Goal: Task Accomplishment & Management: Complete application form

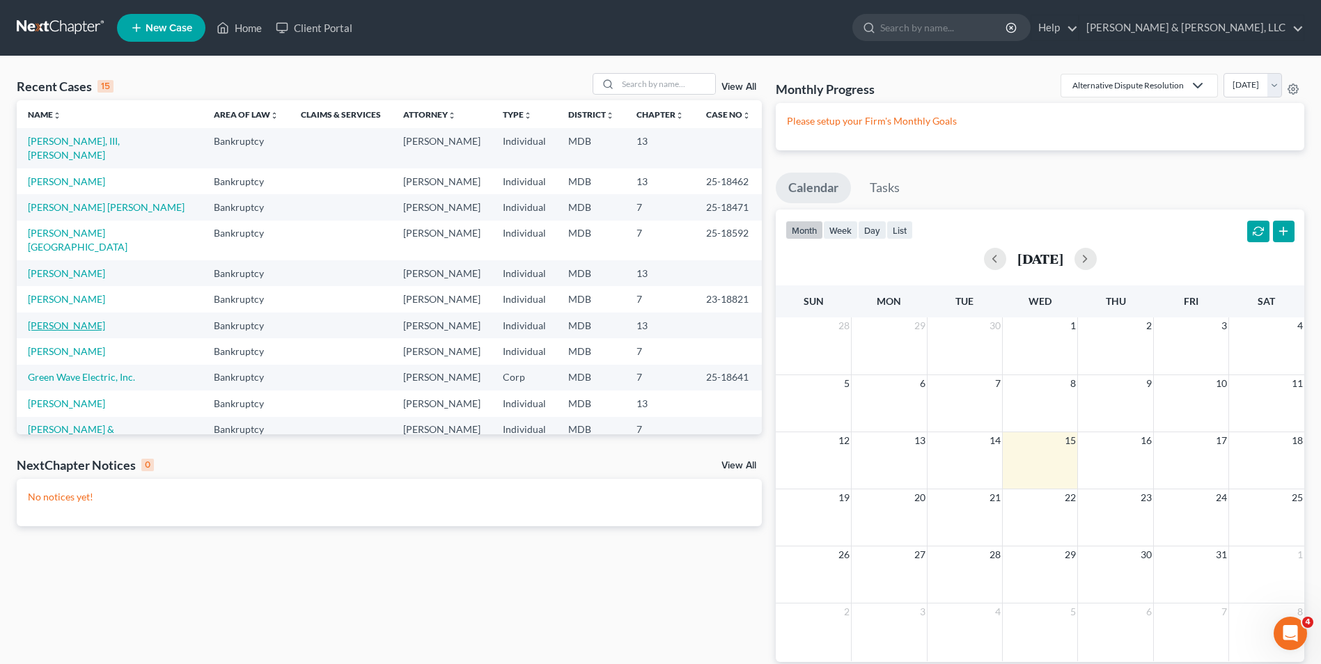
click at [49, 320] on link "[PERSON_NAME]" at bounding box center [66, 326] width 77 height 12
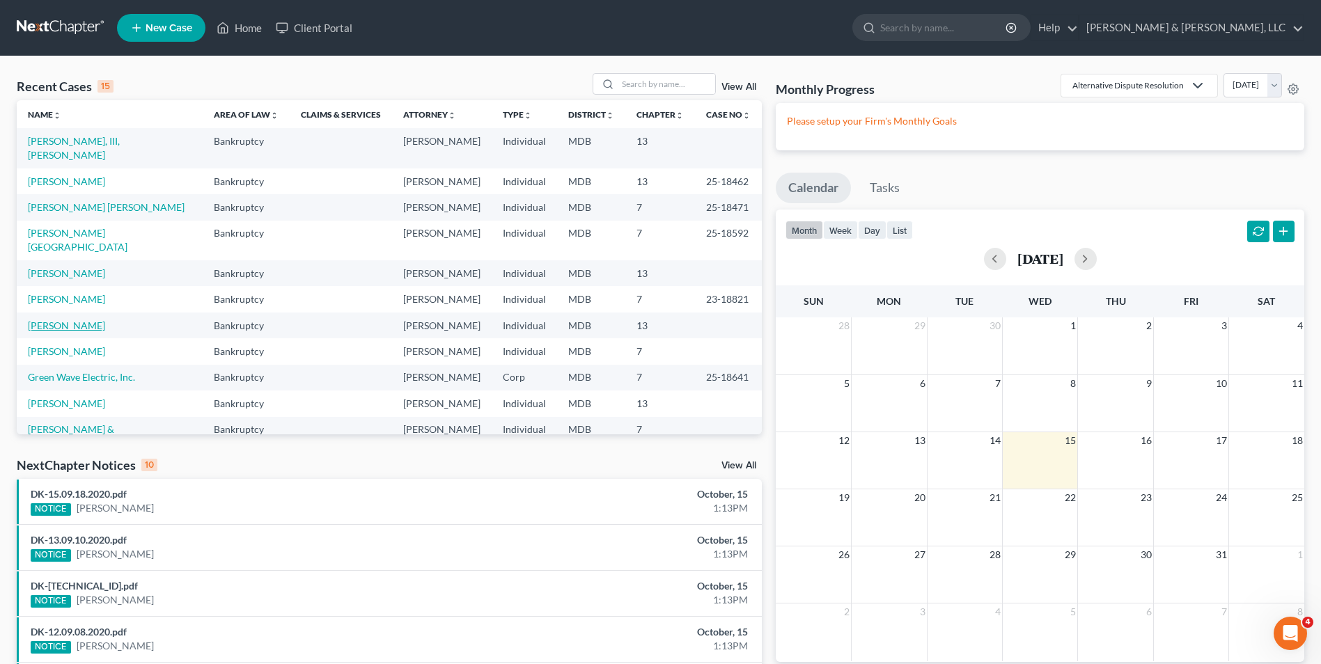
click at [49, 320] on link "[PERSON_NAME]" at bounding box center [66, 326] width 77 height 12
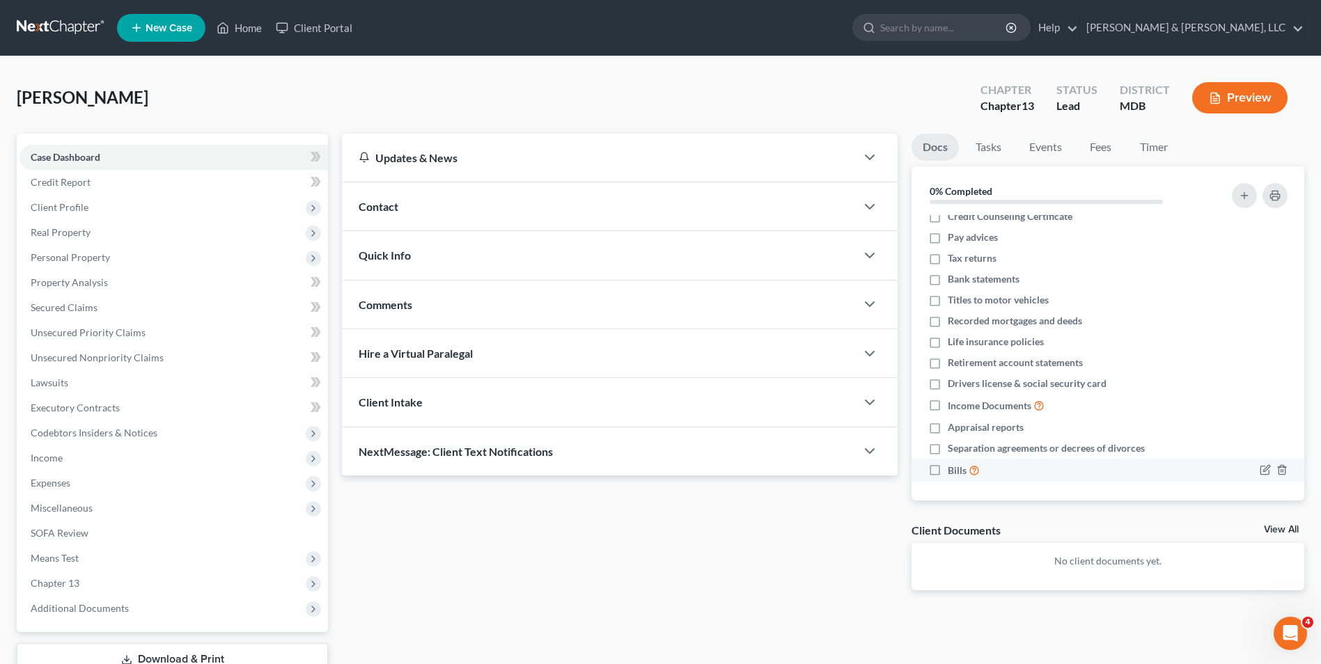
scroll to position [13, 0]
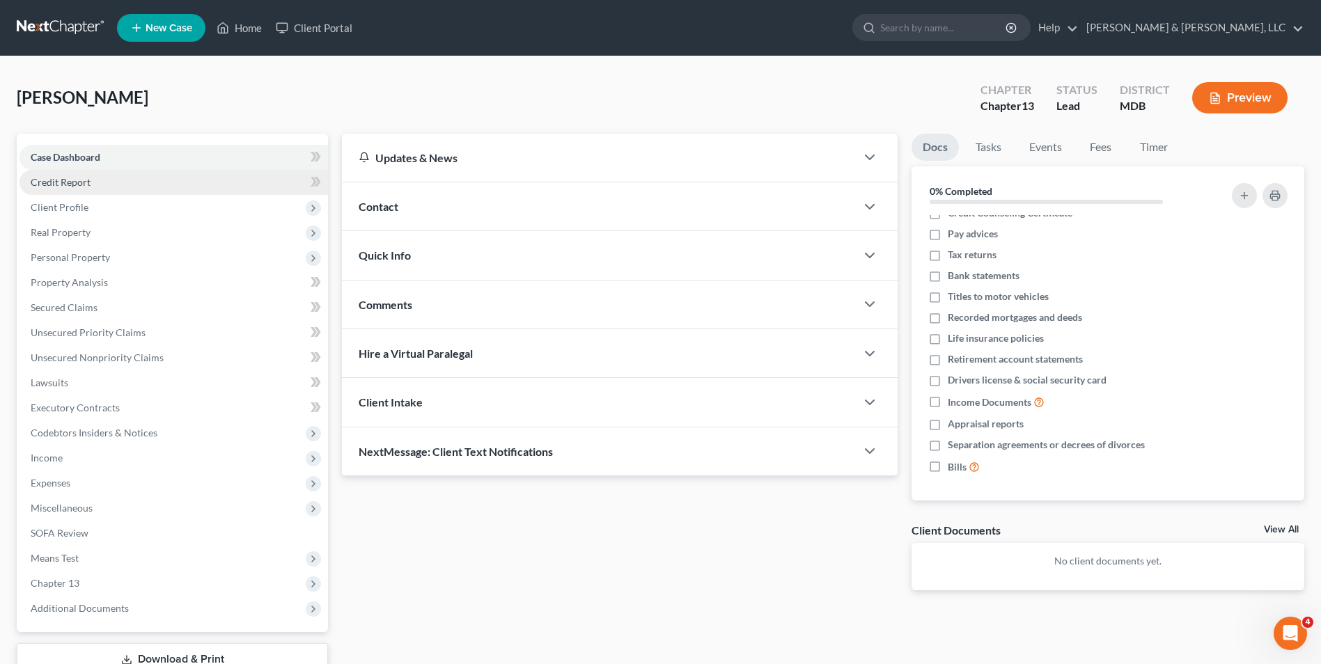
click at [39, 183] on span "Credit Report" at bounding box center [61, 182] width 60 height 12
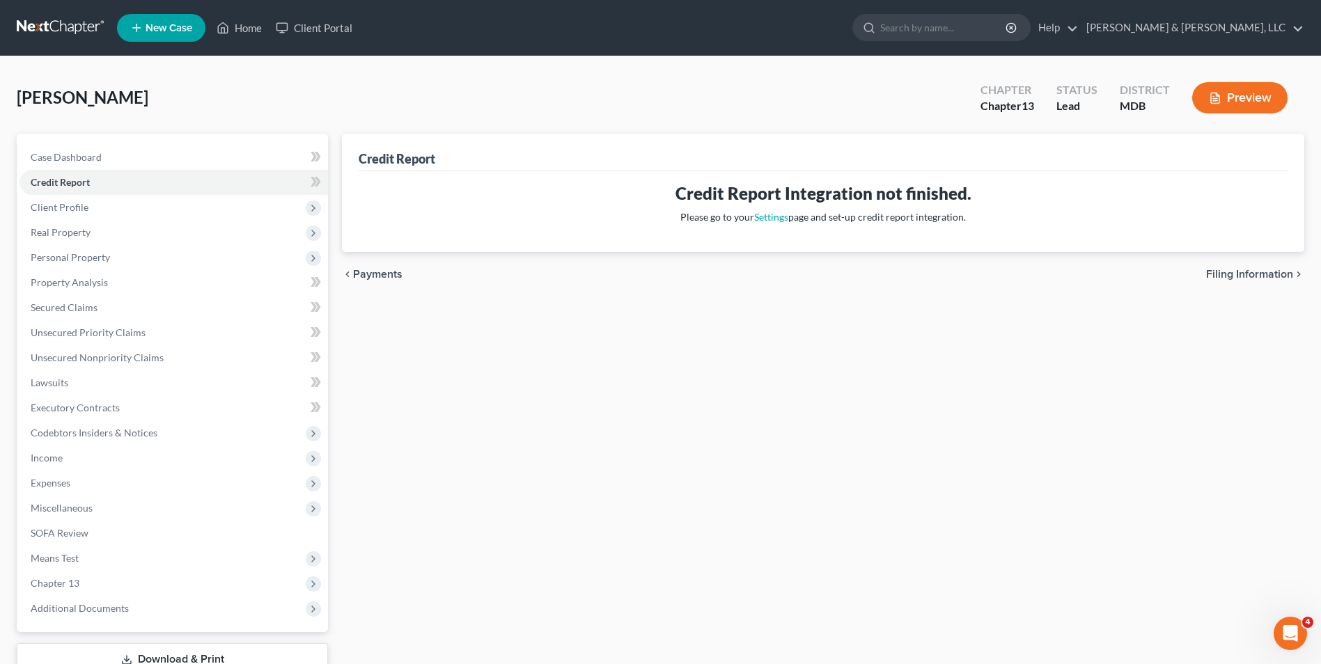
click at [1262, 281] on div "chevron_left Payments Filing Information chevron_right" at bounding box center [823, 274] width 963 height 45
click at [1258, 277] on span "Filing Information" at bounding box center [1249, 274] width 87 height 11
select select "1"
select select "0"
select select "3"
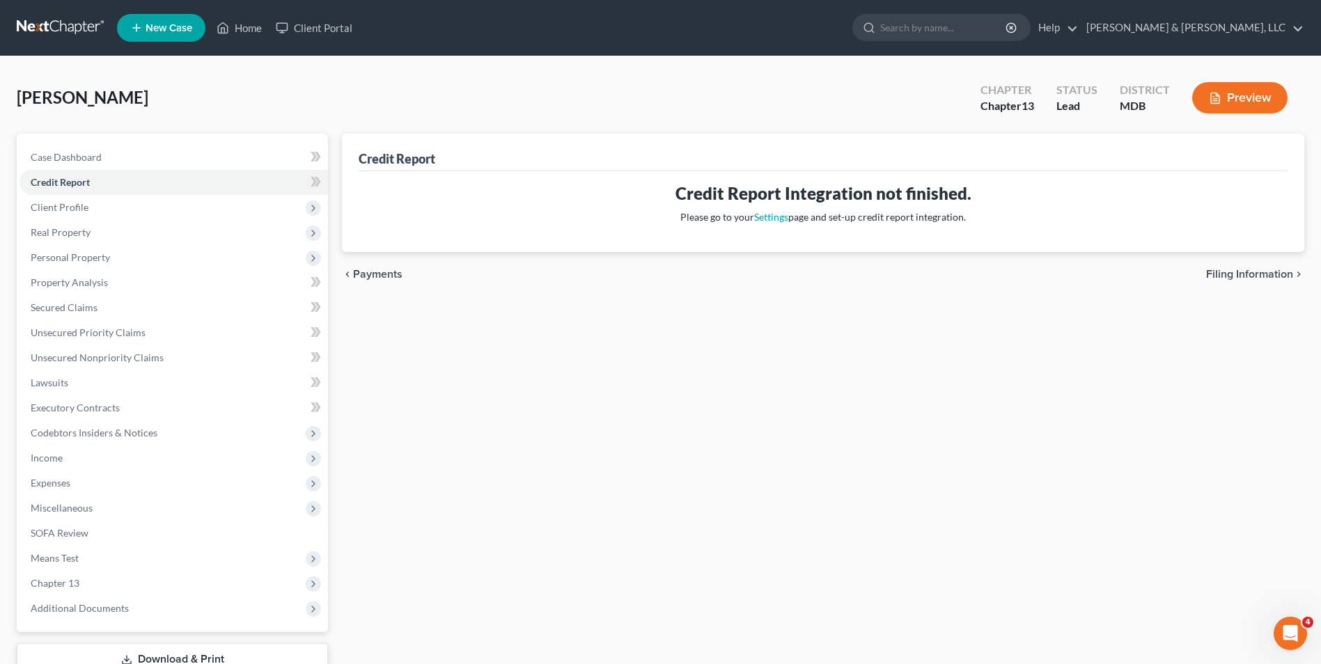
select select "21"
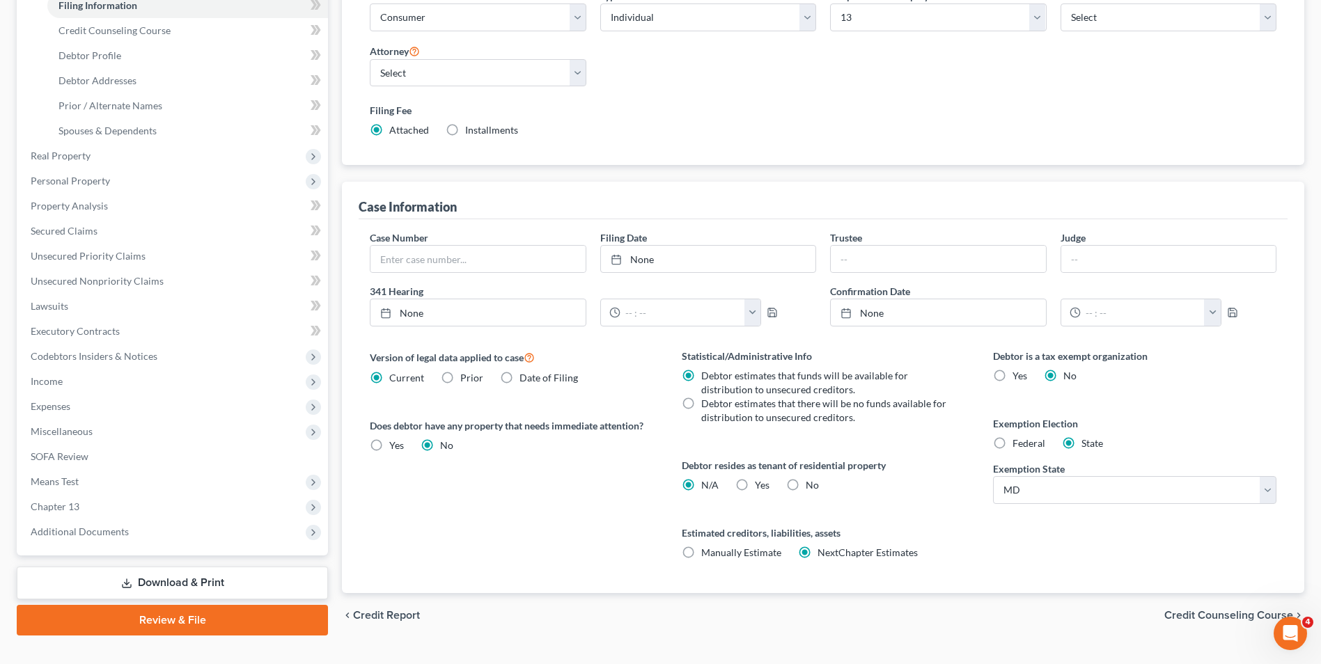
scroll to position [254, 0]
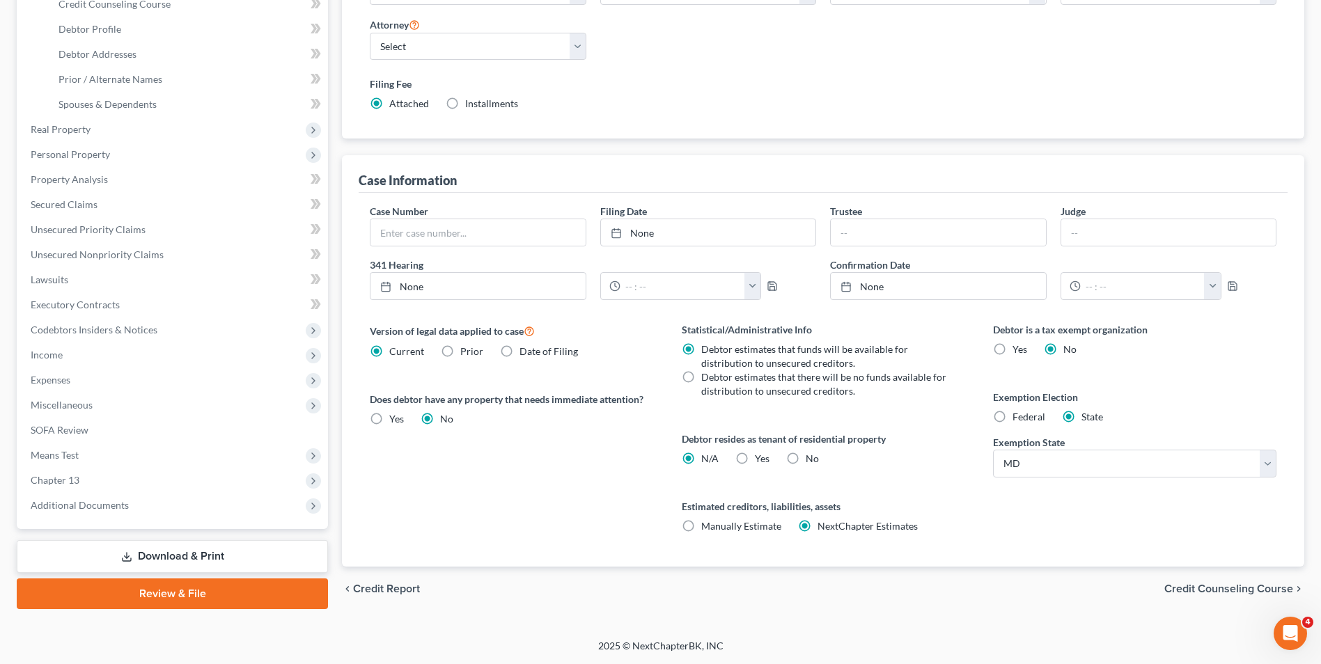
click at [806, 459] on label "No" at bounding box center [812, 459] width 13 height 14
click at [811, 459] on input "No" at bounding box center [815, 456] width 9 height 9
radio input "true"
radio input "false"
click at [1236, 588] on span "Credit Counseling Course" at bounding box center [1229, 589] width 129 height 11
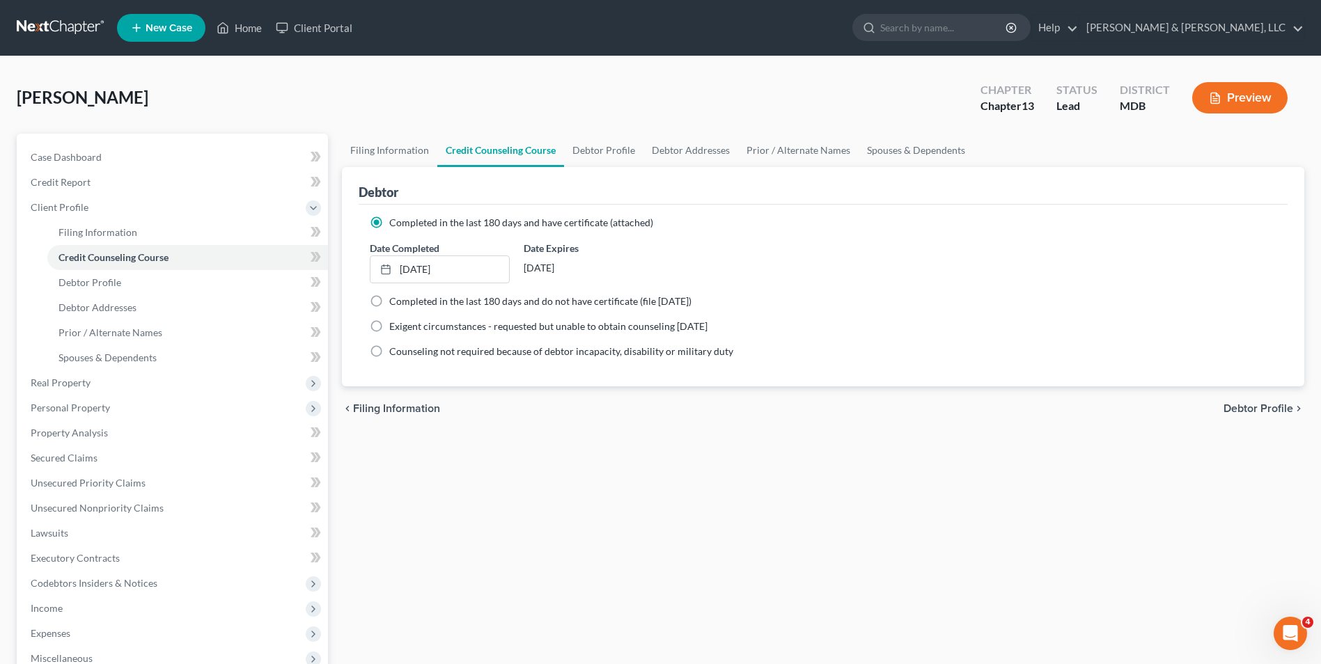
click at [1247, 403] on span "Debtor Profile" at bounding box center [1259, 408] width 70 height 11
select select "1"
select select "3"
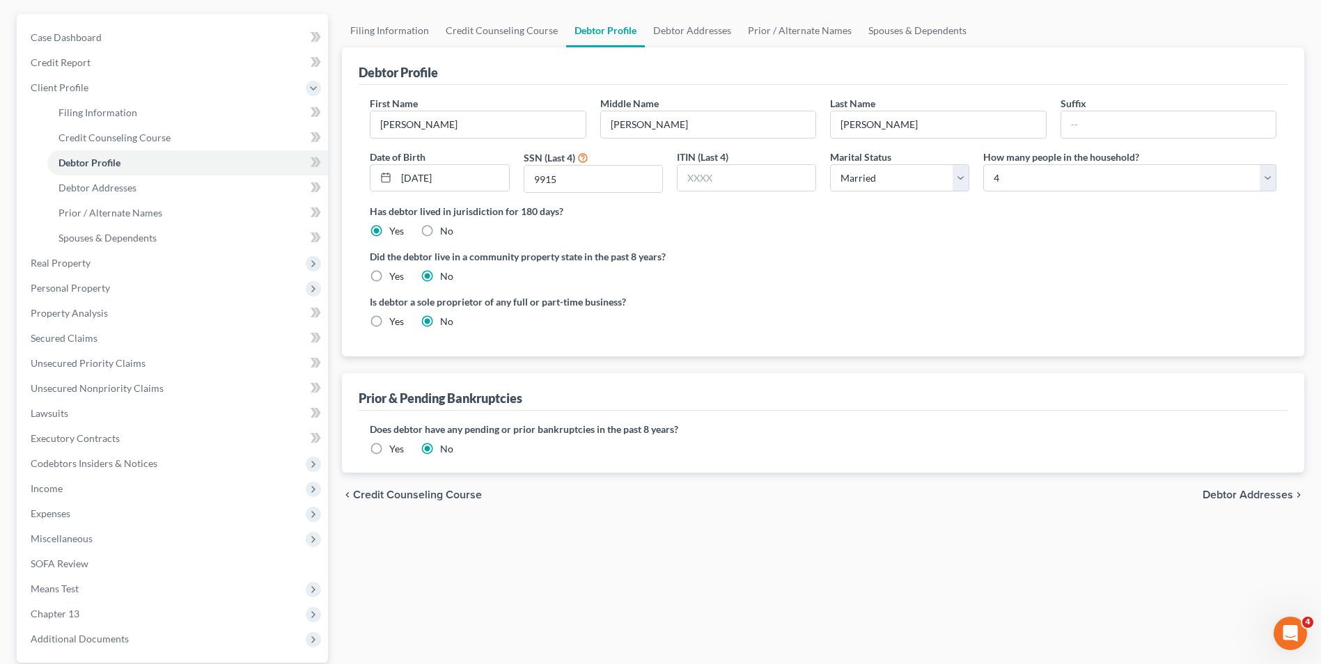
scroll to position [251, 0]
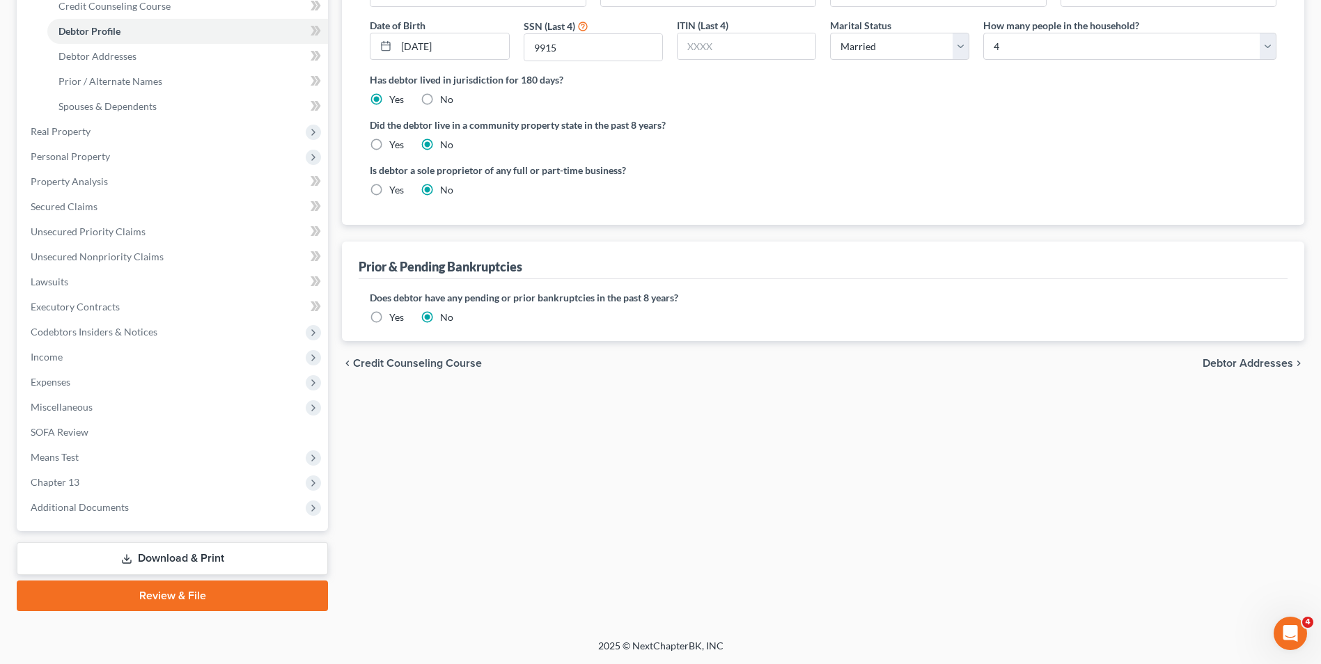
click at [1245, 362] on span "Debtor Addresses" at bounding box center [1248, 363] width 91 height 11
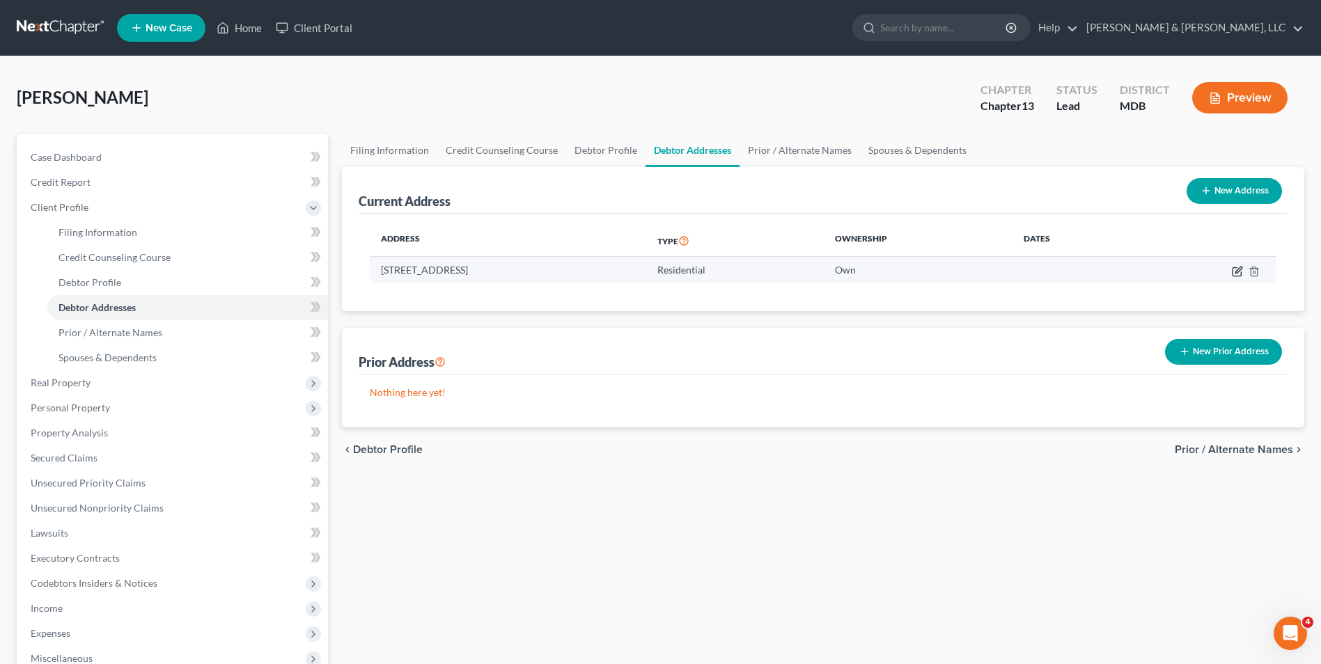
click at [1237, 266] on icon "button" at bounding box center [1237, 271] width 11 height 11
select select "21"
select select "0"
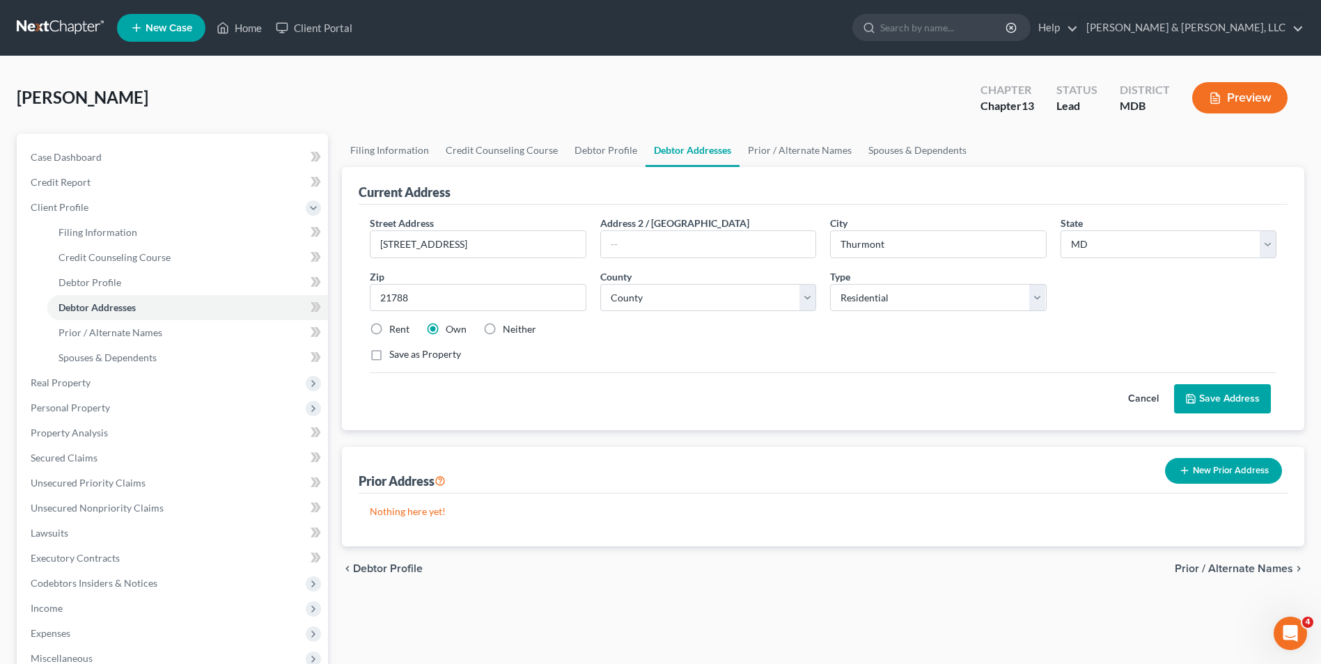
click at [1224, 567] on span "Prior / Alternate Names" at bounding box center [1234, 568] width 118 height 11
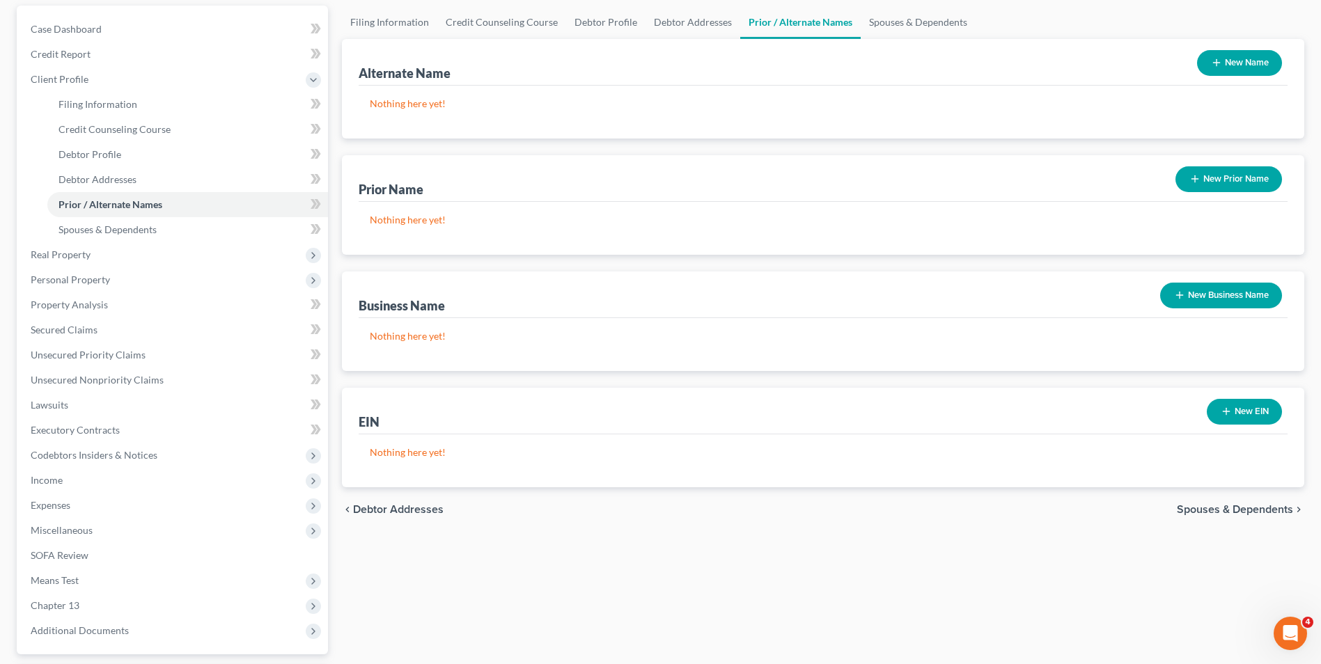
scroll to position [251, 0]
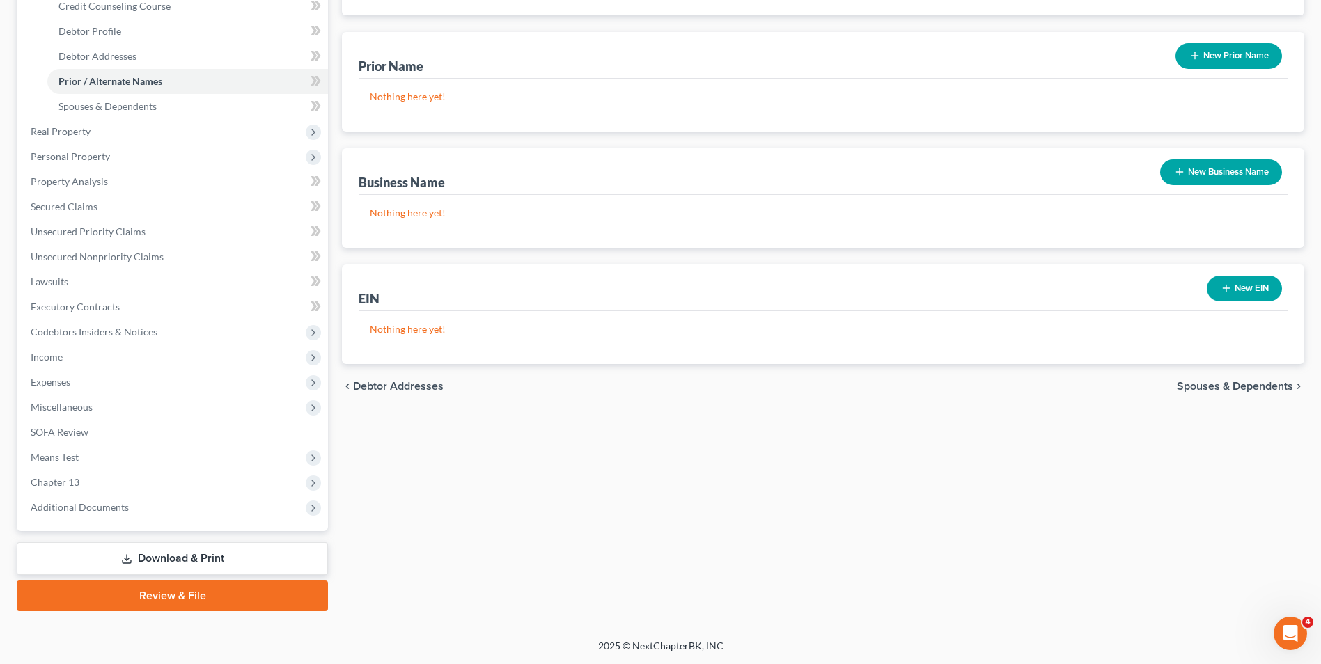
click at [1221, 385] on span "Spouses & Dependents" at bounding box center [1235, 386] width 116 height 11
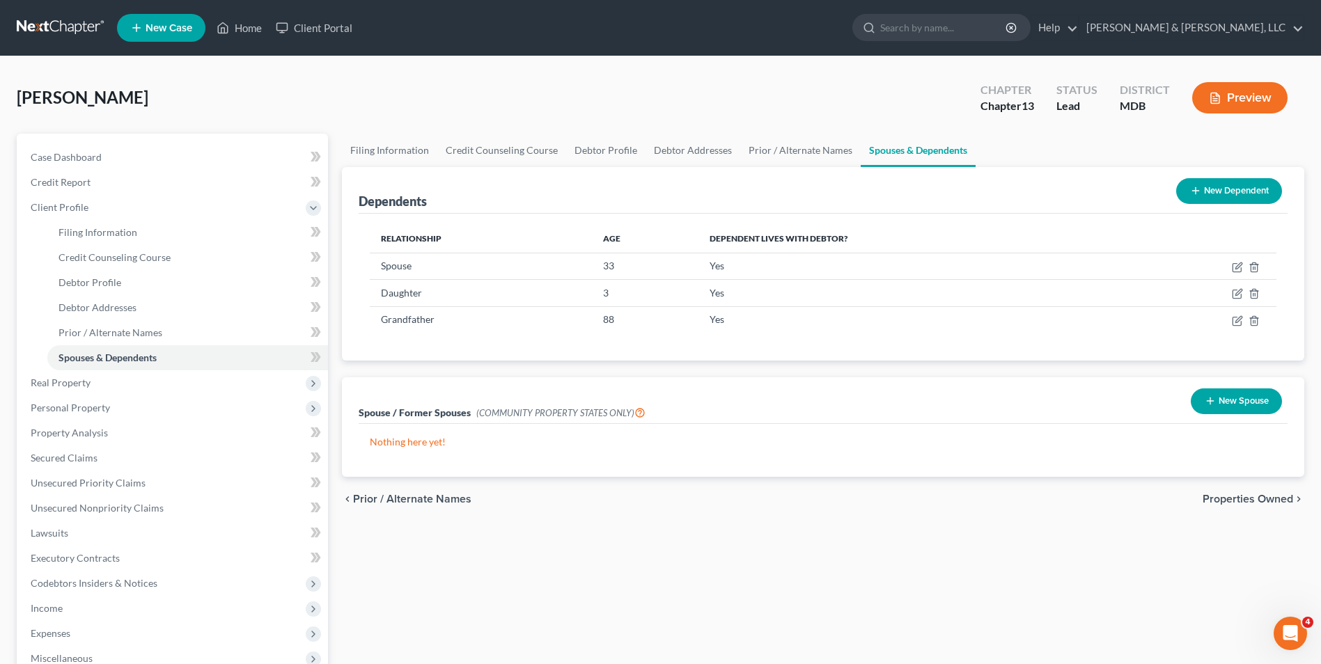
click at [1238, 501] on span "Properties Owned" at bounding box center [1248, 499] width 91 height 11
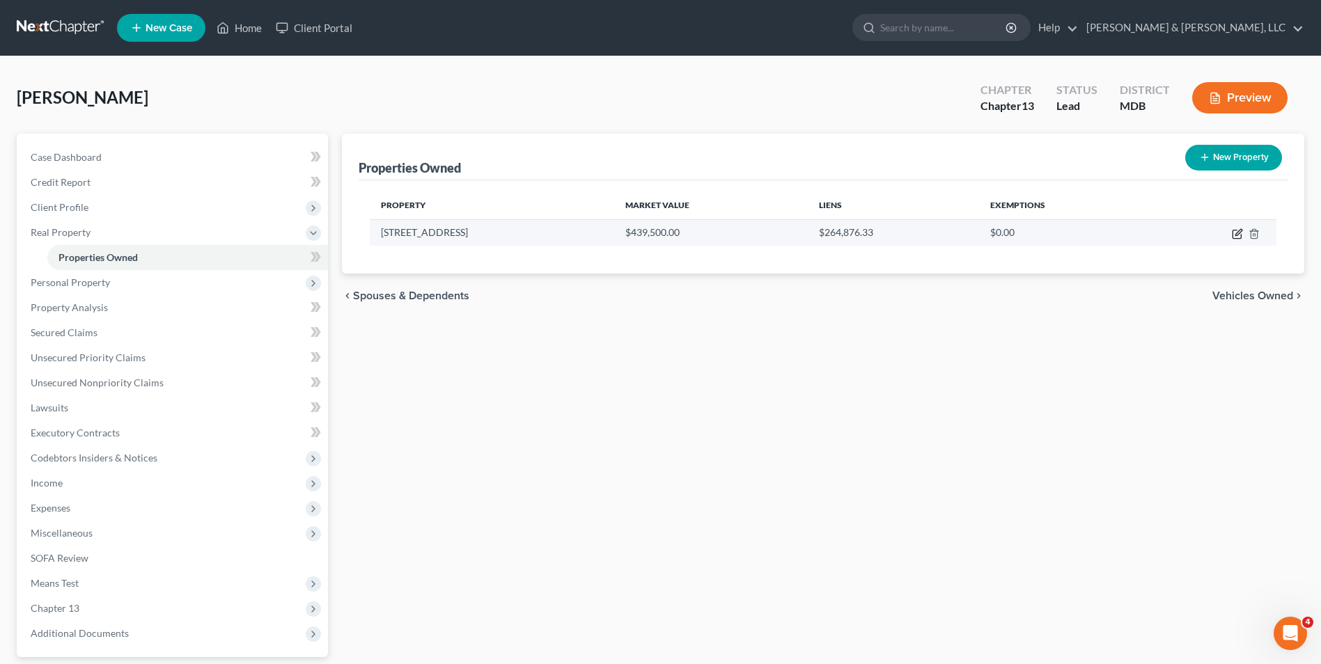
click at [1235, 235] on icon "button" at bounding box center [1237, 233] width 11 height 11
select select "21"
select select "10"
select select "0"
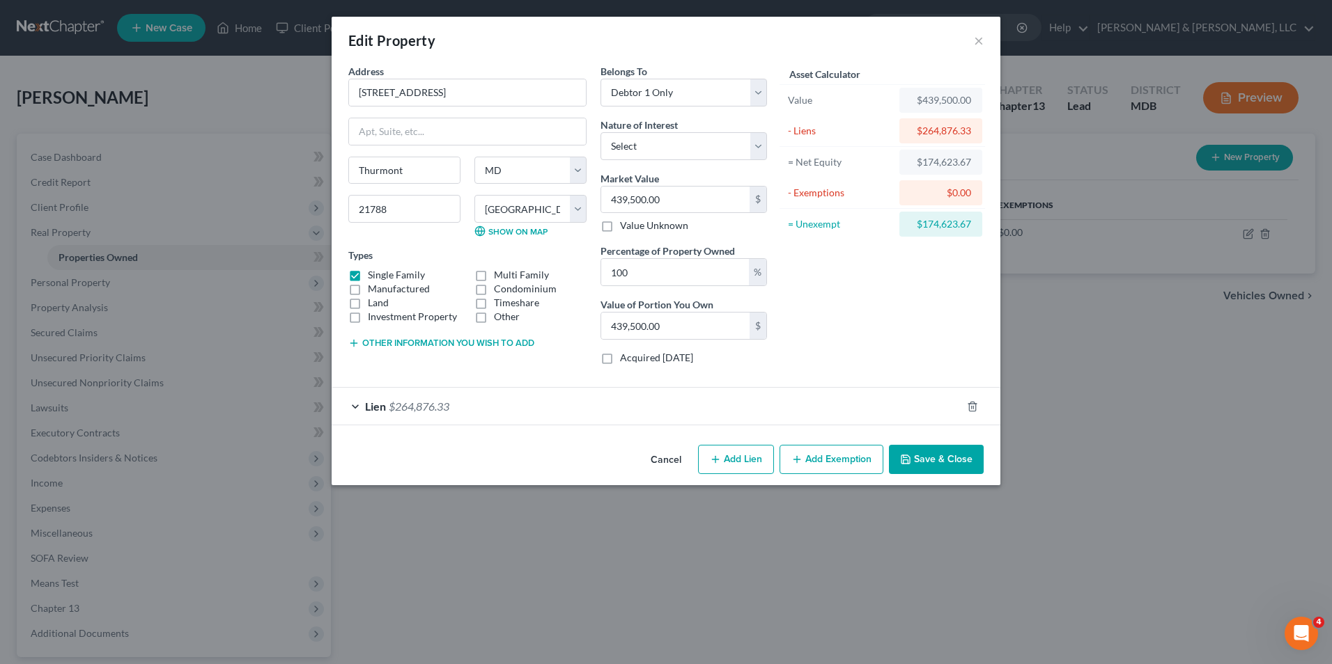
click at [392, 339] on button "Other information you wish to add" at bounding box center [441, 343] width 186 height 11
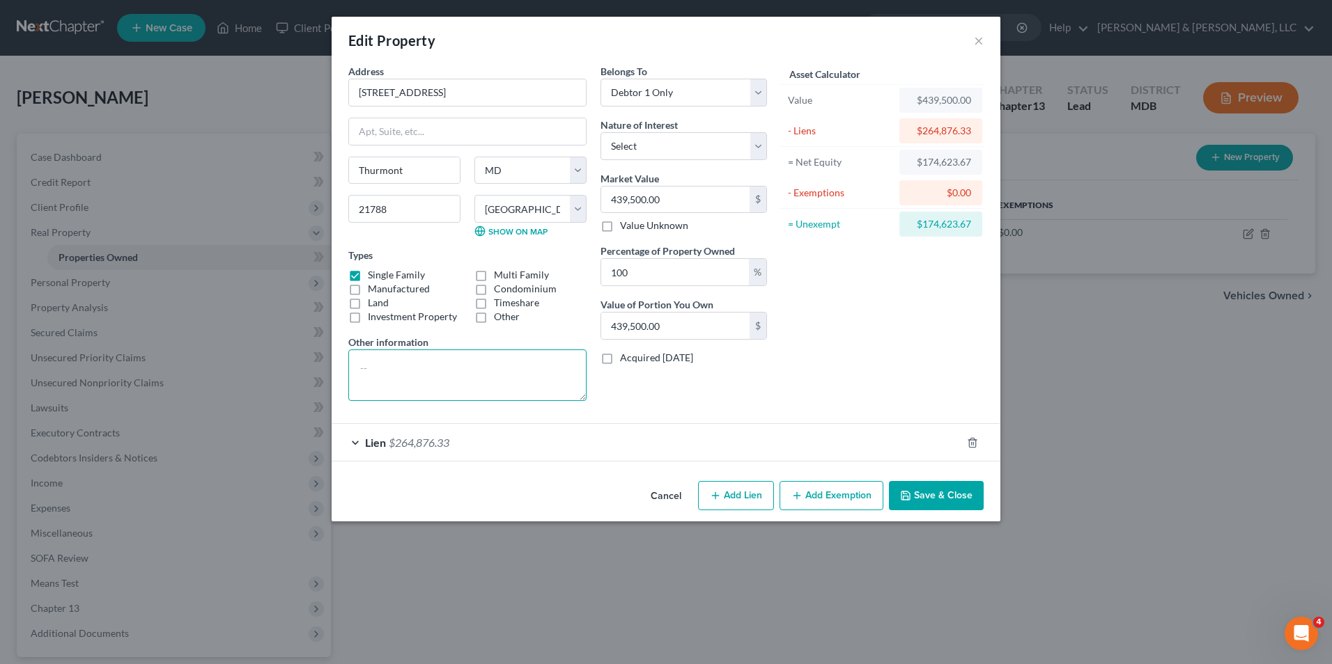
click at [357, 361] on textarea at bounding box center [467, 376] width 238 height 52
type textarea "$439,500.00 Zillow valuation less 10% estimated sales expens ($43,950.00) ="
click at [756, 149] on select "Select Fee Simple Joint Tenant Life Estate Equitable Interest Future Interest T…" at bounding box center [683, 146] width 166 height 28
select select "0"
click at [600, 132] on select "Select Fee Simple Joint Tenant Life Estate Equitable Interest Future Interest T…" at bounding box center [683, 146] width 166 height 28
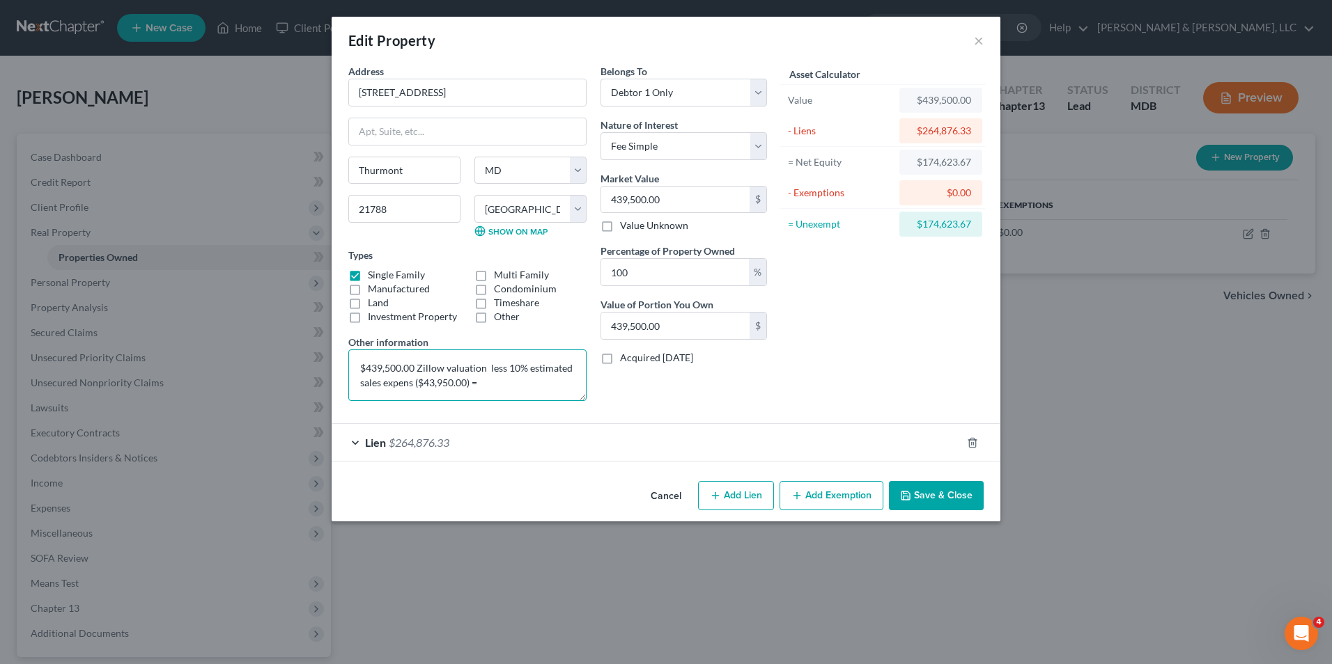
click at [489, 387] on textarea "$439,500.00 Zillow valuation less 10% estimated sales expens ($43,950.00) =" at bounding box center [467, 376] width 238 height 52
type textarea "$439,500.00 Zillow valuation less 10% estimated sales expens ($43,950.00) = $39…"
click at [609, 203] on input "439,500.00" at bounding box center [675, 200] width 148 height 26
type input "3"
type input "3.00"
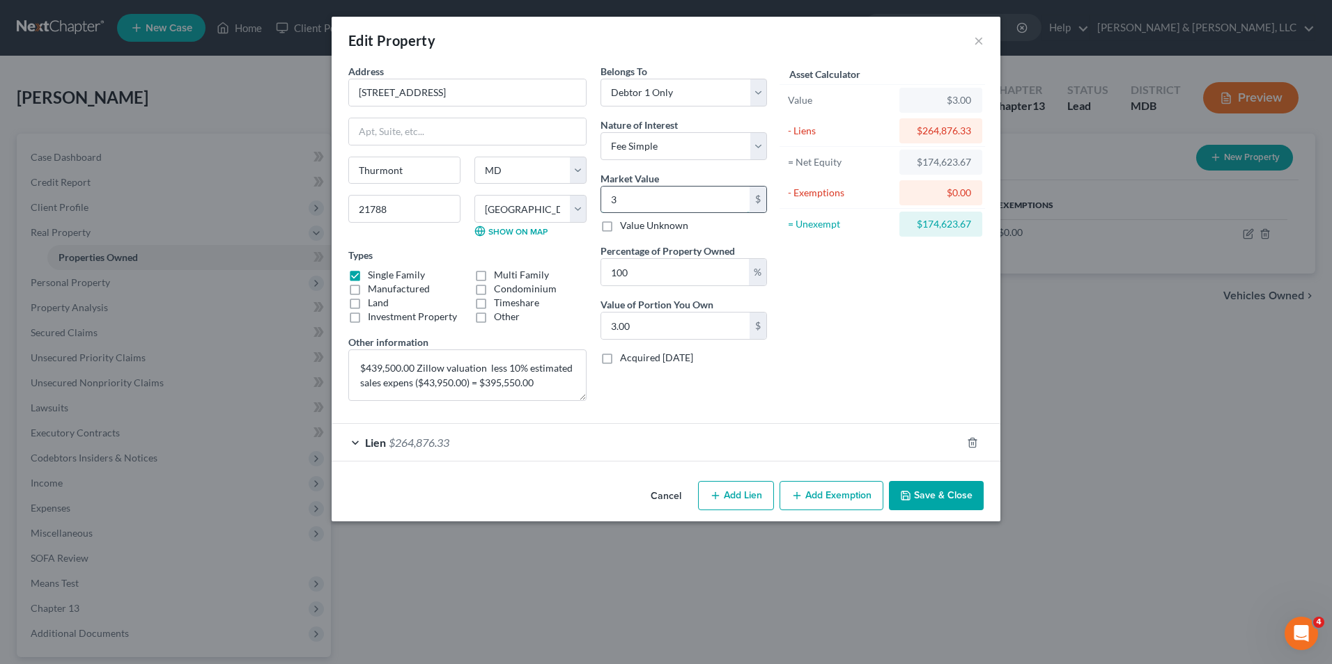
type input "39"
type input "39.00"
type input "395"
type input "395.00"
type input "3955"
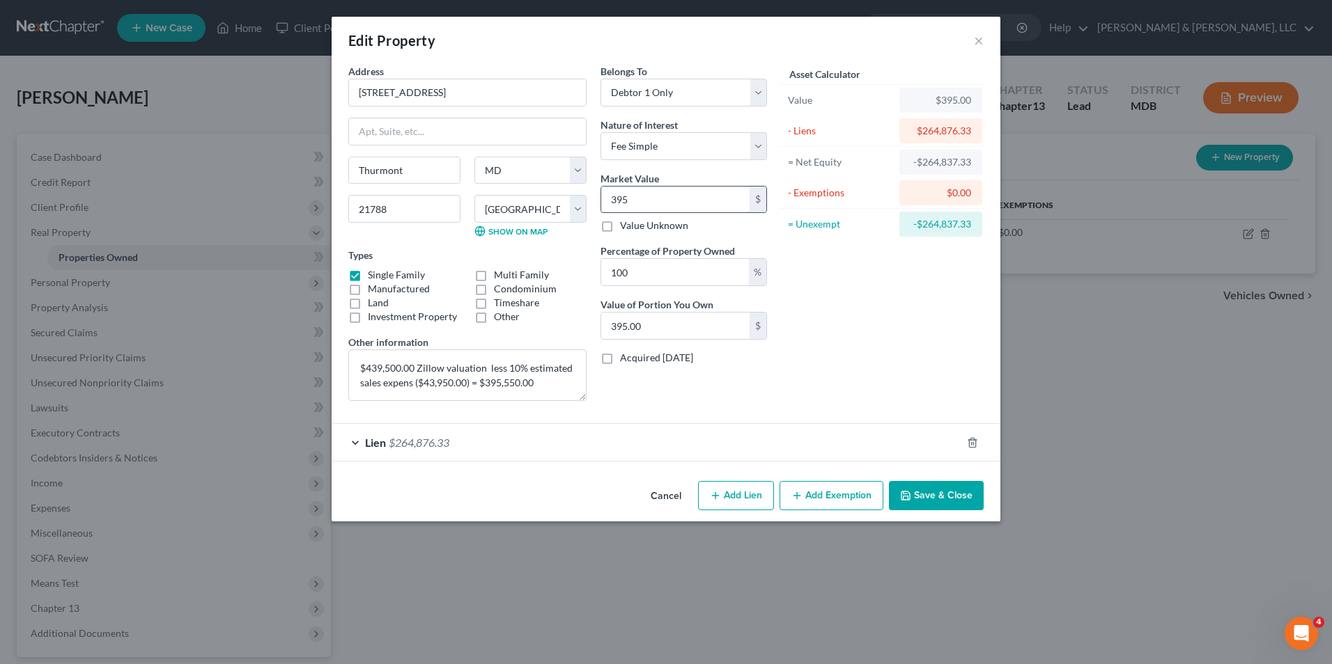
type input "3,955.00"
type input "3,9555"
type input "39,555.00"
type input "39,5550"
type input "395,550.00"
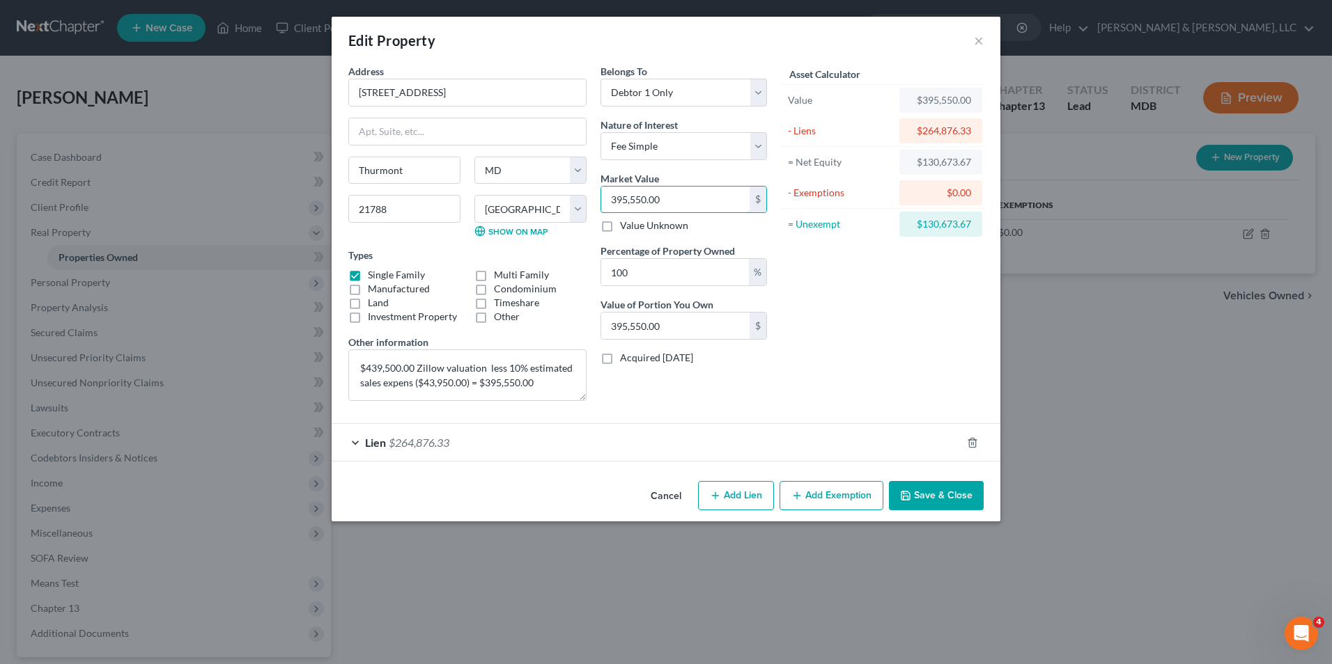
type input "395,550.00"
click at [353, 444] on div "Lien $264,876.33" at bounding box center [647, 442] width 630 height 37
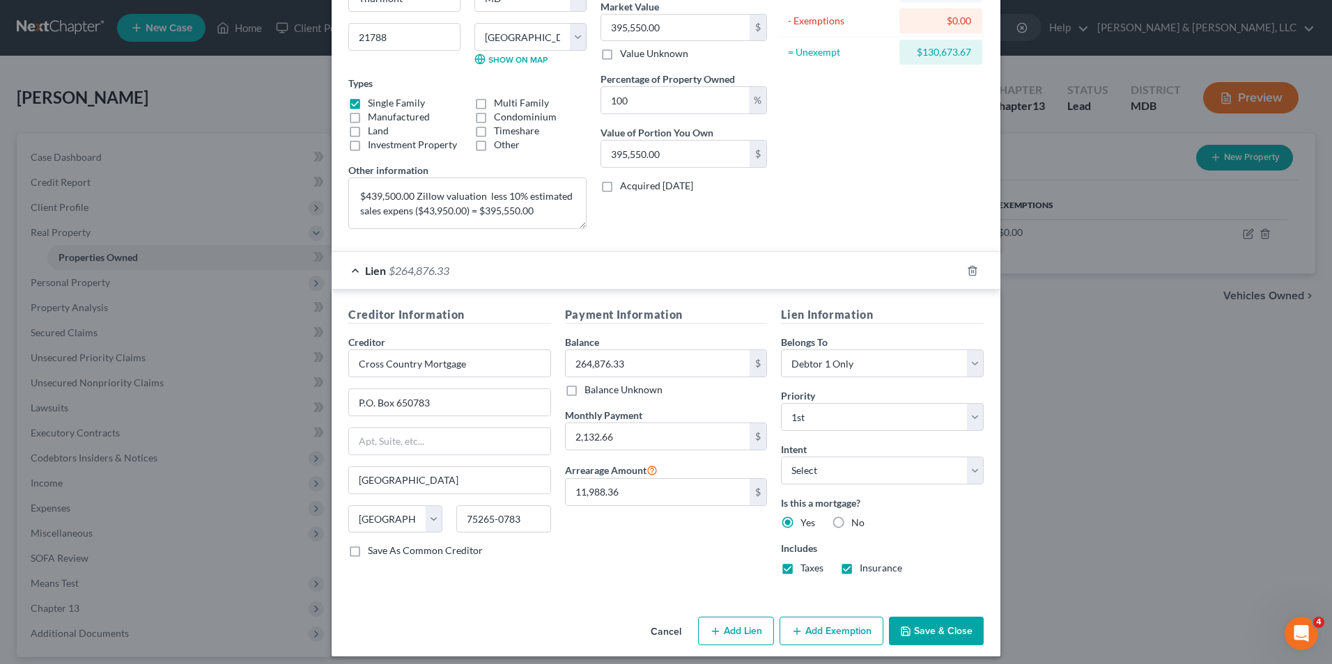
scroll to position [181, 0]
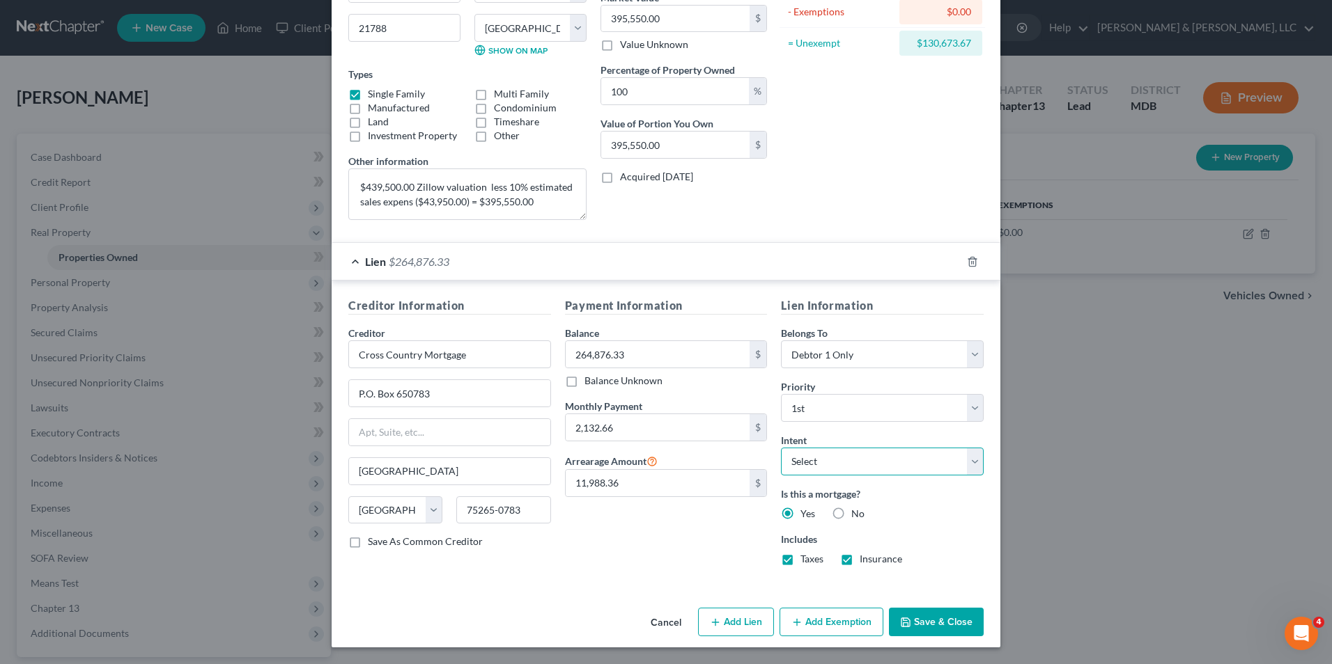
click at [974, 454] on select "Select Surrender Redeem Reaffirm Avoid Other" at bounding box center [882, 462] width 203 height 28
select select "4"
click at [781, 448] on select "Select Surrender Redeem Reaffirm Avoid Other" at bounding box center [882, 462] width 203 height 28
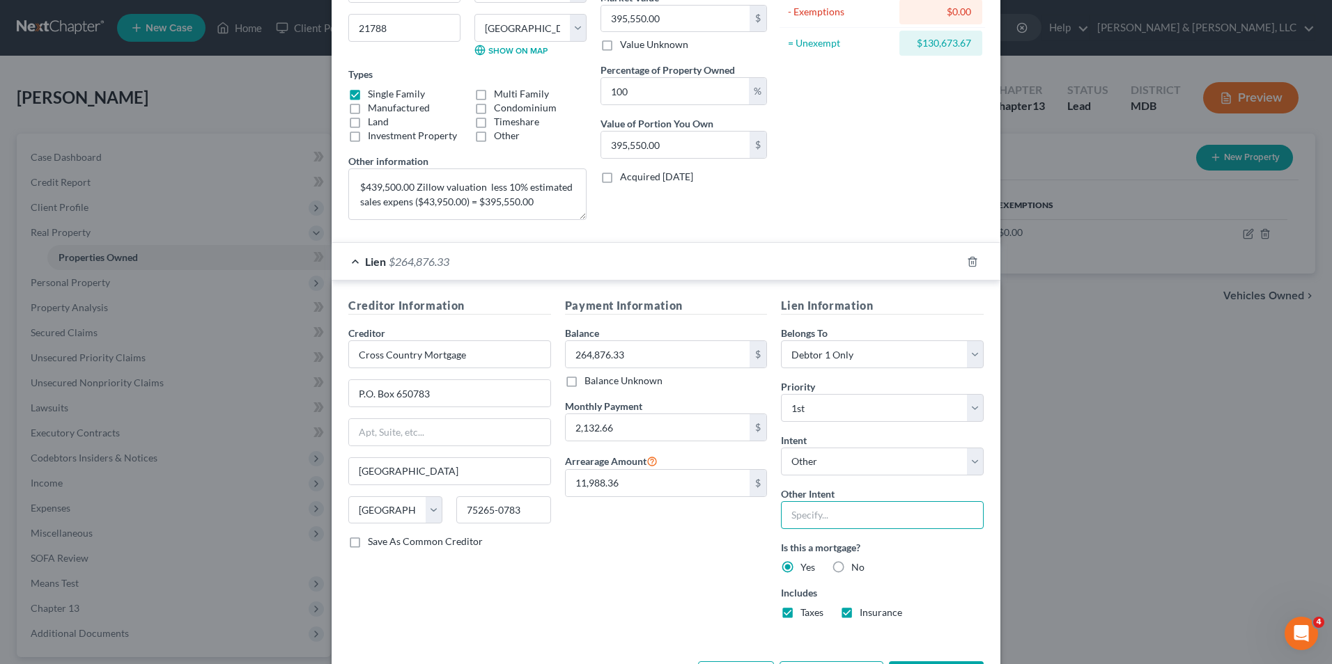
click at [864, 527] on input "text" at bounding box center [882, 515] width 203 height 28
type input "Retain and continue to pay"
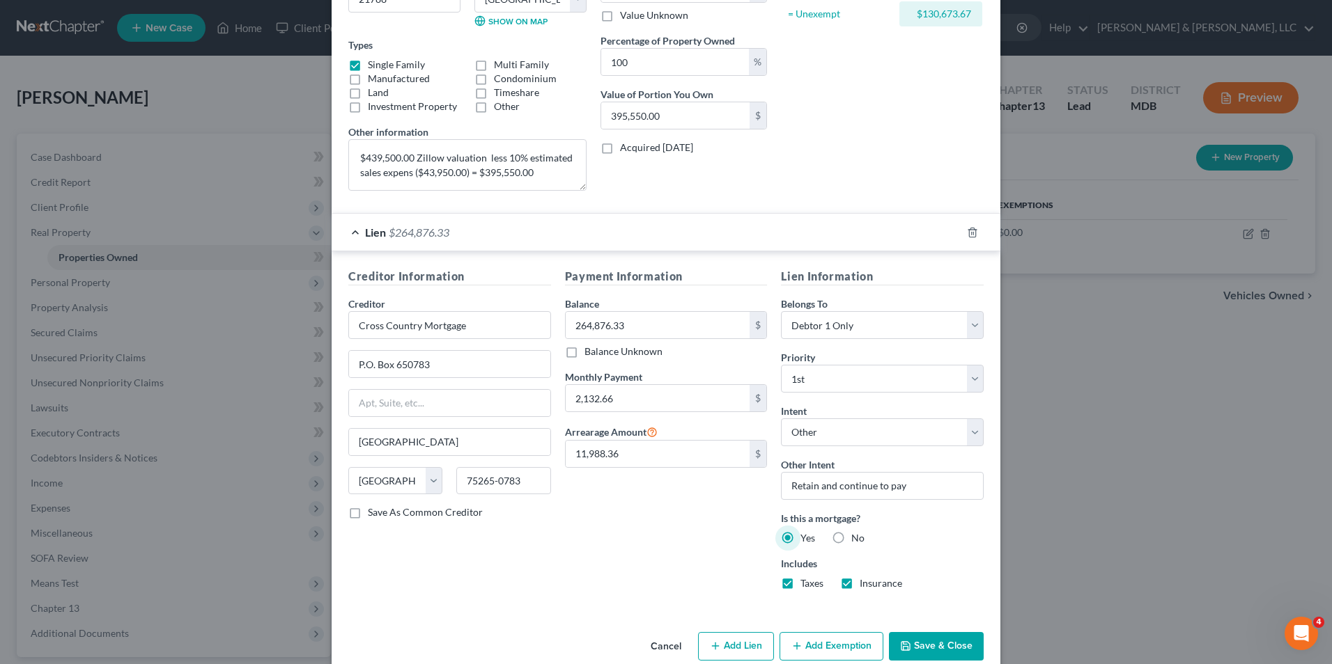
scroll to position [235, 0]
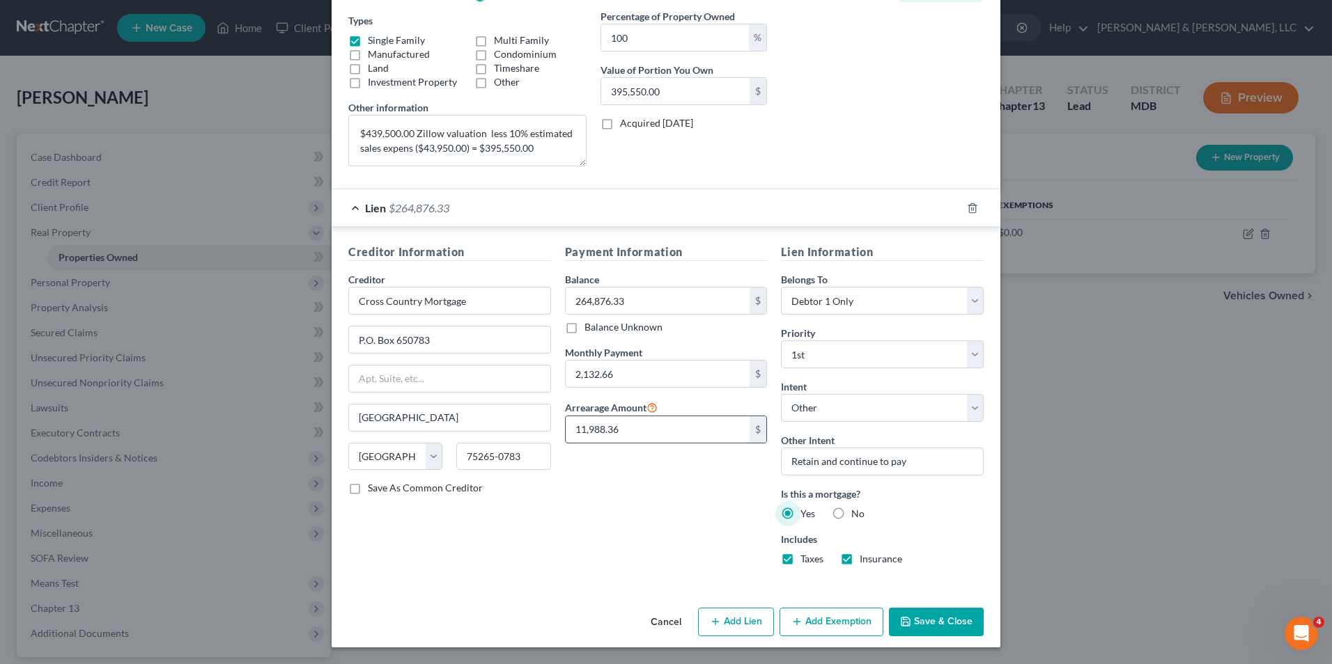
click at [683, 430] on input "11,988.36" at bounding box center [658, 430] width 185 height 26
click at [914, 612] on button "Save & Close" at bounding box center [936, 622] width 95 height 29
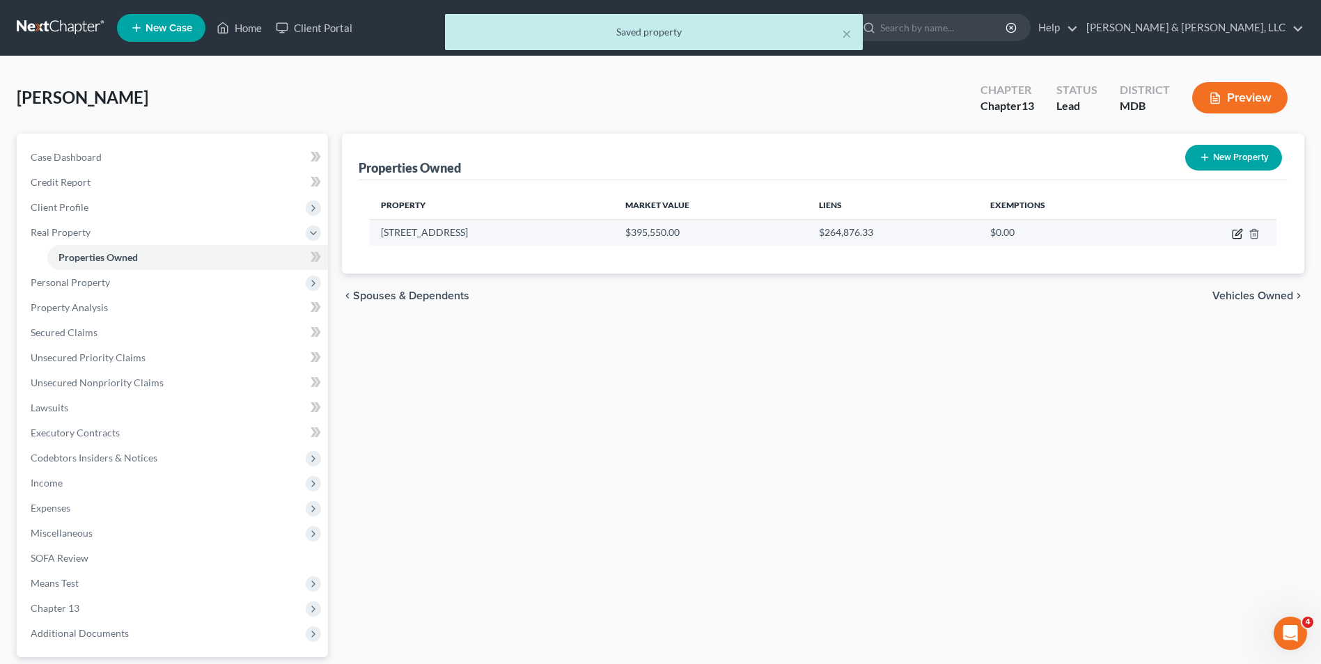
click at [1236, 235] on icon "button" at bounding box center [1239, 232] width 6 height 6
select select "21"
select select "10"
select select "0"
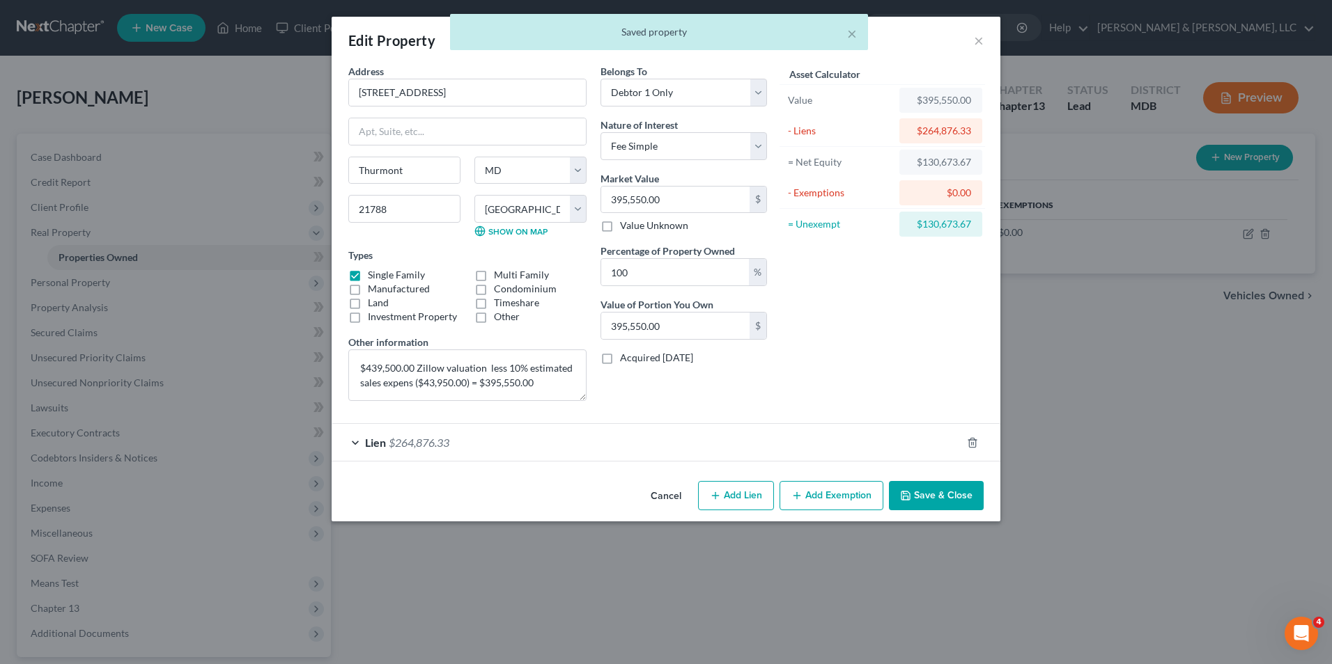
click at [841, 488] on button "Add Exemption" at bounding box center [831, 495] width 104 height 29
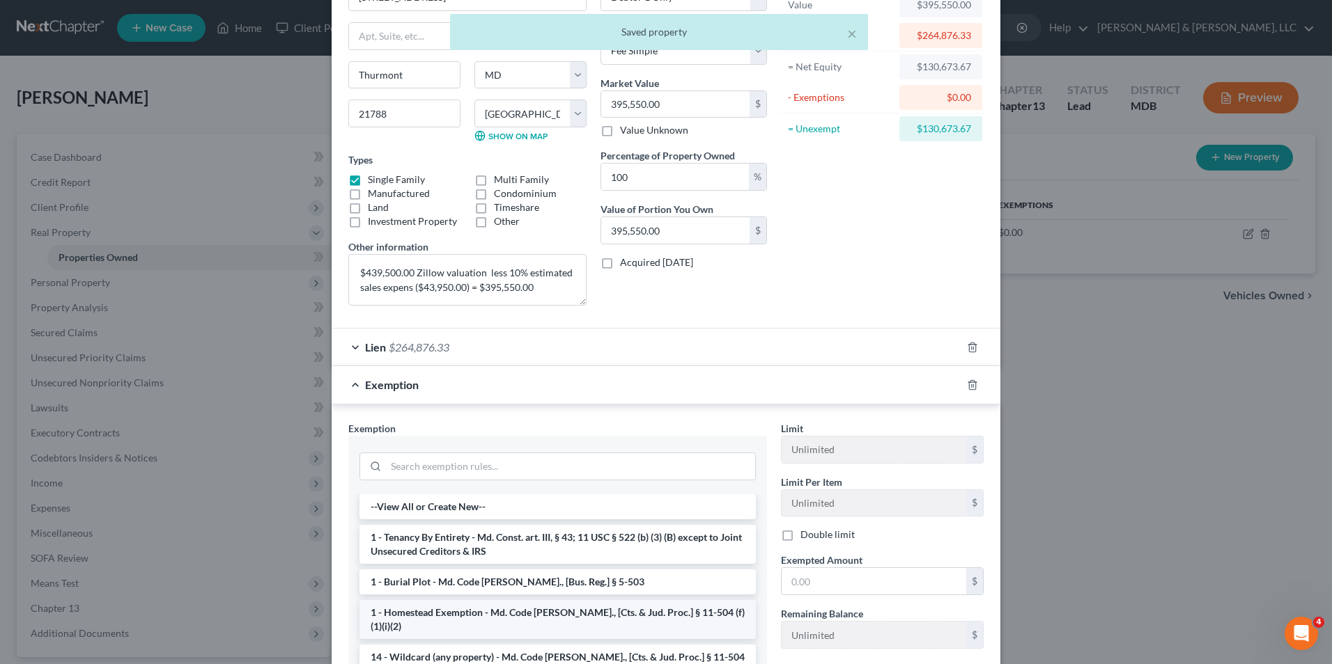
scroll to position [247, 0]
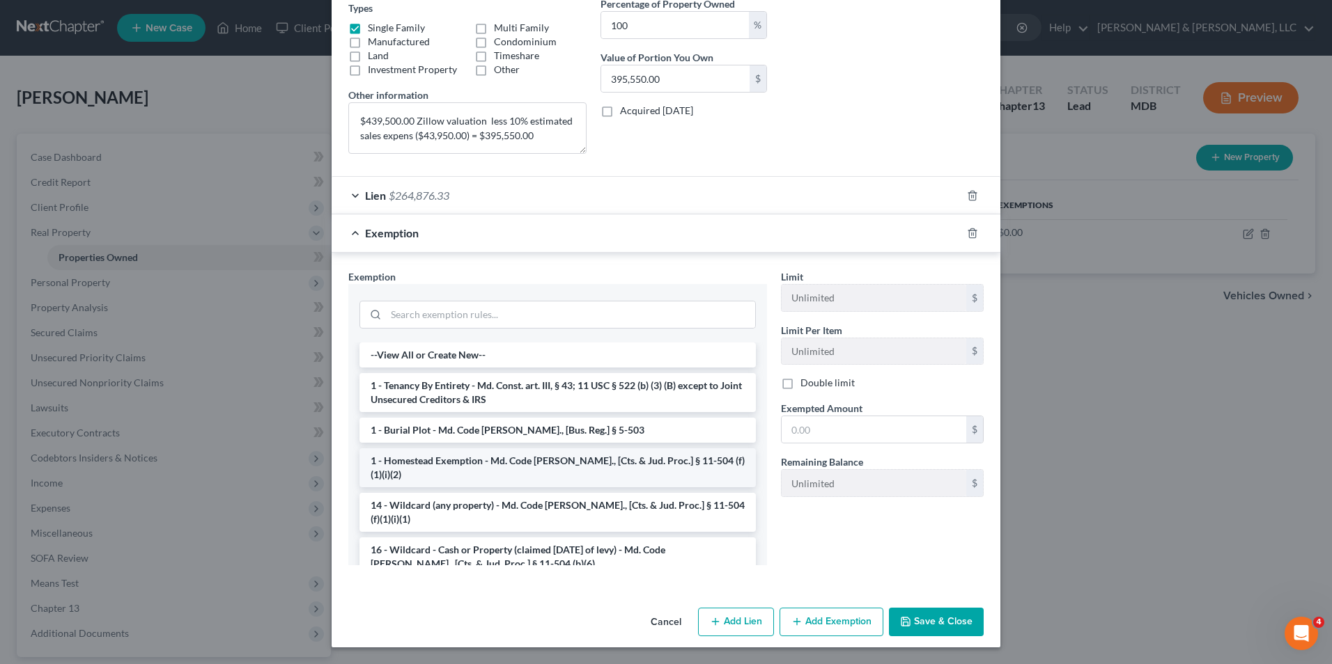
click at [564, 457] on li "1 - Homestead Exemption - Md. Code [PERSON_NAME]., [Cts. & Jud. Proc.] § 11-504…" at bounding box center [557, 468] width 396 height 39
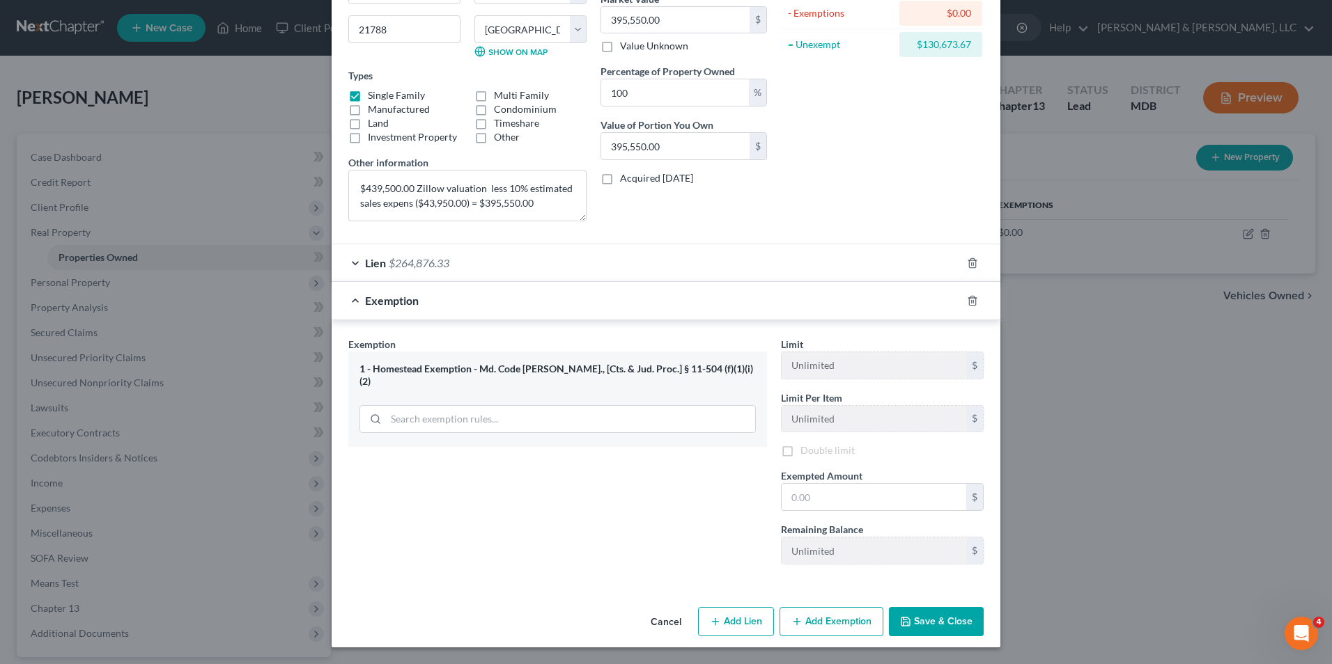
scroll to position [182, 0]
click at [781, 499] on input "text" at bounding box center [873, 497] width 185 height 26
type input "27,900.00"
drag, startPoint x: 947, startPoint y: 614, endPoint x: 819, endPoint y: 507, distance: 166.1
click at [945, 614] on button "Save & Close" at bounding box center [936, 621] width 95 height 29
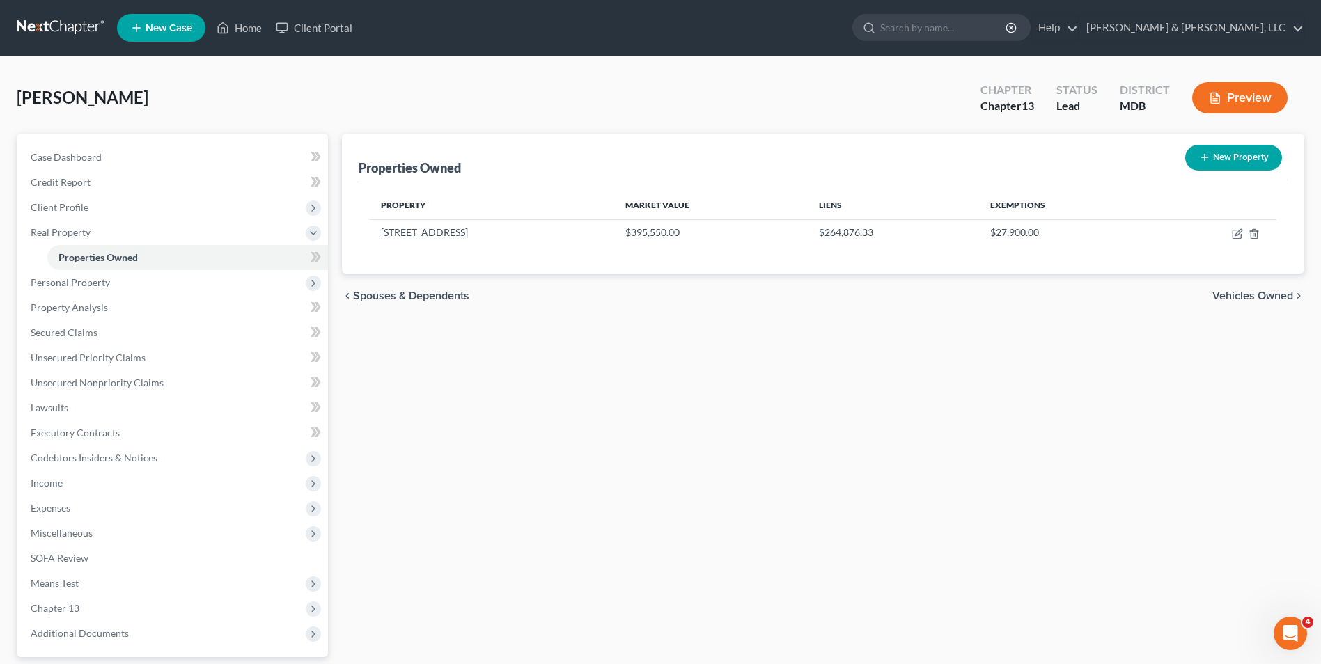
click at [1257, 302] on span "Vehicles Owned" at bounding box center [1253, 295] width 81 height 11
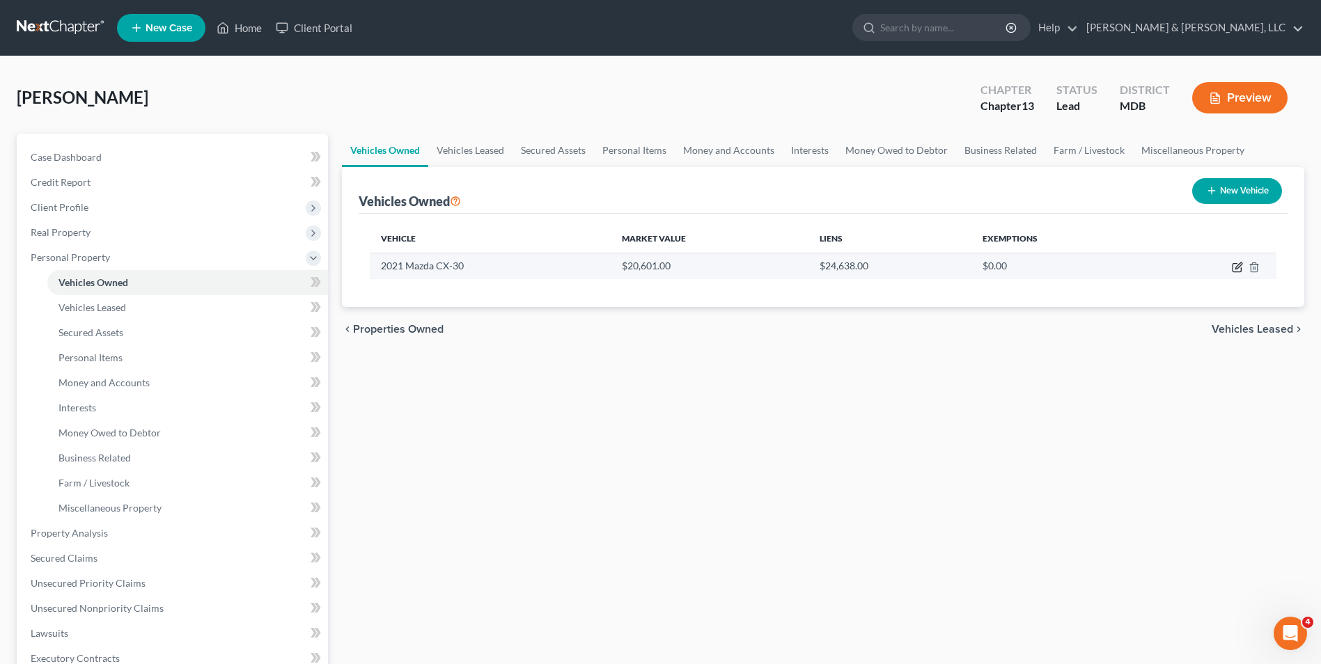
click at [1234, 269] on icon "button" at bounding box center [1237, 267] width 11 height 11
select select "0"
select select "5"
select select "0"
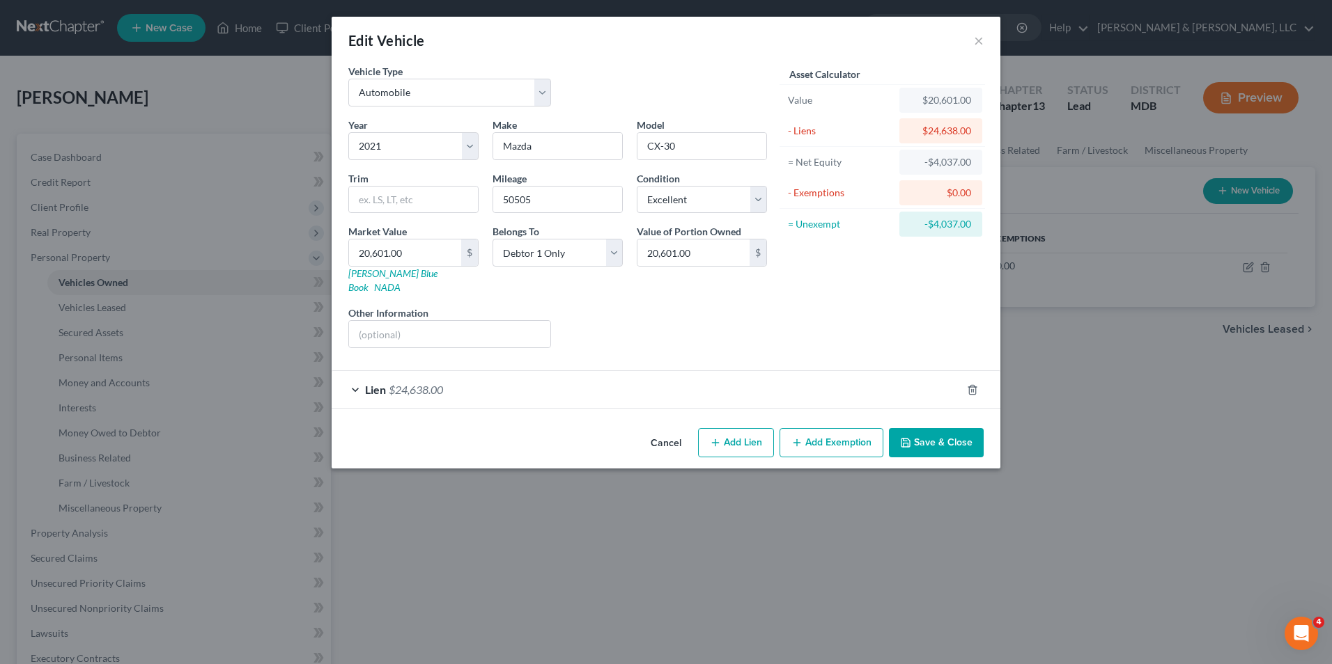
click at [352, 375] on div "Lien $24,638.00" at bounding box center [647, 389] width 630 height 37
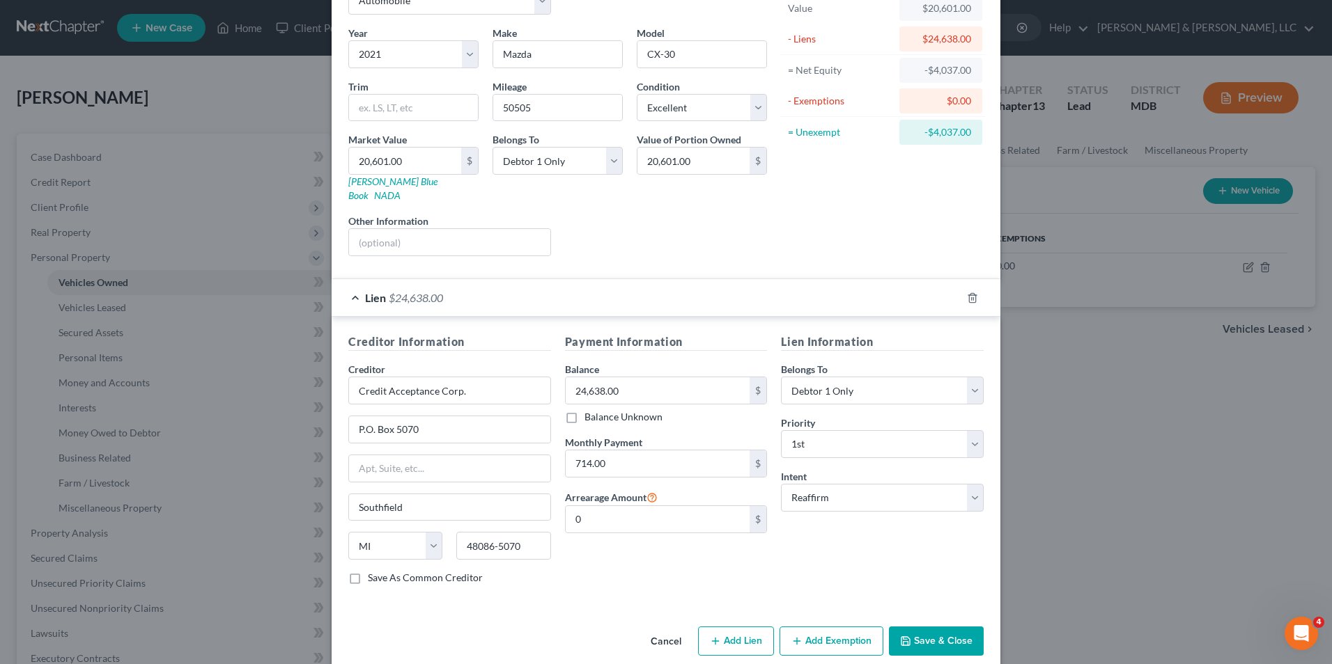
scroll to position [98, 0]
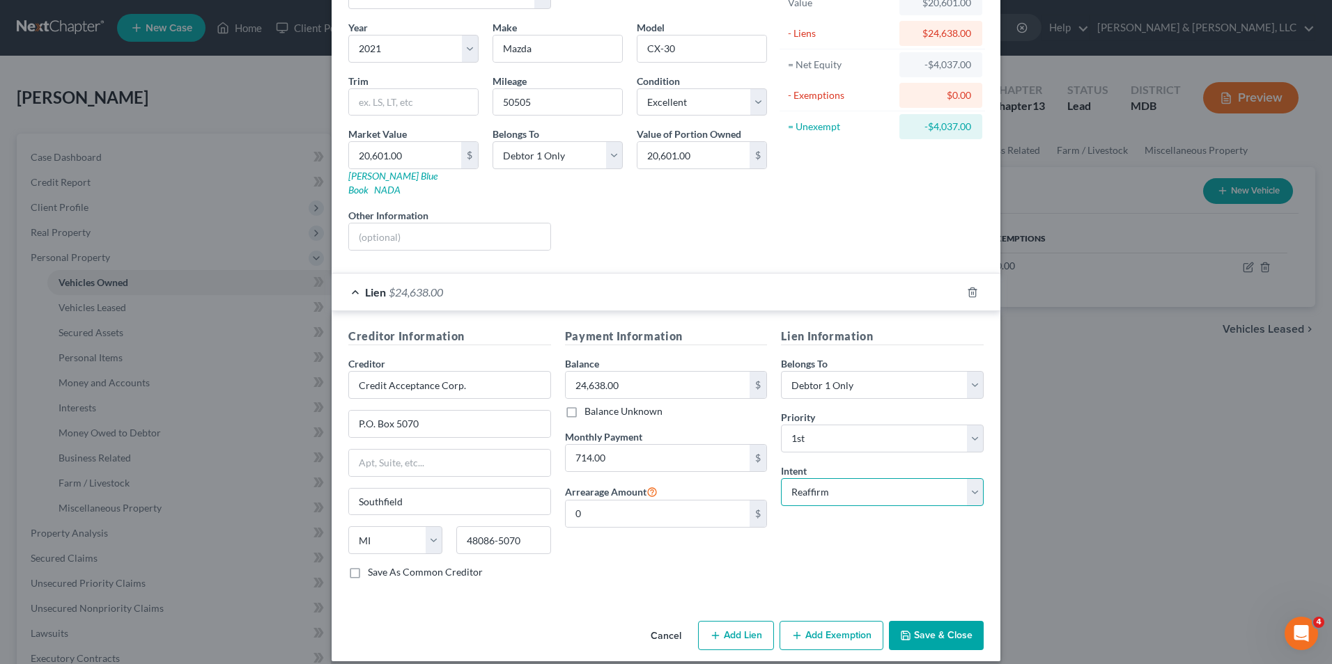
click at [975, 483] on select "Select Surrender Redeem Reaffirm Avoid Other" at bounding box center [882, 492] width 203 height 28
select select "4"
click at [781, 478] on select "Select Surrender Redeem Reaffirm Avoid Other" at bounding box center [882, 492] width 203 height 28
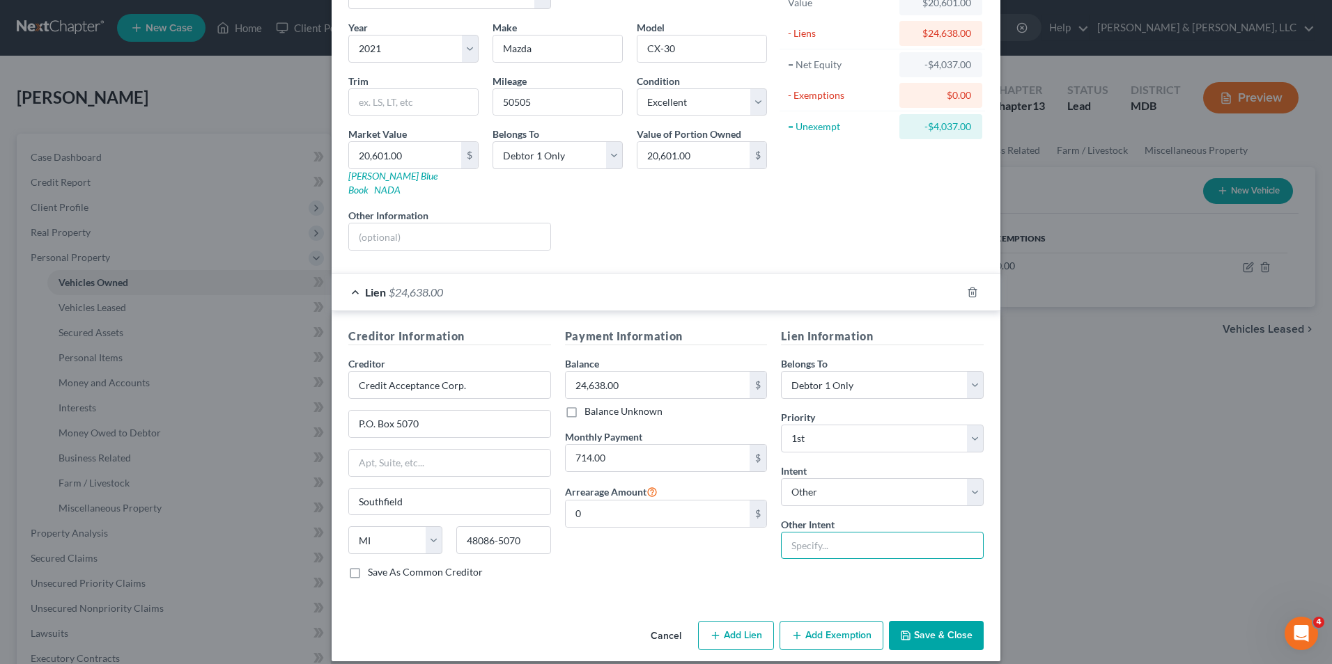
click at [859, 532] on input "text" at bounding box center [882, 546] width 203 height 28
type input "Retain and continue to pay"
click at [908, 625] on button "Save & Close" at bounding box center [936, 635] width 95 height 29
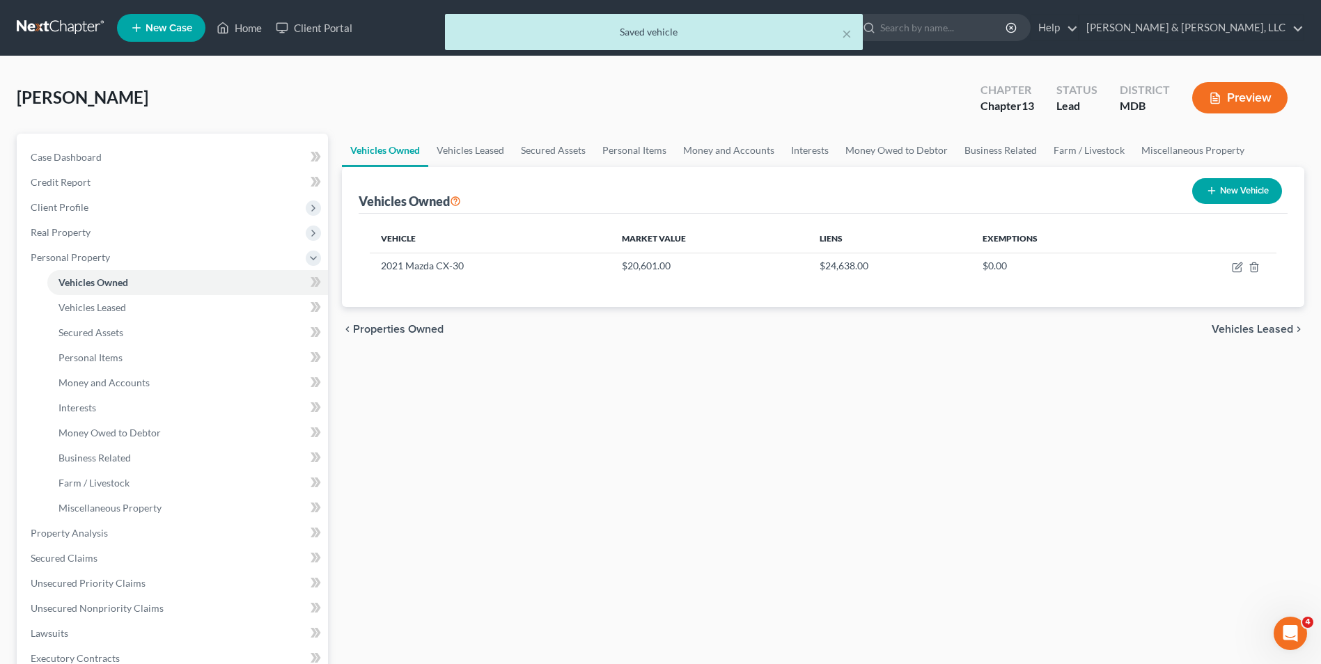
click at [1236, 334] on span "Vehicles Leased" at bounding box center [1252, 329] width 81 height 11
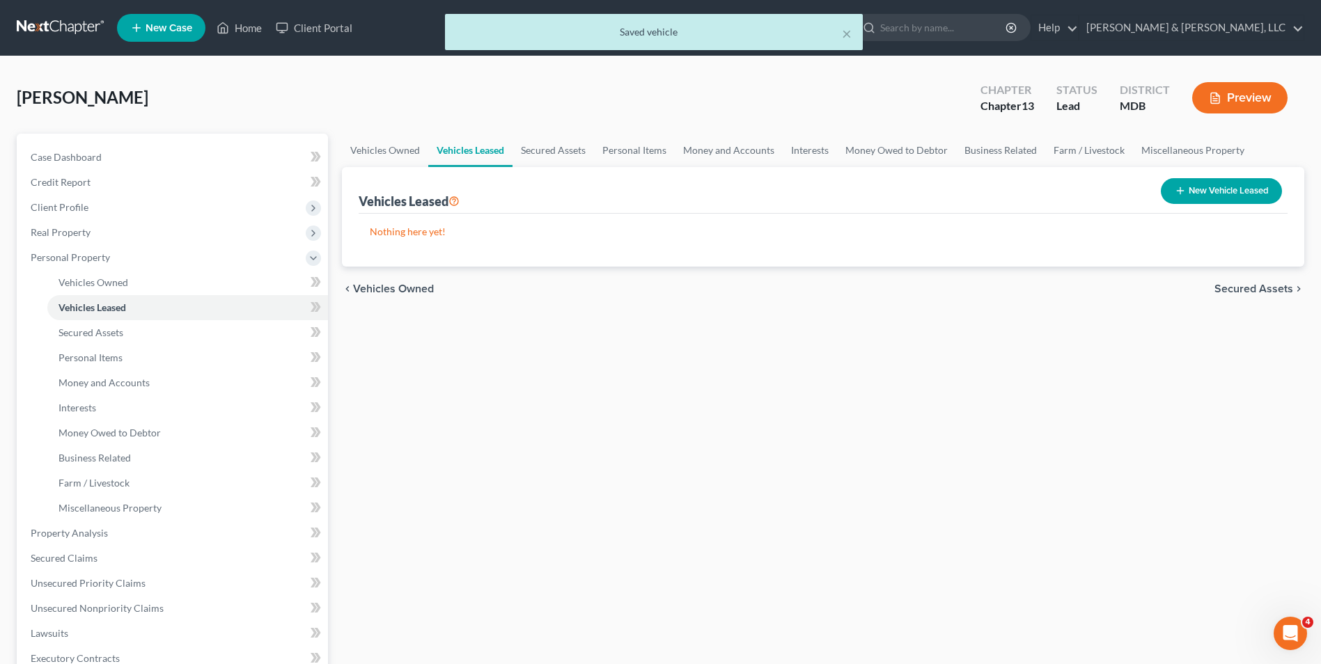
click at [1243, 289] on span "Secured Assets" at bounding box center [1254, 288] width 79 height 11
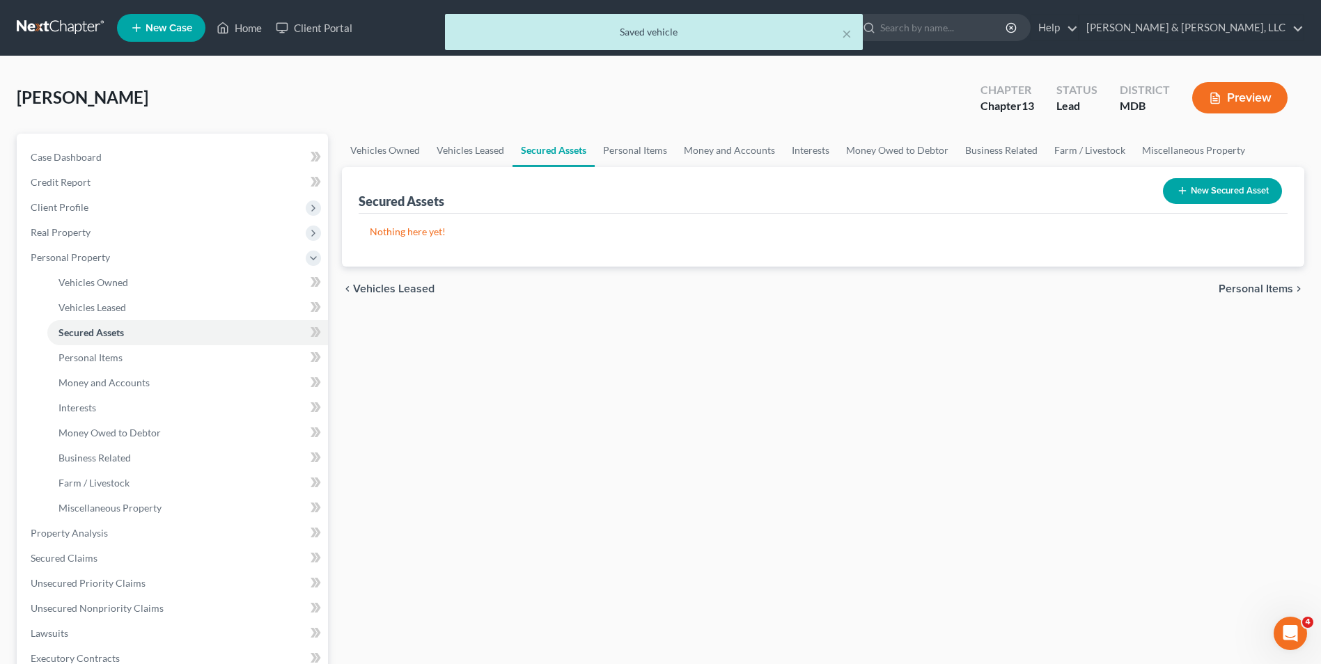
click at [1235, 291] on span "Personal Items" at bounding box center [1256, 288] width 75 height 11
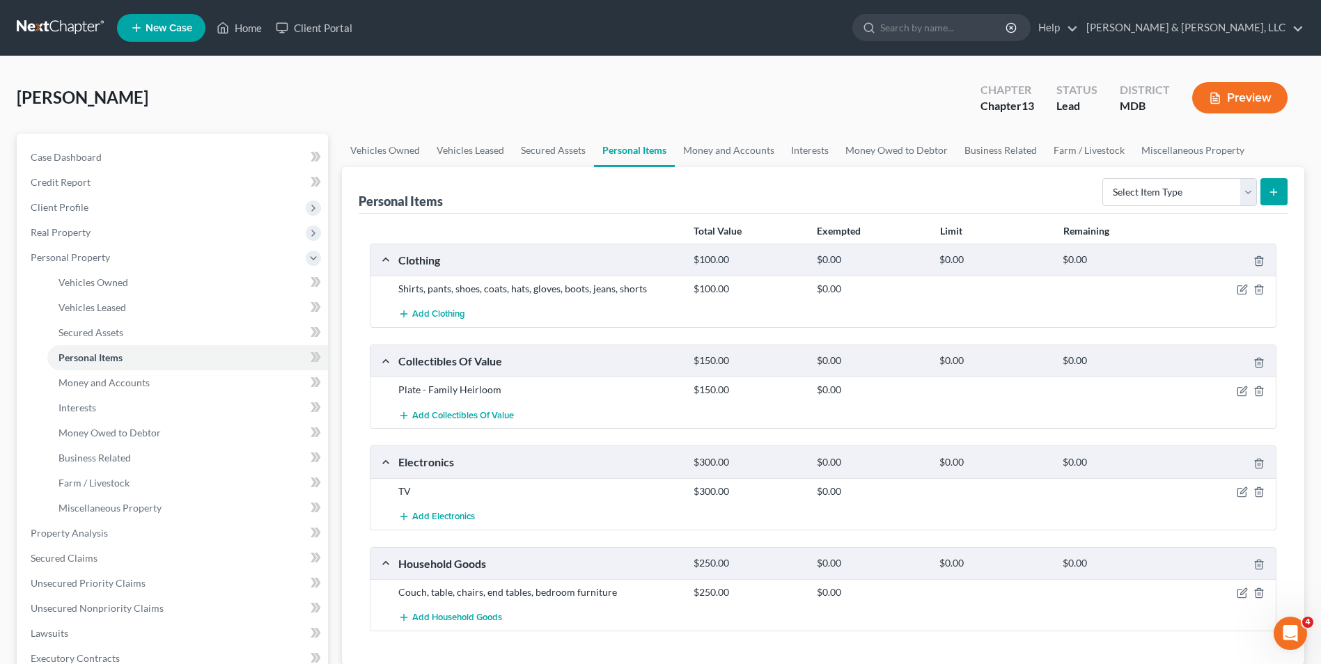
click at [1240, 296] on div "Shirts, pants, shoes, coats, hats, gloves, boots, jeans, shorts $100.00 $0.00" at bounding box center [823, 289] width 905 height 26
click at [1240, 287] on icon "button" at bounding box center [1242, 289] width 11 height 11
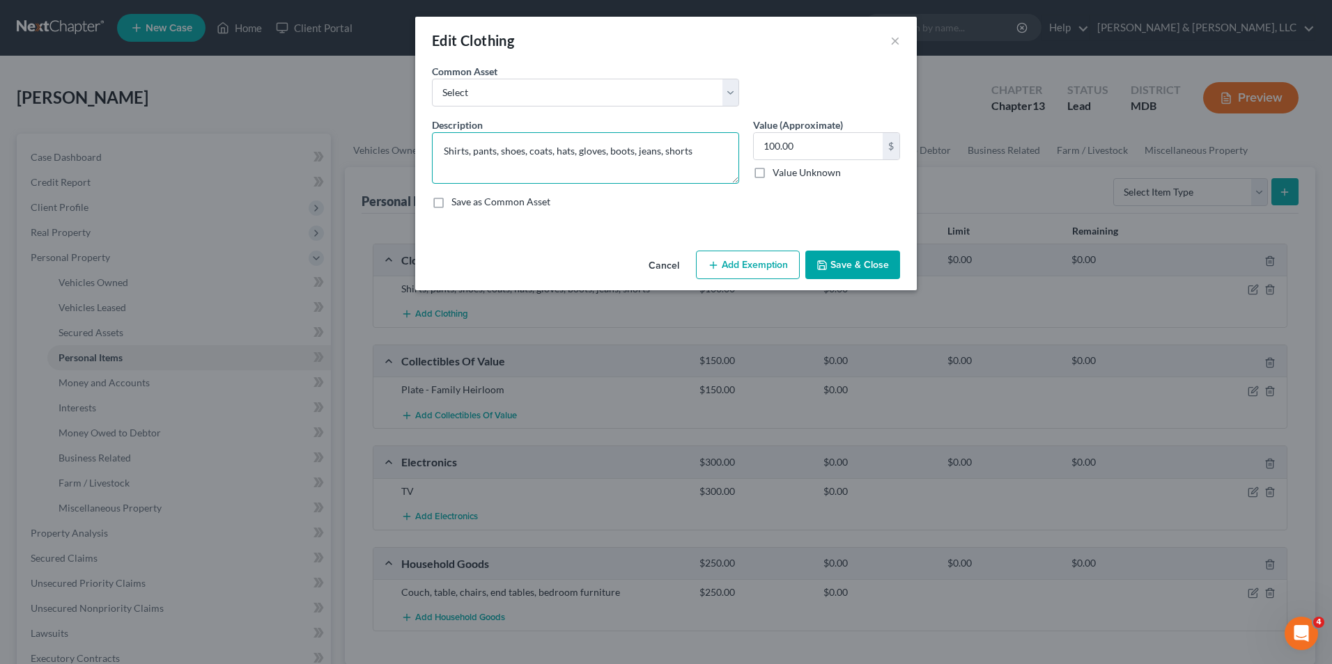
click at [701, 157] on textarea "Shirts, pants, shoes, coats, hats, gloves, boots, jeans, shorts" at bounding box center [585, 158] width 307 height 52
type textarea "Shirts, pants, shoes, coats, hats, gloves, boots, jeans, shorts, misc. men's cl…"
click at [771, 262] on button "Add Exemption" at bounding box center [748, 265] width 104 height 29
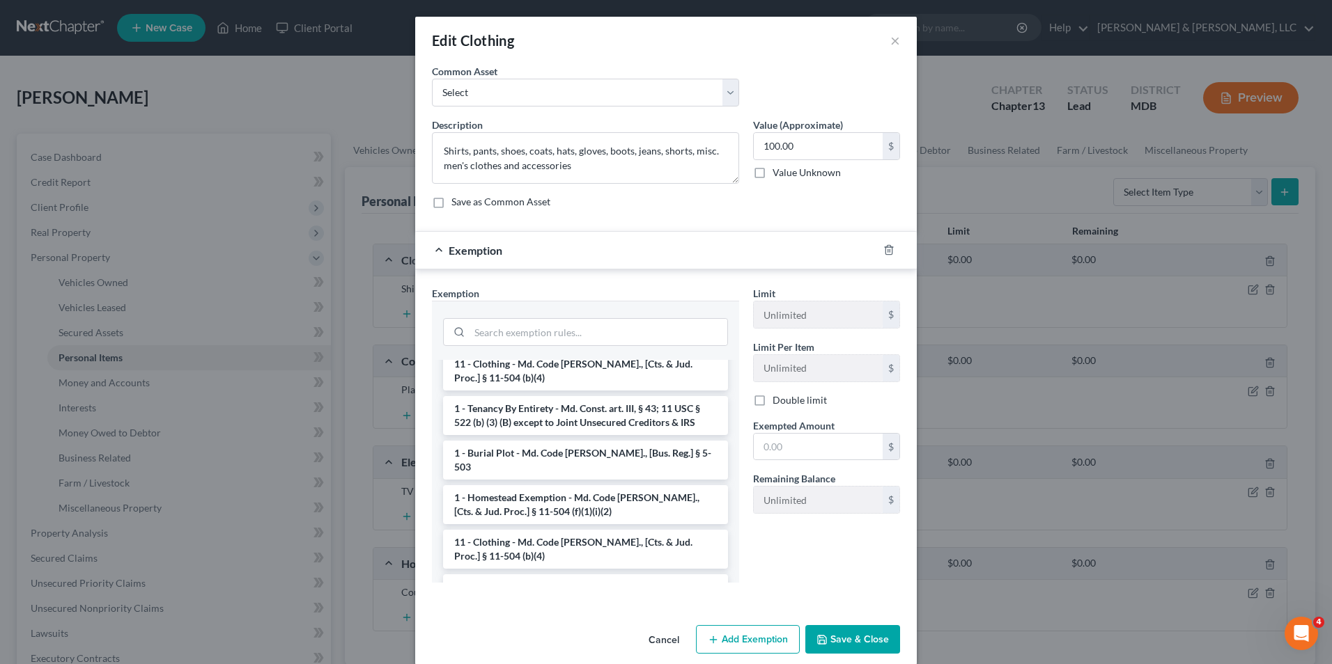
scroll to position [70, 0]
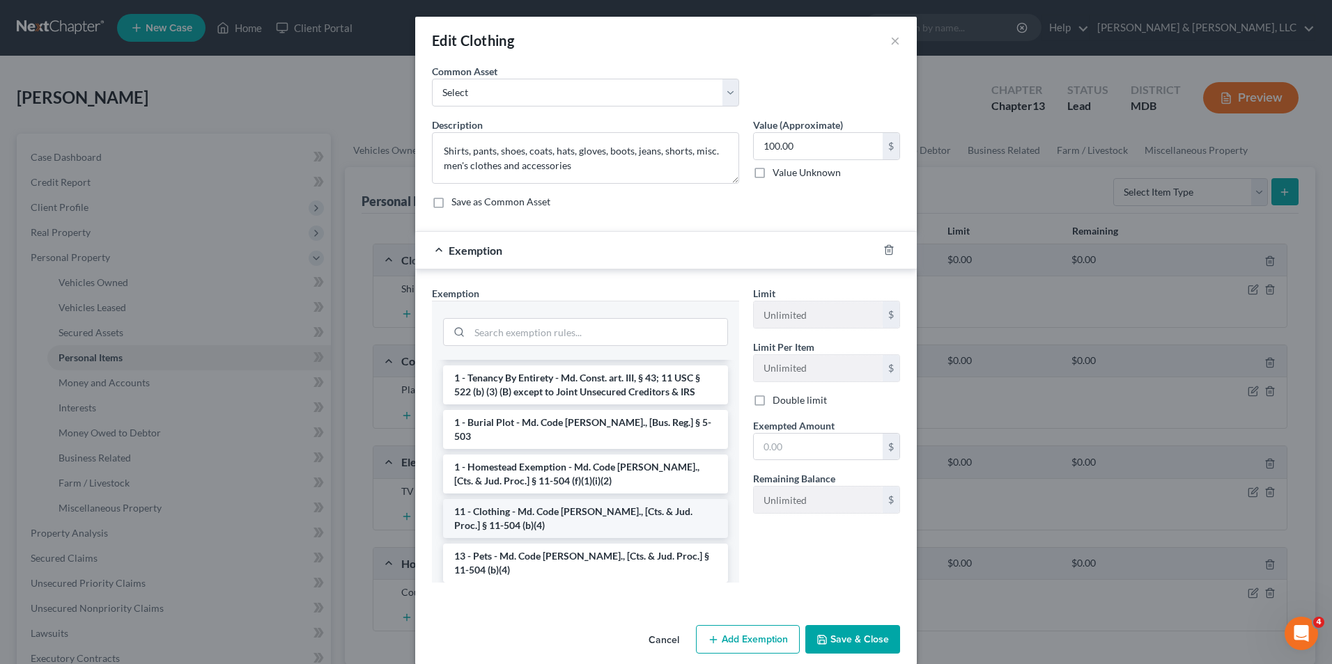
click at [521, 499] on li "11 - Clothing - Md. Code [PERSON_NAME]., [Cts. & Jud. Proc.] § 11-504 (b)(4)" at bounding box center [585, 518] width 285 height 39
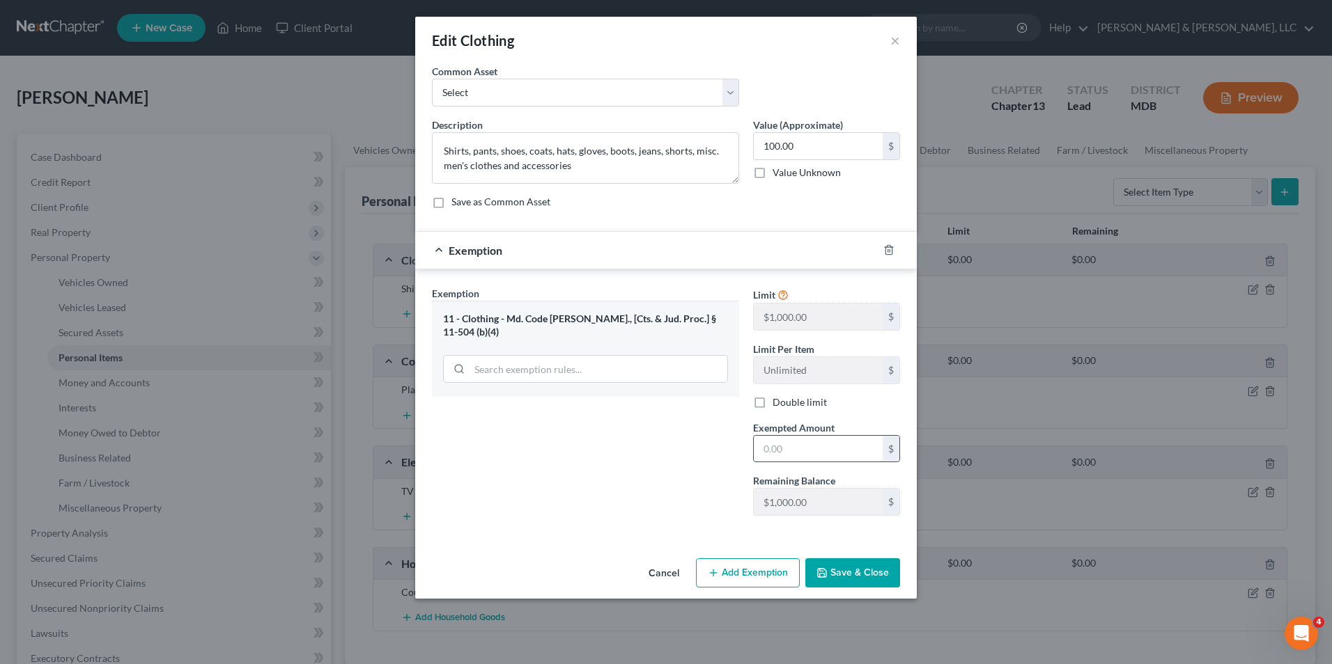
click at [759, 452] on input "text" at bounding box center [818, 449] width 129 height 26
type input "100.00"
click at [844, 570] on button "Save & Close" at bounding box center [852, 573] width 95 height 29
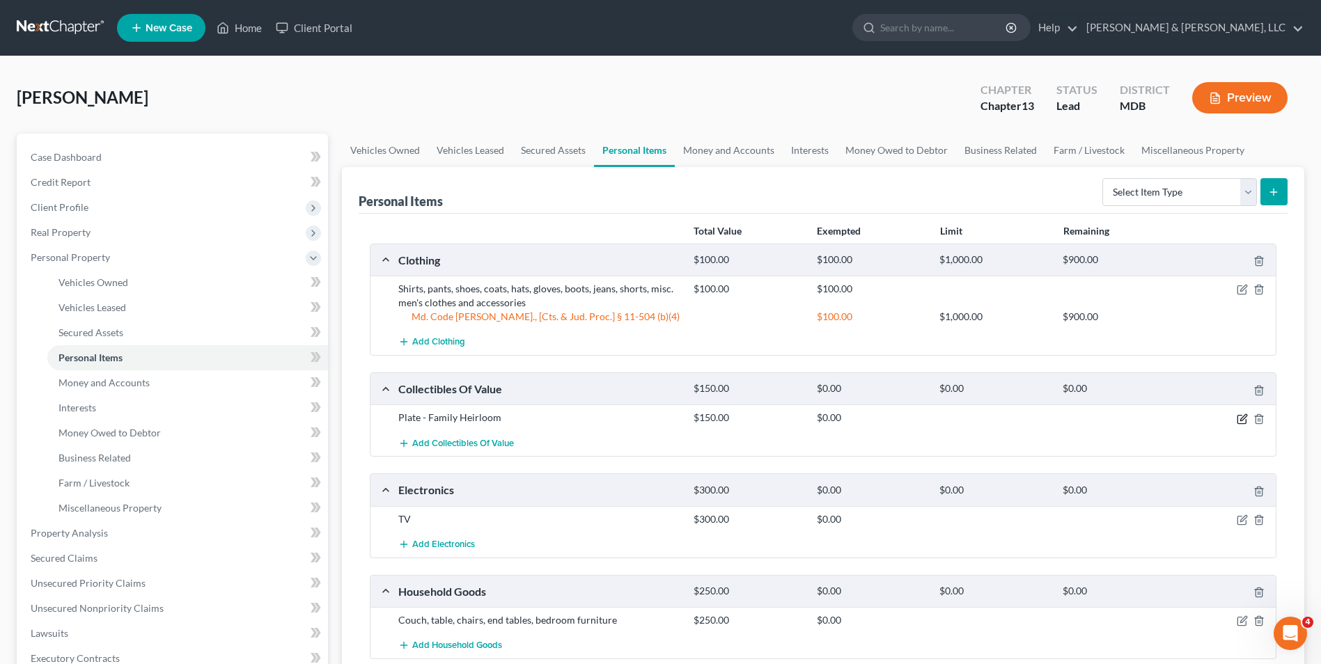
click at [1245, 417] on icon "button" at bounding box center [1243, 417] width 6 height 6
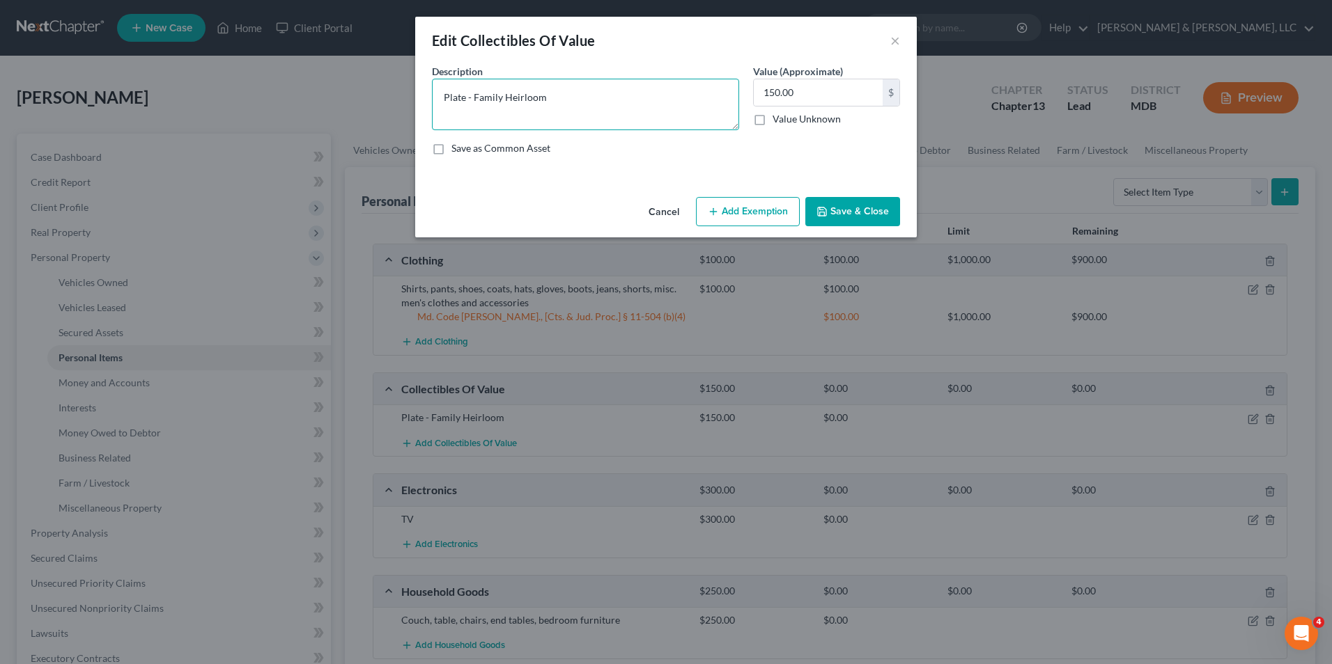
click at [467, 101] on textarea "Plate - Family Heirloom" at bounding box center [585, 105] width 307 height 52
type textarea "Plate"
type input "100.00"
click at [740, 220] on button "Add Exemption" at bounding box center [748, 211] width 104 height 29
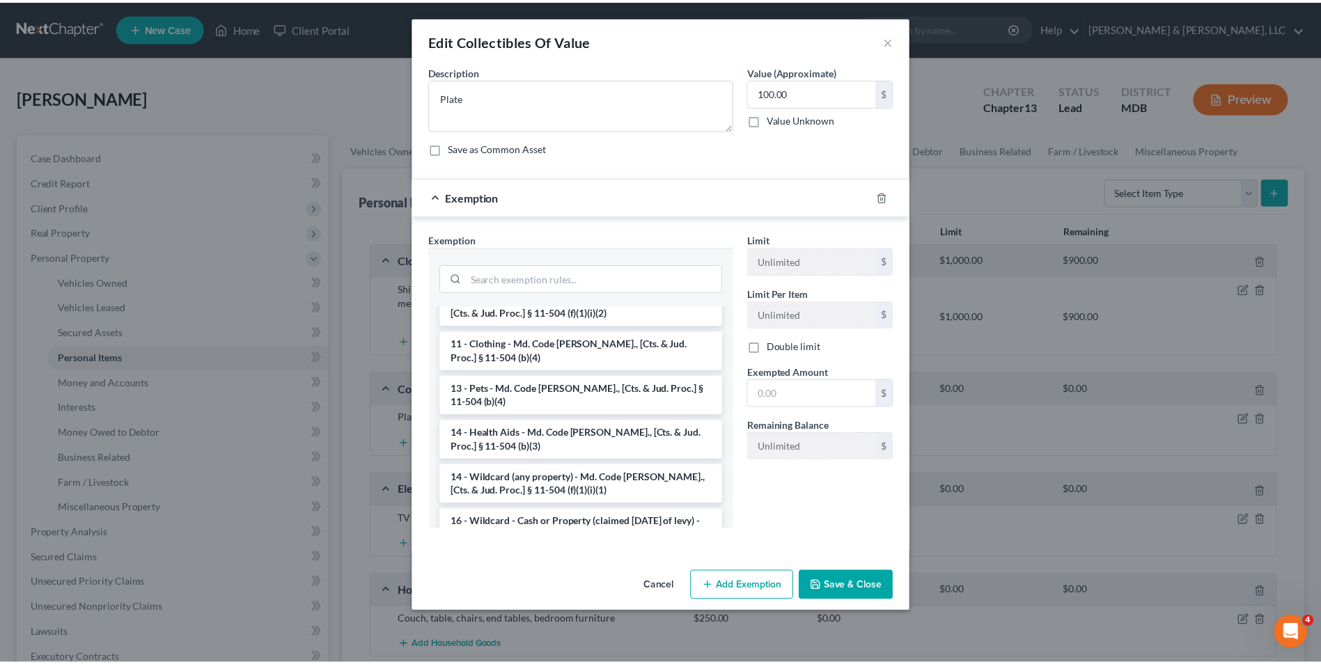
scroll to position [209, 0]
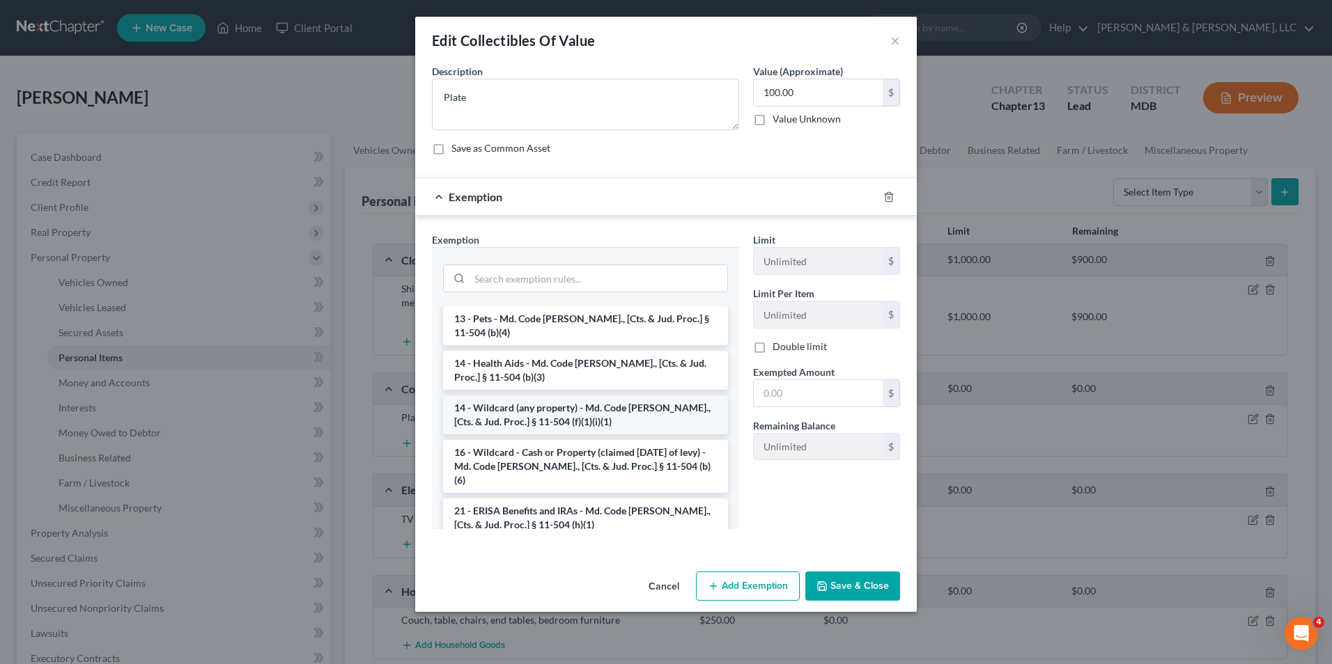
click at [575, 396] on li "14 - Wildcard (any property) - Md. Code [PERSON_NAME]., [Cts. & Jud. Proc.] § 1…" at bounding box center [585, 415] width 285 height 39
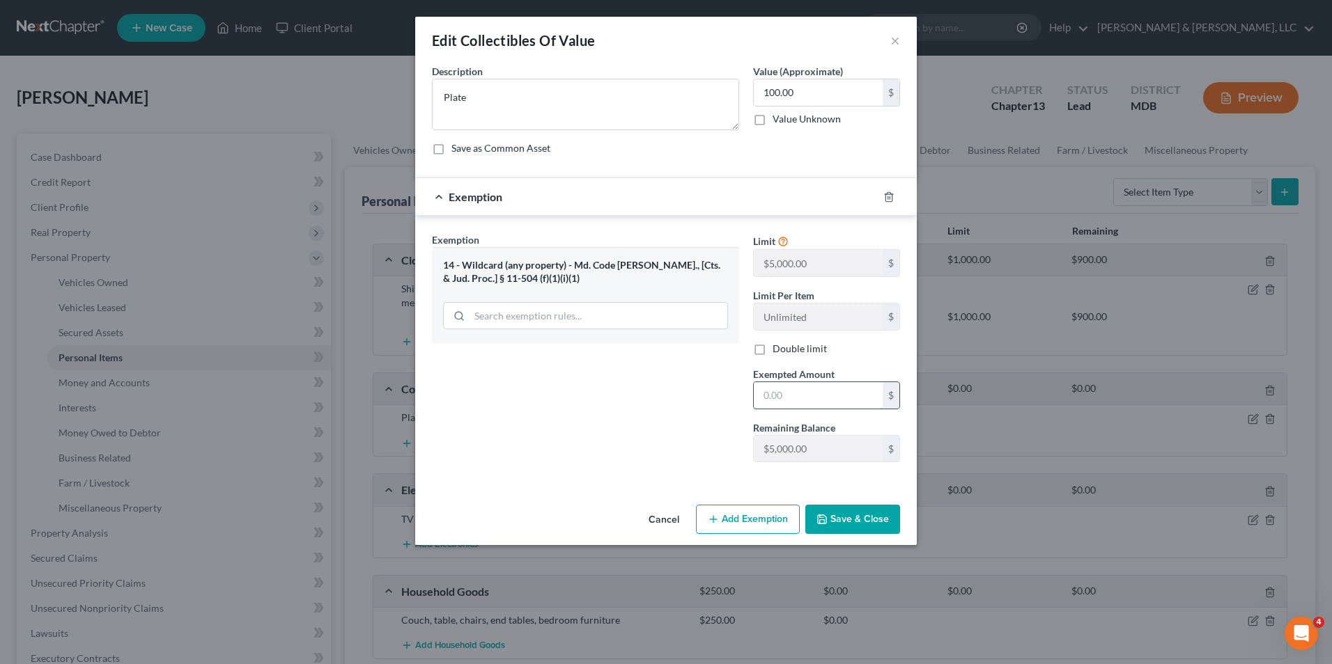
click at [766, 397] on input "text" at bounding box center [818, 395] width 129 height 26
type input "100.00"
drag, startPoint x: 861, startPoint y: 525, endPoint x: 841, endPoint y: 520, distance: 21.0
click at [860, 524] on button "Save & Close" at bounding box center [852, 519] width 95 height 29
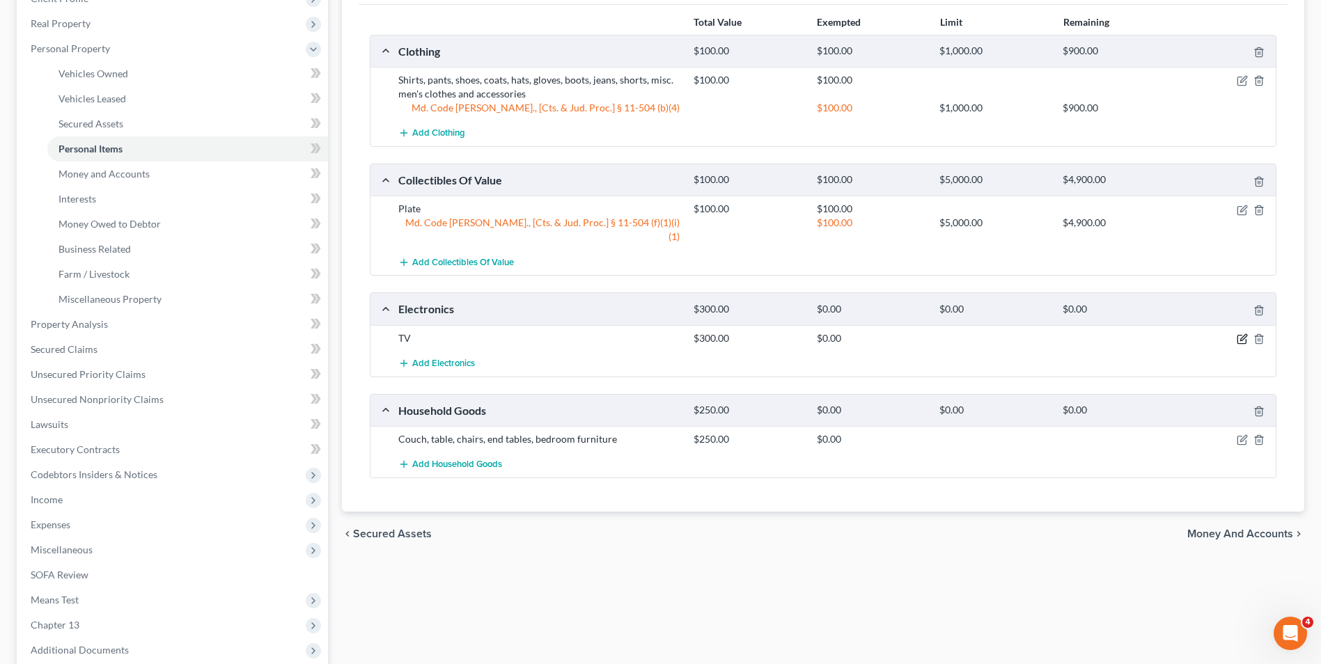
drag, startPoint x: 1239, startPoint y: 327, endPoint x: 1185, endPoint y: 329, distance: 53.7
click at [1237, 334] on icon "button" at bounding box center [1242, 339] width 11 height 11
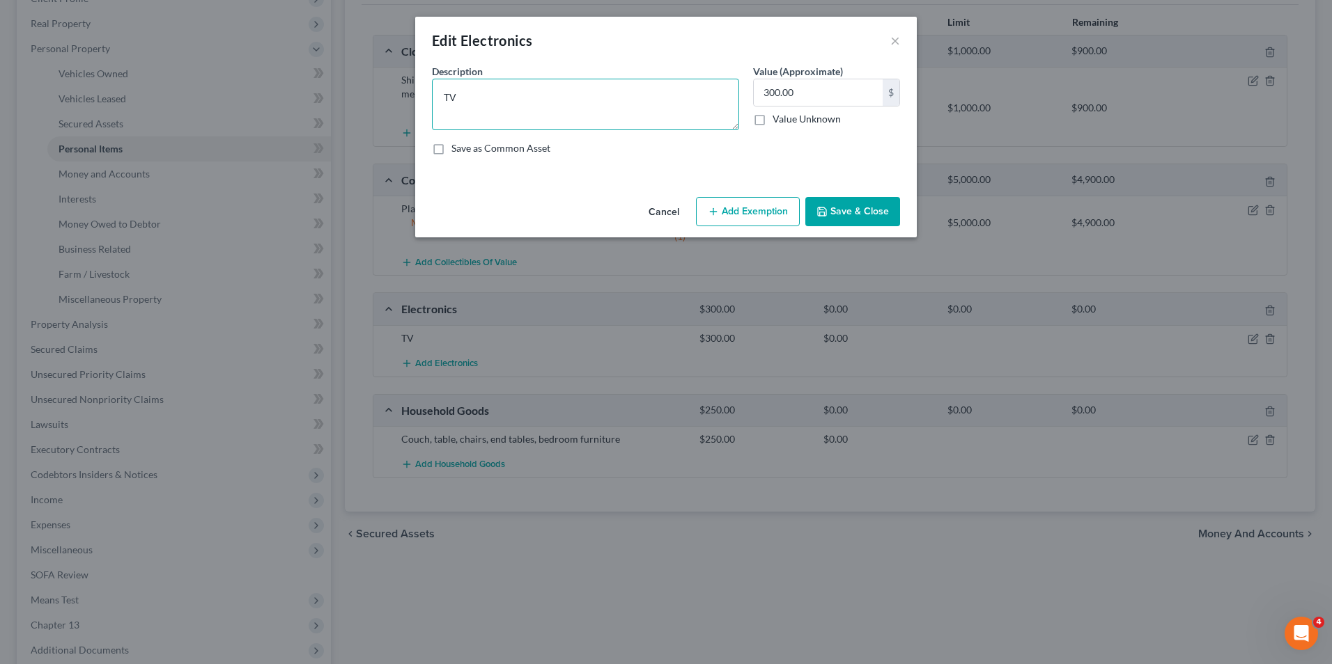
click at [481, 102] on textarea "TV" at bounding box center [585, 105] width 307 height 52
type textarea "TV, cellphone"
type input "100.00"
click at [743, 201] on button "Add Exemption" at bounding box center [748, 211] width 104 height 29
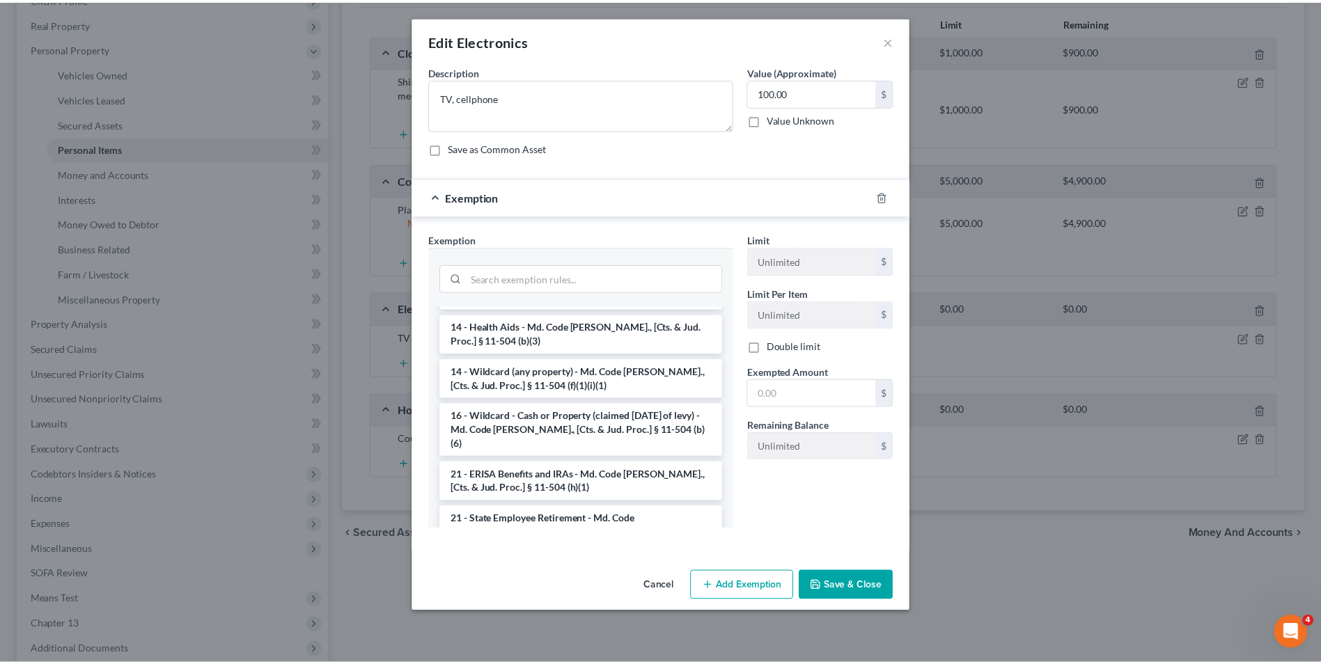
scroll to position [279, 0]
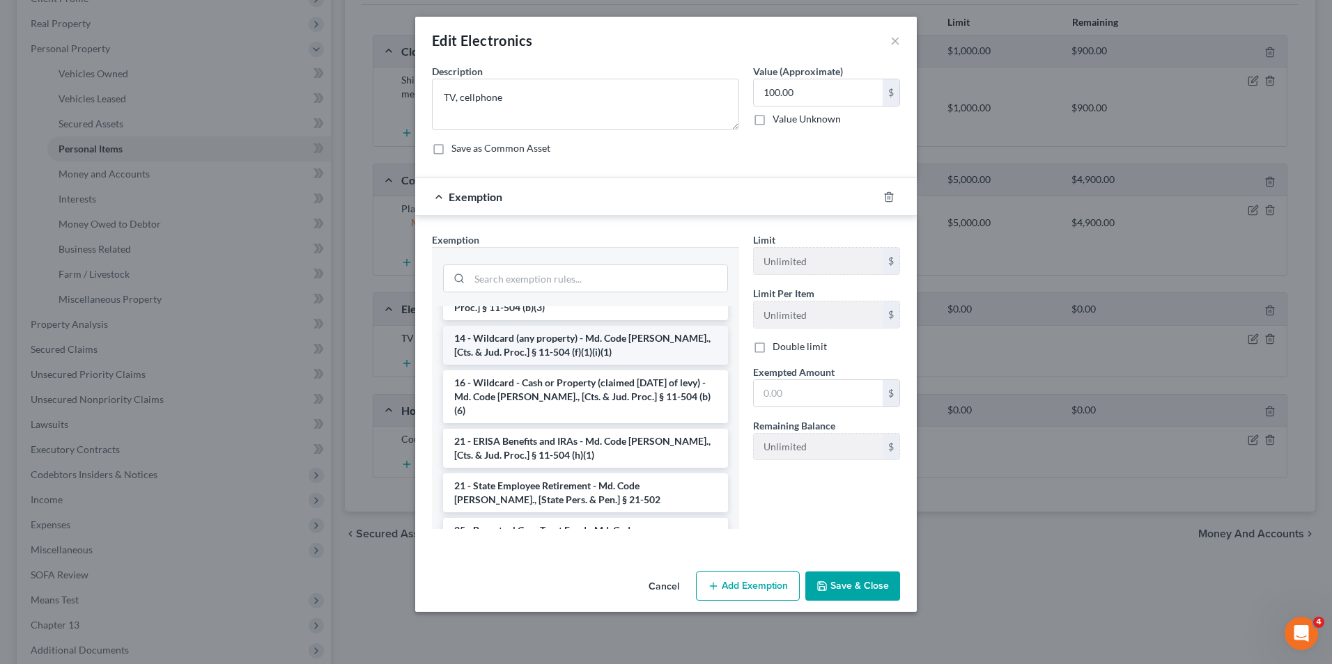
click at [586, 328] on li "14 - Wildcard (any property) - Md. Code [PERSON_NAME]., [Cts. & Jud. Proc.] § 1…" at bounding box center [585, 345] width 285 height 39
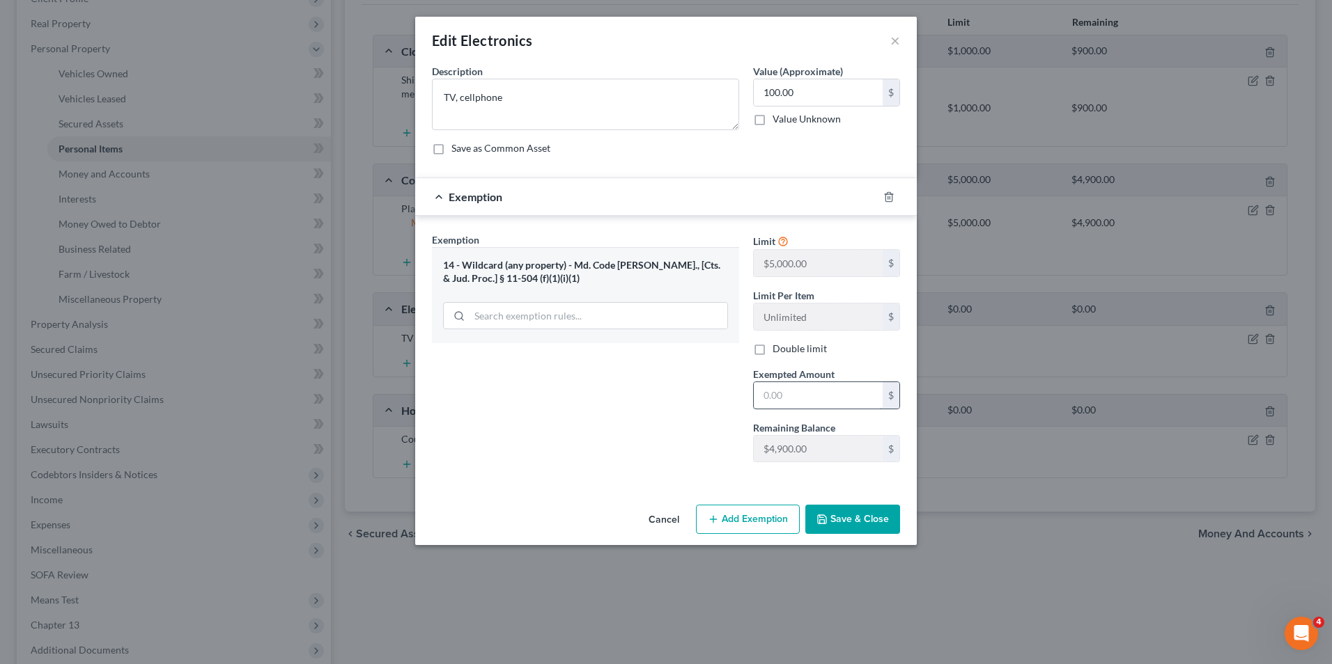
click at [756, 392] on input "text" at bounding box center [818, 395] width 129 height 26
type input "100.00"
click at [827, 520] on icon "button" at bounding box center [821, 519] width 11 height 11
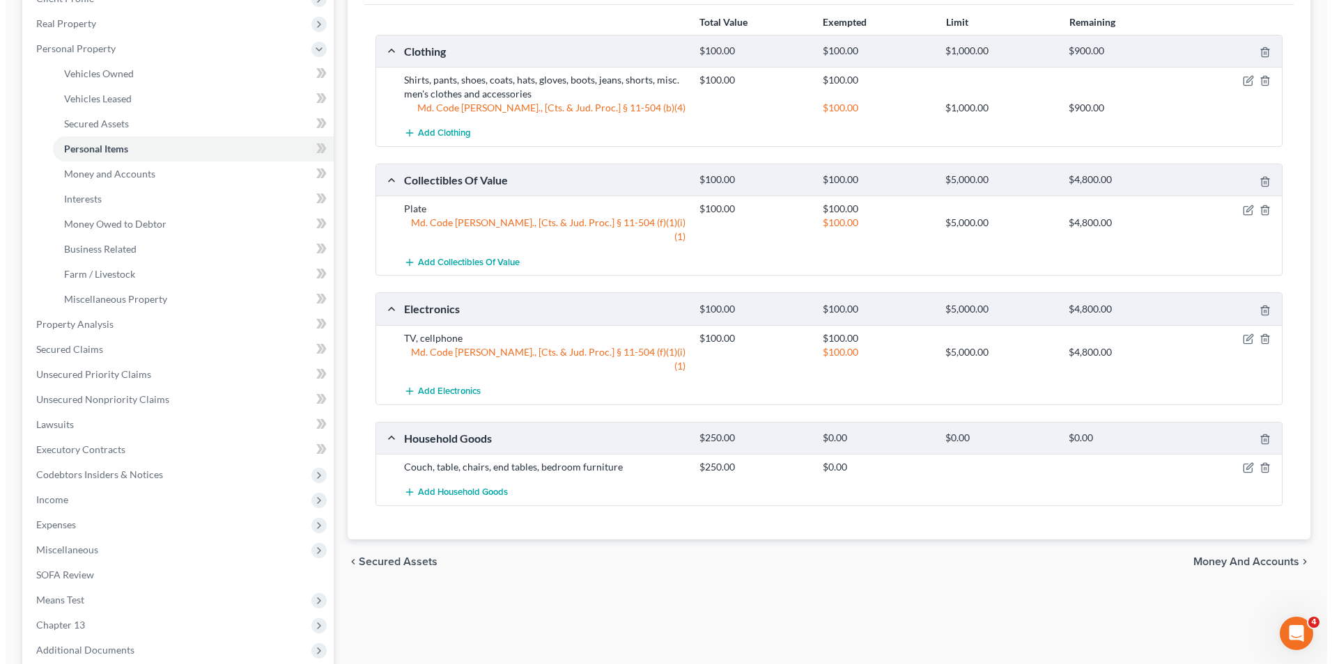
scroll to position [348, 0]
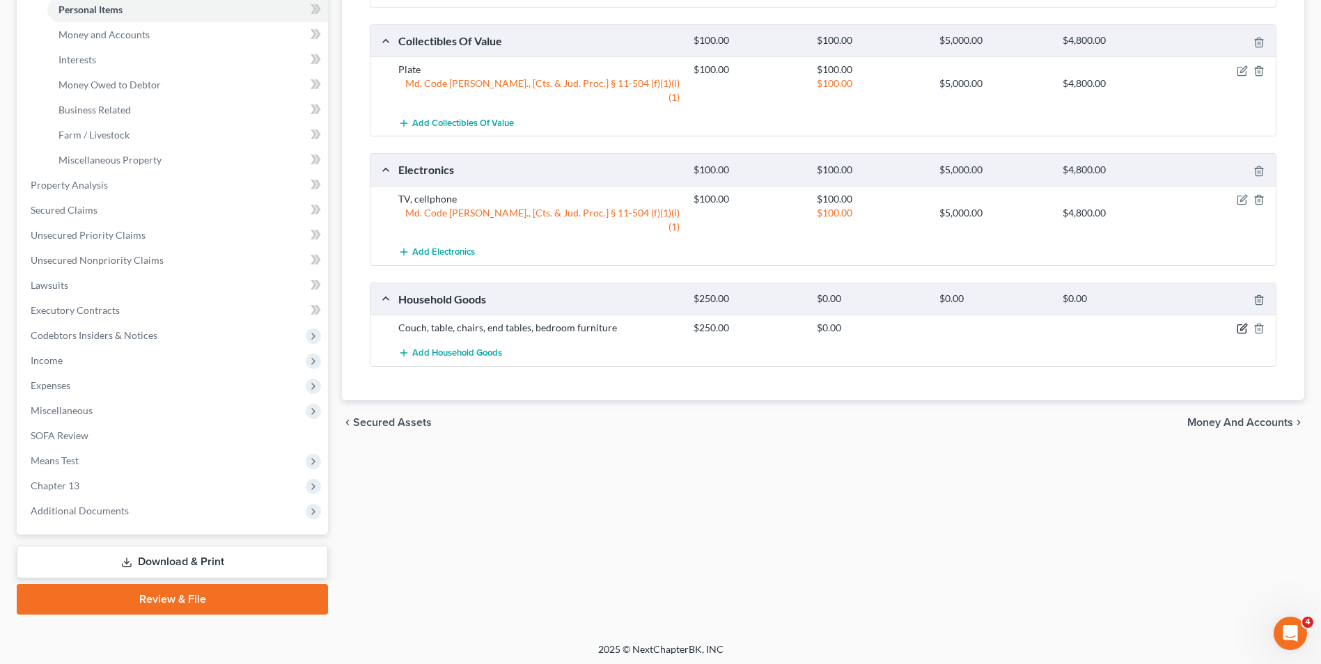
drag, startPoint x: 1245, startPoint y: 306, endPoint x: 1198, endPoint y: 302, distance: 47.6
click at [1243, 323] on icon "button" at bounding box center [1242, 328] width 11 height 11
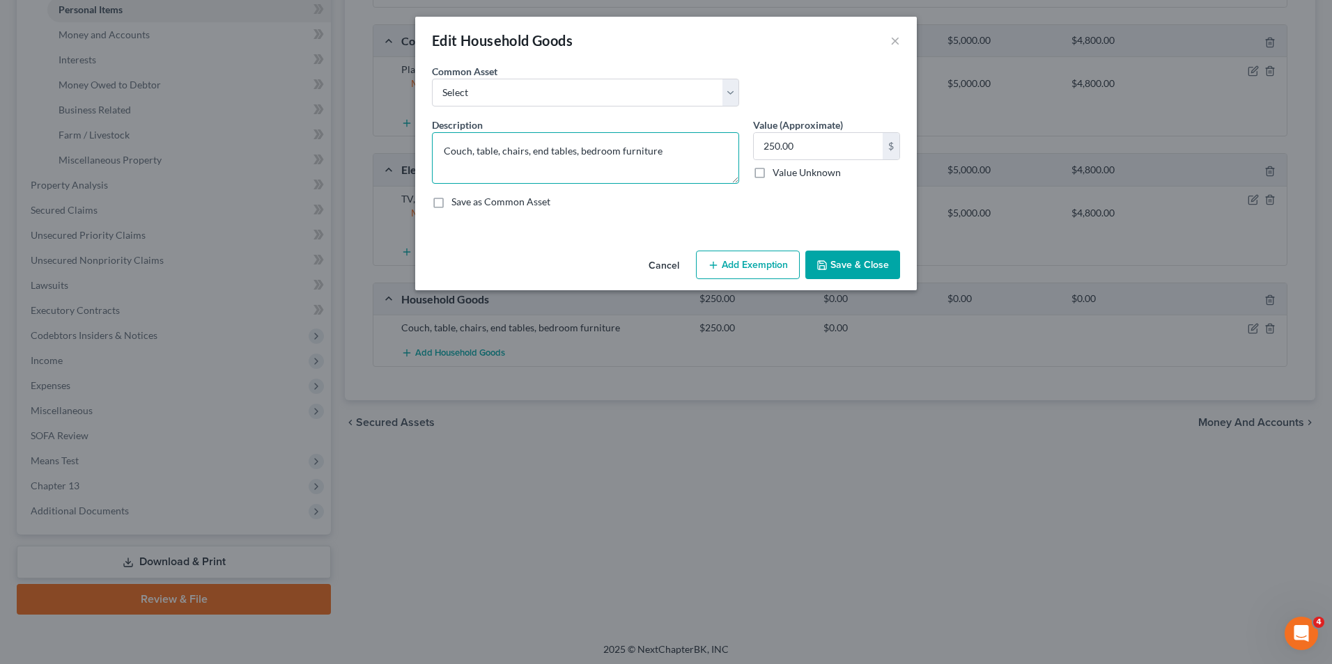
click at [667, 153] on textarea "Couch, table, chairs, end tables, bedroom furniture" at bounding box center [585, 158] width 307 height 52
type textarea "Couch, table, chairs, end tables, bedroom furniture, kitchen items (cookware, d…"
click at [770, 262] on button "Add Exemption" at bounding box center [748, 265] width 104 height 29
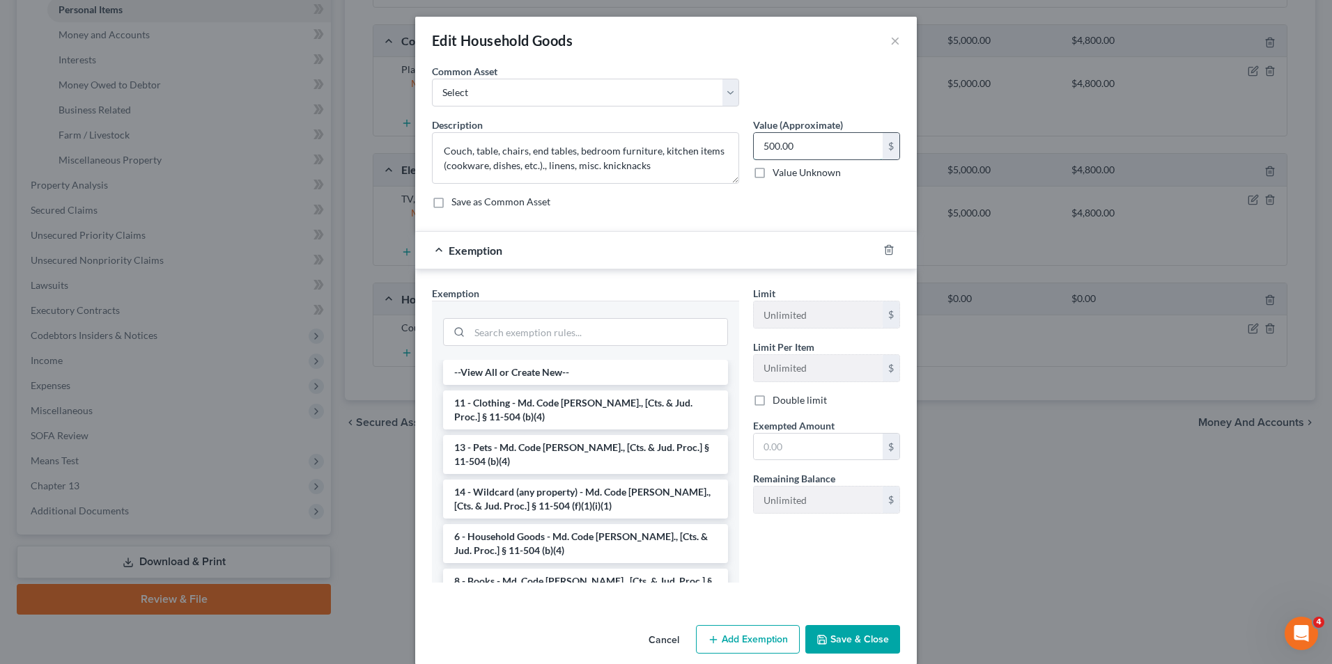
click at [756, 152] on input "500.00" at bounding box center [818, 146] width 129 height 26
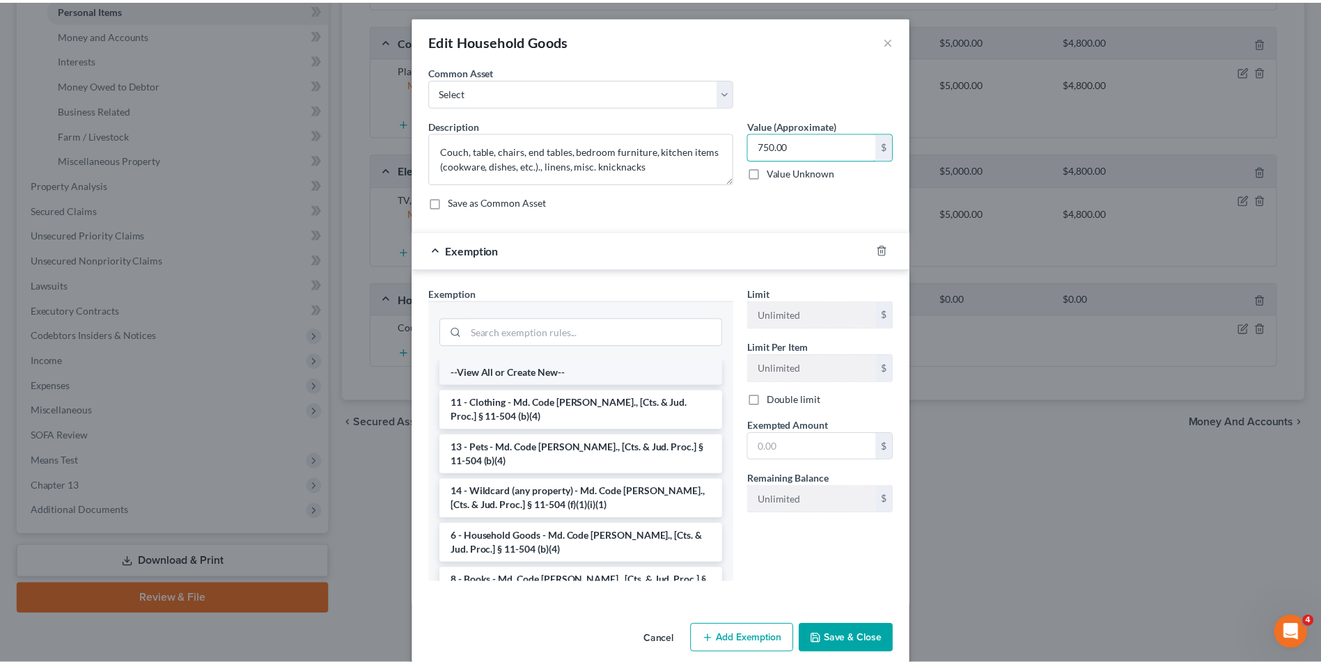
scroll to position [70, 0]
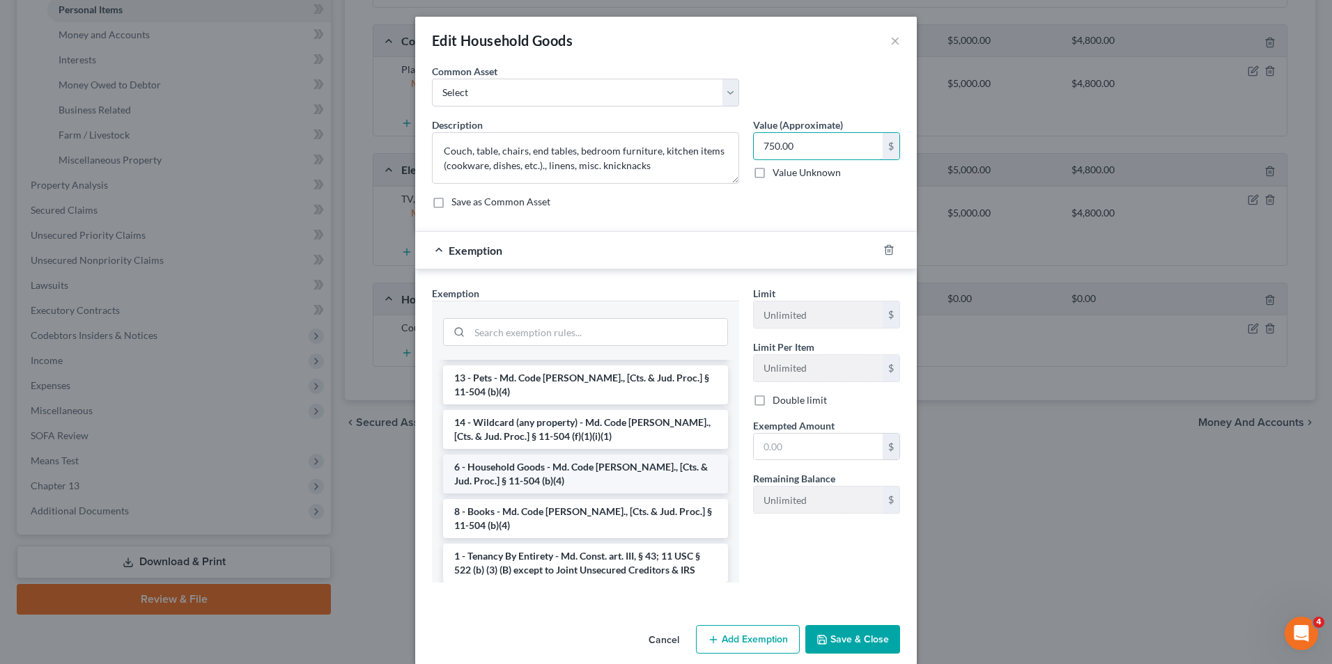
type input "750.00"
click at [565, 481] on li "6 - Household Goods - Md. Code [PERSON_NAME]., [Cts. & Jud. Proc.] § 11-504 (b)…" at bounding box center [585, 474] width 285 height 39
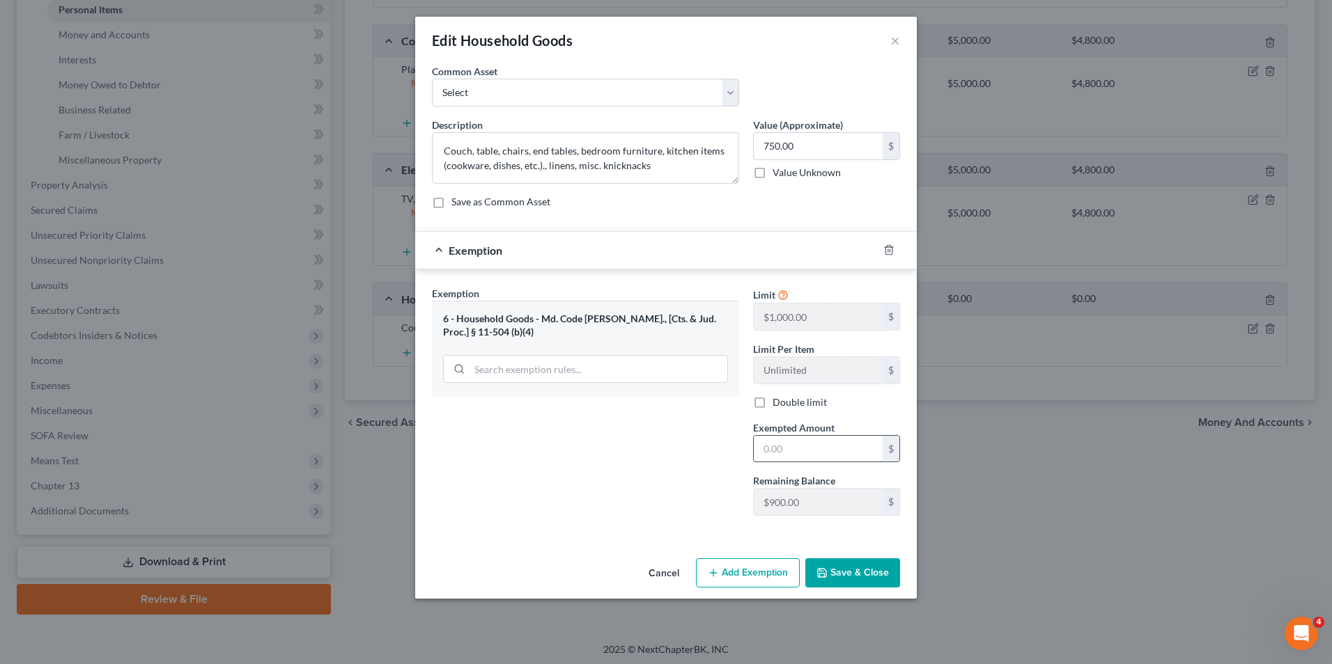
click at [758, 453] on input "text" at bounding box center [818, 449] width 129 height 26
type input "750.00"
drag, startPoint x: 853, startPoint y: 579, endPoint x: 844, endPoint y: 571, distance: 11.8
click at [852, 577] on button "Save & Close" at bounding box center [852, 573] width 95 height 29
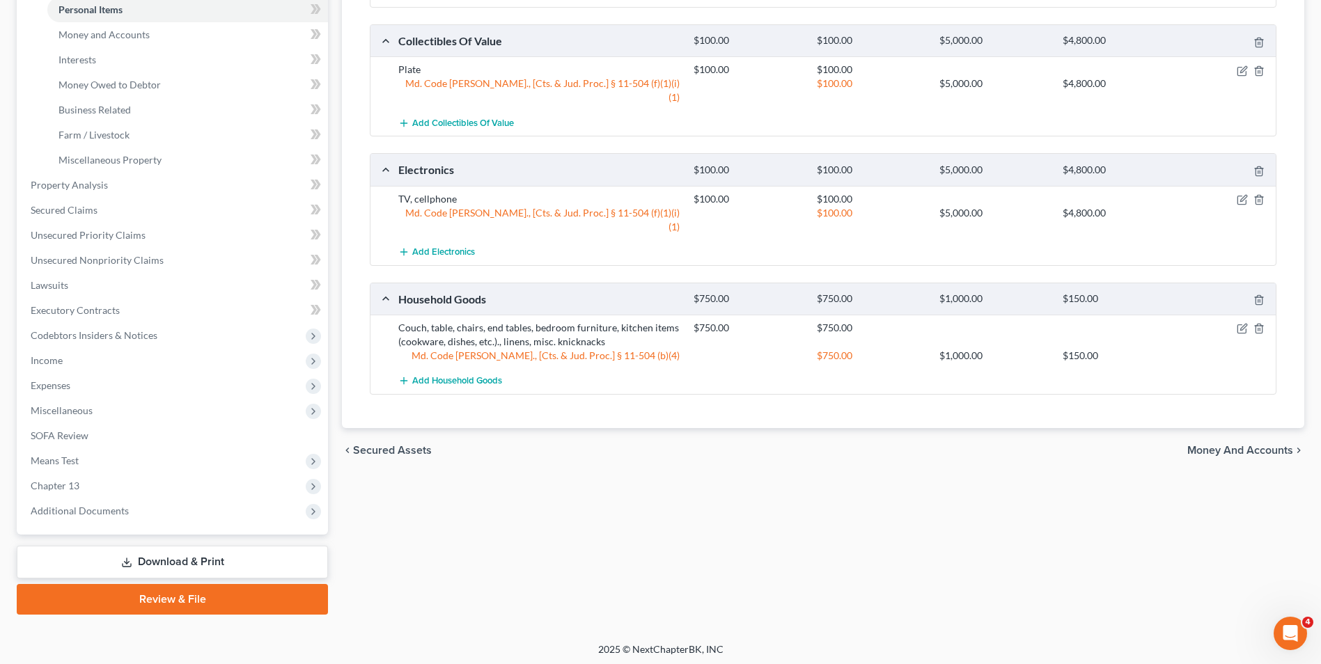
click at [1224, 445] on span "Money and Accounts" at bounding box center [1241, 450] width 106 height 11
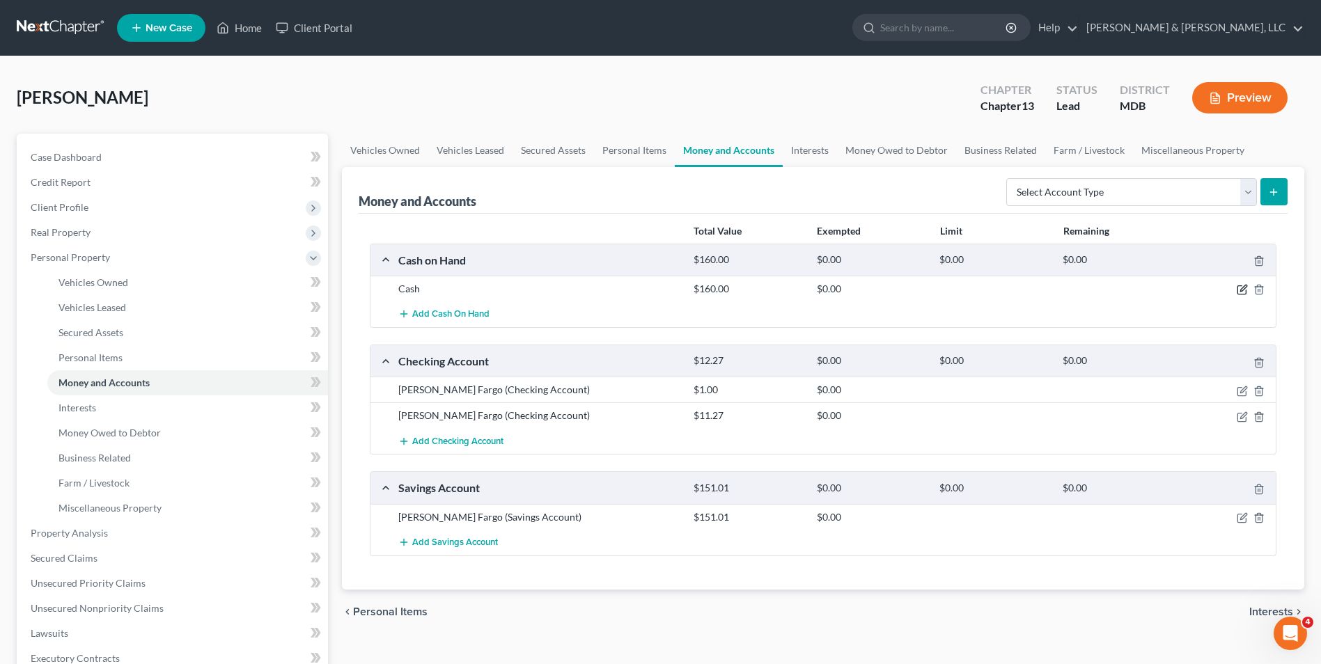
click at [1243, 293] on icon "button" at bounding box center [1242, 289] width 11 height 11
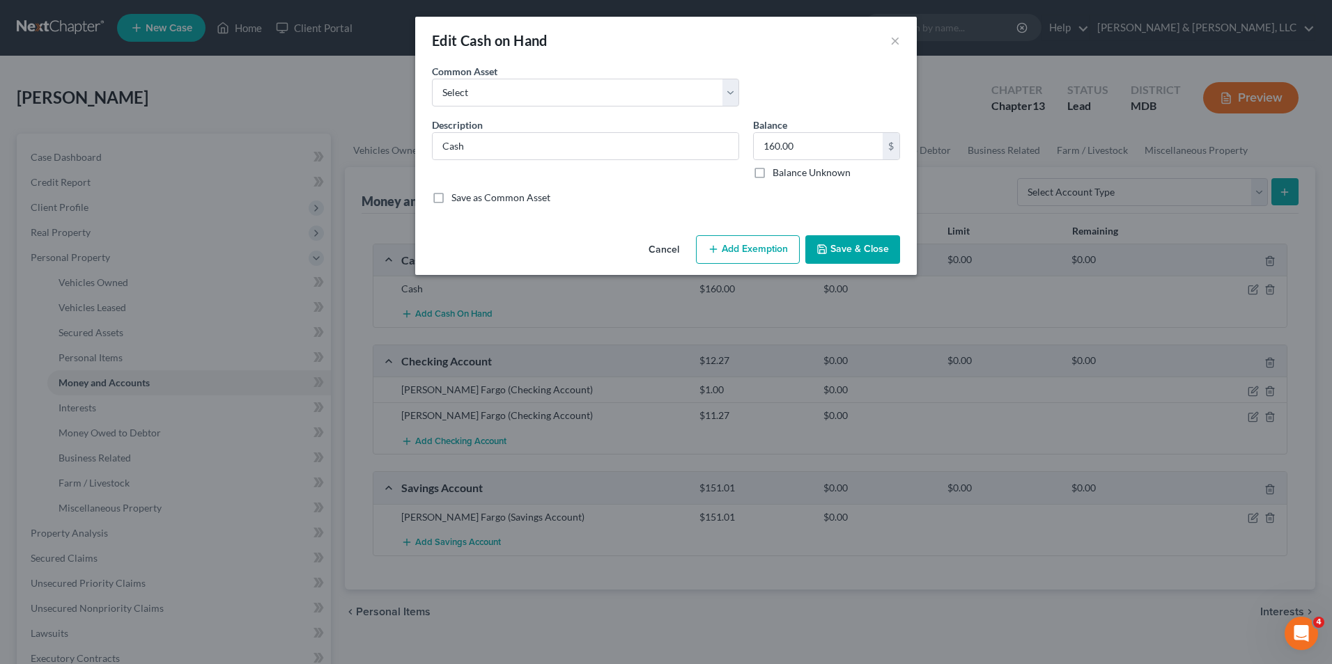
click at [744, 254] on button "Add Exemption" at bounding box center [748, 249] width 104 height 29
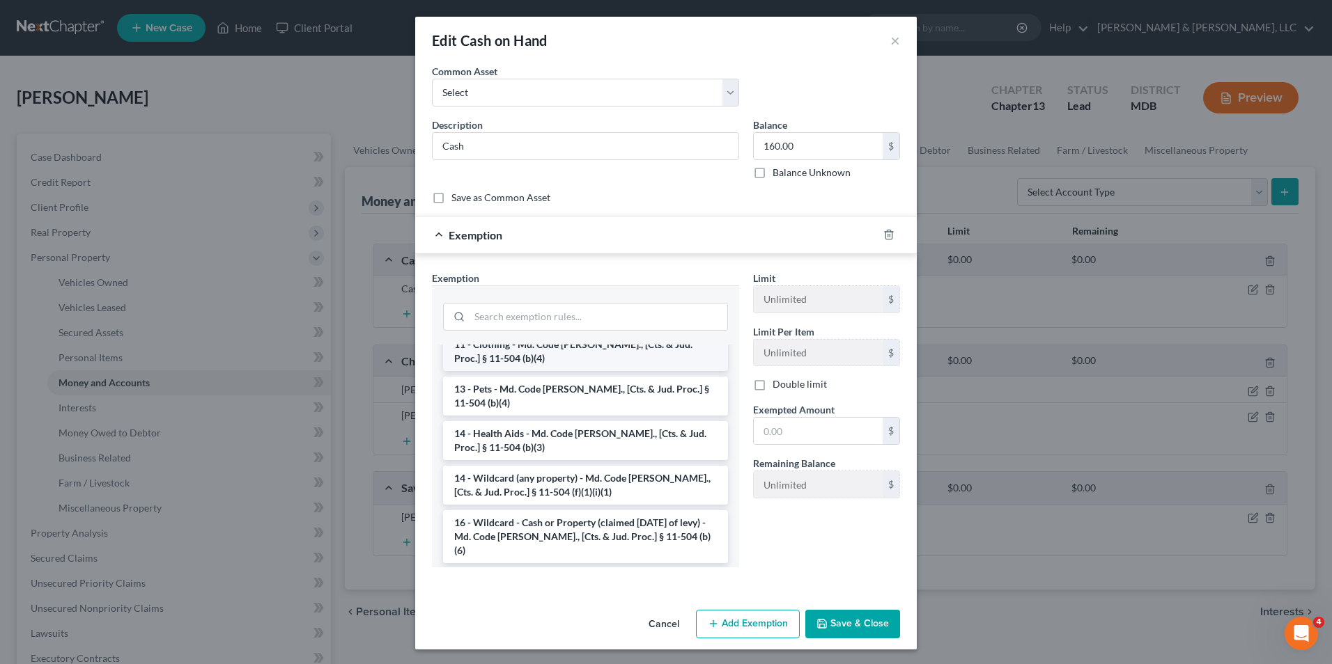
scroll to position [209, 0]
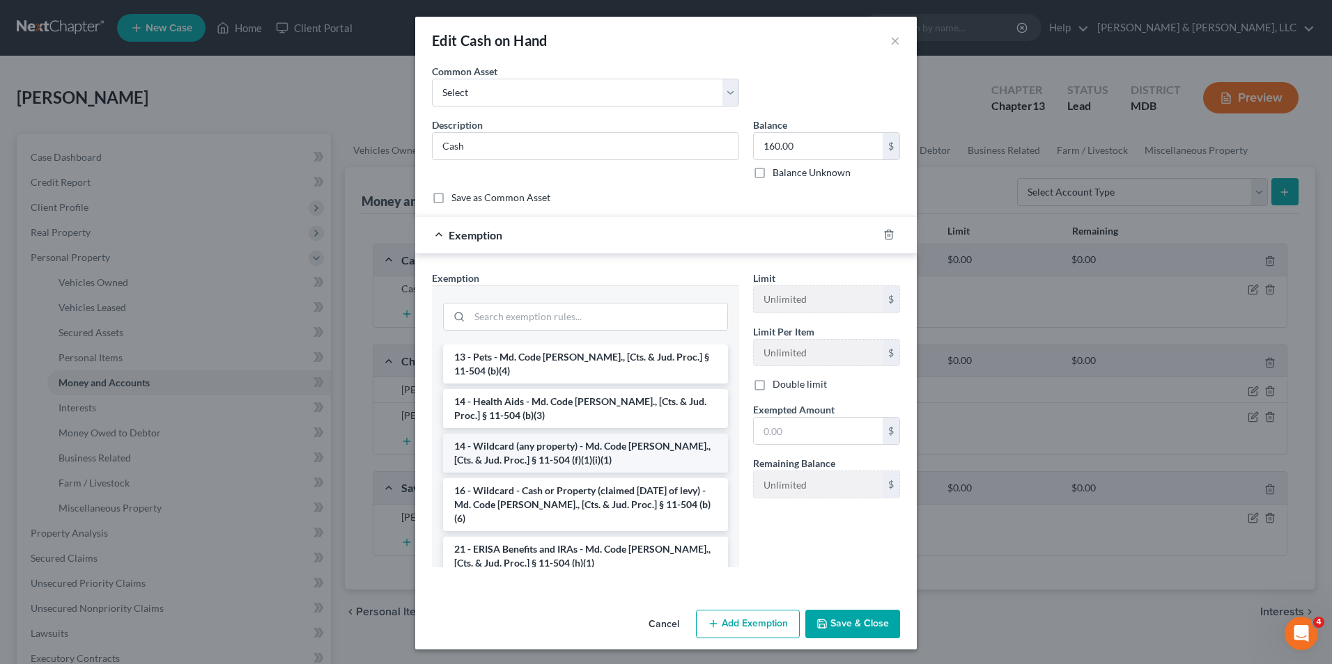
click at [577, 444] on li "14 - Wildcard (any property) - Md. Code [PERSON_NAME]., [Cts. & Jud. Proc.] § 1…" at bounding box center [585, 453] width 285 height 39
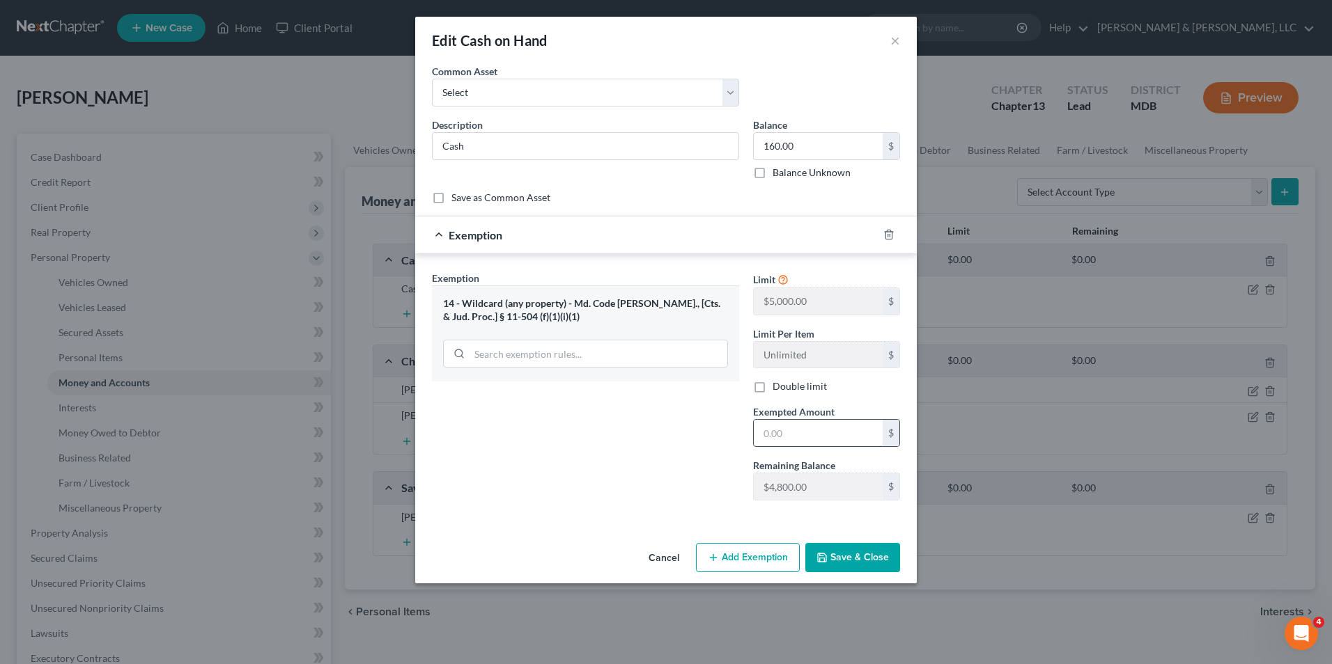
click at [755, 441] on input "text" at bounding box center [818, 433] width 129 height 26
type input "160.00"
click at [830, 546] on div "Cancel Add Exemption Save & Close" at bounding box center [665, 561] width 501 height 46
click at [832, 547] on button "Save & Close" at bounding box center [852, 557] width 95 height 29
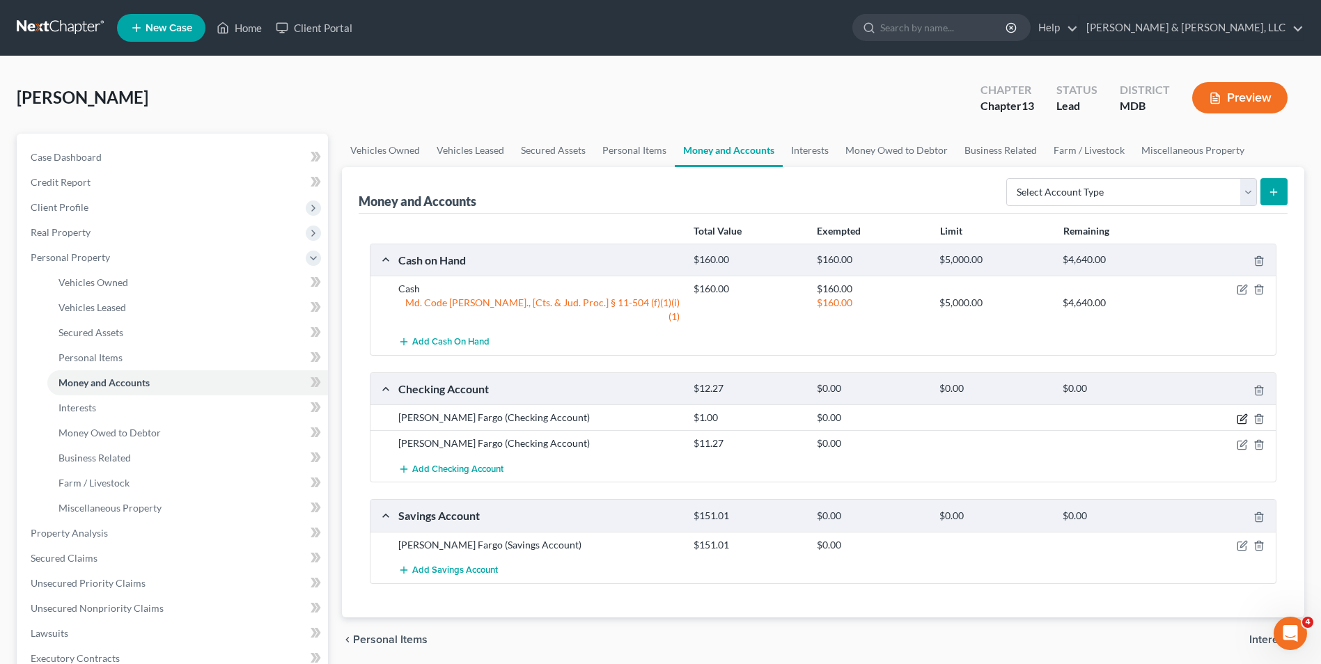
click at [1243, 414] on icon "button" at bounding box center [1242, 419] width 11 height 11
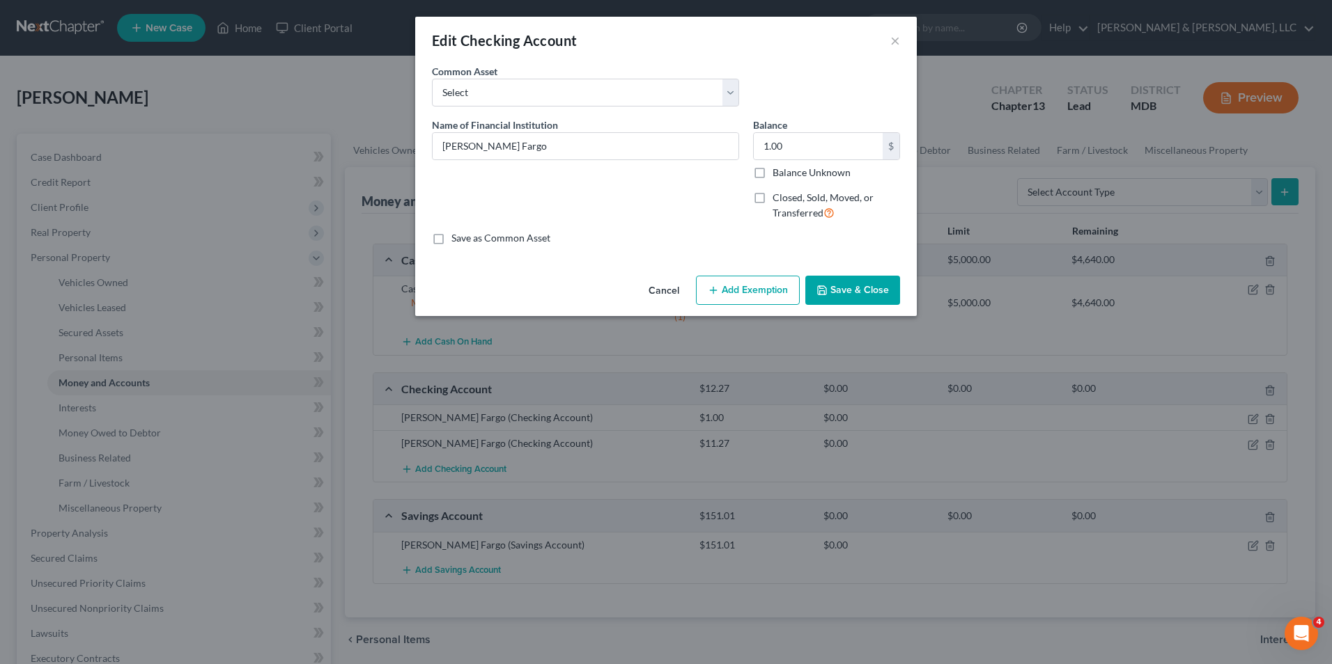
click at [723, 283] on button "Add Exemption" at bounding box center [748, 290] width 104 height 29
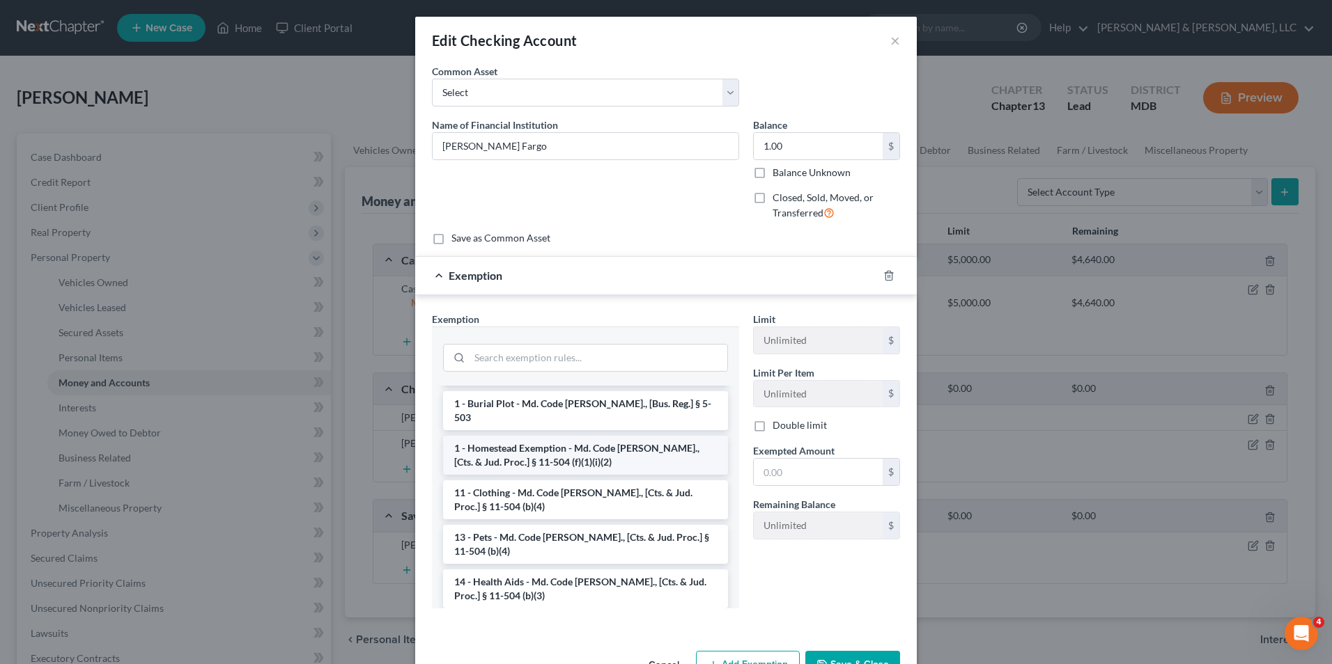
scroll to position [139, 0]
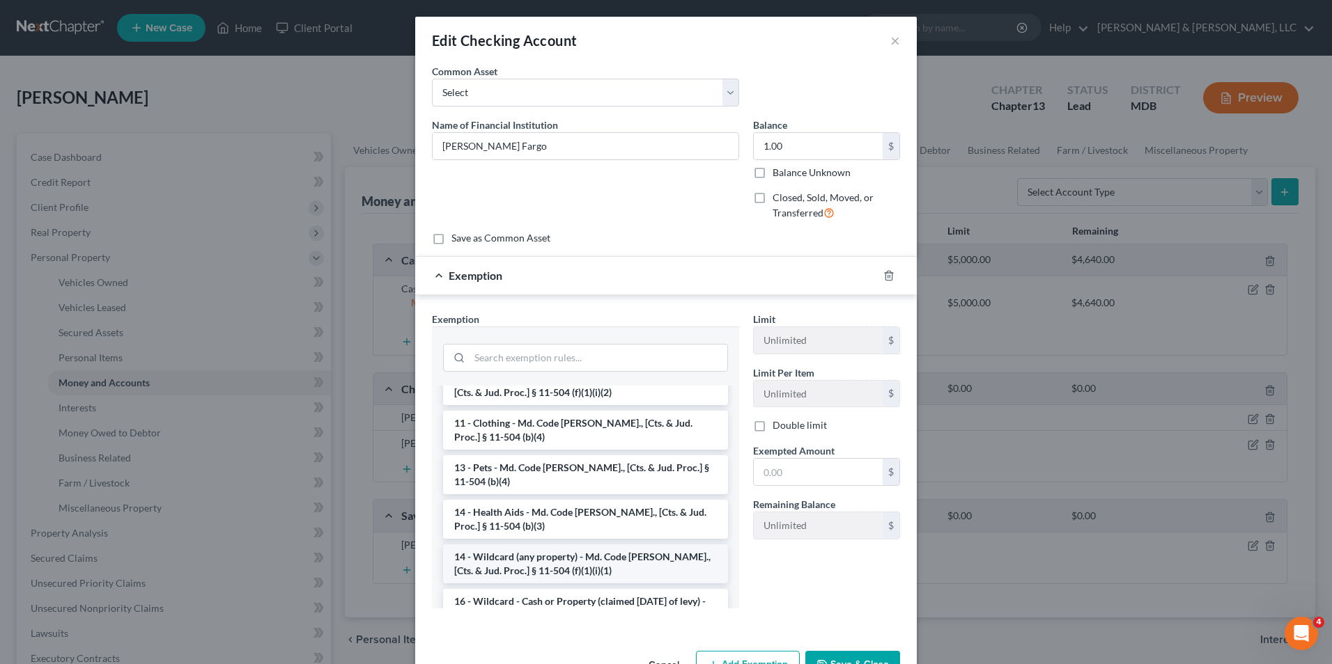
click at [573, 547] on li "14 - Wildcard (any property) - Md. Code [PERSON_NAME]., [Cts. & Jud. Proc.] § 1…" at bounding box center [585, 564] width 285 height 39
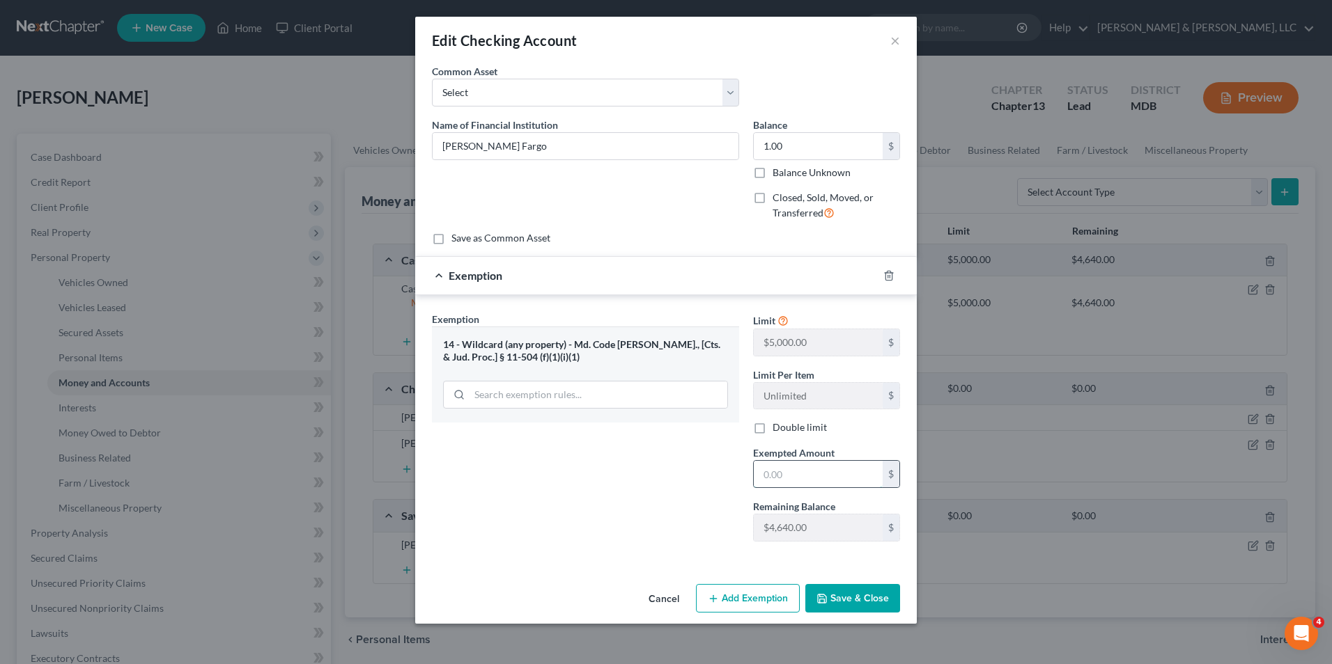
click at [758, 479] on input "text" at bounding box center [818, 474] width 129 height 26
type input "1.00"
click at [852, 597] on button "Save & Close" at bounding box center [852, 598] width 95 height 29
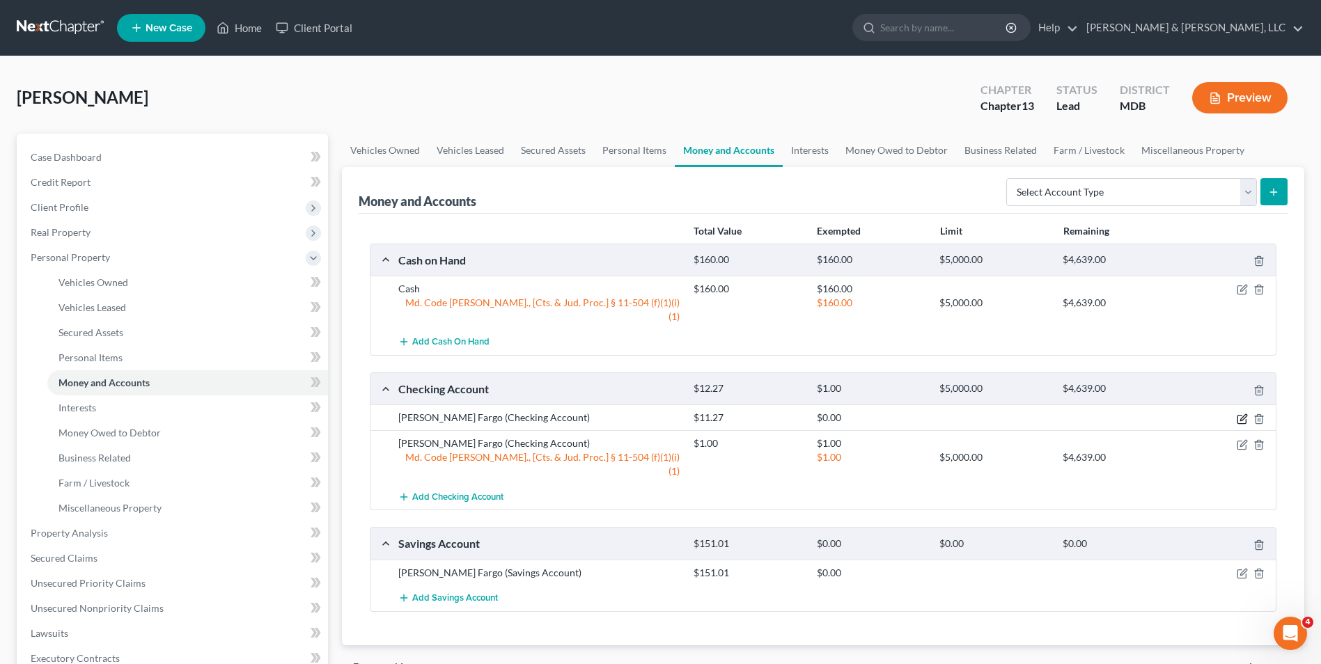
click at [1240, 414] on icon "button" at bounding box center [1243, 417] width 6 height 6
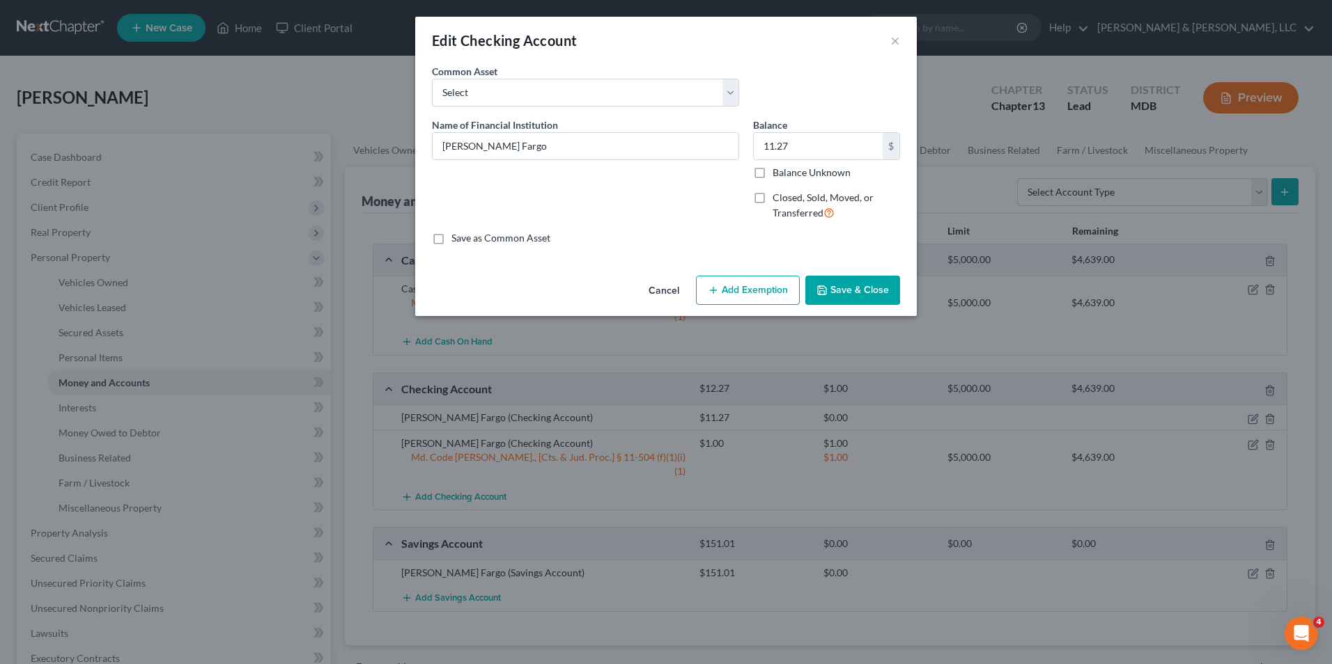
click at [757, 295] on button "Add Exemption" at bounding box center [748, 290] width 104 height 29
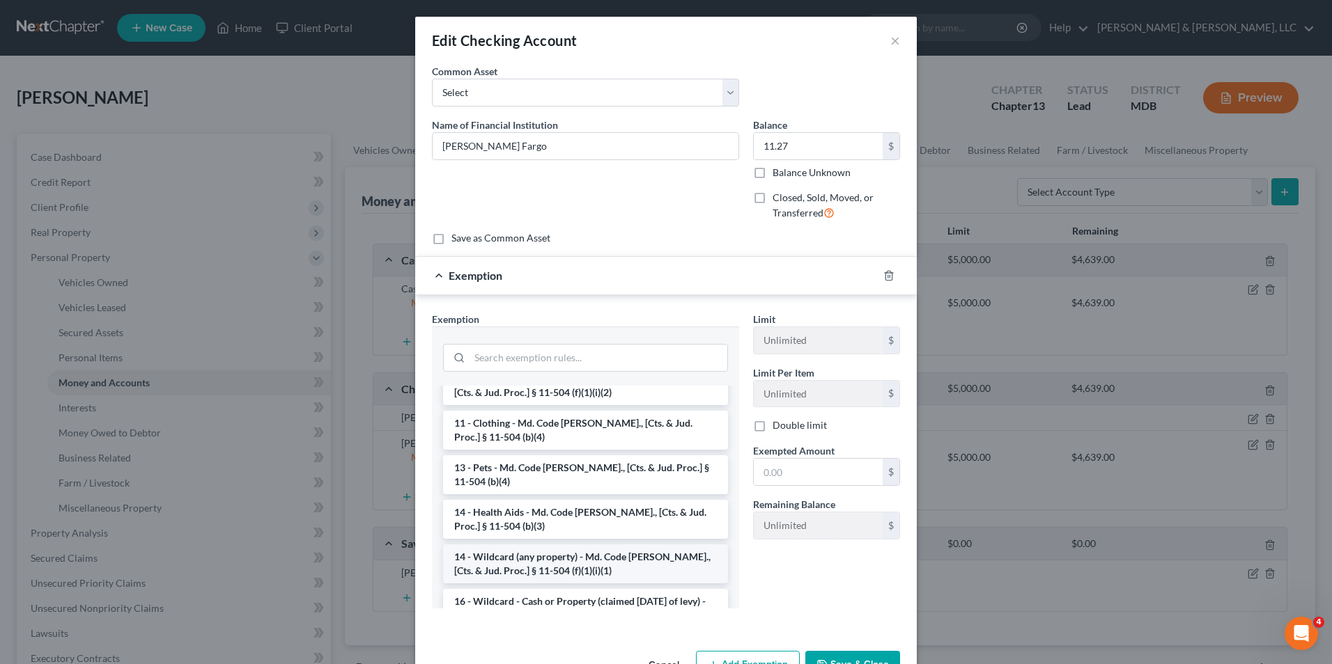
click at [561, 545] on li "14 - Wildcard (any property) - Md. Code [PERSON_NAME]., [Cts. & Jud. Proc.] § 1…" at bounding box center [585, 564] width 285 height 39
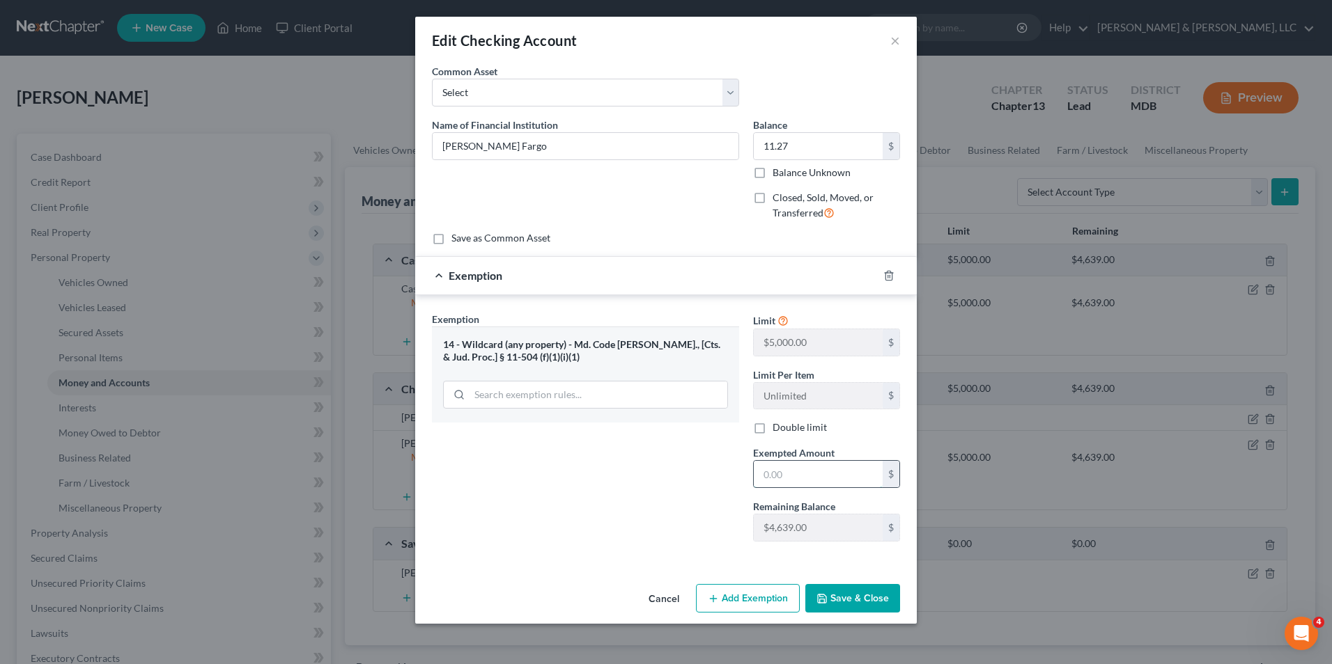
click at [765, 478] on input "text" at bounding box center [818, 474] width 129 height 26
type input "11.27"
drag, startPoint x: 885, startPoint y: 592, endPoint x: 862, endPoint y: 527, distance: 69.2
click at [883, 591] on button "Save & Close" at bounding box center [852, 598] width 95 height 29
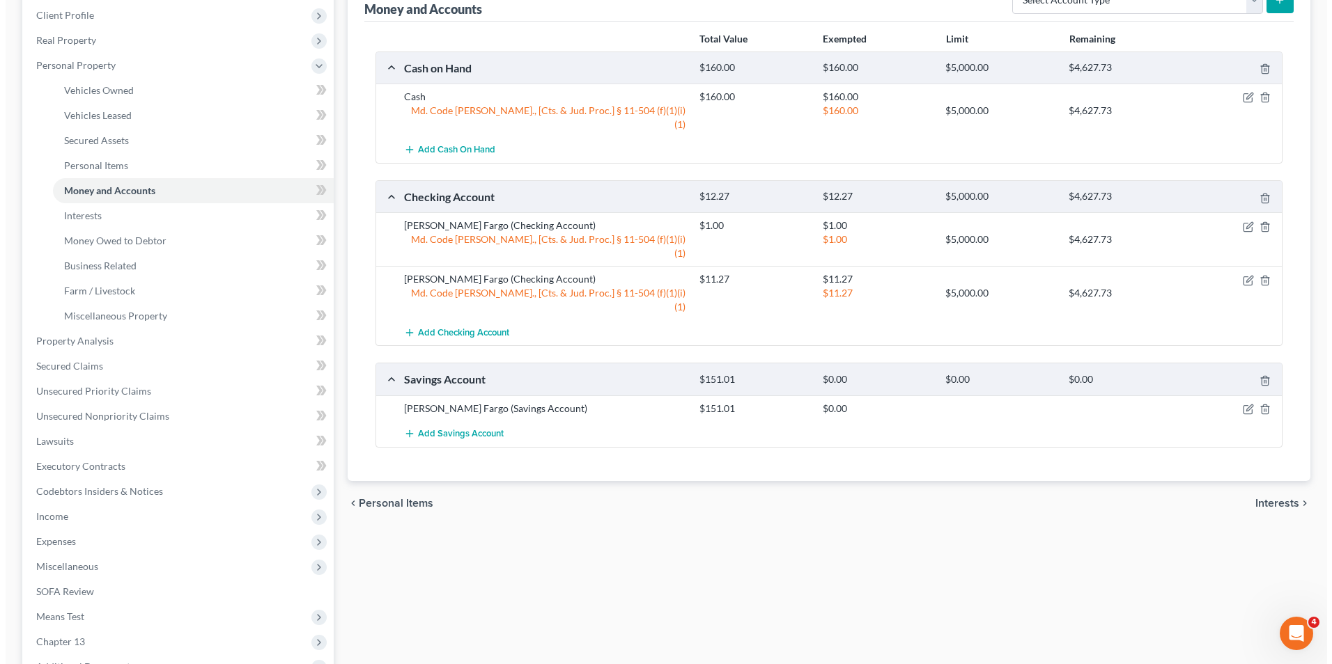
scroll to position [209, 0]
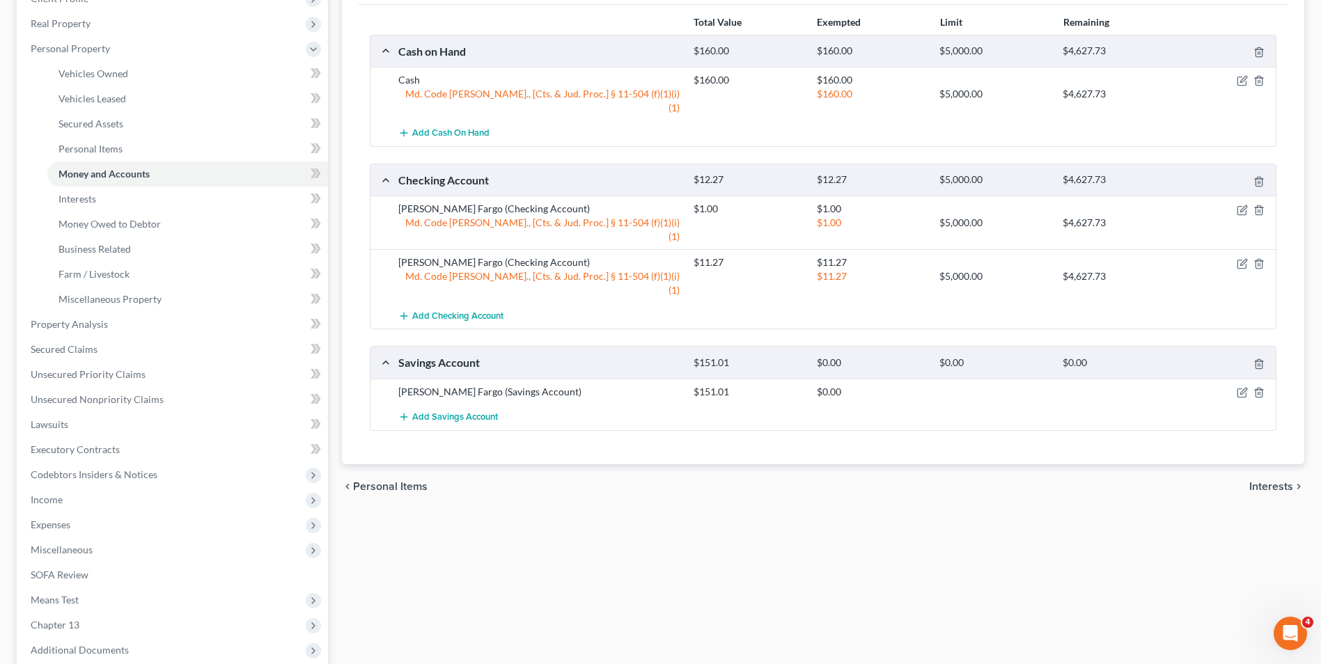
click at [1250, 385] on div at bounding box center [1228, 392] width 98 height 14
click at [1247, 387] on icon "button" at bounding box center [1242, 392] width 11 height 11
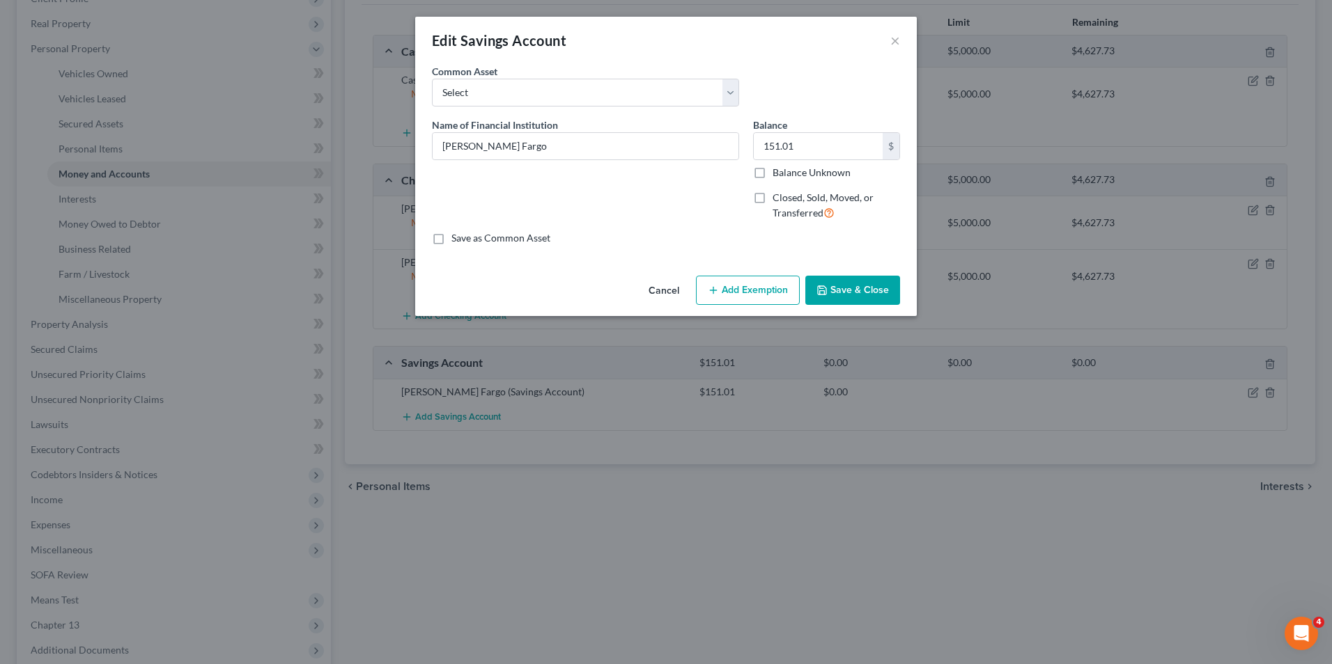
click at [742, 281] on button "Add Exemption" at bounding box center [748, 290] width 104 height 29
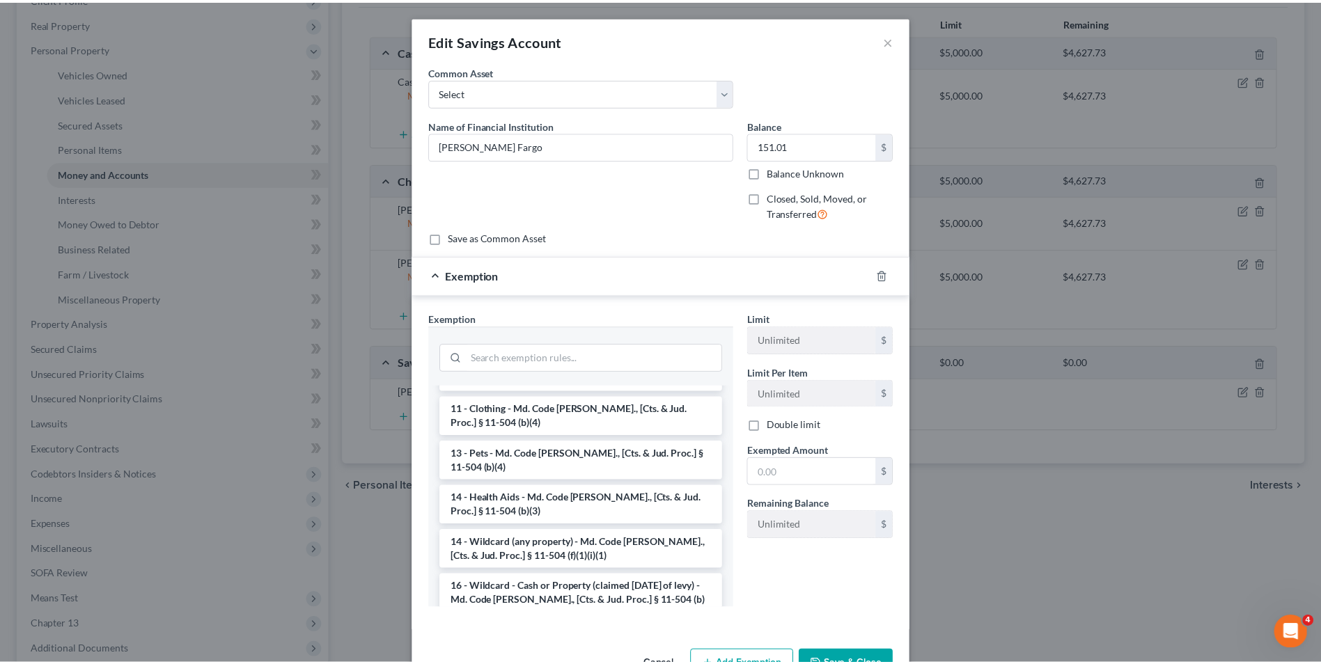
scroll to position [279, 0]
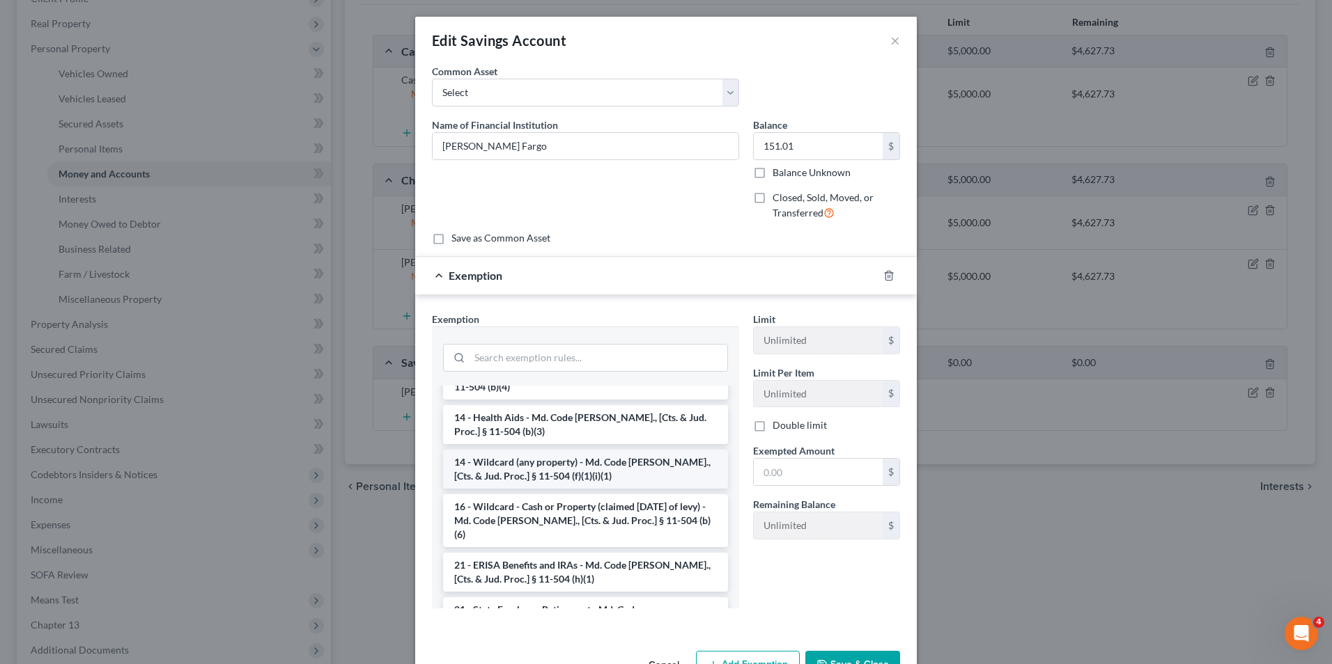
click at [581, 456] on li "14 - Wildcard (any property) - Md. Code [PERSON_NAME]., [Cts. & Jud. Proc.] § 1…" at bounding box center [585, 469] width 285 height 39
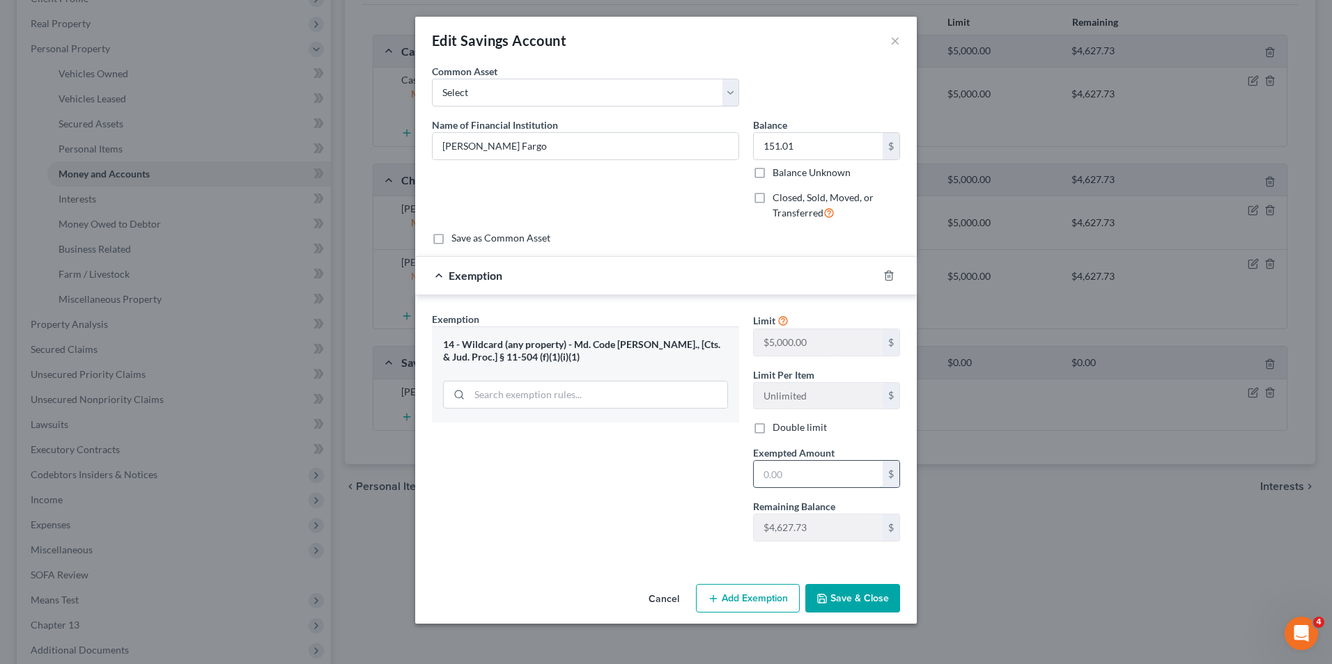
click at [756, 483] on input "text" at bounding box center [818, 474] width 129 height 26
type input "151.01"
click at [834, 586] on button "Save & Close" at bounding box center [852, 598] width 95 height 29
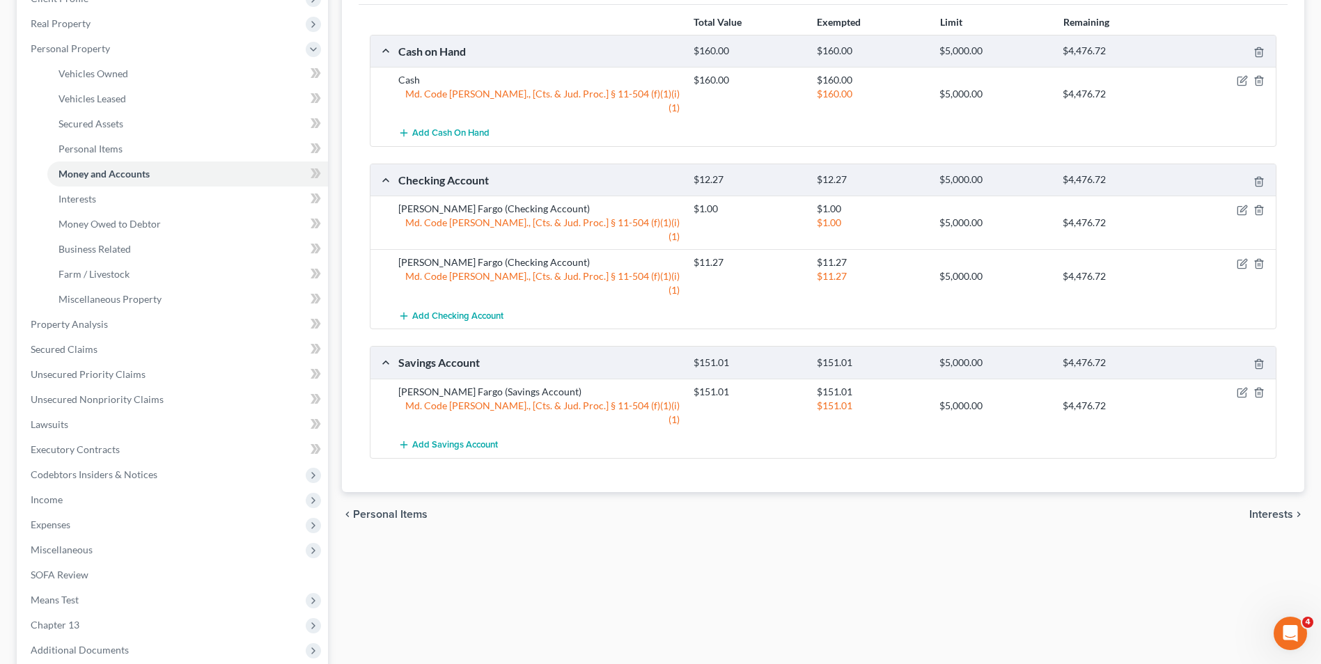
click at [1284, 509] on span "Interests" at bounding box center [1272, 514] width 44 height 11
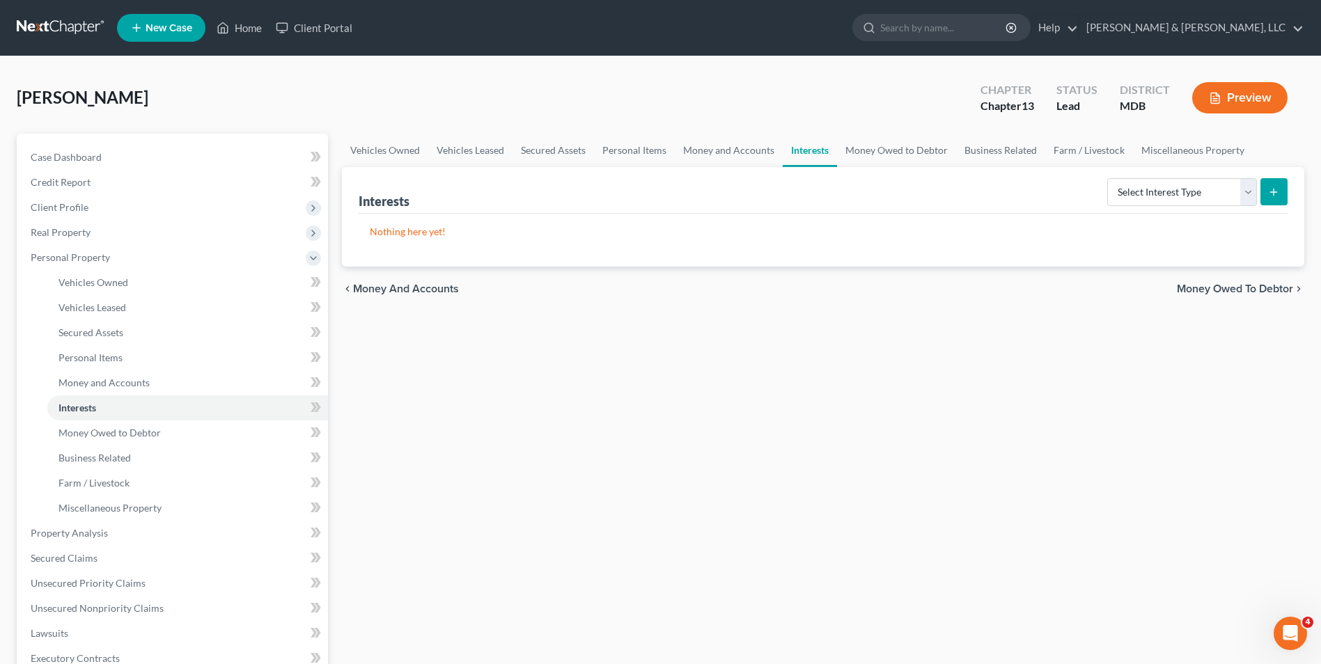
click at [423, 288] on span "Money and Accounts" at bounding box center [406, 288] width 106 height 11
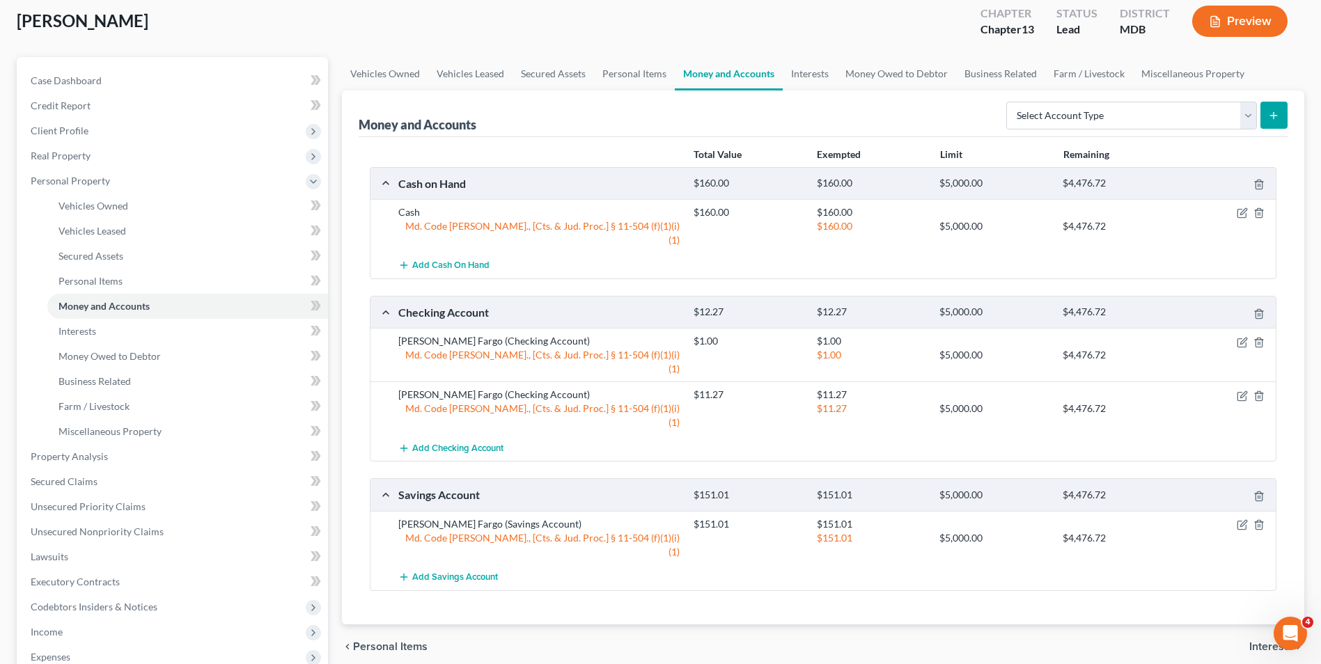
scroll to position [209, 0]
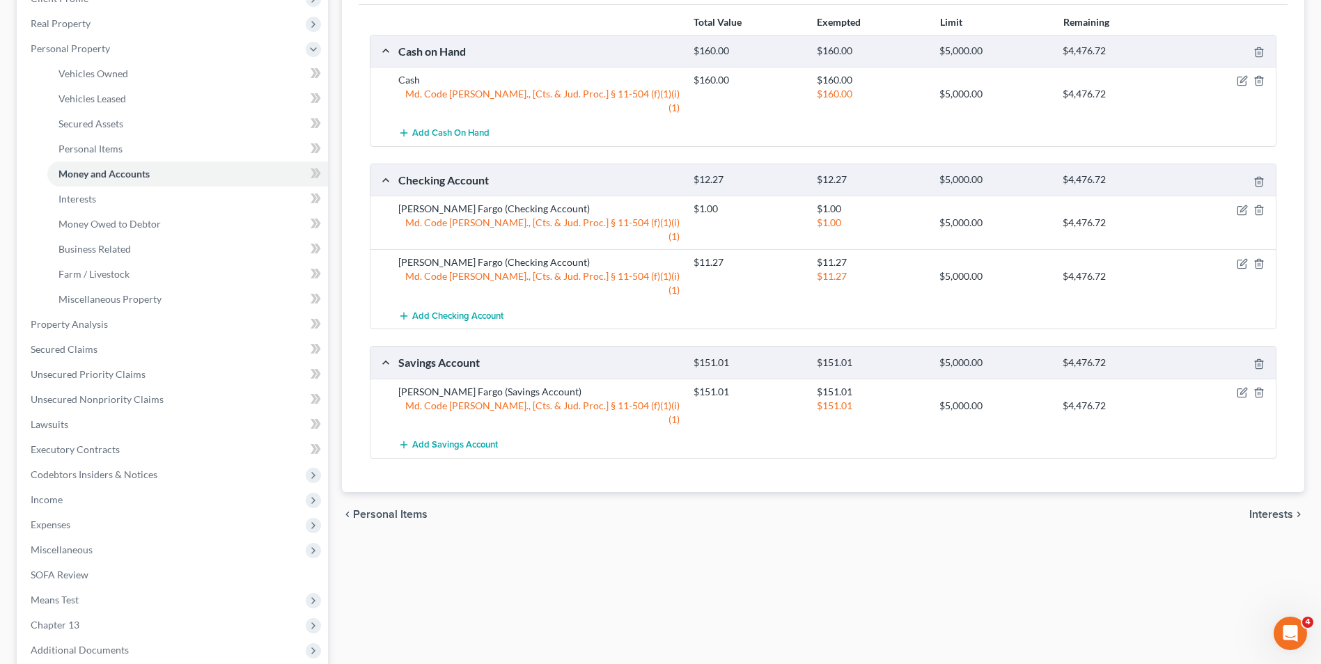
click at [1252, 509] on span "Interests" at bounding box center [1272, 514] width 44 height 11
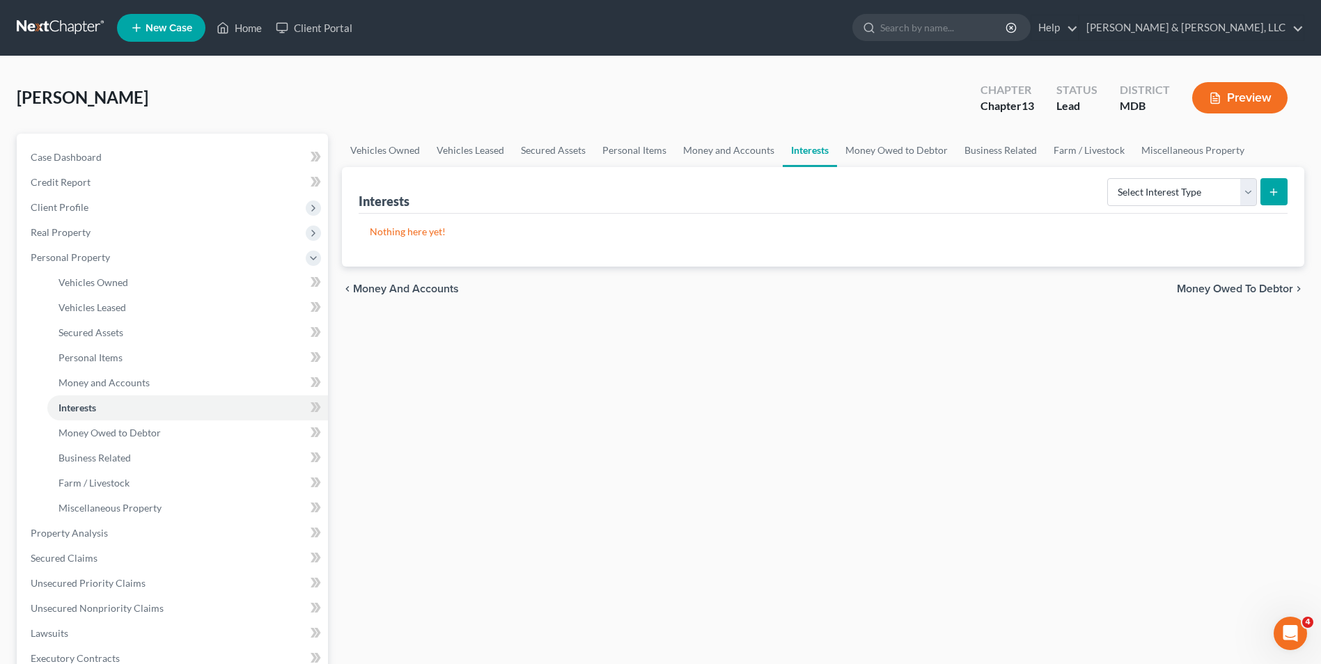
click at [1220, 292] on span "Money Owed to Debtor" at bounding box center [1235, 288] width 116 height 11
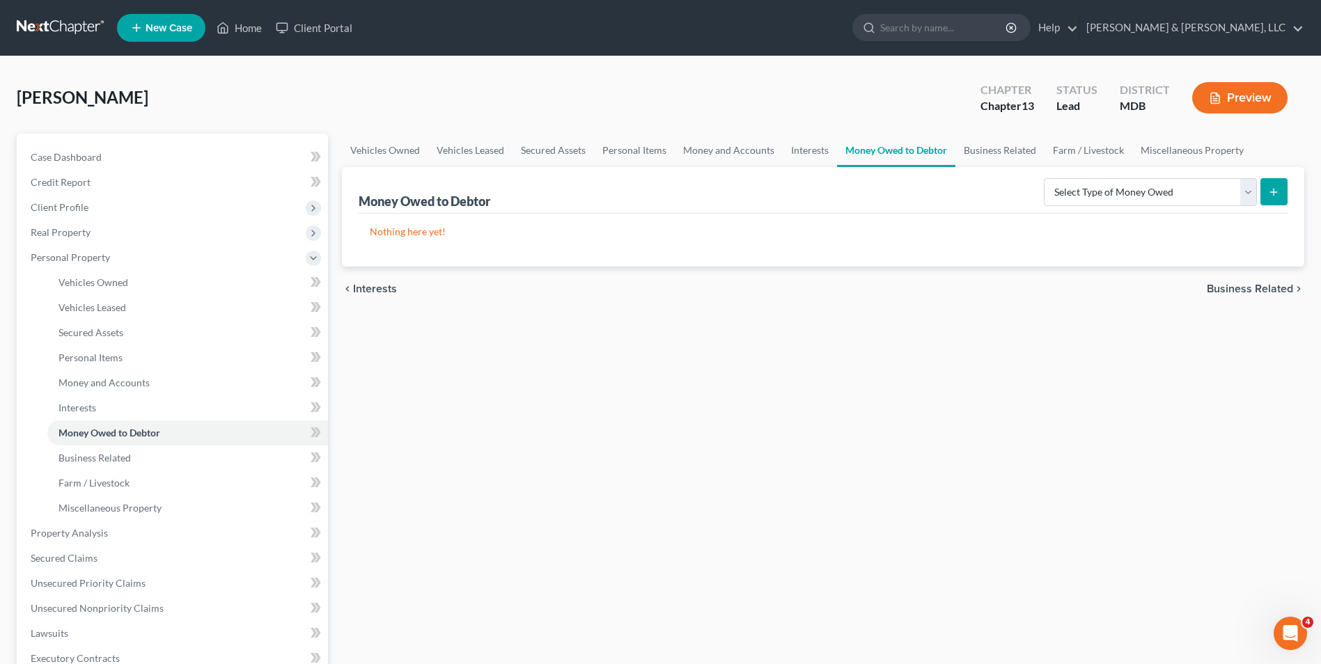
click at [1229, 292] on span "Business Related" at bounding box center [1250, 288] width 86 height 11
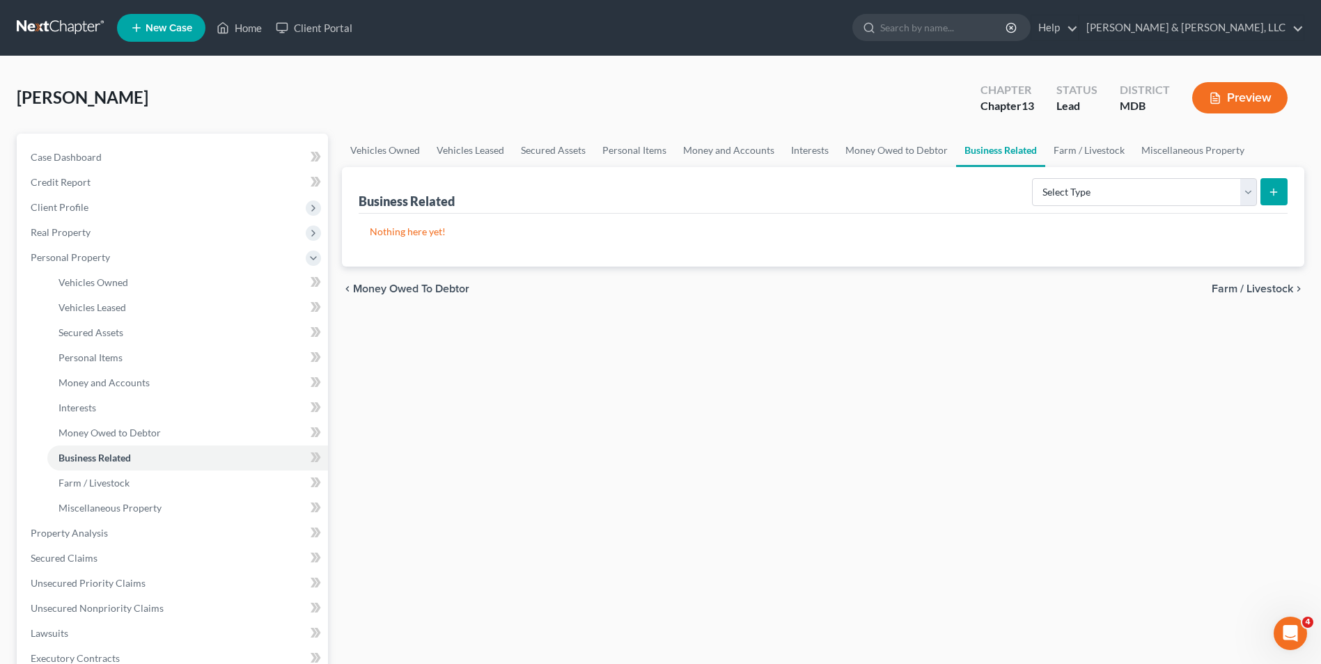
click at [1256, 286] on span "Farm / Livestock" at bounding box center [1252, 288] width 81 height 11
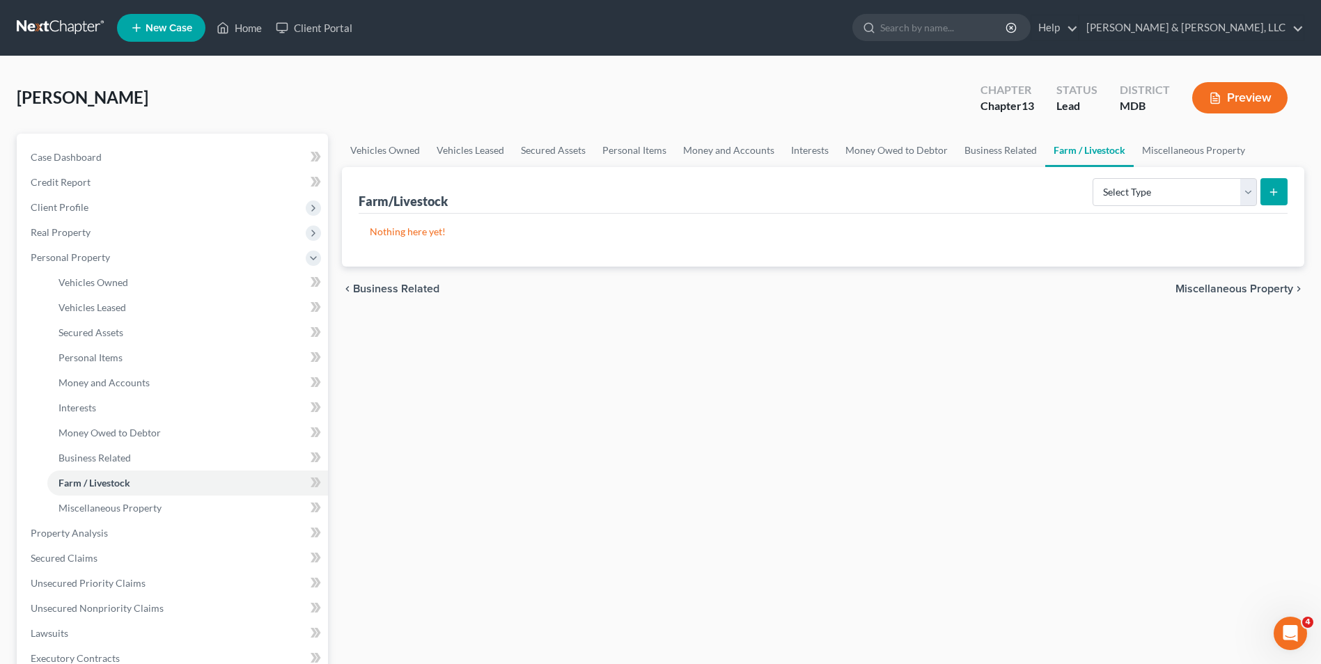
click at [1274, 291] on span "Miscellaneous Property" at bounding box center [1235, 288] width 118 height 11
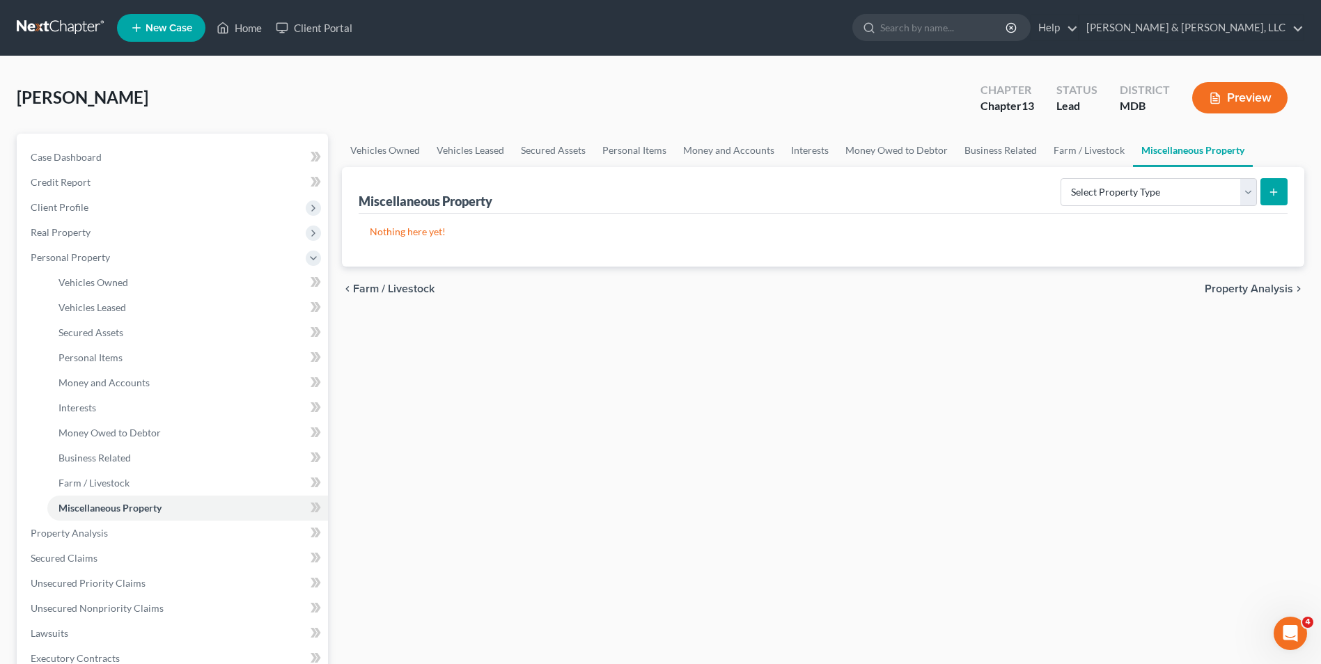
drag, startPoint x: 1235, startPoint y: 290, endPoint x: 1224, endPoint y: 292, distance: 10.5
click at [1224, 292] on span "Property Analysis" at bounding box center [1249, 288] width 88 height 11
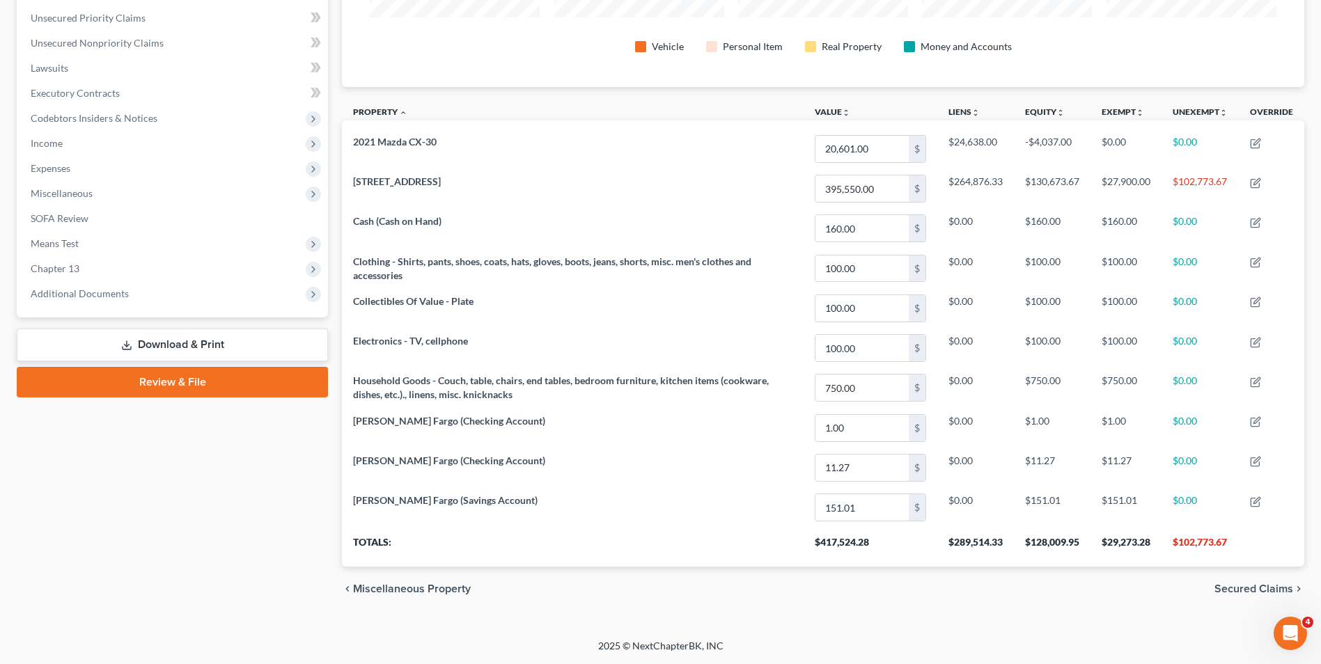
drag, startPoint x: 1272, startPoint y: 586, endPoint x: 910, endPoint y: 455, distance: 384.7
click at [1270, 586] on span "Secured Claims" at bounding box center [1254, 589] width 79 height 11
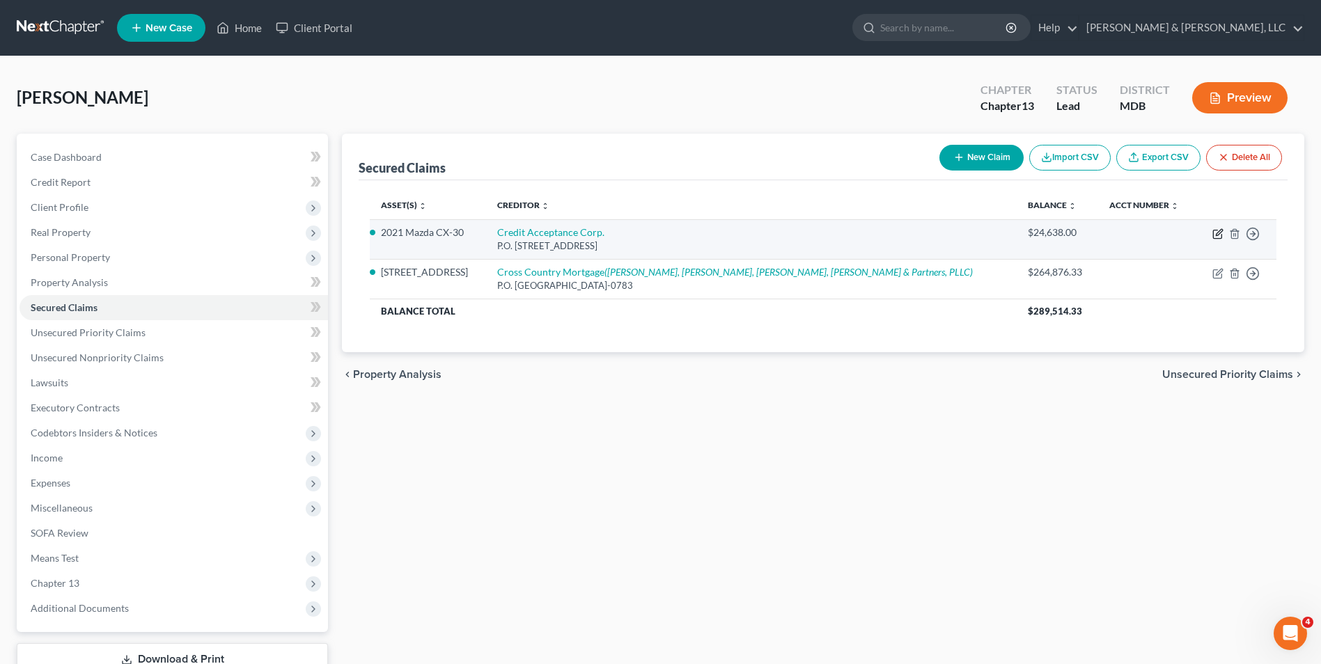
click at [1217, 234] on icon "button" at bounding box center [1218, 233] width 11 height 11
select select "23"
select select "4"
select select "0"
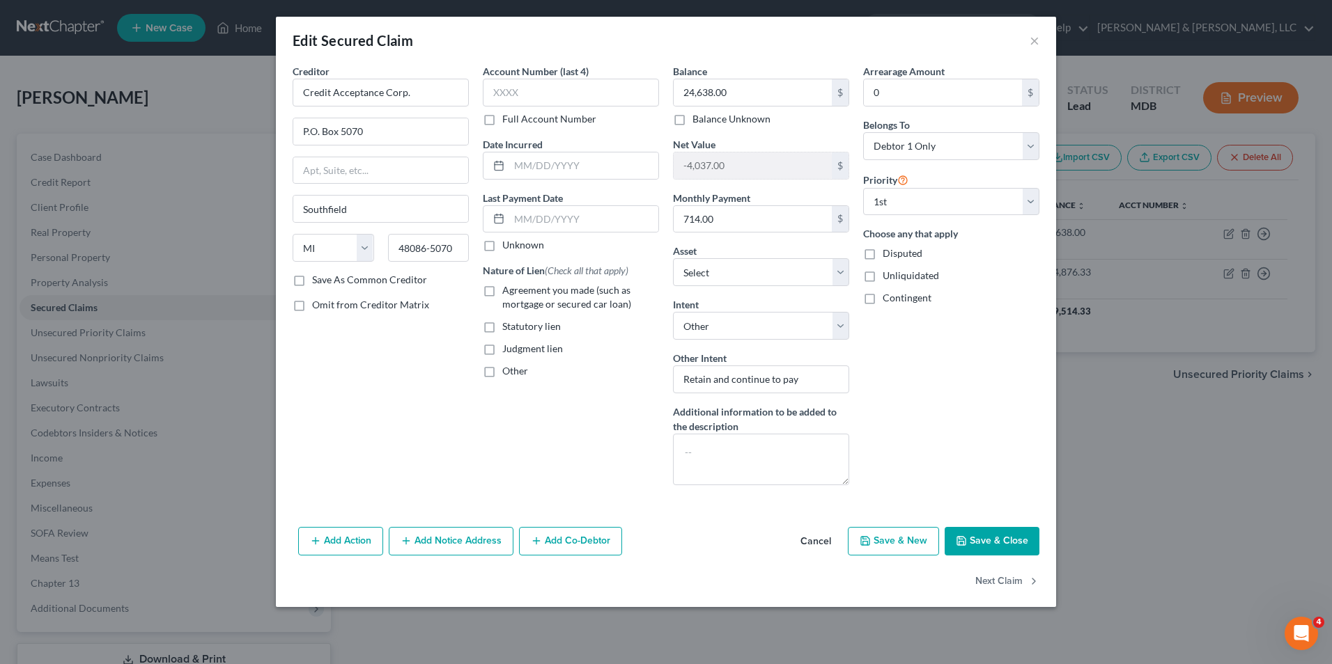
drag, startPoint x: 990, startPoint y: 538, endPoint x: 969, endPoint y: 431, distance: 109.4
click at [989, 537] on button "Save & Close" at bounding box center [991, 541] width 95 height 29
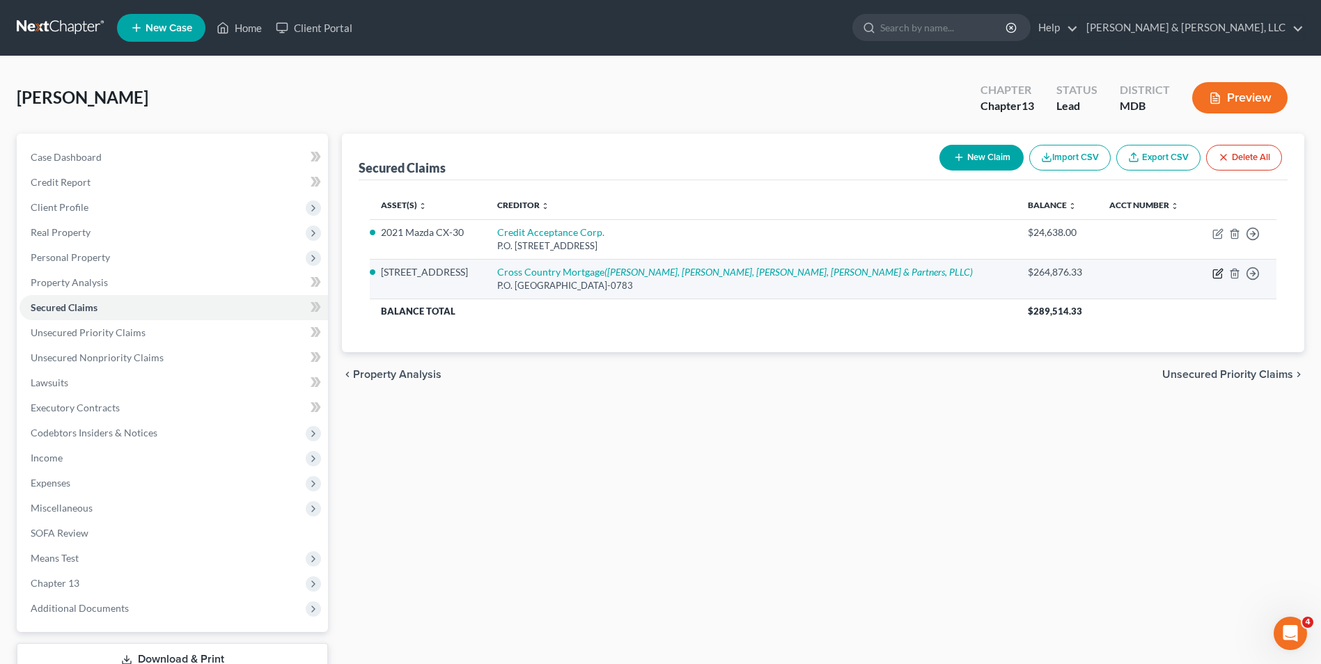
click at [1221, 270] on icon "button" at bounding box center [1218, 273] width 11 height 11
select select "45"
select select "4"
select select "0"
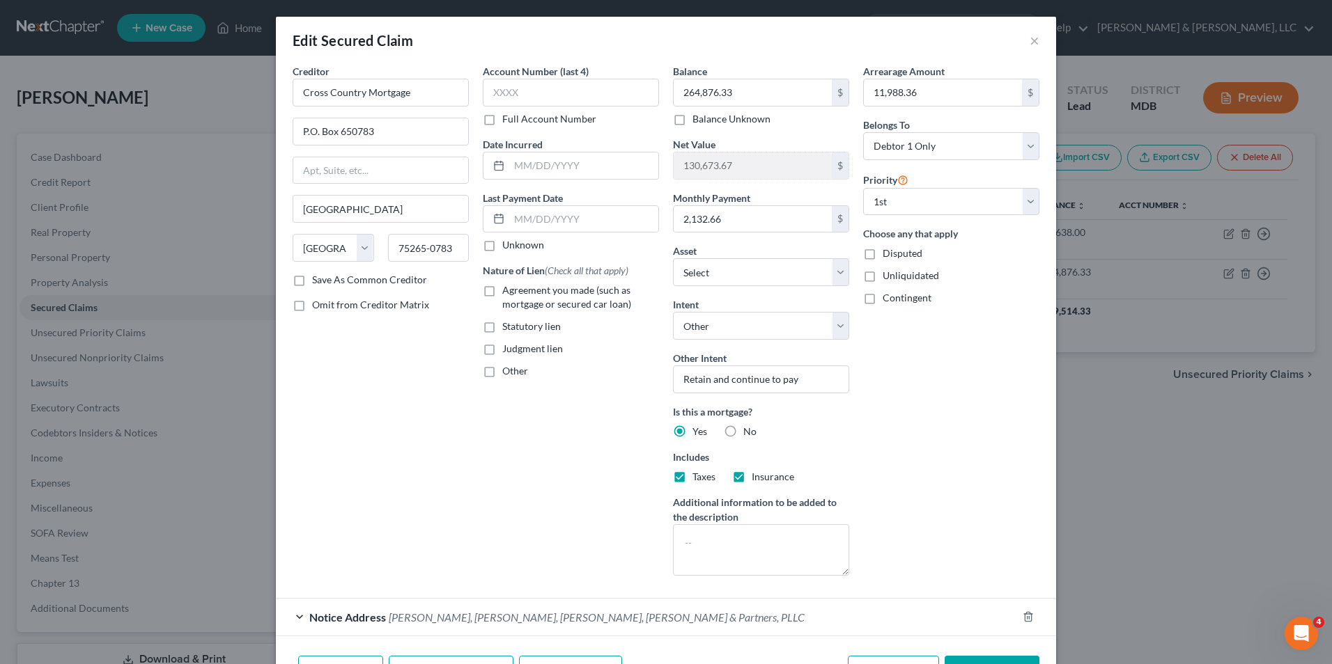
click at [502, 290] on label "Agreement you made (such as mortgage or secured car loan)" at bounding box center [580, 297] width 157 height 28
click at [508, 290] on input "Agreement you made (such as mortgage or secured car loan)" at bounding box center [512, 287] width 9 height 9
checkbox input "true"
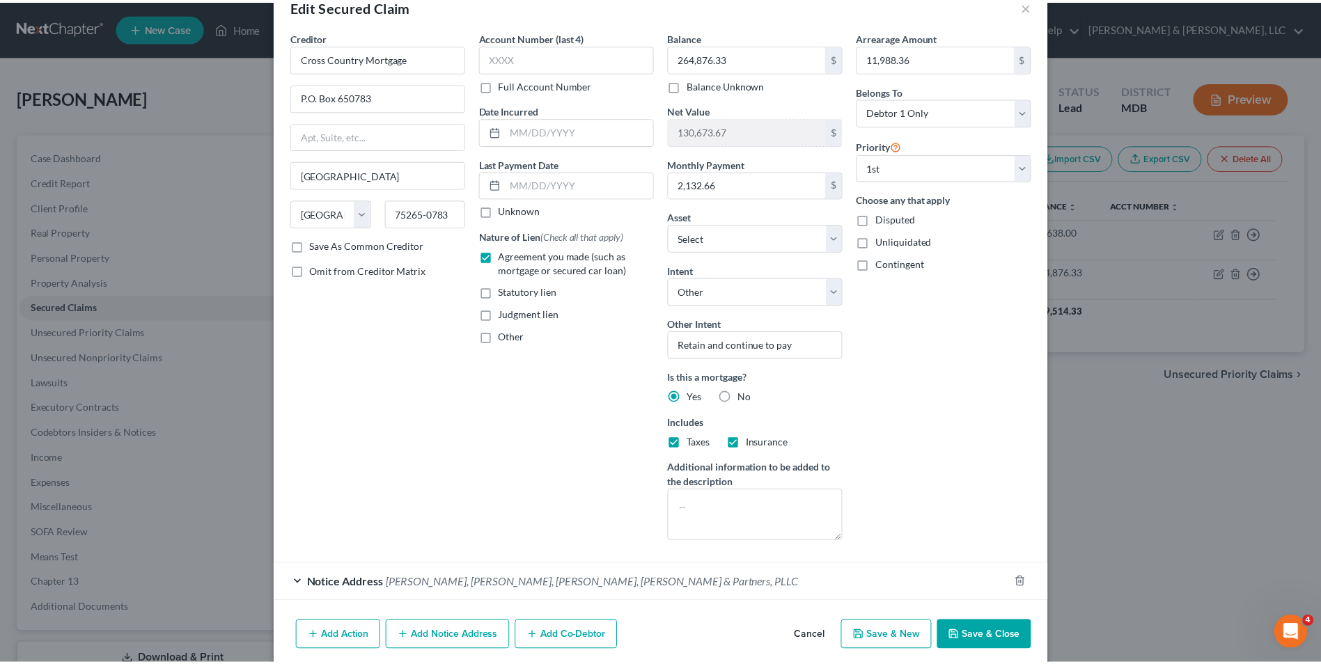
scroll to position [88, 0]
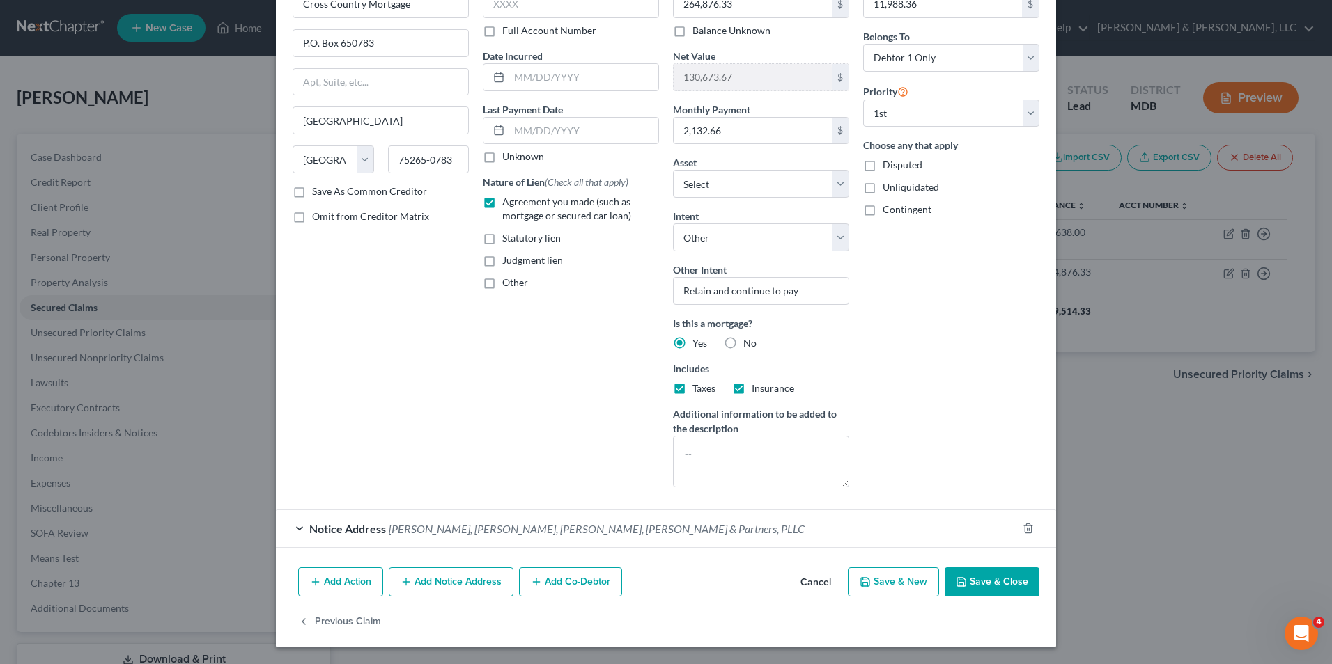
click at [972, 582] on button "Save & Close" at bounding box center [991, 582] width 95 height 29
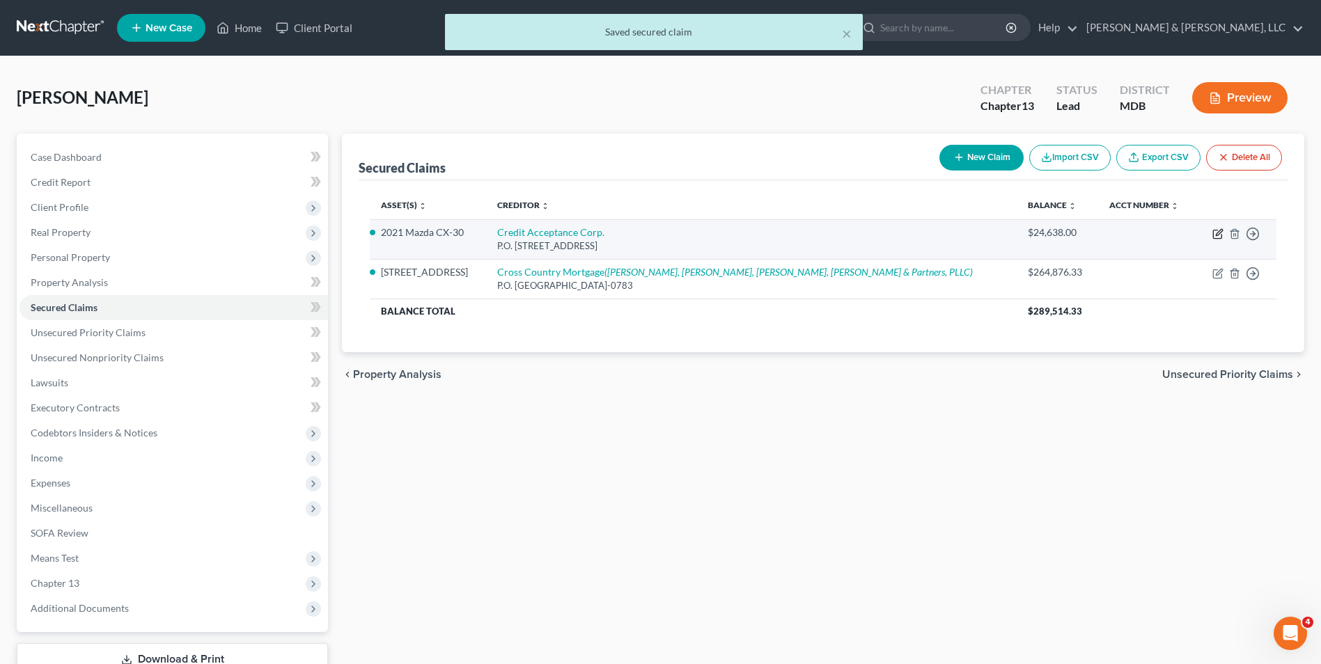
click at [1215, 235] on icon "button" at bounding box center [1218, 233] width 11 height 11
select select "23"
select select "2"
select select "4"
select select "0"
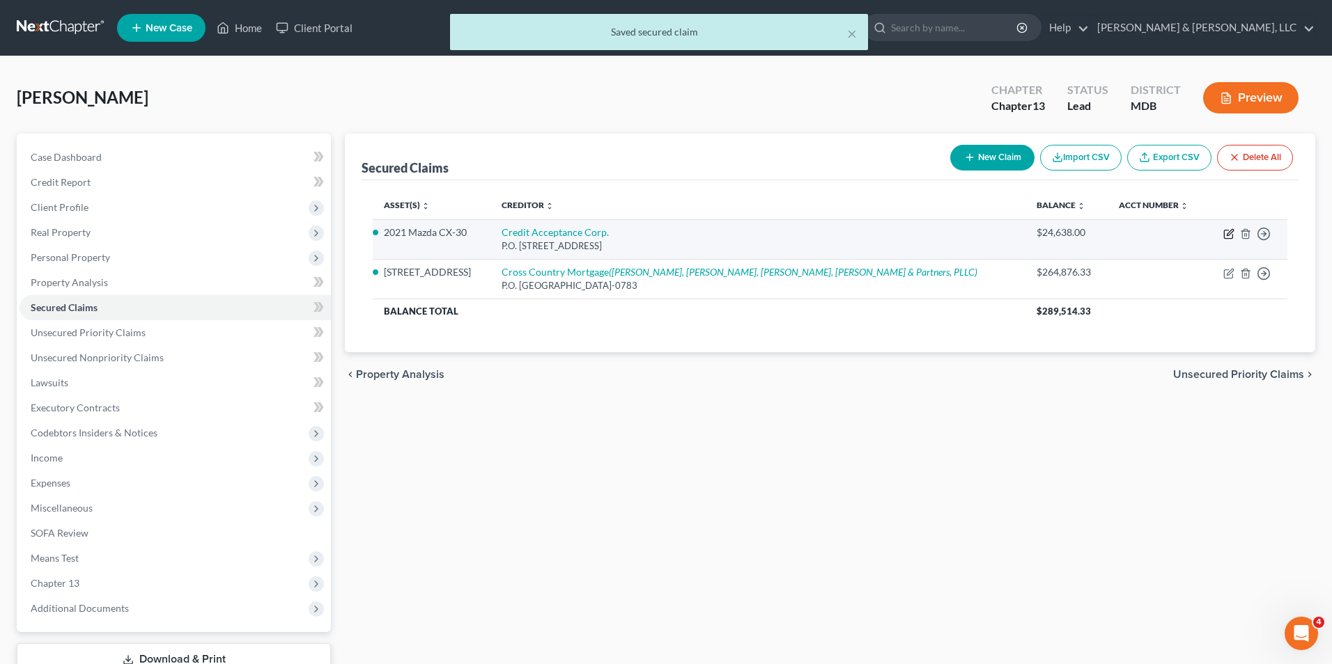
select select "0"
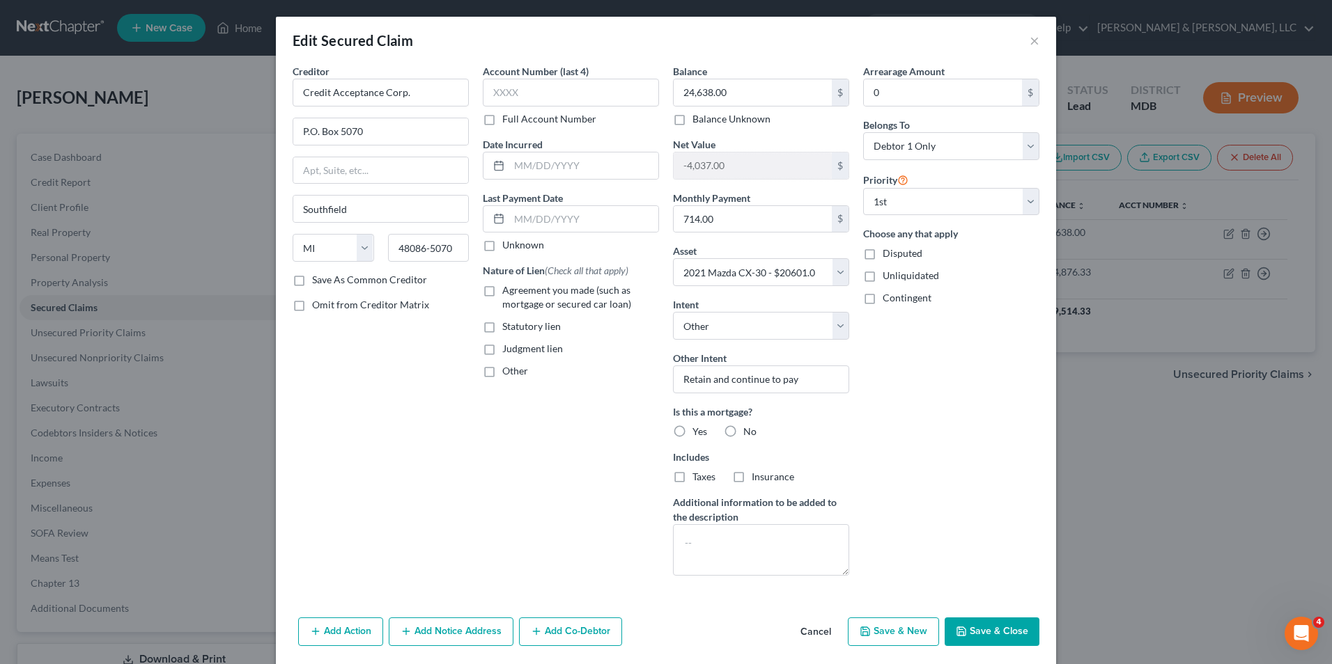
click at [502, 292] on label "Agreement you made (such as mortgage or secured car loan)" at bounding box center [580, 297] width 157 height 28
click at [508, 292] on input "Agreement you made (such as mortgage or secured car loan)" at bounding box center [512, 287] width 9 height 9
checkbox input "true"
click at [983, 628] on button "Save & Close" at bounding box center [991, 632] width 95 height 29
select select
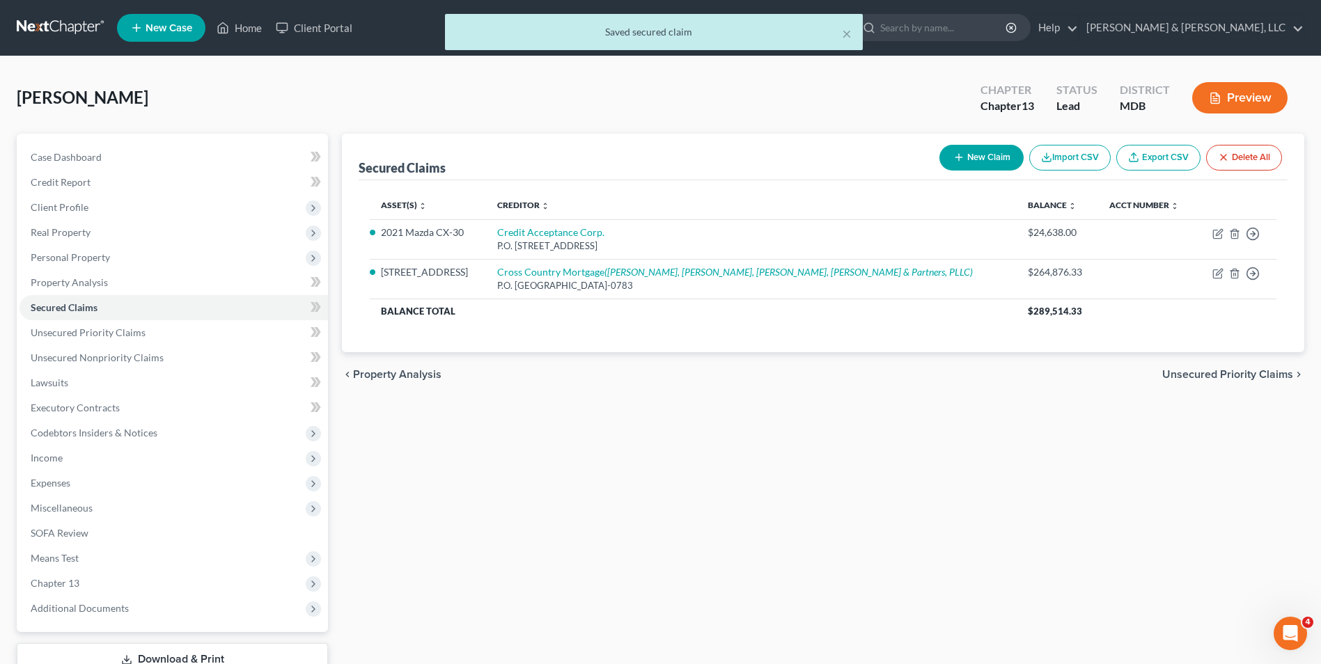
click at [1203, 373] on span "Unsecured Priority Claims" at bounding box center [1227, 374] width 131 height 11
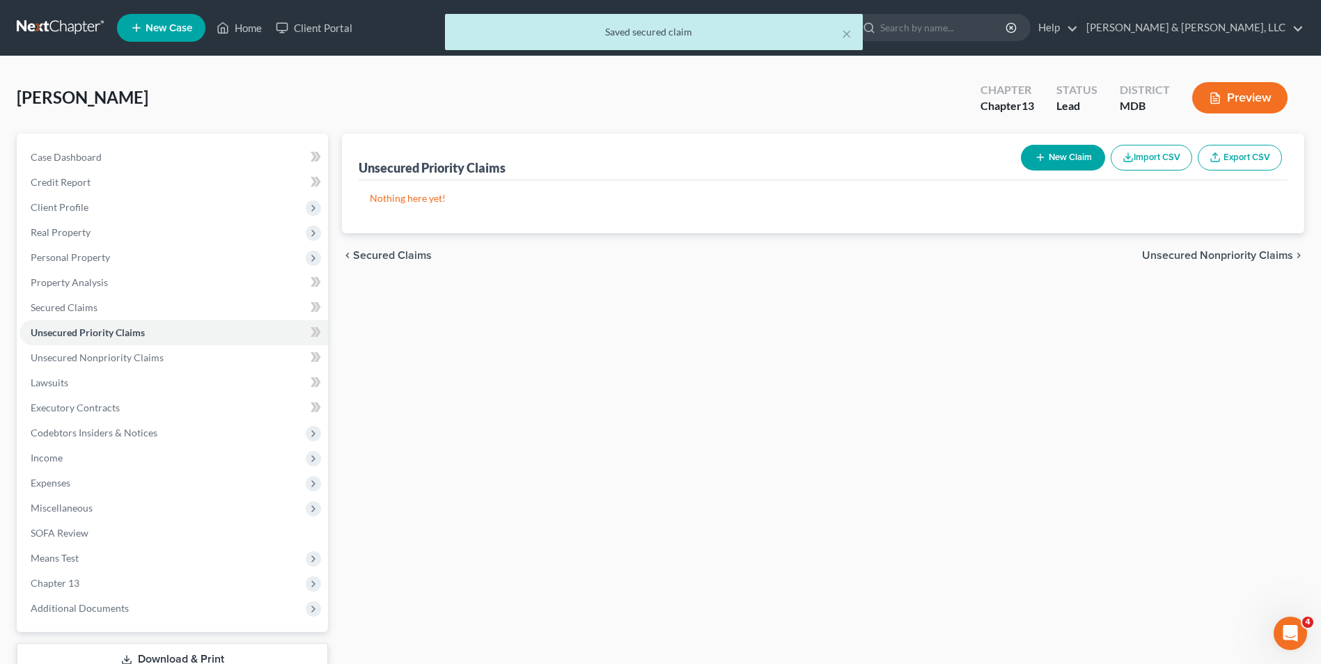
drag, startPoint x: 1195, startPoint y: 258, endPoint x: 1186, endPoint y: 260, distance: 9.3
click at [1186, 260] on span "Unsecured Nonpriority Claims" at bounding box center [1217, 255] width 151 height 11
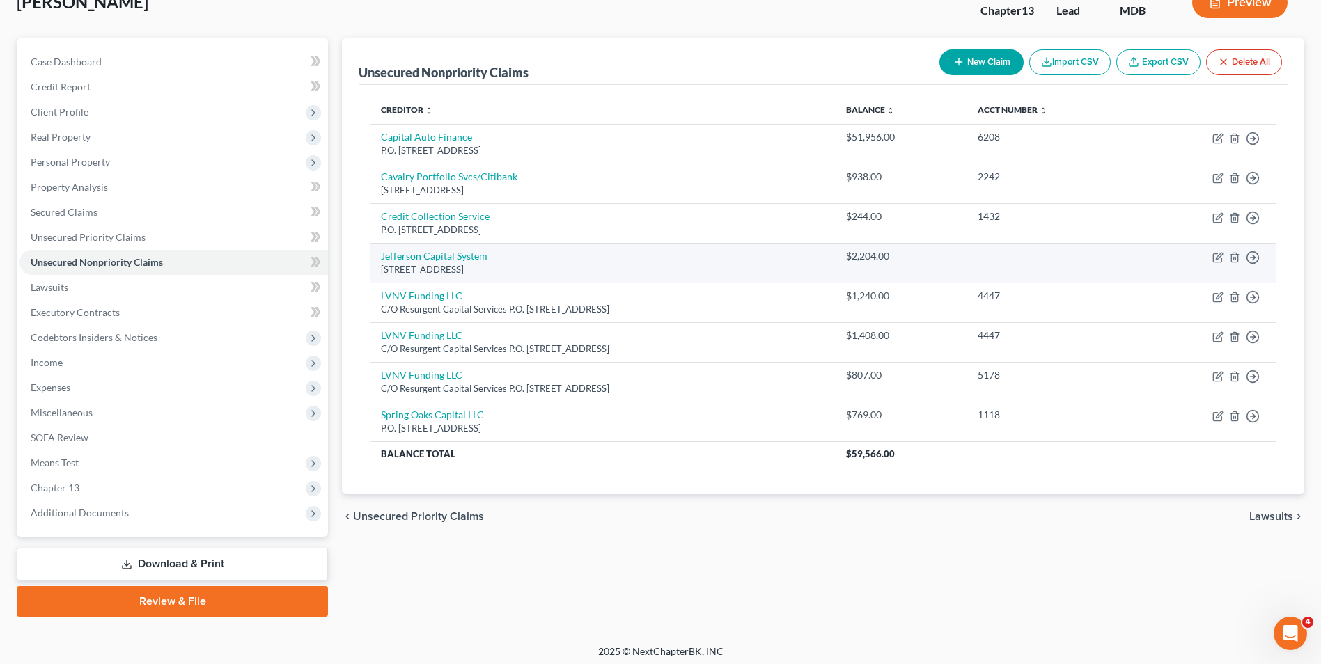
scroll to position [101, 0]
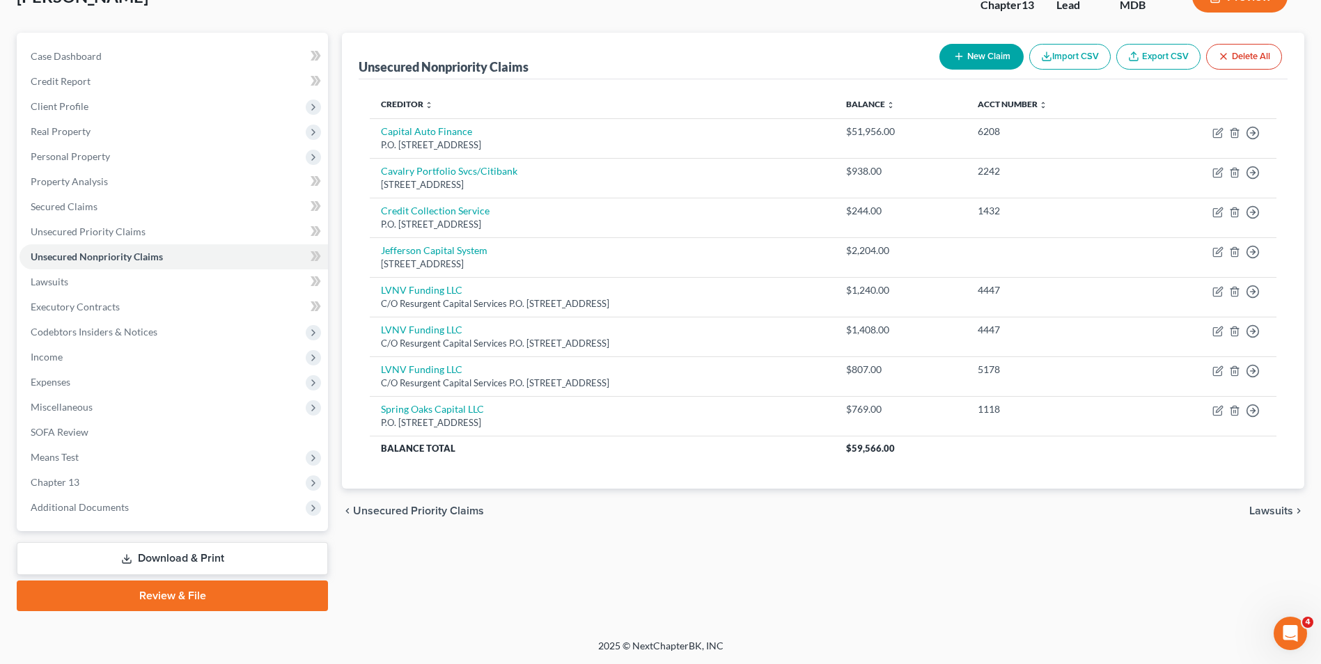
click at [1272, 507] on span "Lawsuits" at bounding box center [1272, 511] width 44 height 11
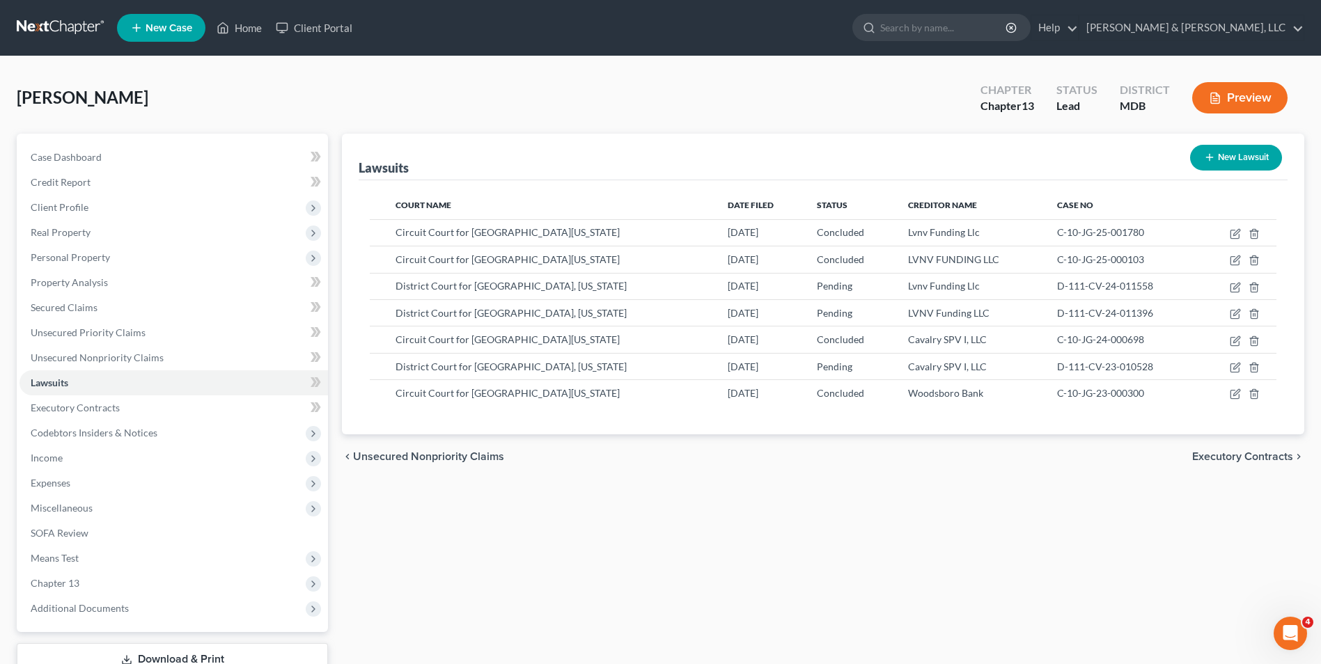
click at [1224, 453] on span "Executory Contracts" at bounding box center [1242, 456] width 101 height 11
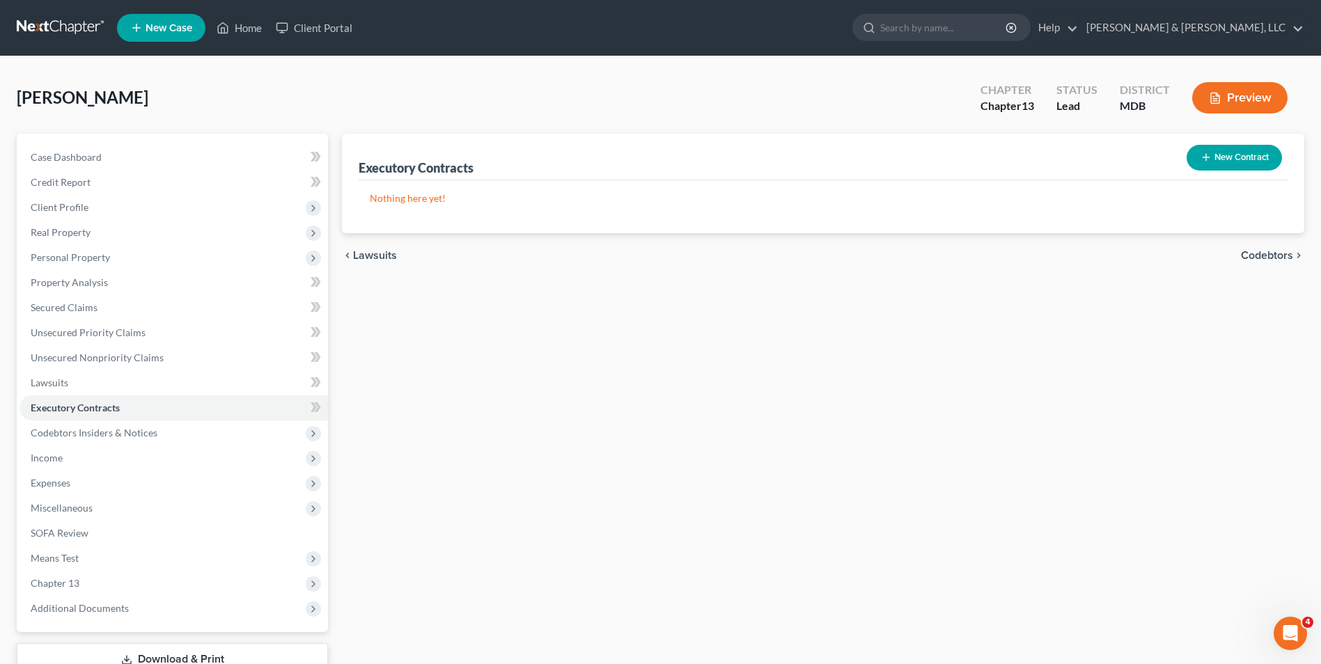
click at [1264, 260] on span "Codebtors" at bounding box center [1267, 255] width 52 height 11
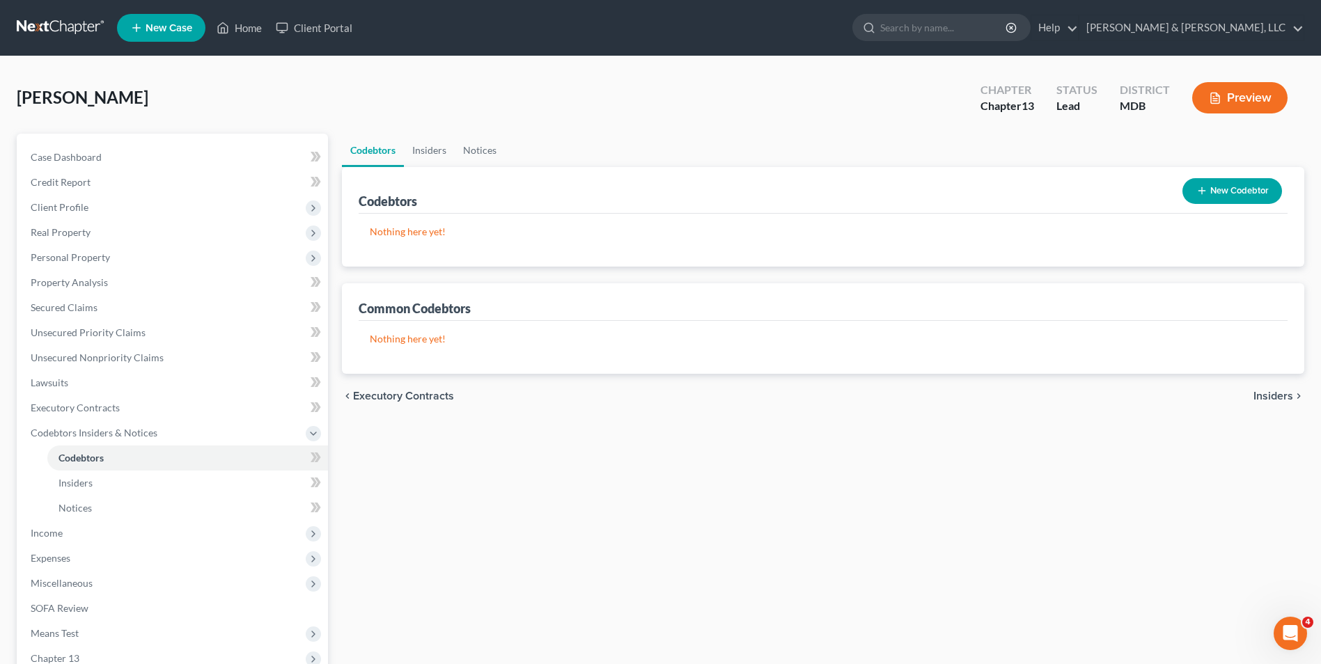
click at [1265, 399] on span "Insiders" at bounding box center [1274, 396] width 40 height 11
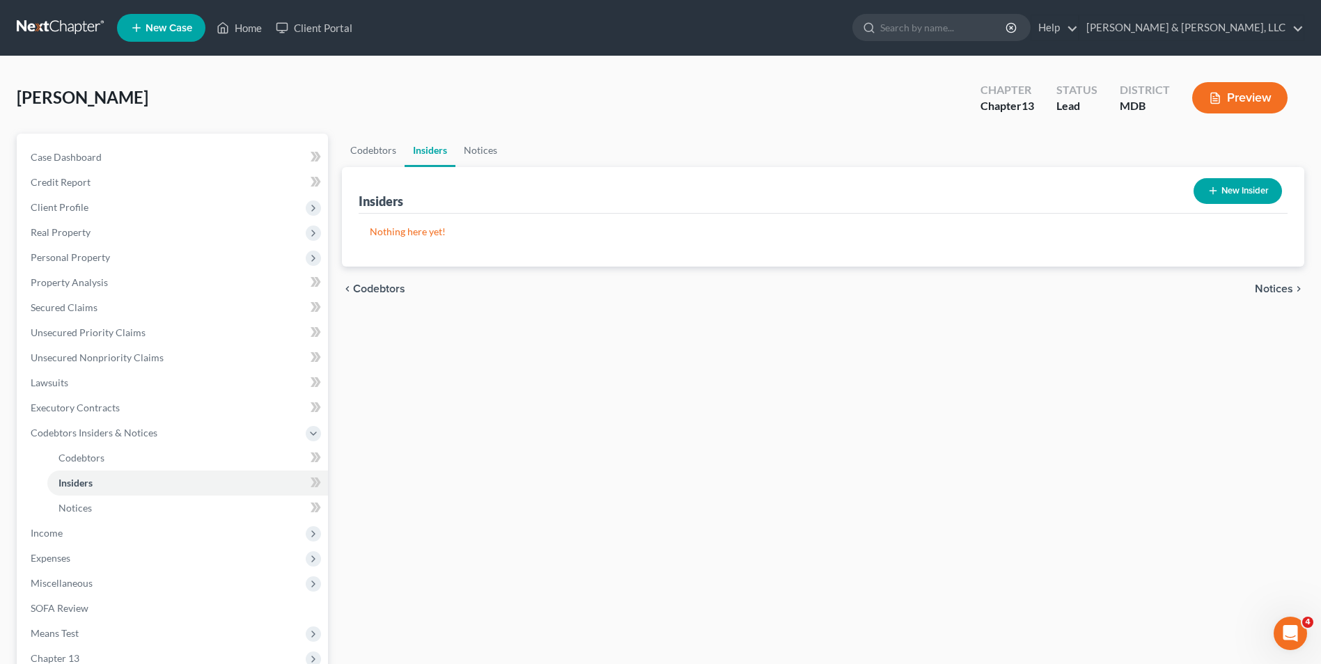
click at [1276, 291] on span "Notices" at bounding box center [1274, 288] width 38 height 11
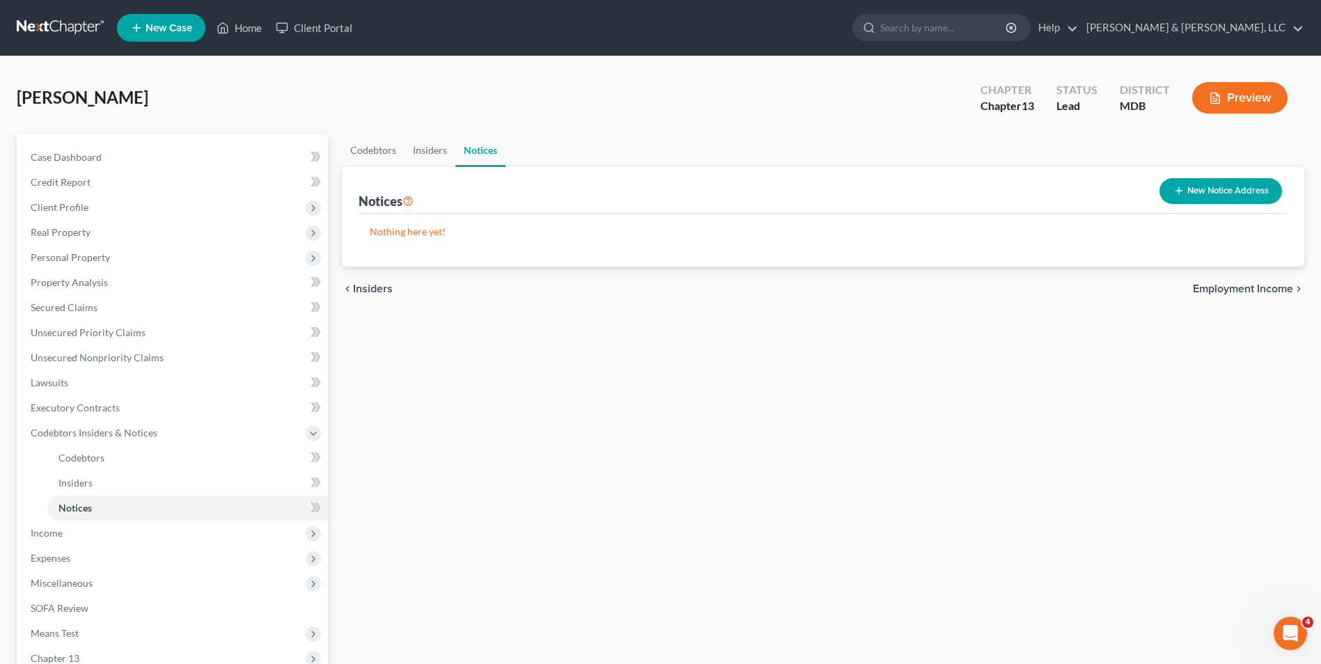
click at [1266, 283] on span "Employment Income" at bounding box center [1243, 288] width 100 height 11
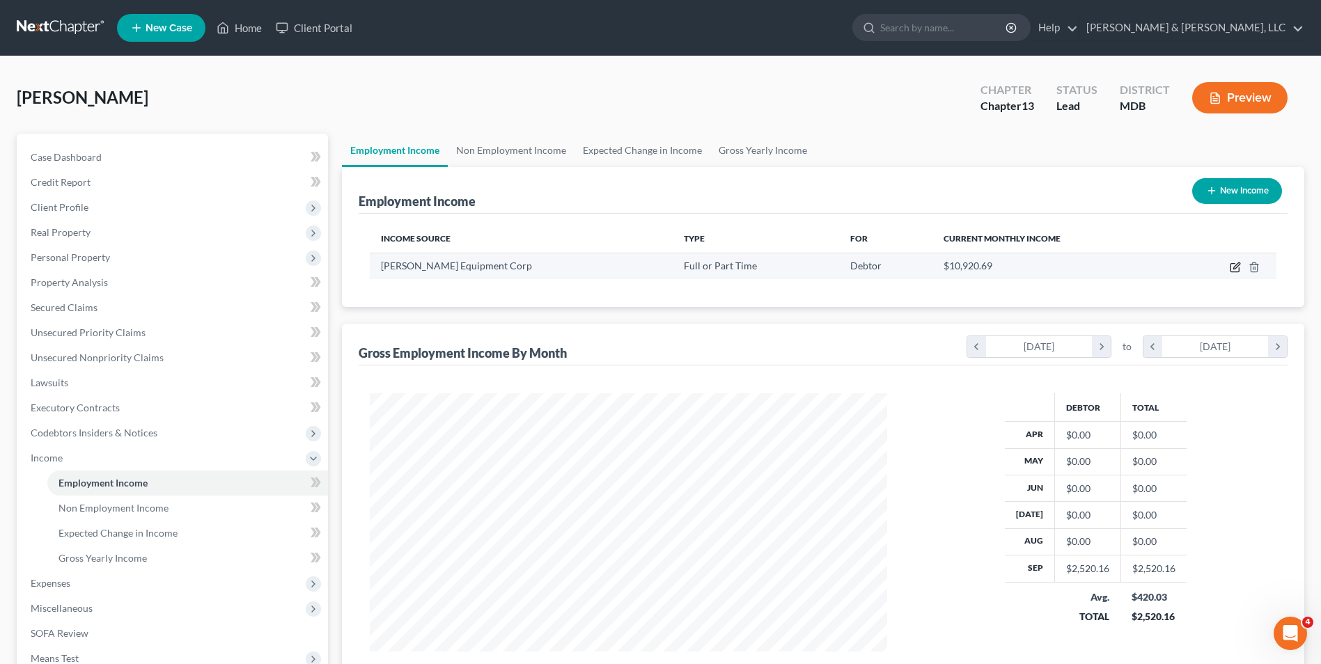
click at [1233, 271] on icon "button" at bounding box center [1235, 267] width 11 height 11
select select "0"
select select "48"
select select "3"
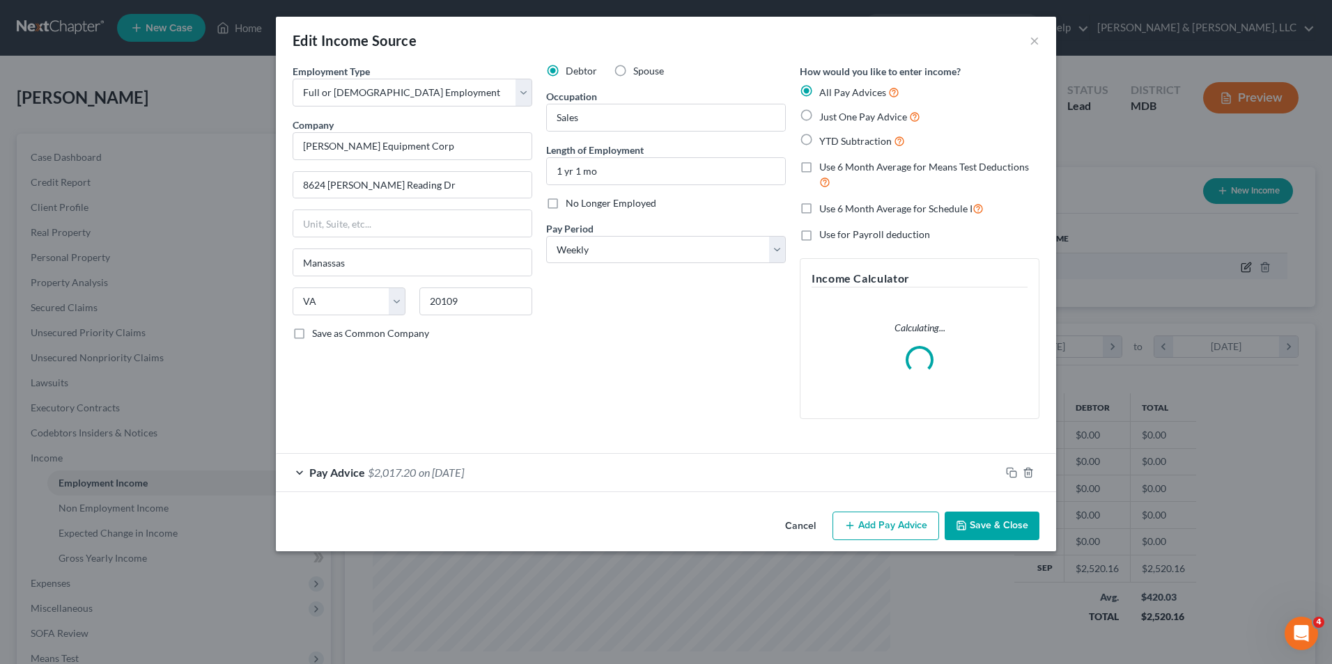
scroll to position [260, 550]
click at [819, 118] on label "Just One Pay Advice" at bounding box center [869, 117] width 101 height 16
click at [825, 118] on input "Just One Pay Advice" at bounding box center [829, 113] width 9 height 9
radio input "true"
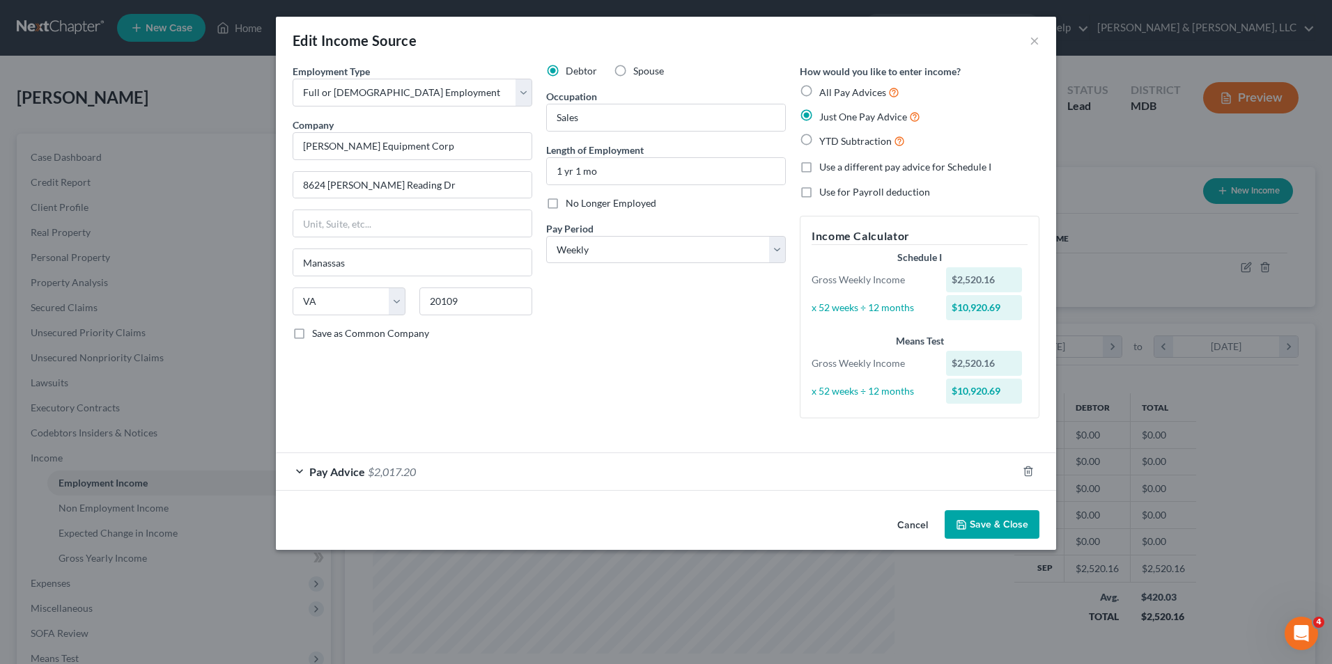
click at [301, 472] on div "Pay Advice $2,017.20" at bounding box center [646, 471] width 741 height 37
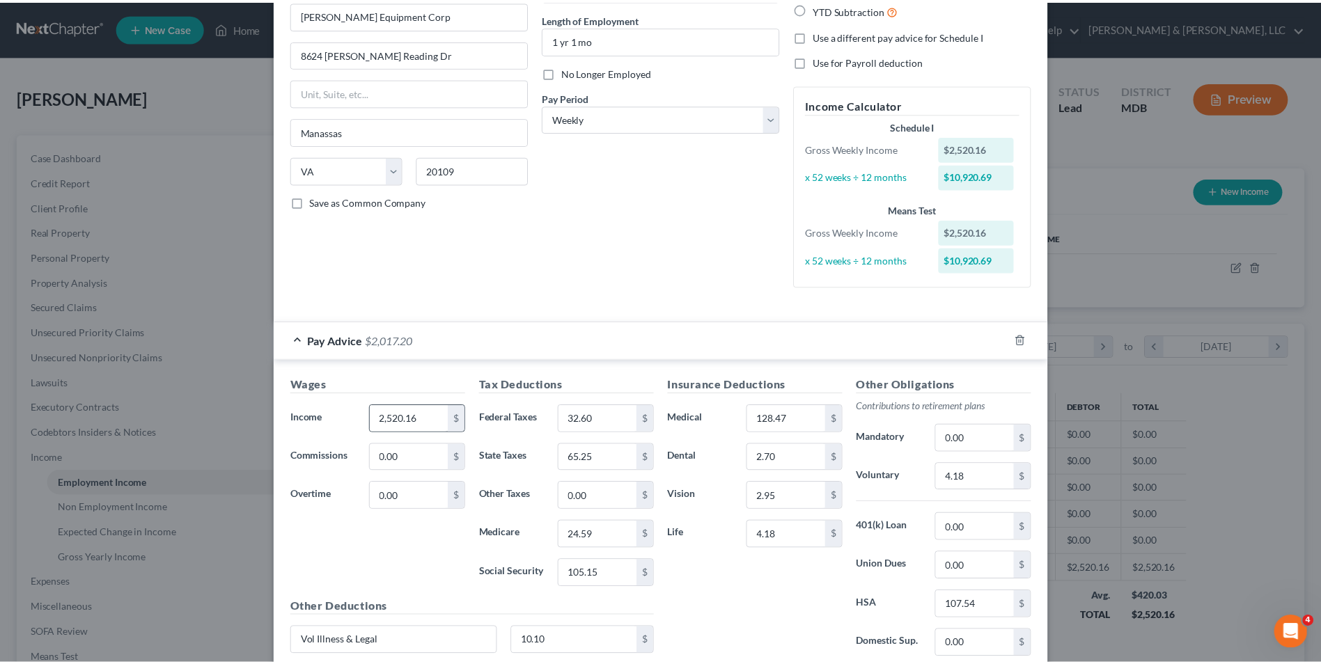
scroll to position [282, 0]
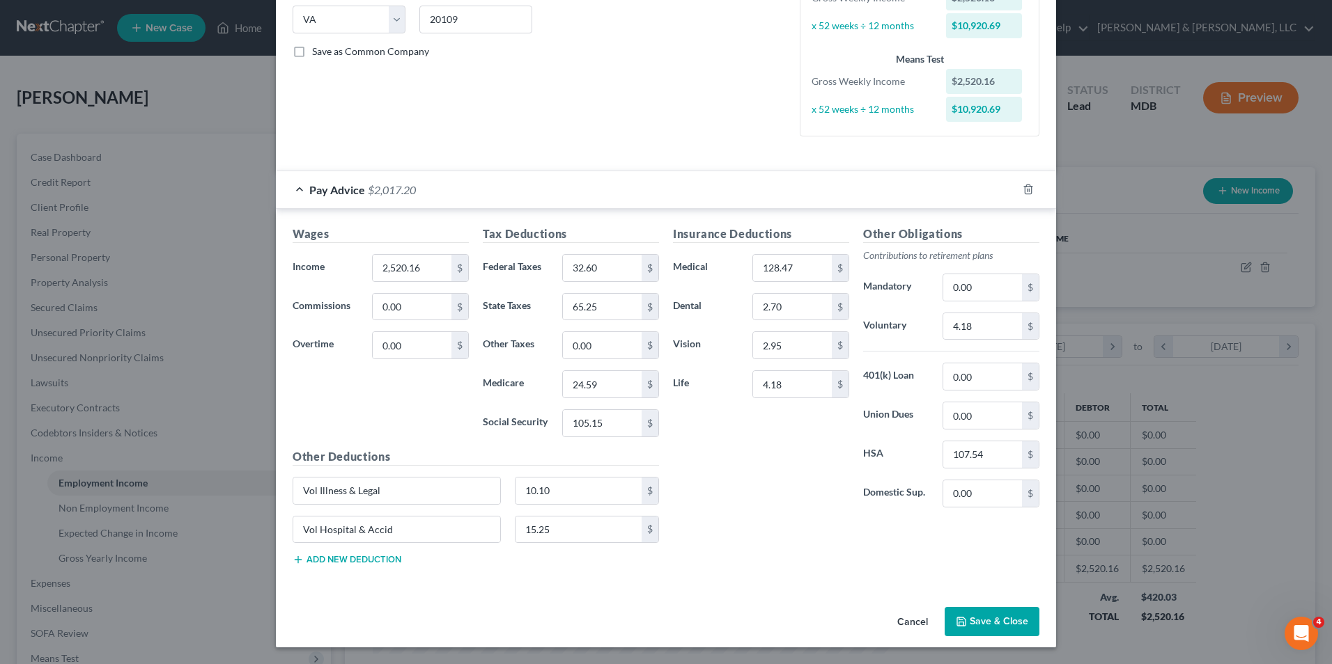
click at [954, 615] on button "Save & Close" at bounding box center [991, 621] width 95 height 29
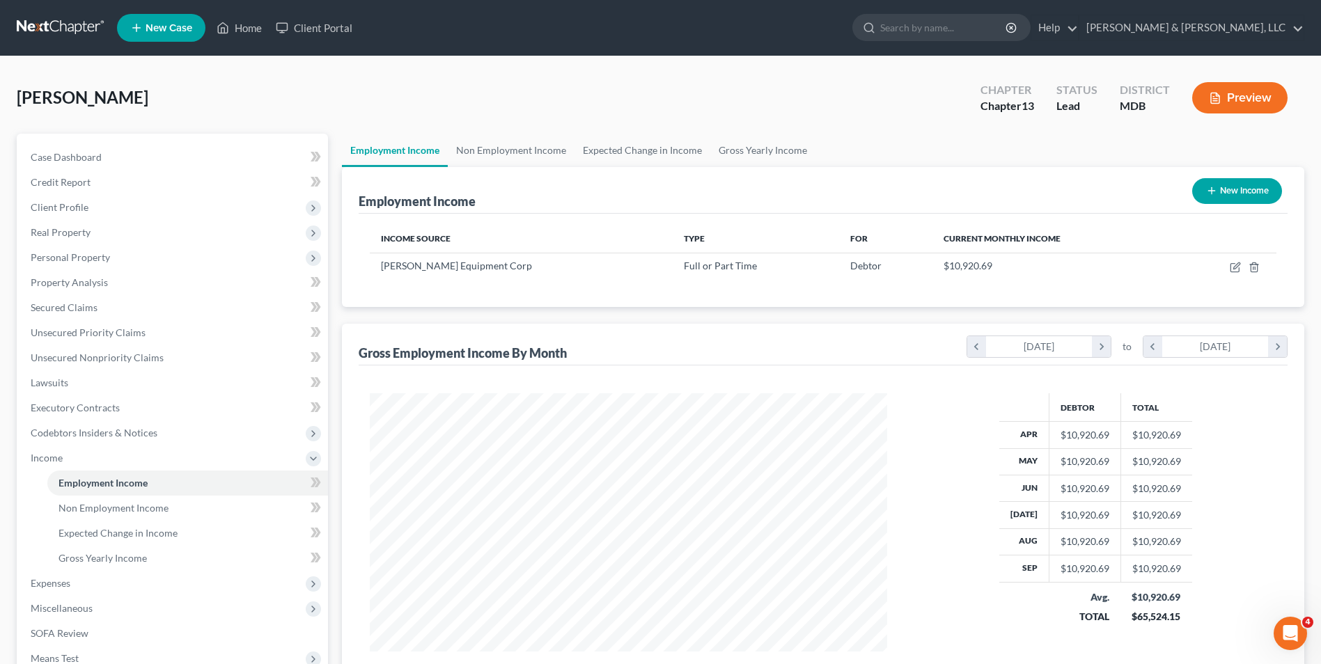
scroll to position [201, 0]
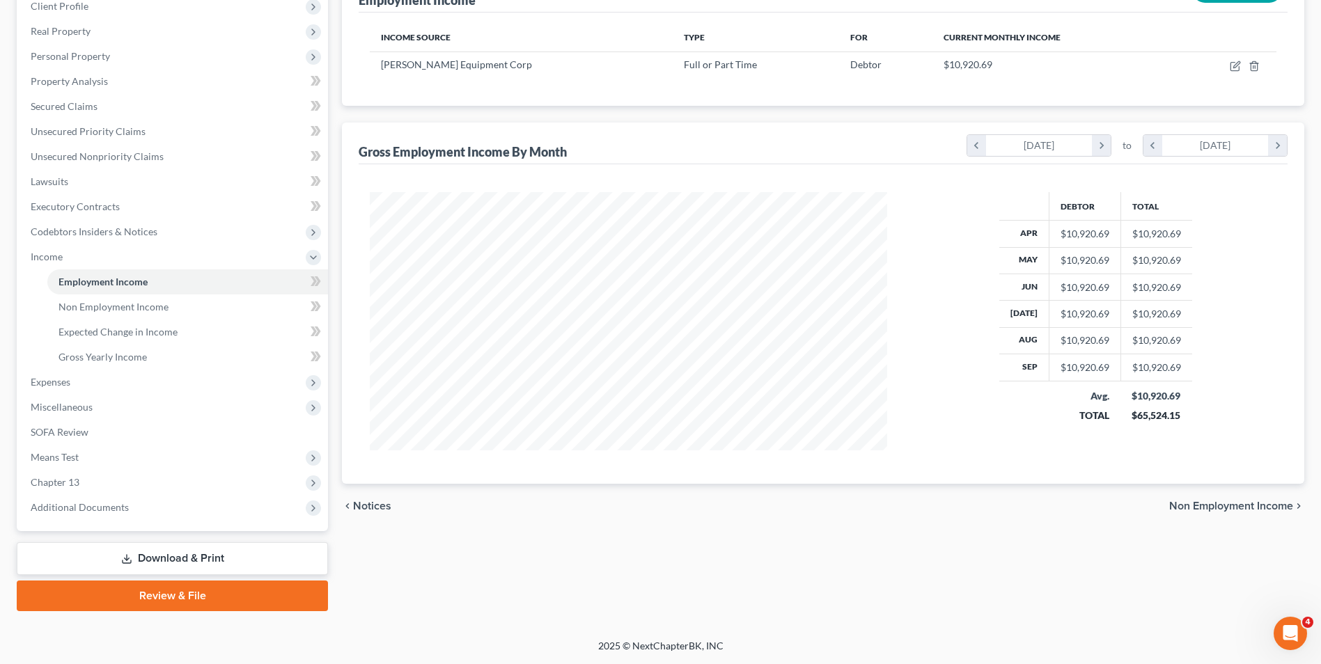
click at [1213, 507] on span "Non Employment Income" at bounding box center [1231, 506] width 124 height 11
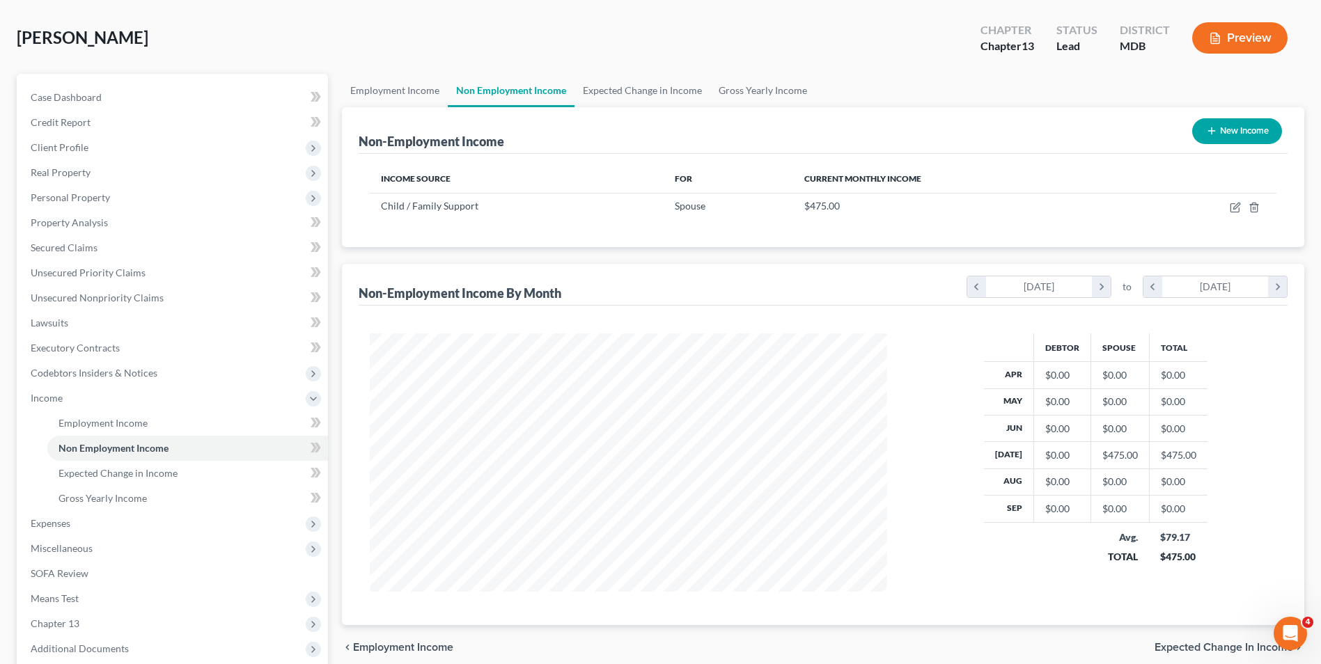
scroll to position [139, 0]
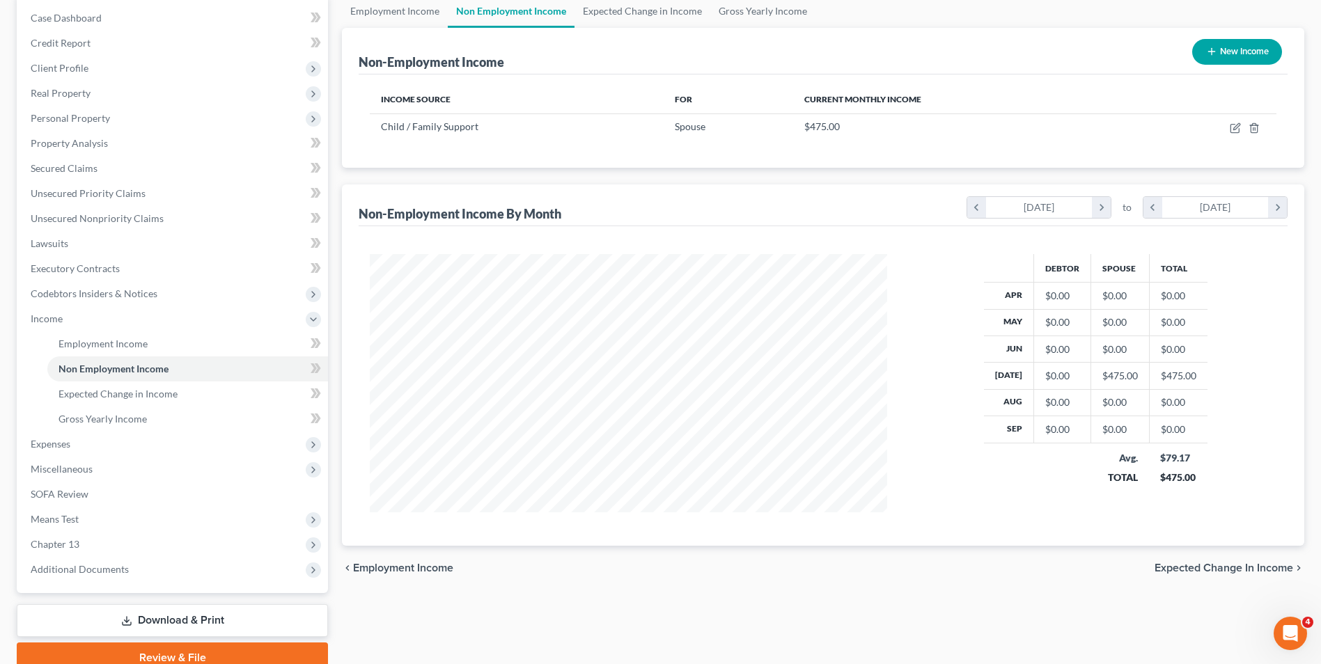
click at [1168, 564] on span "Expected Change in Income" at bounding box center [1224, 568] width 139 height 11
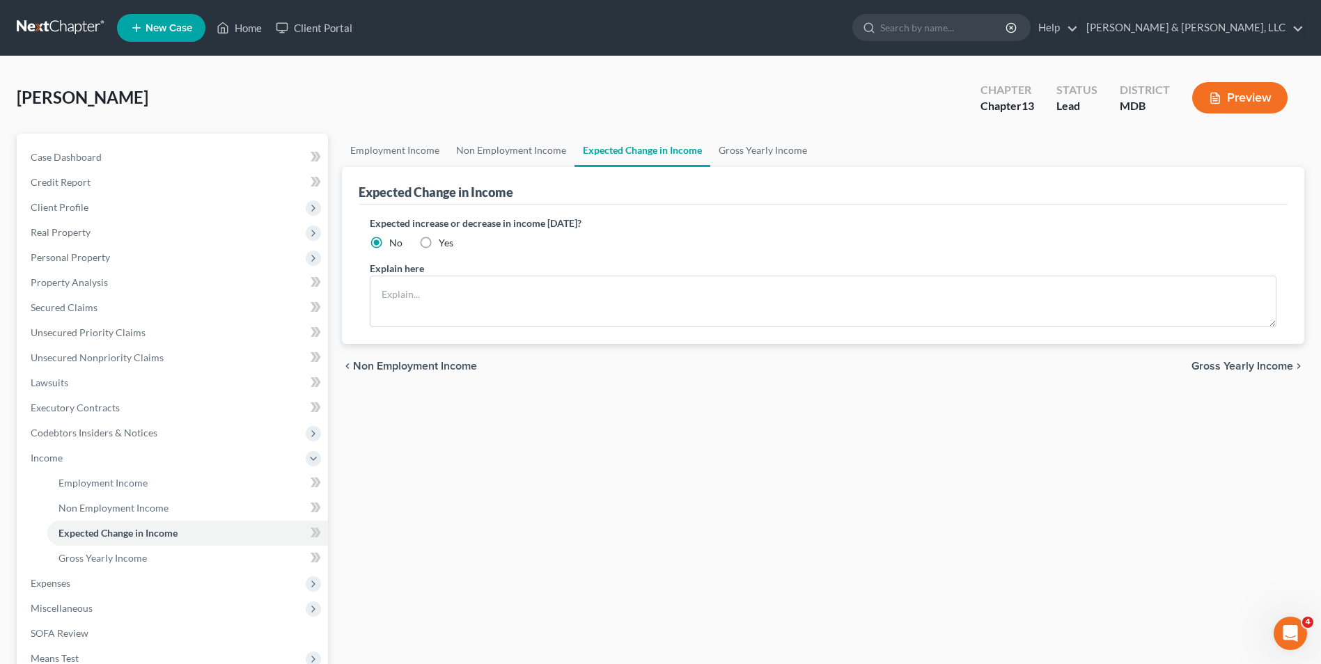
click at [1261, 364] on span "Gross Yearly Income" at bounding box center [1243, 366] width 102 height 11
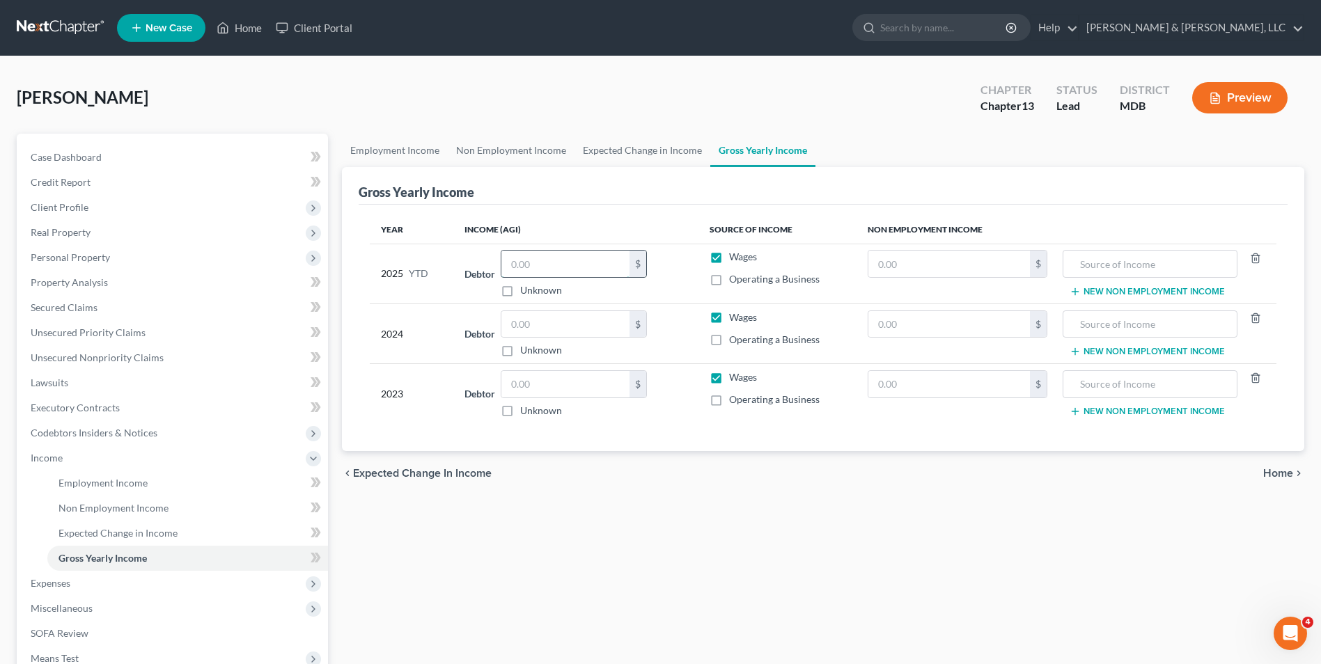
click at [594, 270] on input "text" at bounding box center [565, 264] width 128 height 26
type input "90,725.94"
click at [594, 314] on input "text" at bounding box center [565, 324] width 128 height 26
type input "71,482.00"
click at [504, 390] on input "text" at bounding box center [565, 384] width 128 height 26
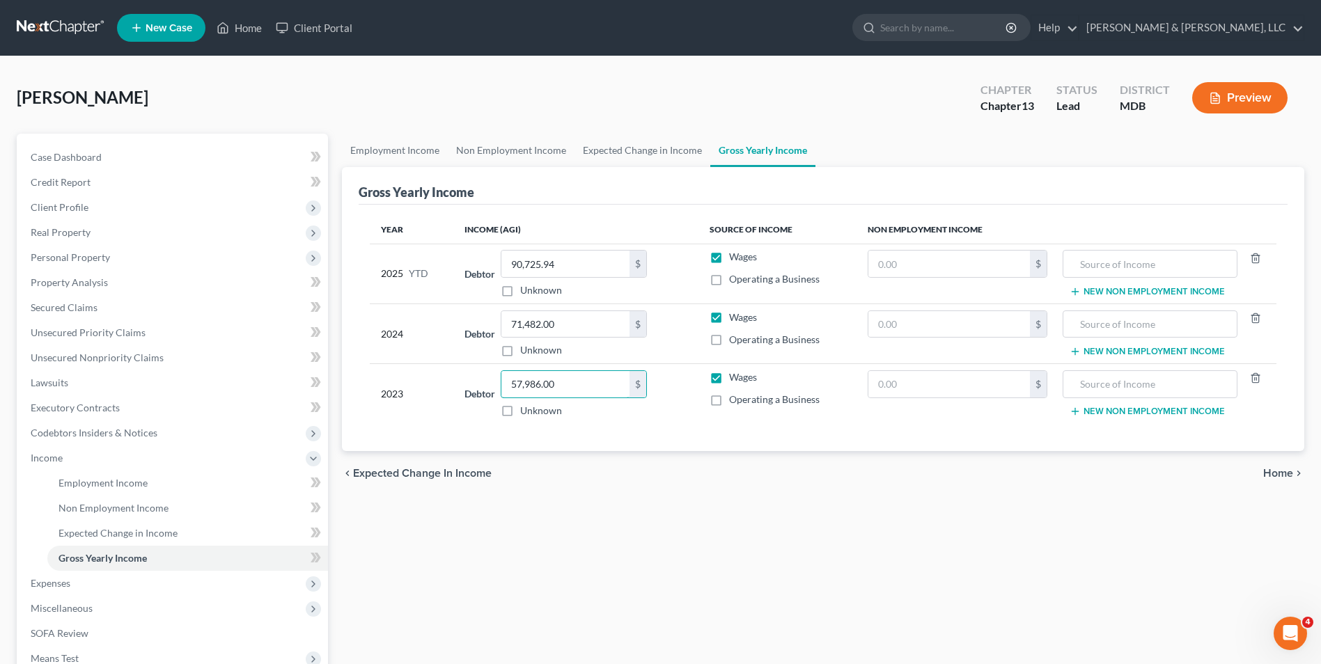
type input "57,986.00"
click at [1287, 474] on span "Home" at bounding box center [1278, 473] width 30 height 11
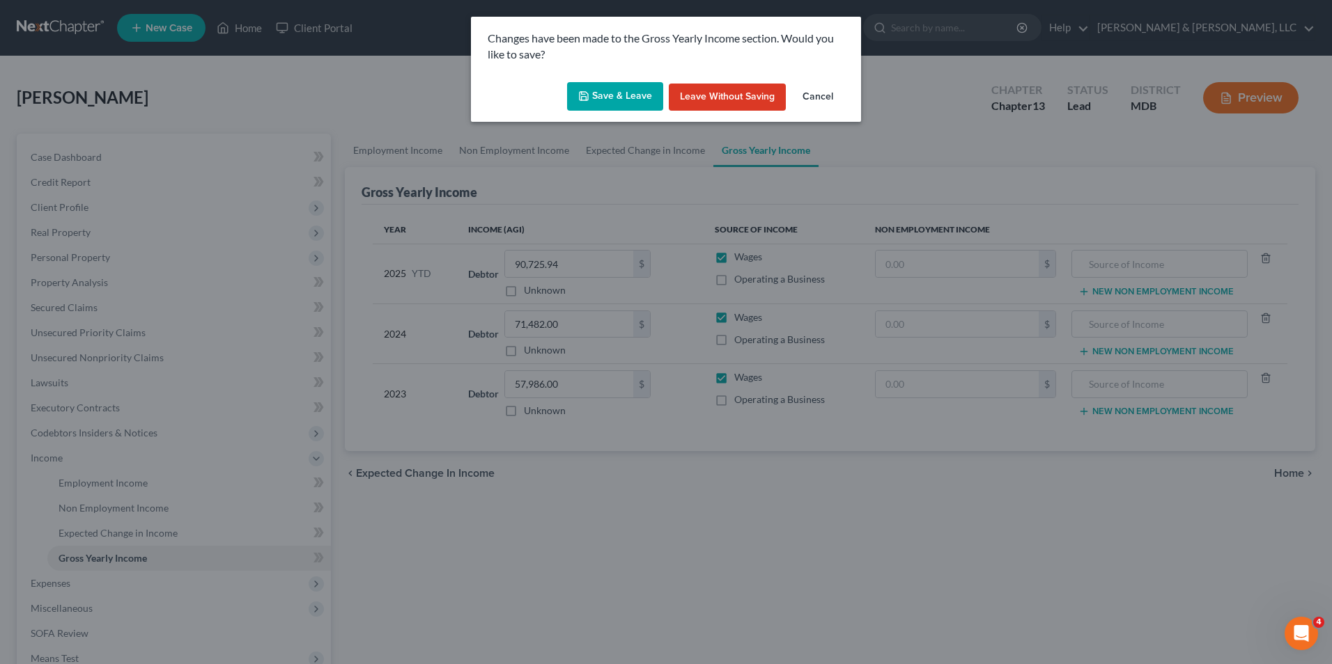
click at [636, 92] on button "Save & Leave" at bounding box center [615, 96] width 96 height 29
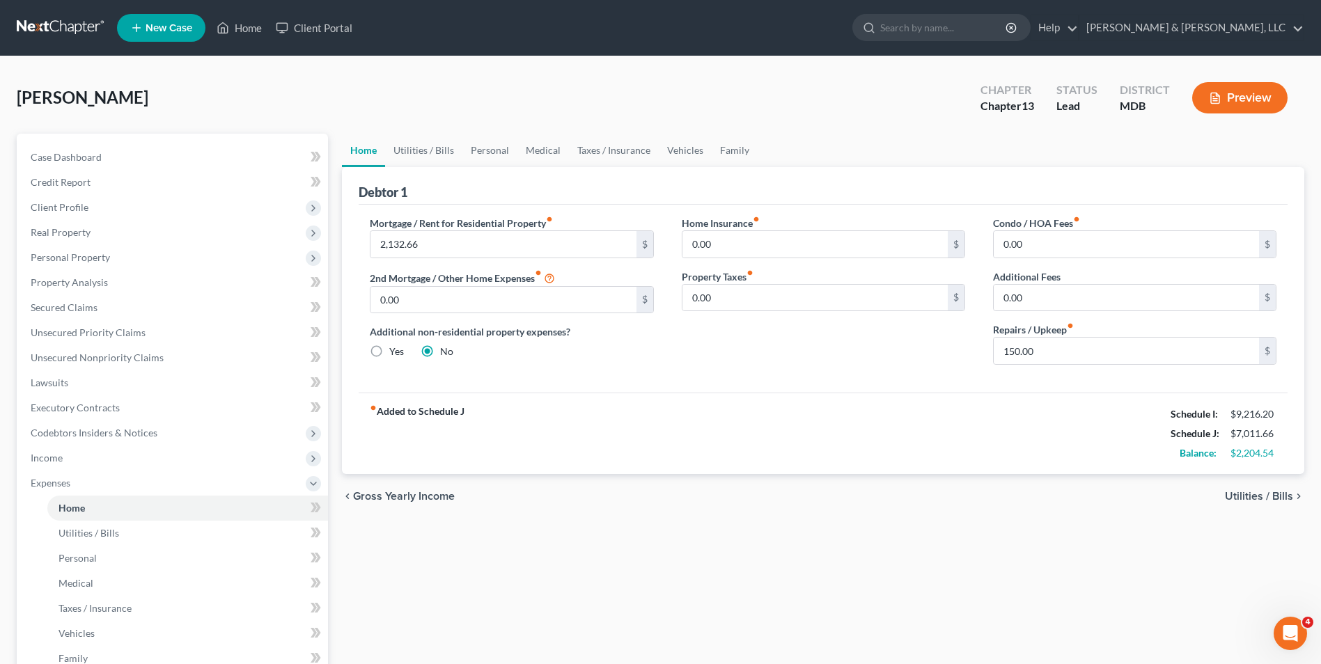
click at [1240, 494] on span "Utilities / Bills" at bounding box center [1259, 496] width 68 height 11
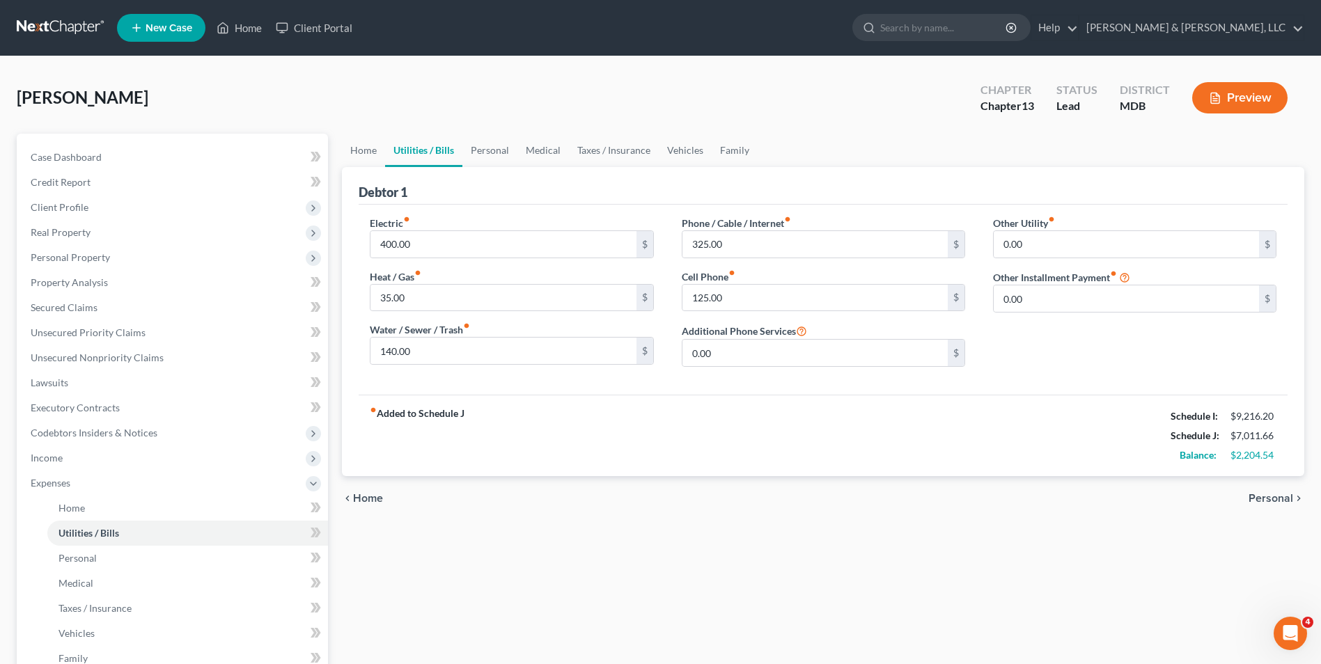
click at [1300, 496] on icon "chevron_right" at bounding box center [1298, 498] width 11 height 11
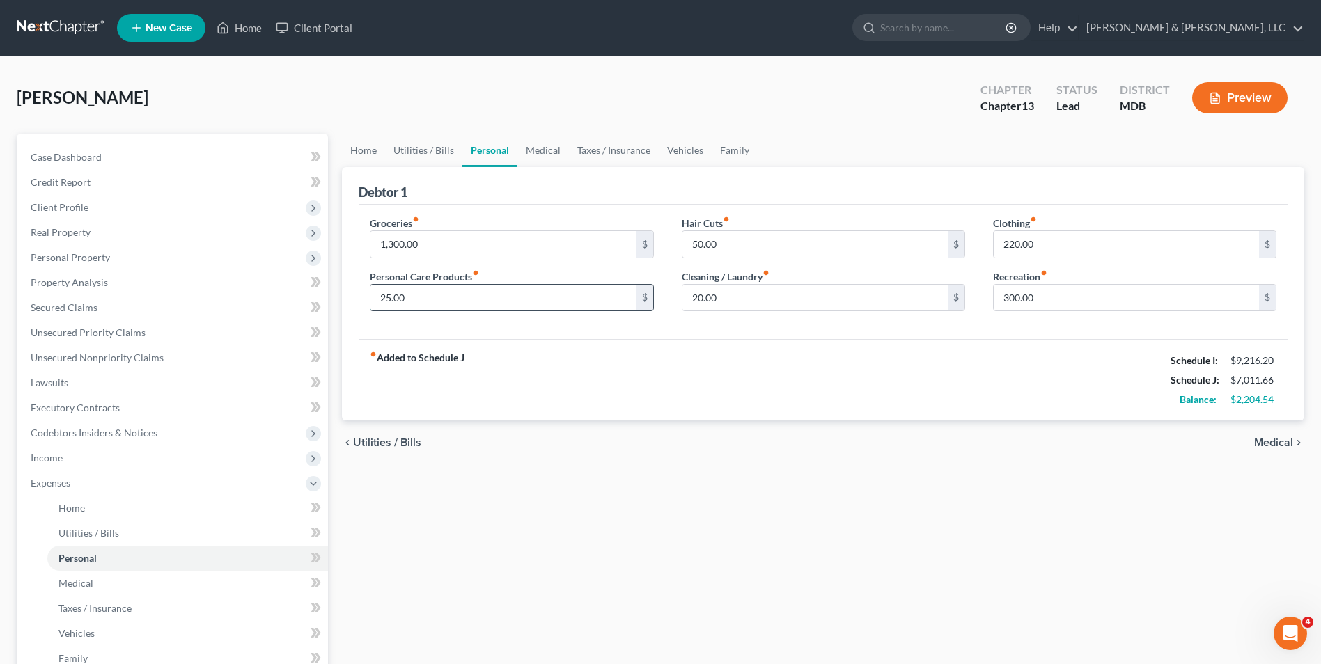
click at [574, 299] on input "25.00" at bounding box center [503, 298] width 265 height 26
type input "100.00"
click at [683, 246] on input "50.00" at bounding box center [815, 244] width 265 height 26
type input "100.00"
click at [688, 295] on input "20.00" at bounding box center [815, 298] width 265 height 26
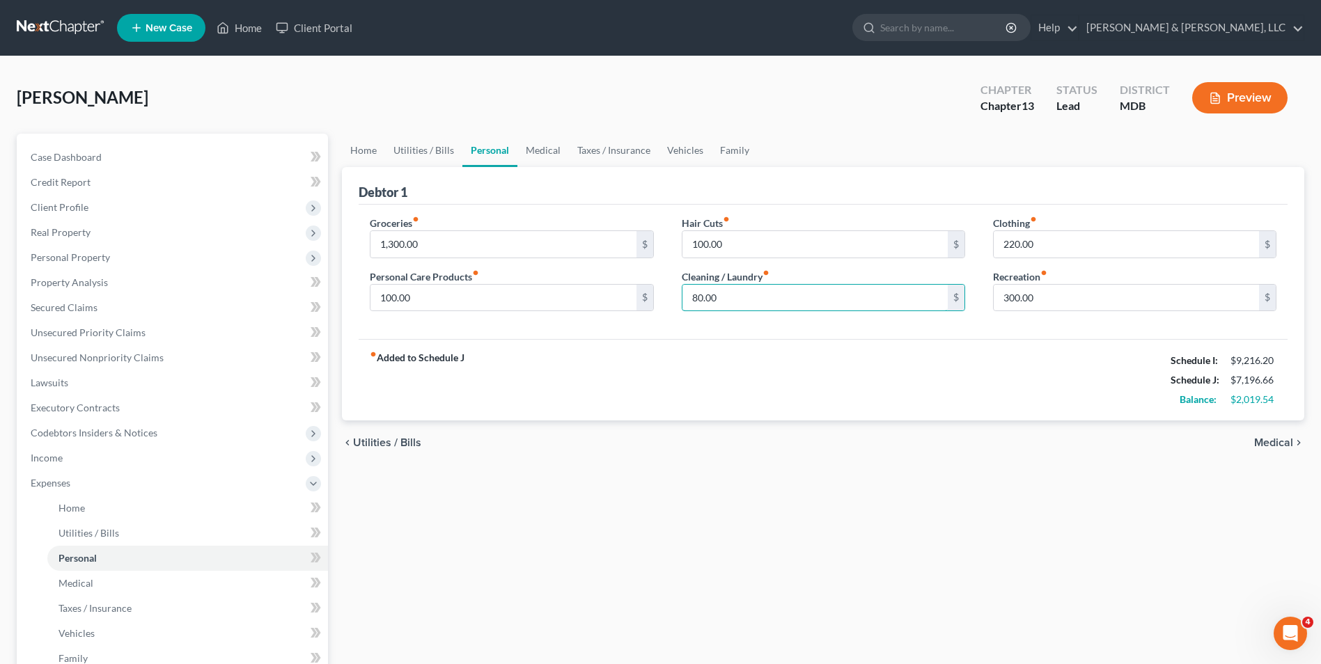
type input "80.00"
click at [1270, 443] on span "Medical" at bounding box center [1273, 442] width 39 height 11
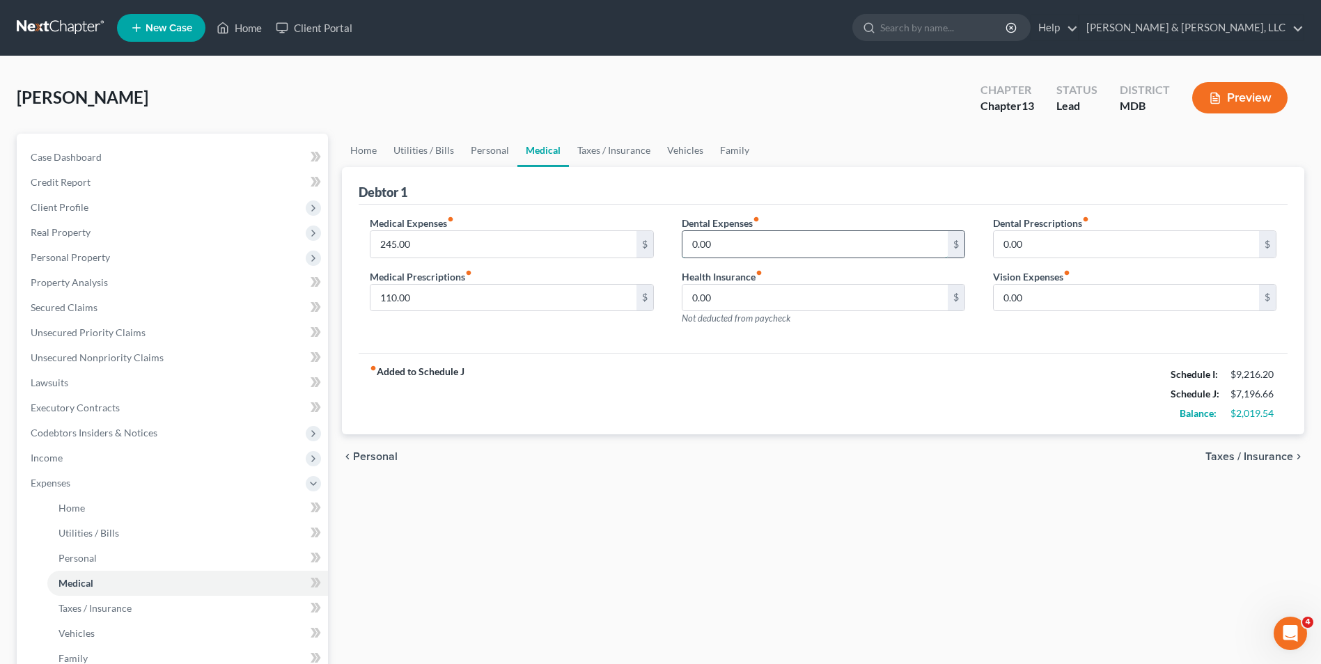
click at [685, 250] on input "0.00" at bounding box center [815, 244] width 265 height 26
click at [683, 251] on input "0.00" at bounding box center [815, 244] width 265 height 26
type input "50.00"
click at [1003, 300] on input "0.00" at bounding box center [1126, 298] width 265 height 26
type input "50"
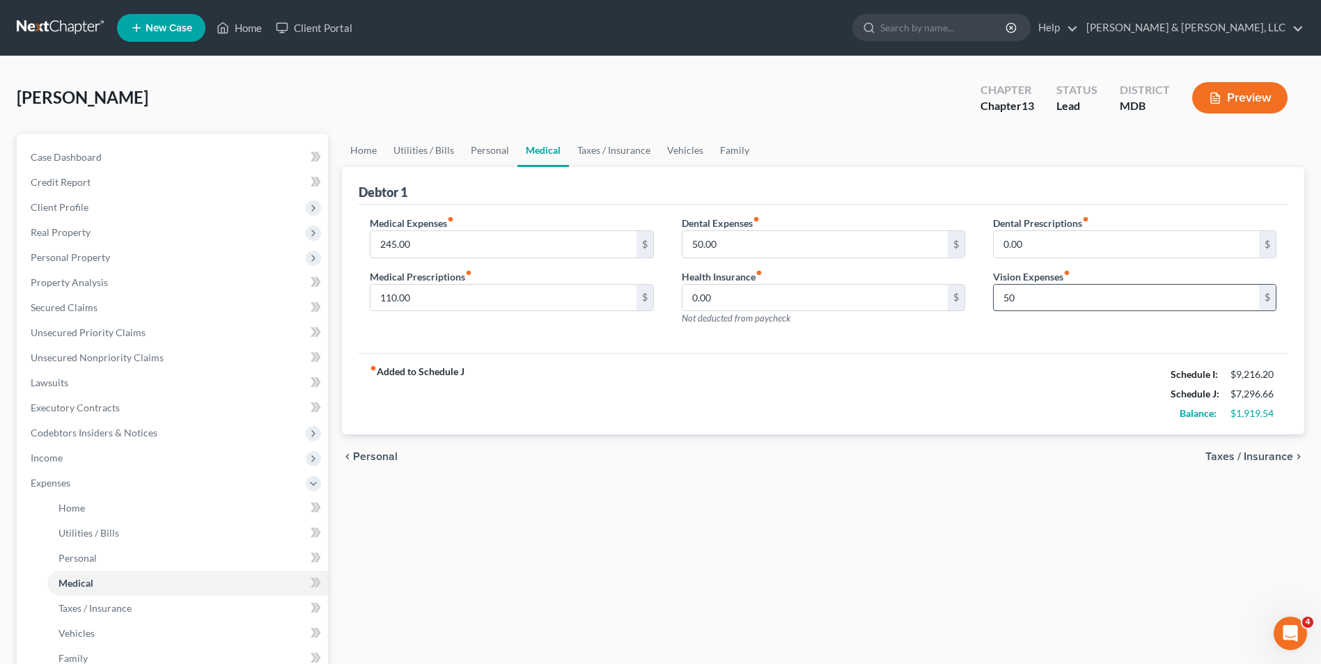
click at [1032, 297] on input "50" at bounding box center [1126, 298] width 265 height 26
type input "50.00"
click at [1254, 456] on span "Taxes / Insurance" at bounding box center [1250, 456] width 88 height 11
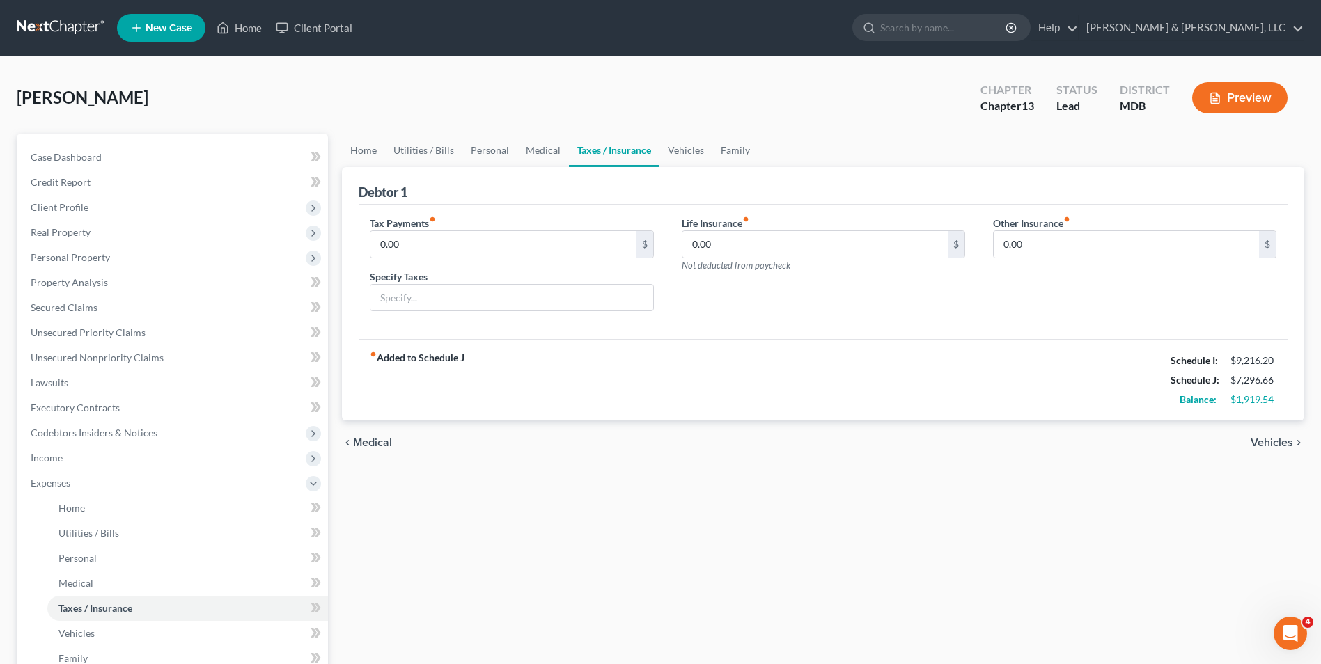
click at [1254, 442] on span "Vehicles" at bounding box center [1272, 442] width 42 height 11
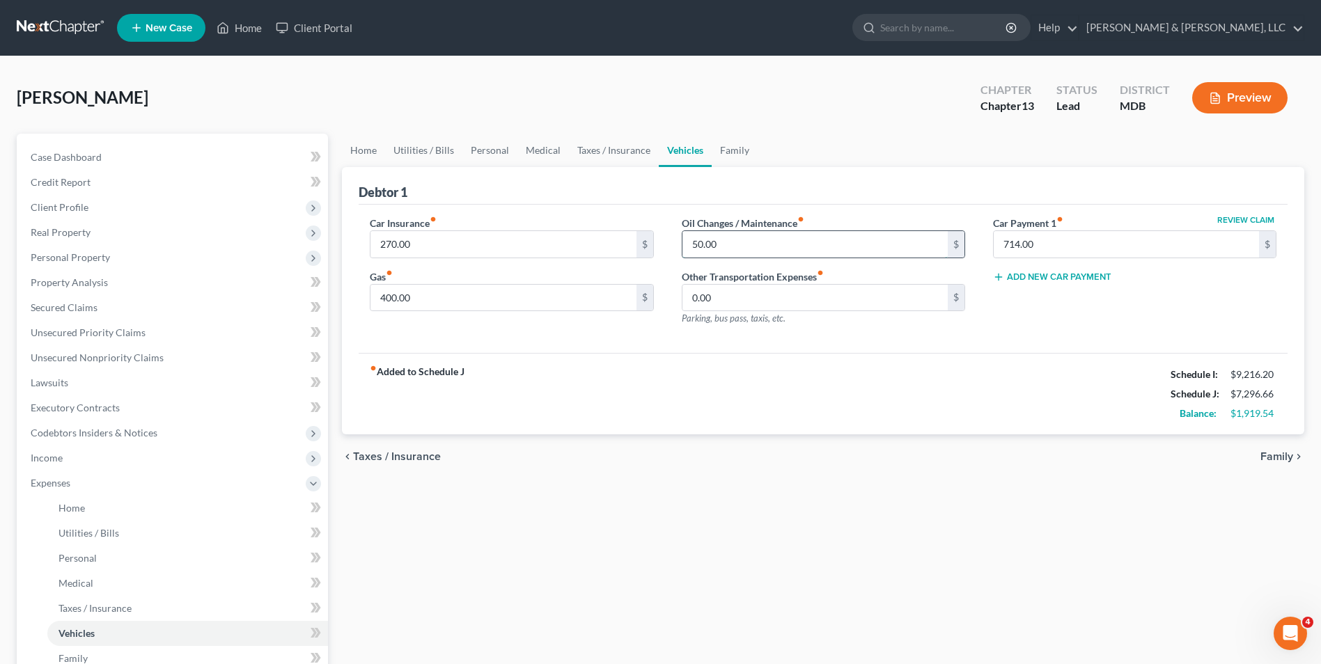
click at [686, 249] on input "50.00" at bounding box center [815, 244] width 265 height 26
click at [692, 244] on input "50.00" at bounding box center [815, 244] width 265 height 26
click at [390, 302] on input "400.00" at bounding box center [503, 298] width 265 height 26
click at [393, 300] on input "400.00" at bounding box center [503, 298] width 265 height 26
type input "430.00"
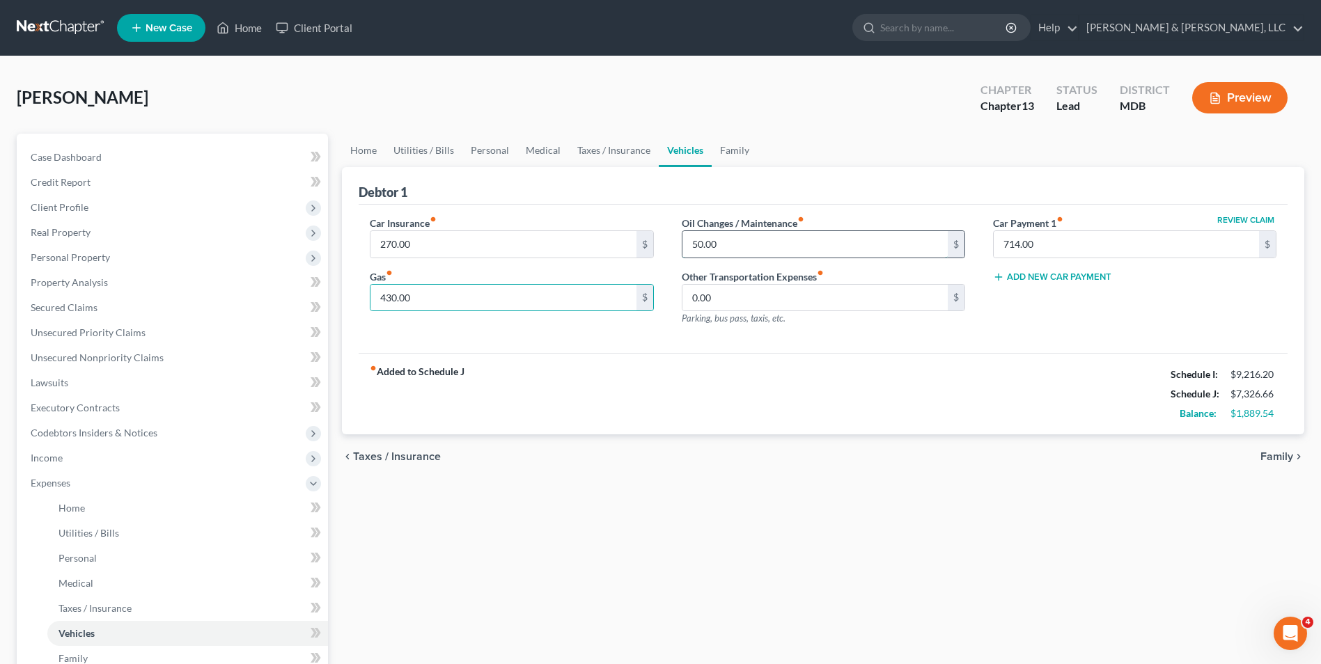
click at [732, 254] on input "50.00" at bounding box center [815, 244] width 265 height 26
click at [685, 244] on input "50.00" at bounding box center [815, 244] width 265 height 26
type input "150.00"
click at [693, 302] on input "0.00" at bounding box center [815, 298] width 265 height 26
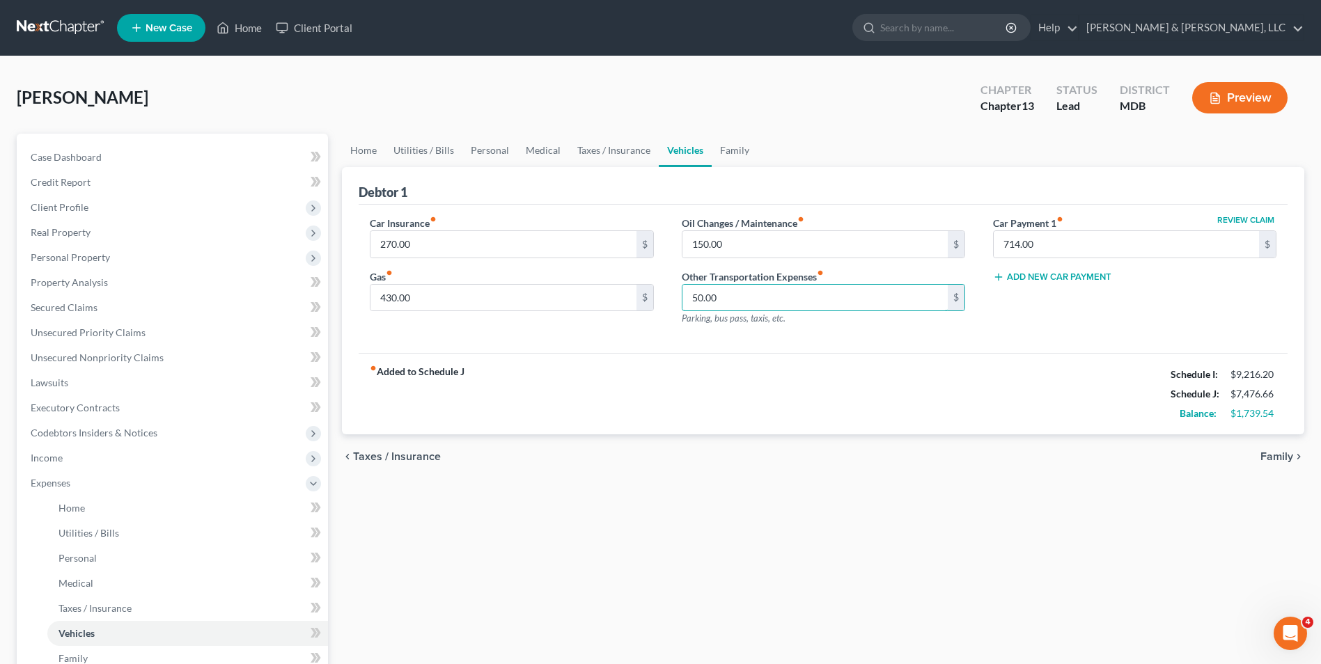
type input "50.00"
click at [1090, 278] on button "Add New Car Payment" at bounding box center [1052, 277] width 118 height 11
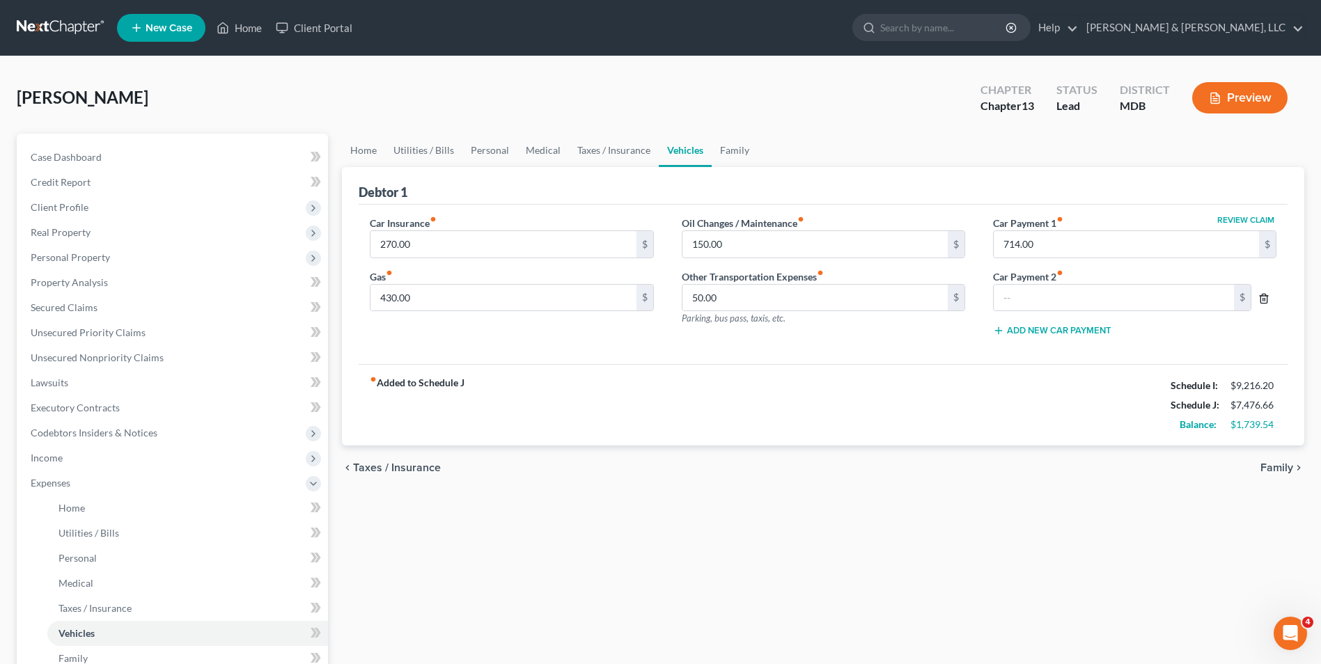
click at [1270, 301] on icon "button" at bounding box center [1264, 298] width 11 height 11
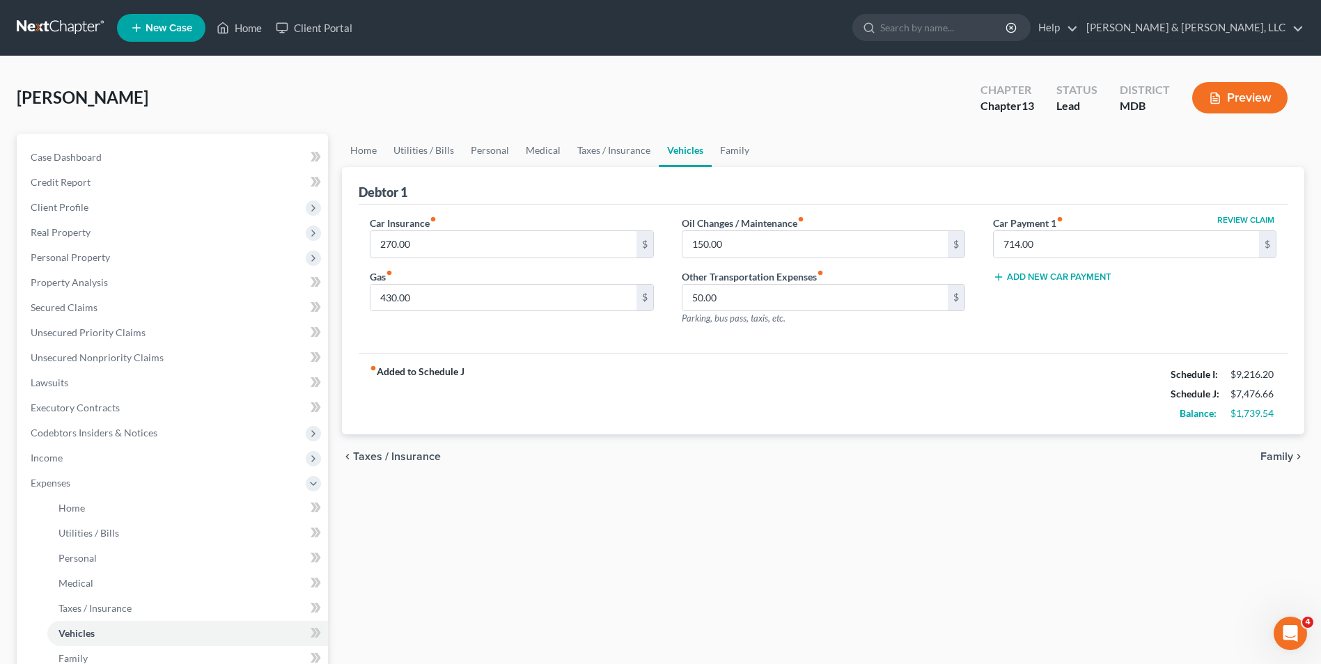
click at [1268, 460] on span "Family" at bounding box center [1277, 456] width 33 height 11
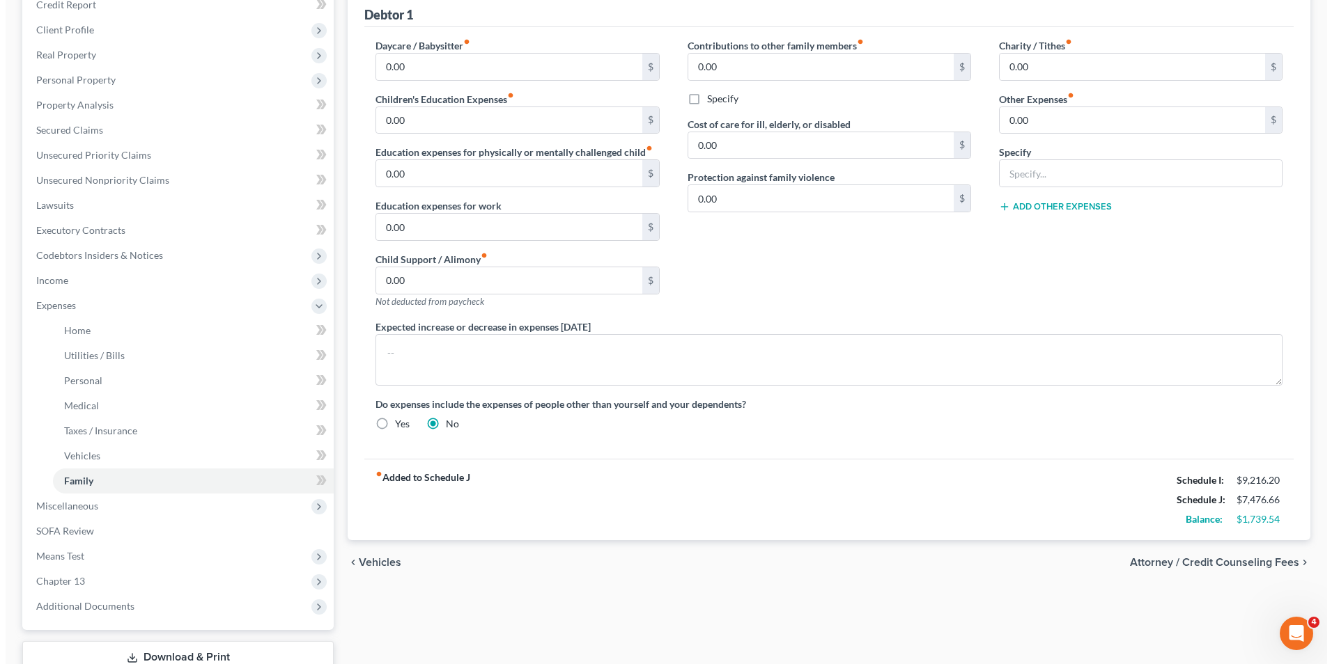
scroll to position [277, 0]
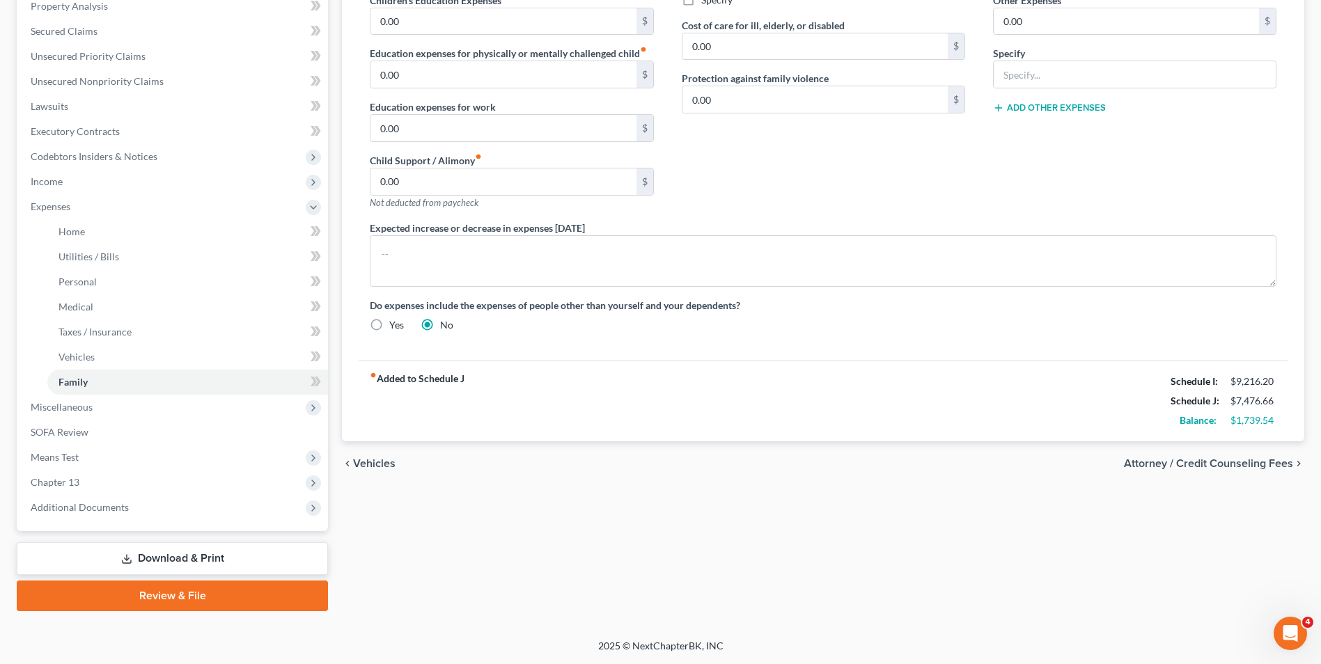
click at [1144, 460] on span "Attorney / Credit Counseling Fees" at bounding box center [1208, 463] width 169 height 11
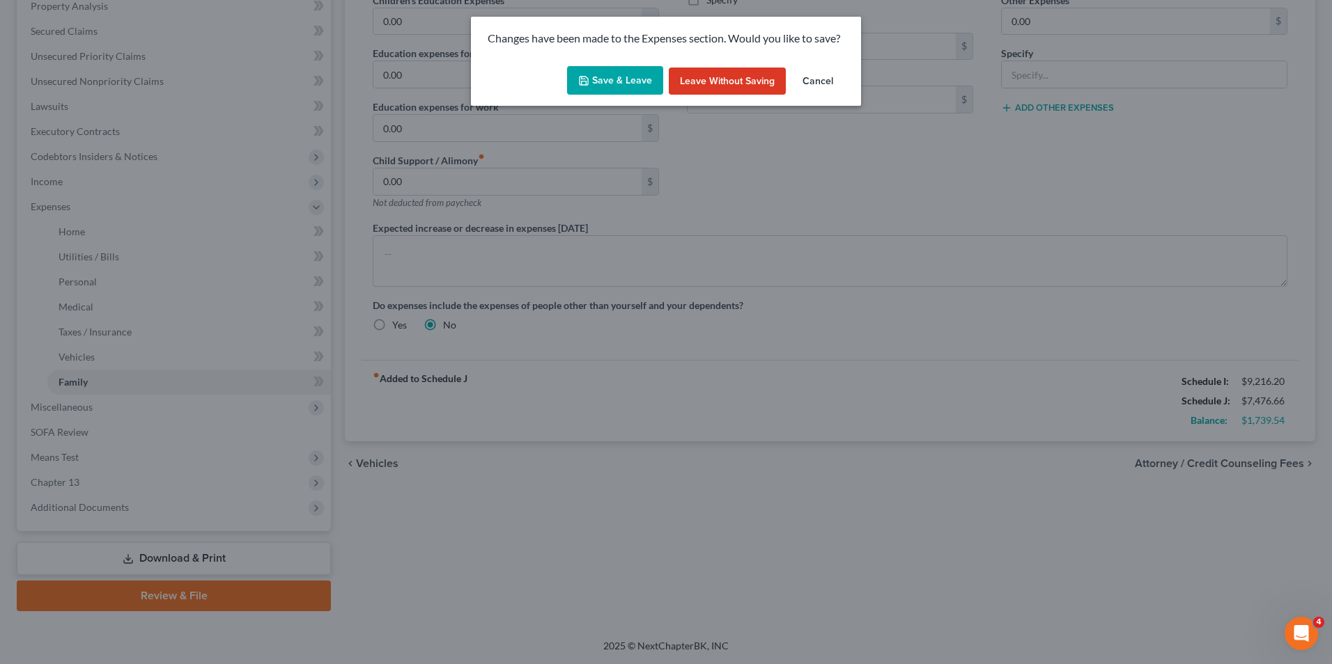
click at [612, 83] on button "Save & Leave" at bounding box center [615, 80] width 96 height 29
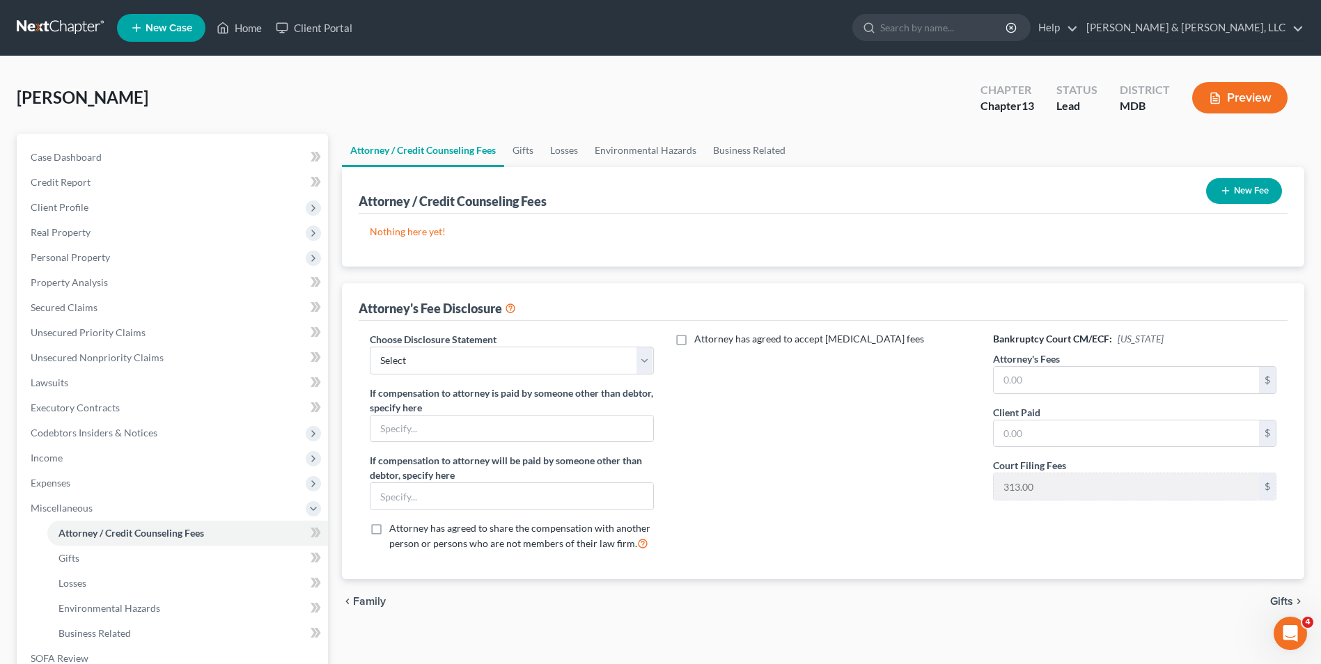
click at [1233, 174] on div "New Fee" at bounding box center [1244, 191] width 87 height 37
click at [1233, 188] on button "New Fee" at bounding box center [1244, 191] width 76 height 26
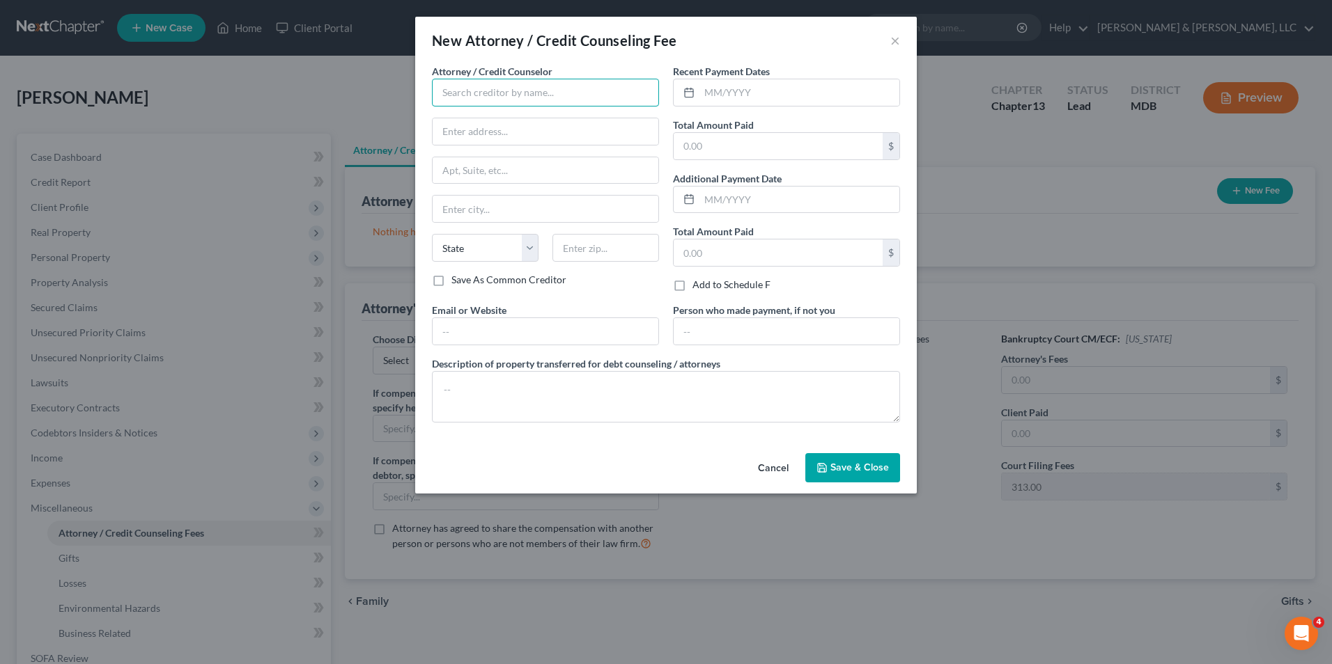
click at [598, 97] on input "text" at bounding box center [545, 93] width 227 height 28
type input "[PERSON_NAME], Esq."
type input "[PERSON_NAME] & [PERSON_NAME], LLC"
type input "[STREET_ADDRESS][PERSON_NAME]"
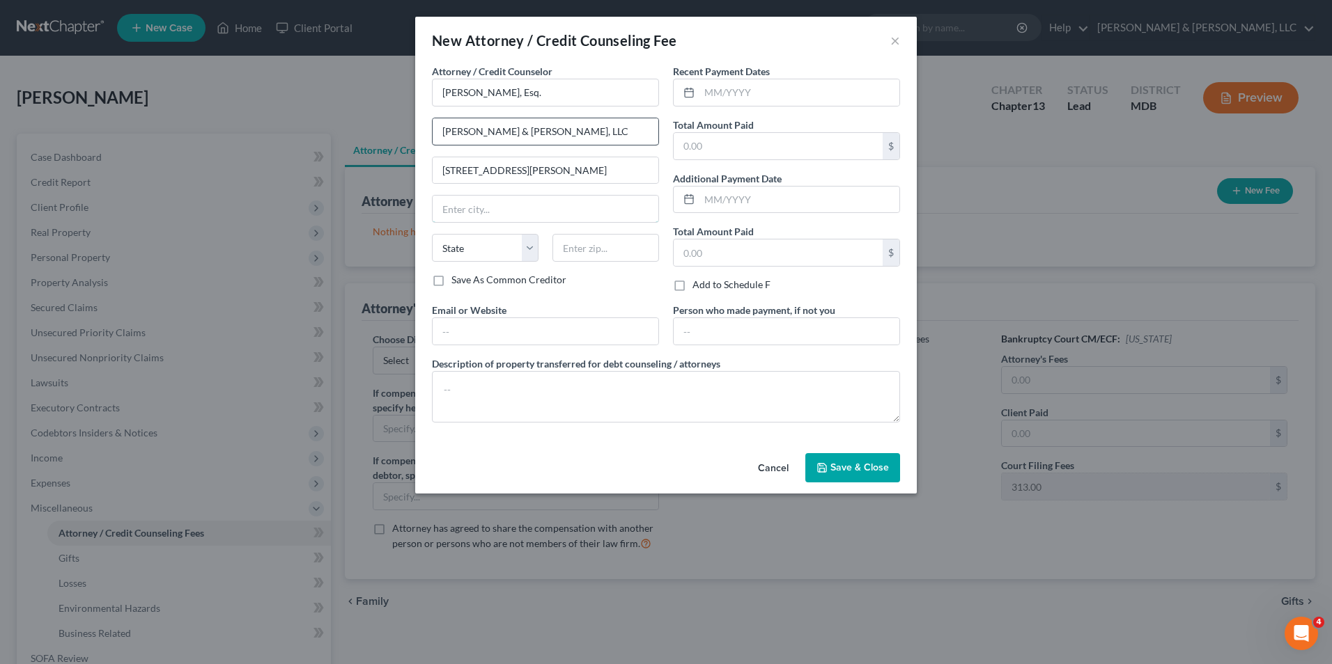
type input "[PERSON_NAME]"
select select "21"
type input "21701"
click at [701, 99] on input "text" at bounding box center [799, 92] width 200 height 26
type input "10/2025"
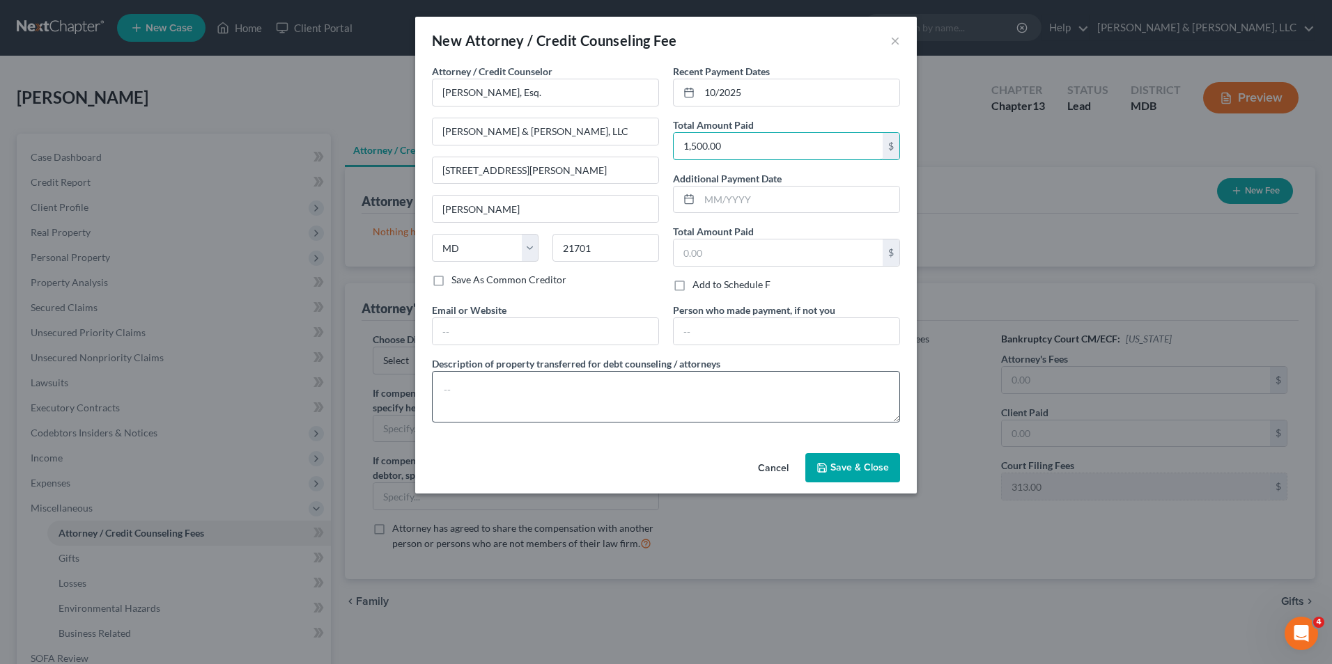
type input "1,500.00"
click at [461, 394] on textarea at bounding box center [666, 397] width 468 height 52
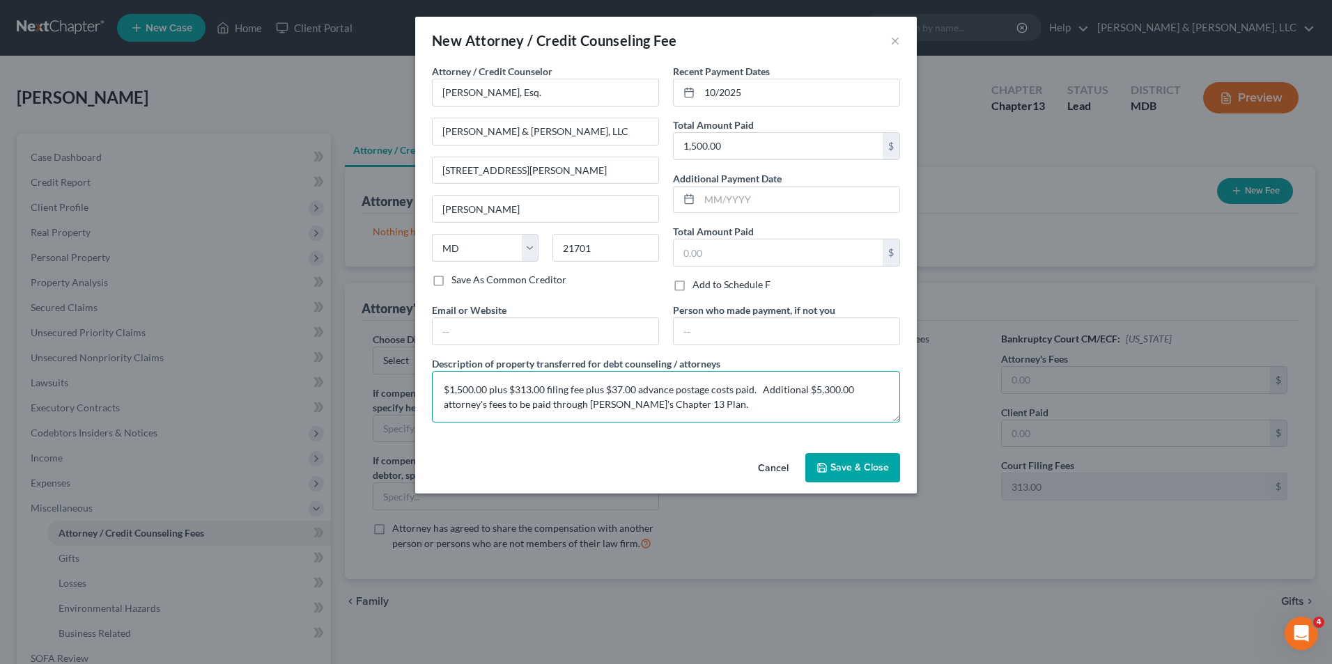
type textarea "$1,500.00 plus $313.00 filing fee plus $37.00 advance postage costs paid. Addit…"
click at [862, 465] on span "Save & Close" at bounding box center [859, 468] width 59 height 12
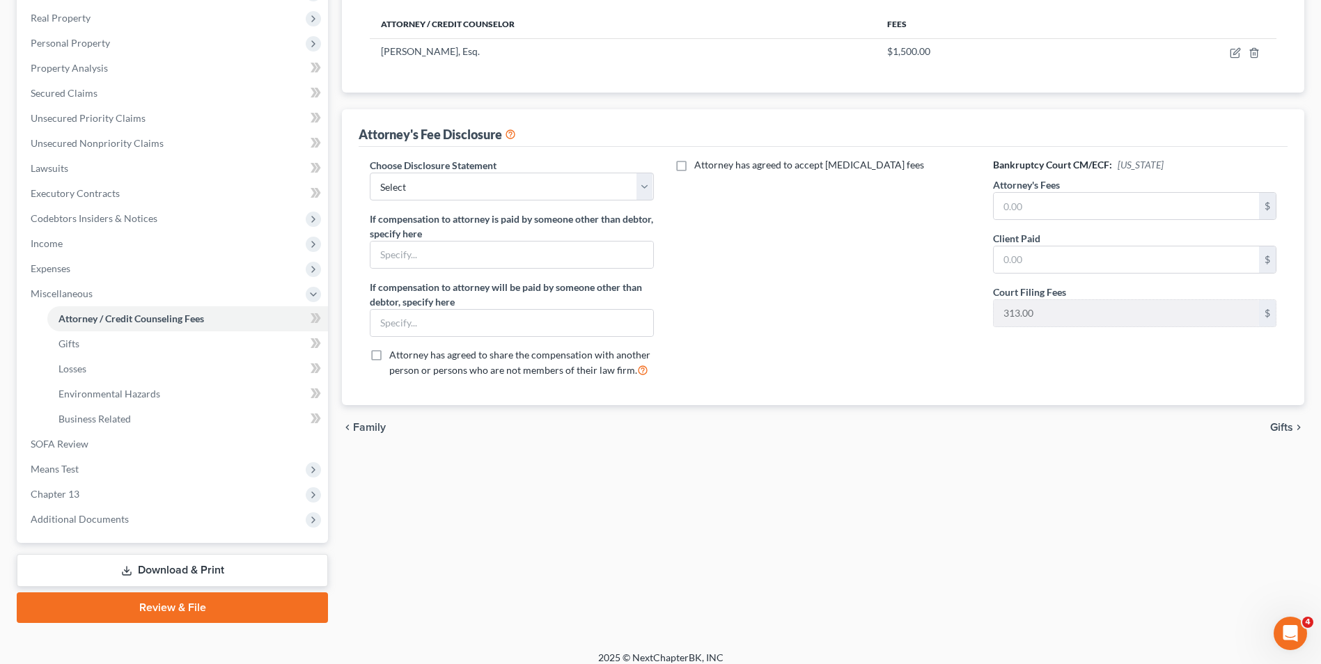
scroll to position [226, 0]
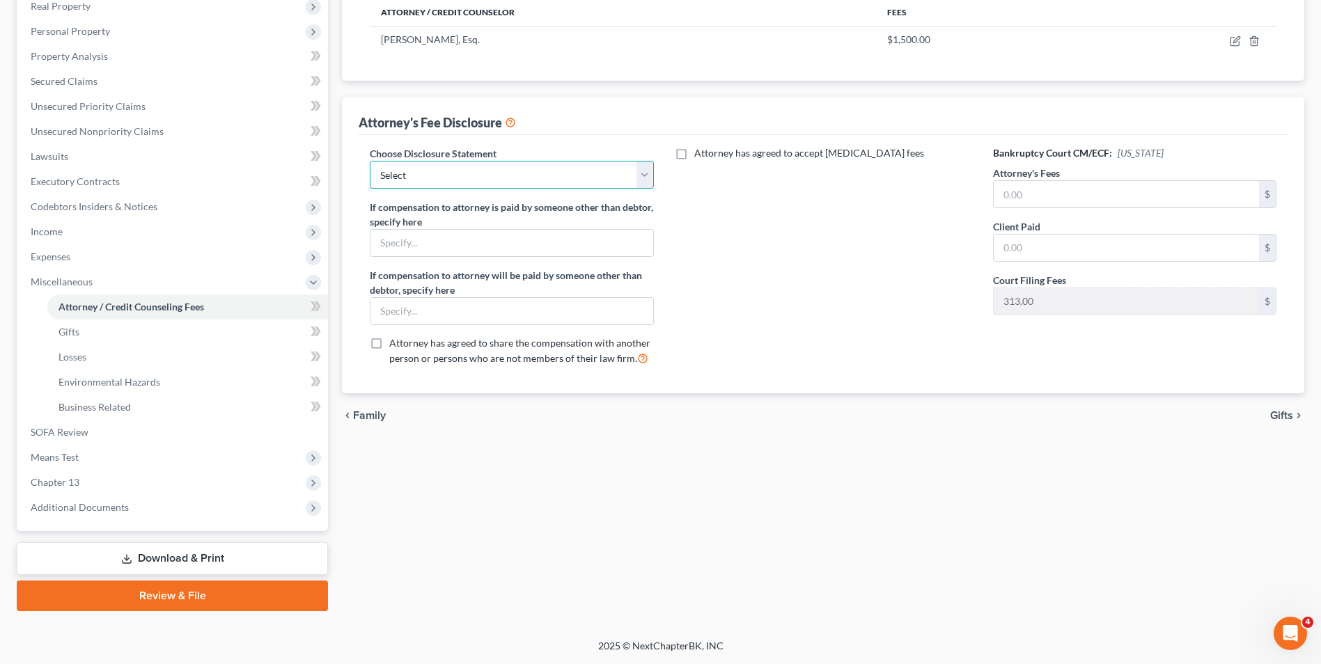
click at [630, 170] on select "Select Chapter 13 payments through plan Chapter 7 Template Chapter 13 Bankruptc…" at bounding box center [511, 175] width 283 height 28
select select "0"
click at [370, 161] on select "Select Chapter 13 payments through plan Chapter 7 Template Chapter 13 Bankruptc…" at bounding box center [511, 175] width 283 height 28
click at [996, 201] on input "text" at bounding box center [1126, 194] width 265 height 26
type input "6,800.00"
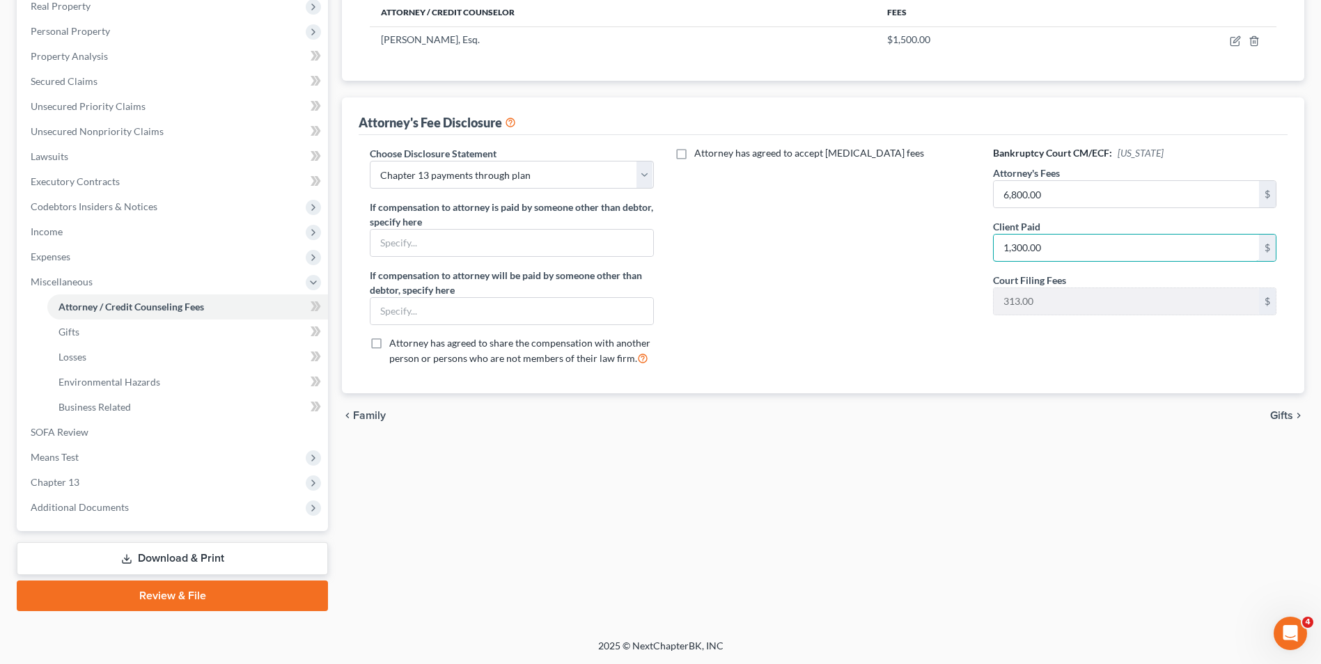
type input "1,300.00"
click at [1279, 421] on span "Gifts" at bounding box center [1281, 415] width 23 height 11
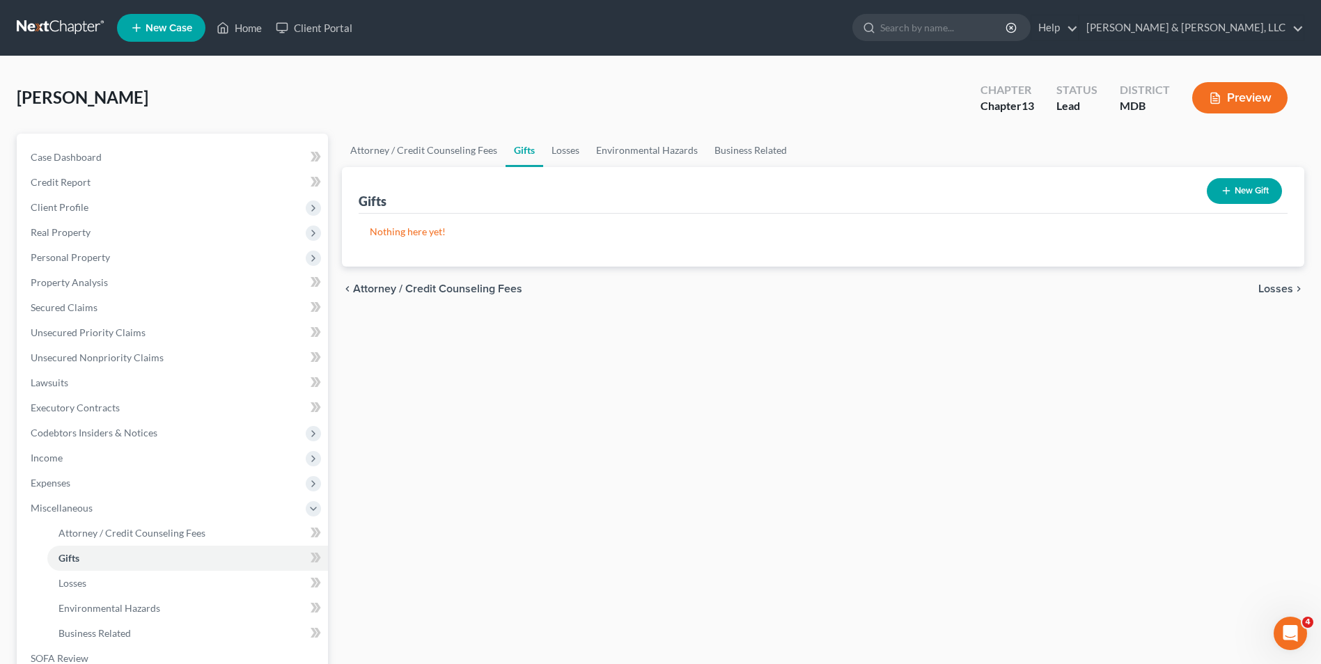
click at [1264, 288] on span "Losses" at bounding box center [1276, 288] width 35 height 11
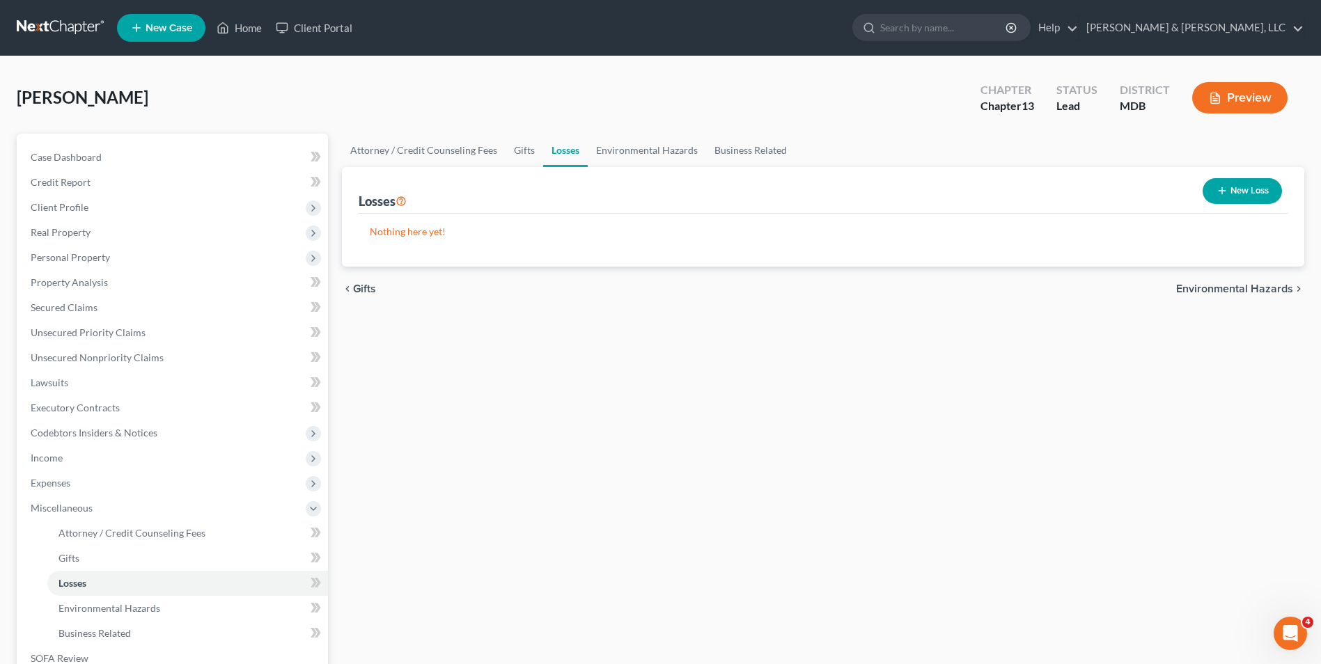
click at [1213, 283] on span "Environmental Hazards" at bounding box center [1234, 288] width 117 height 11
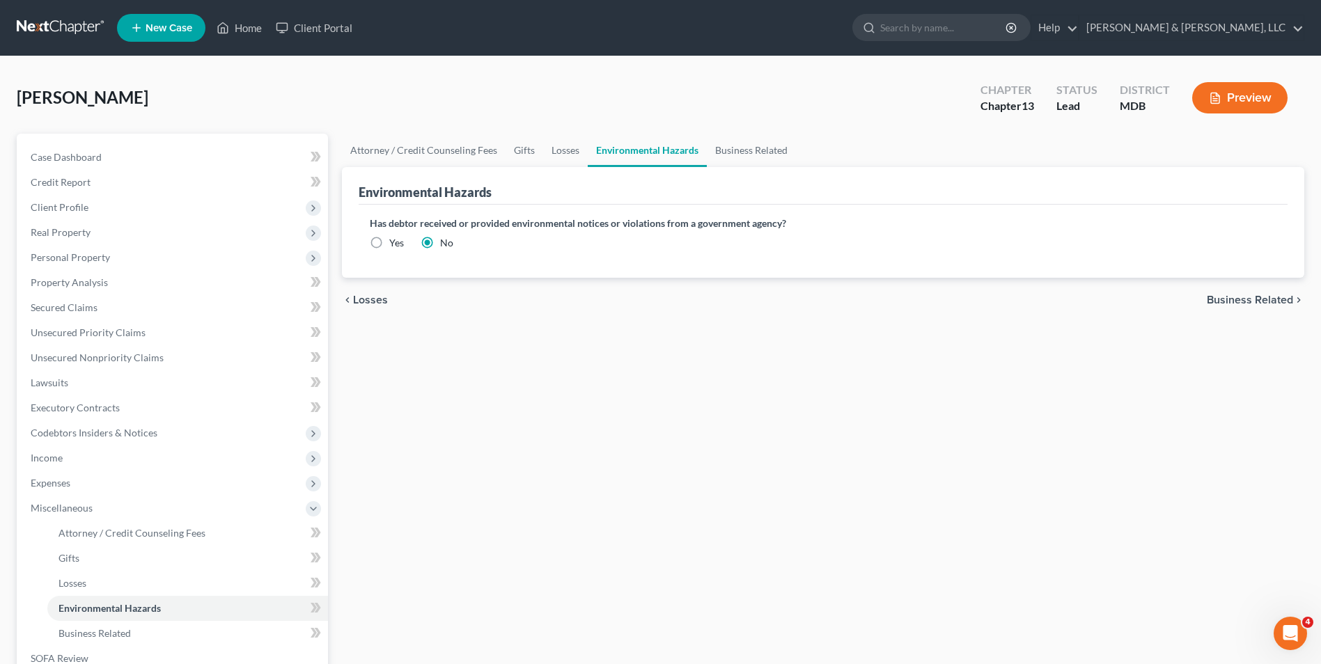
click at [1241, 297] on span "Business Related" at bounding box center [1250, 300] width 86 height 11
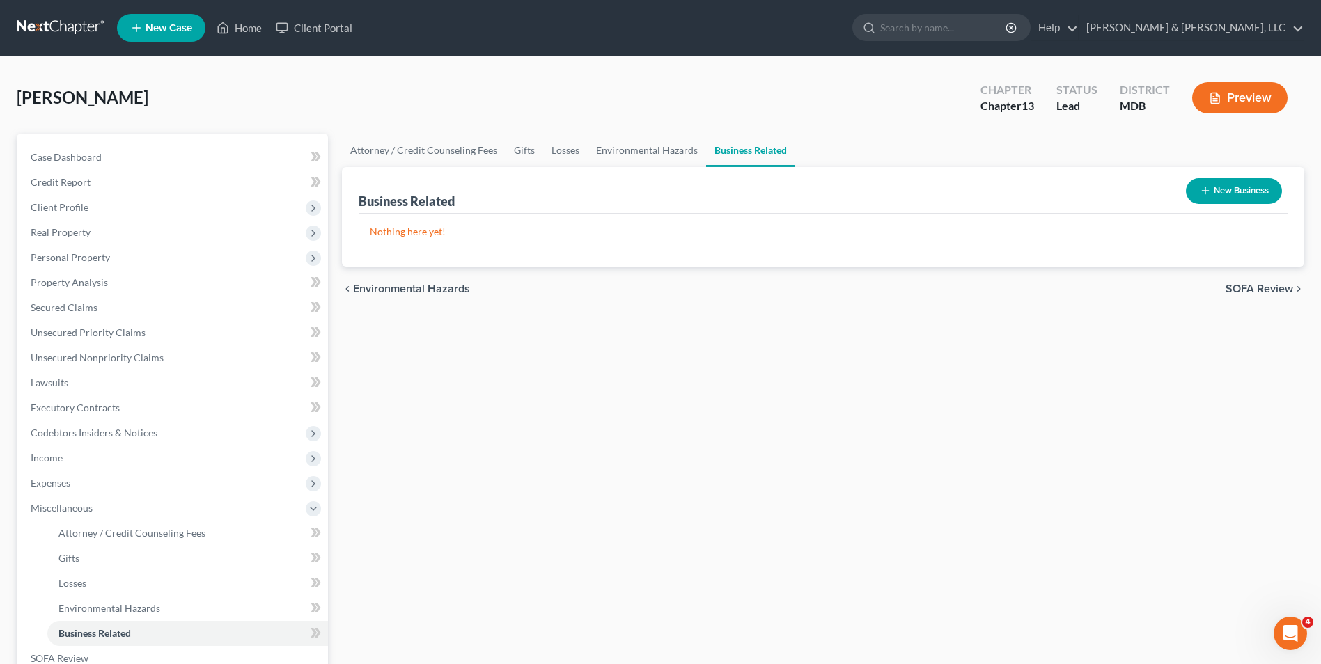
click at [1250, 285] on span "SOFA Review" at bounding box center [1260, 288] width 68 height 11
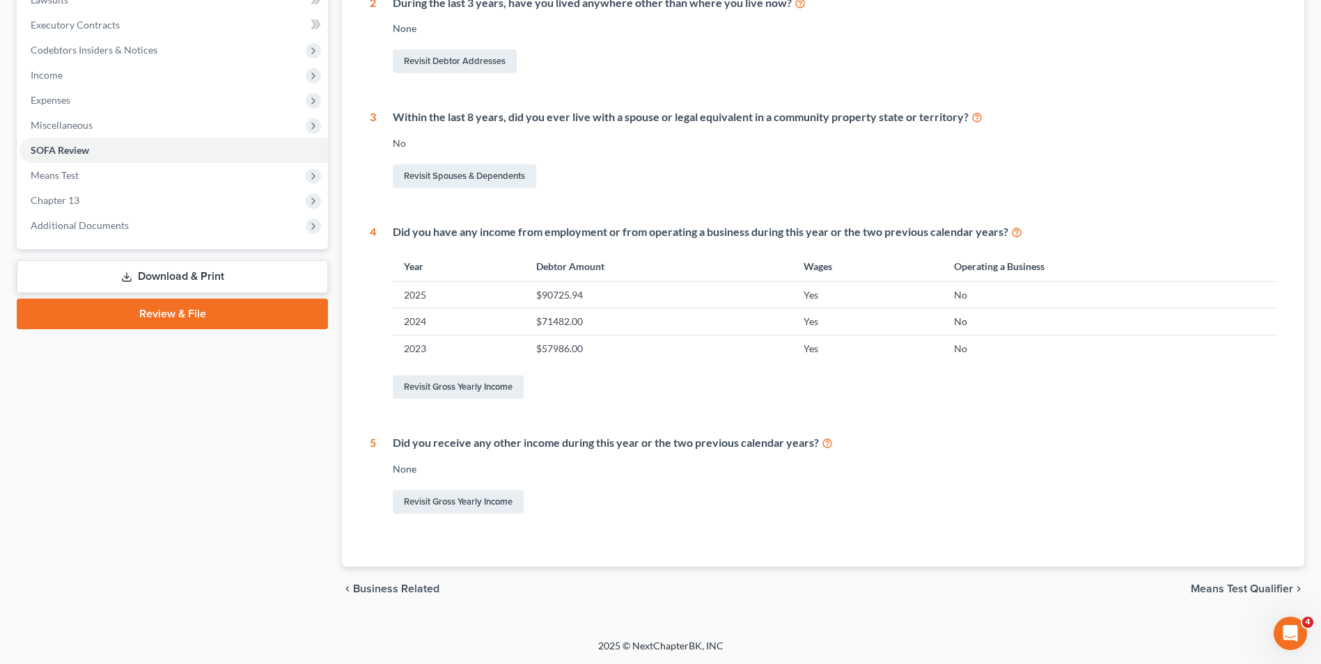
scroll to position [35, 0]
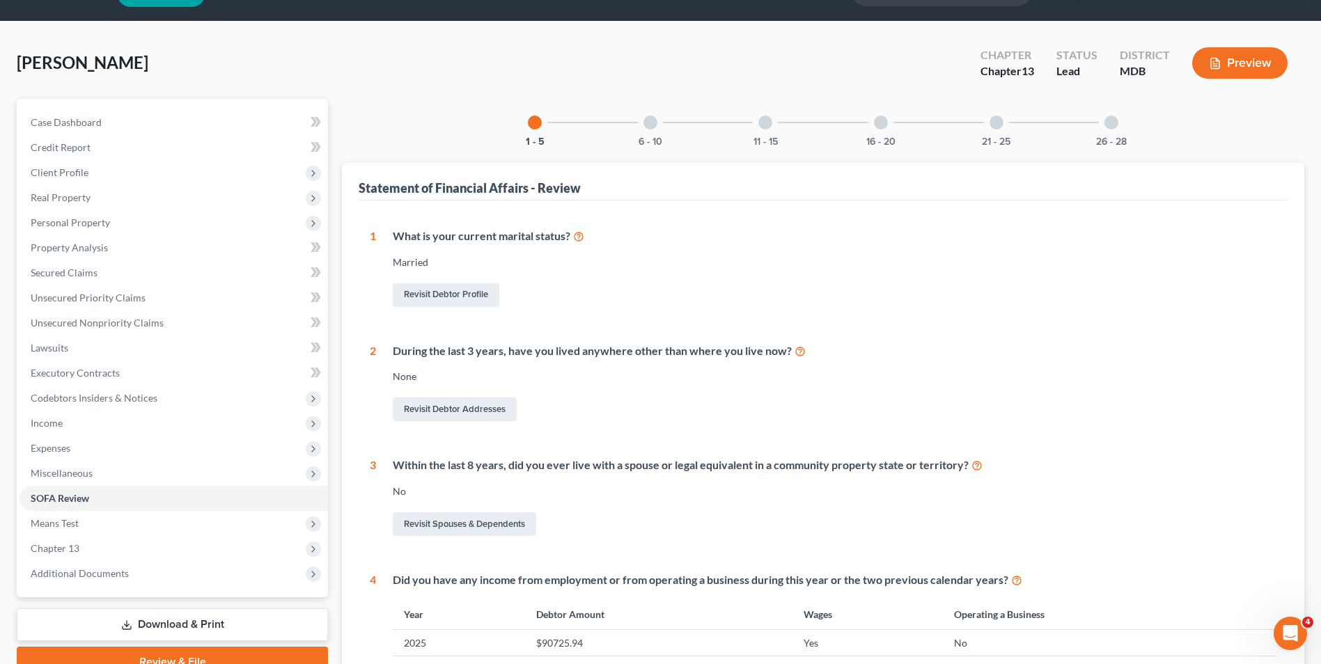
click at [648, 124] on div at bounding box center [651, 123] width 14 height 14
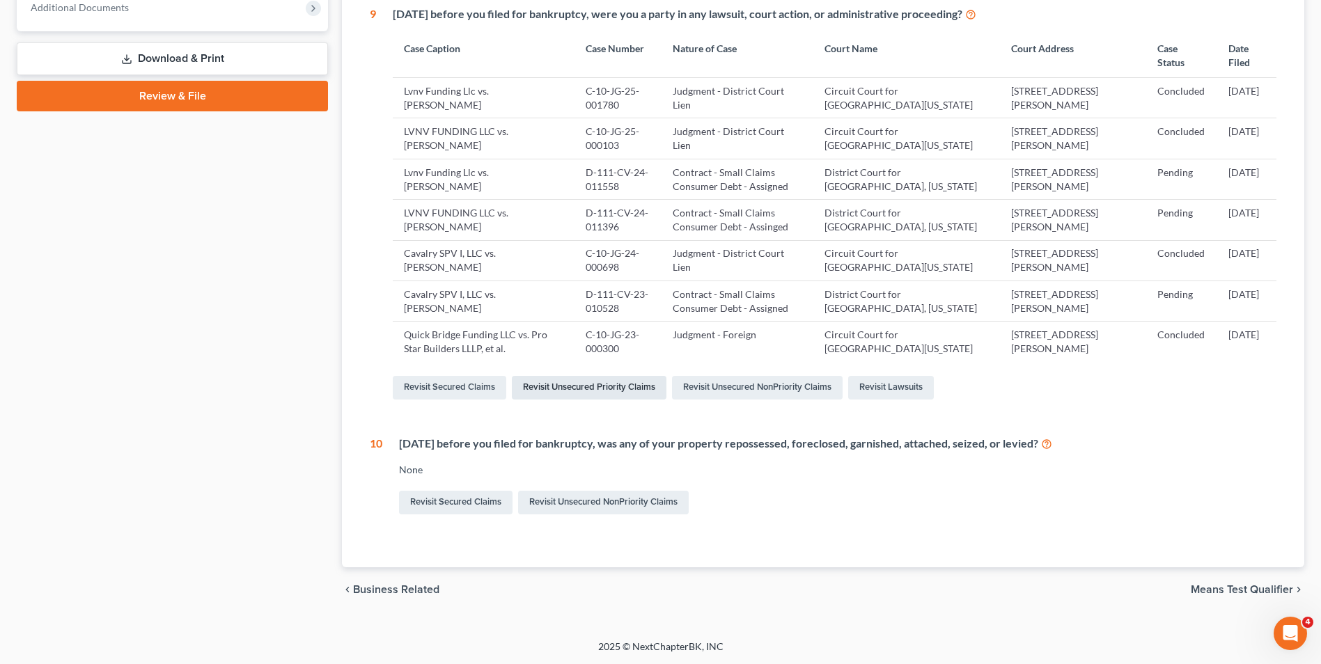
scroll to position [602, 0]
click at [1243, 593] on span "Means Test Qualifier" at bounding box center [1242, 589] width 102 height 11
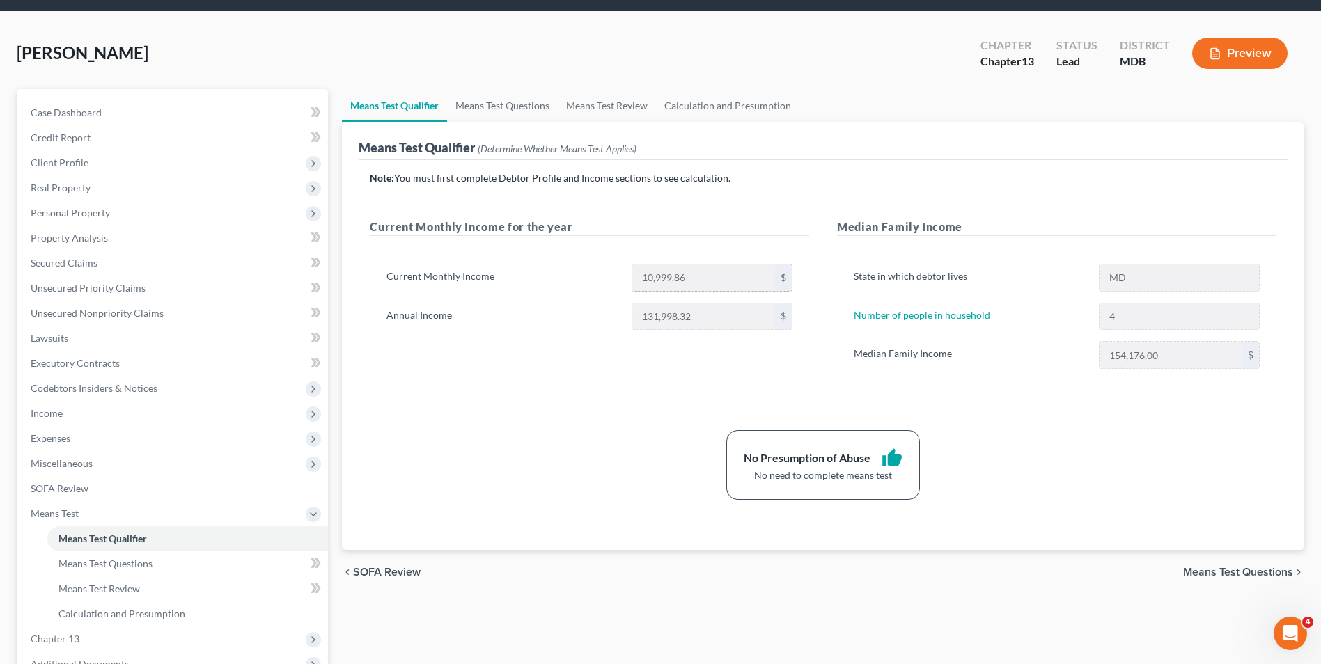
scroll to position [70, 0]
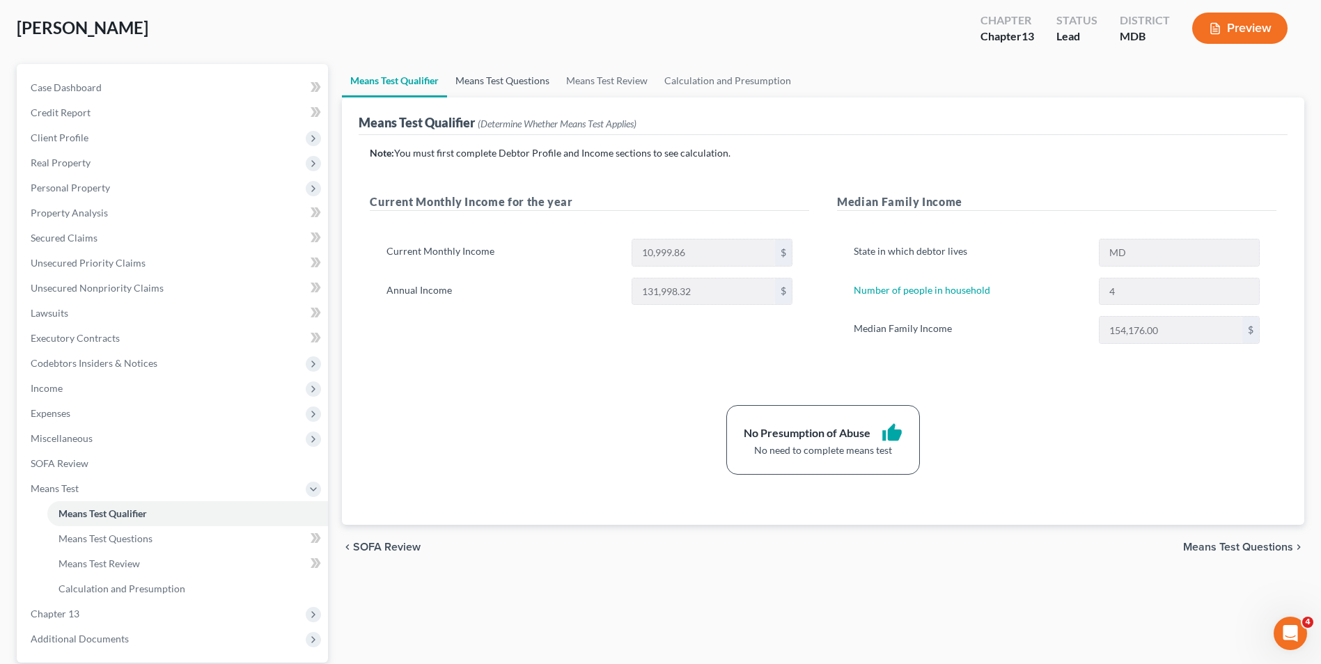
click at [488, 80] on link "Means Test Questions" at bounding box center [502, 80] width 111 height 33
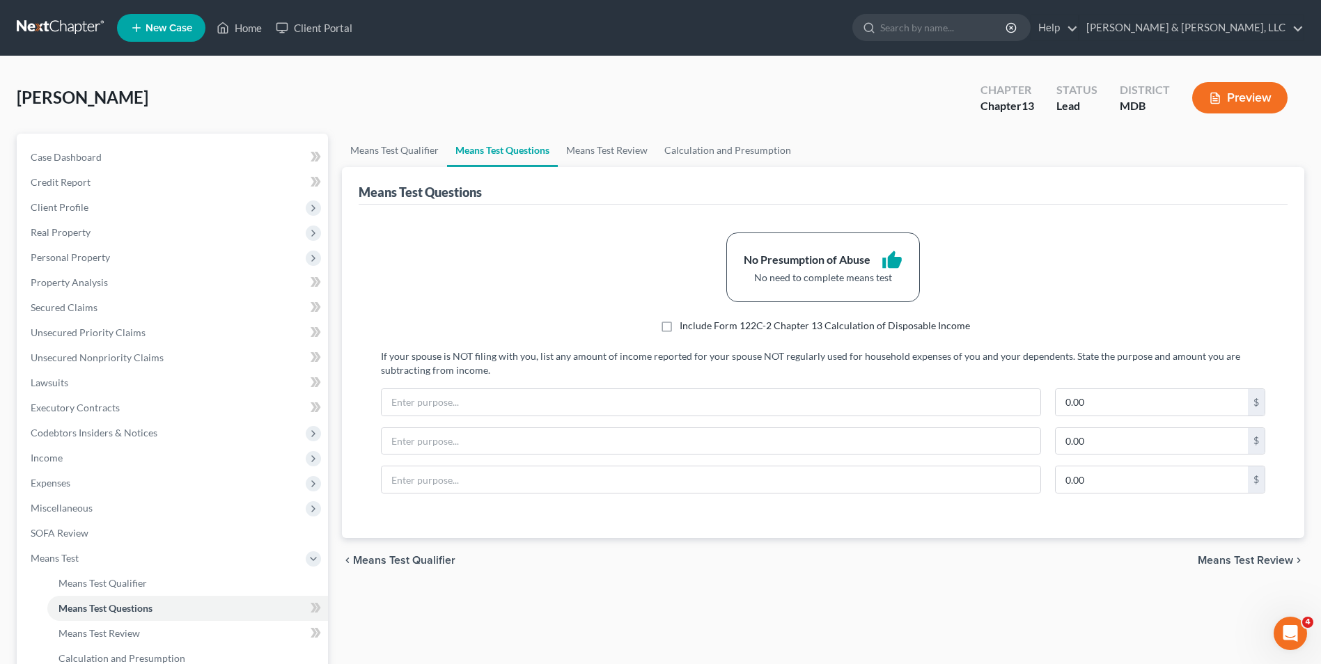
click at [680, 323] on label "Include Form 122C-2 Chapter 13 Calculation of Disposable Income" at bounding box center [825, 326] width 290 height 14
click at [685, 323] on input "Include Form 122C-2 Chapter 13 Calculation of Disposable Income" at bounding box center [689, 323] width 9 height 9
checkbox input "true"
select select "0"
select select "60"
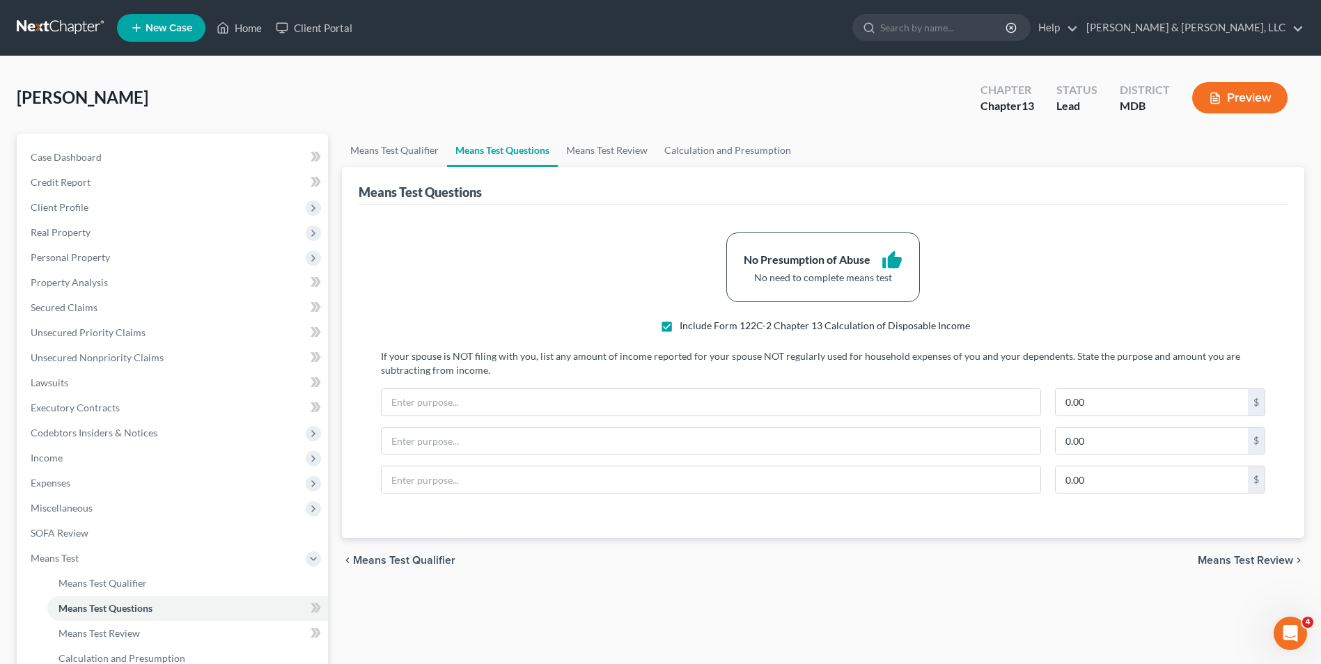
select select "1"
select select "60"
select select "1"
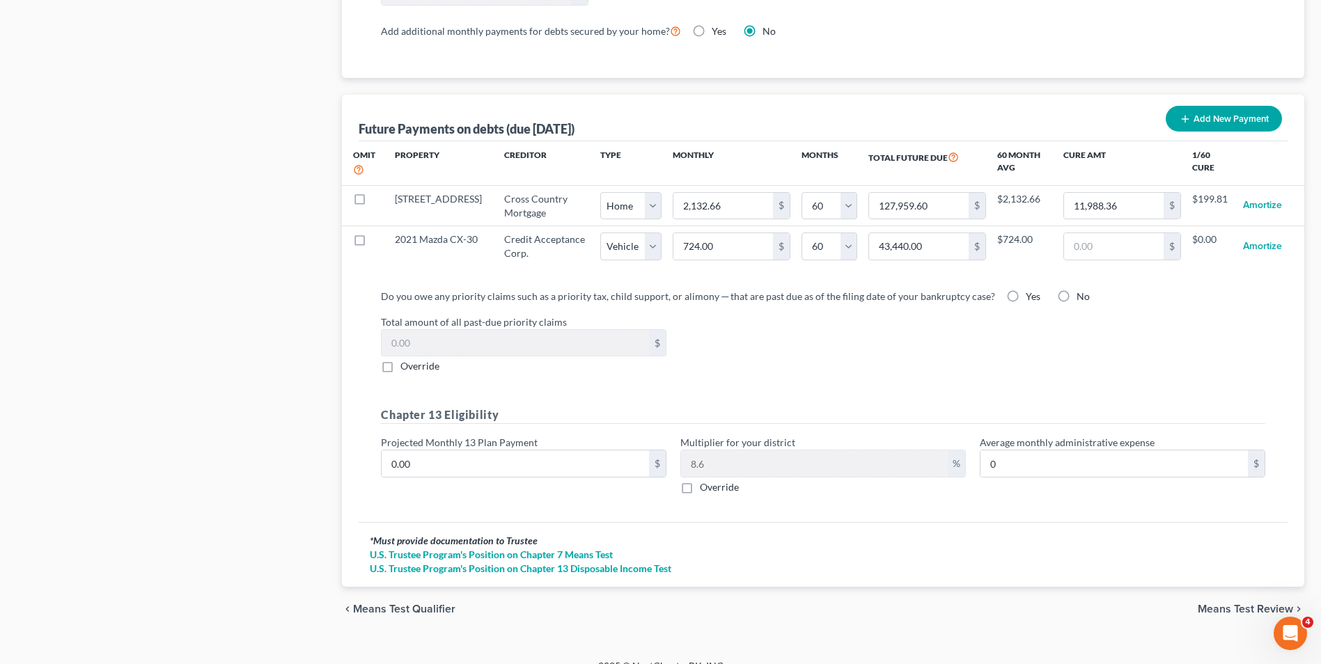
scroll to position [1293, 0]
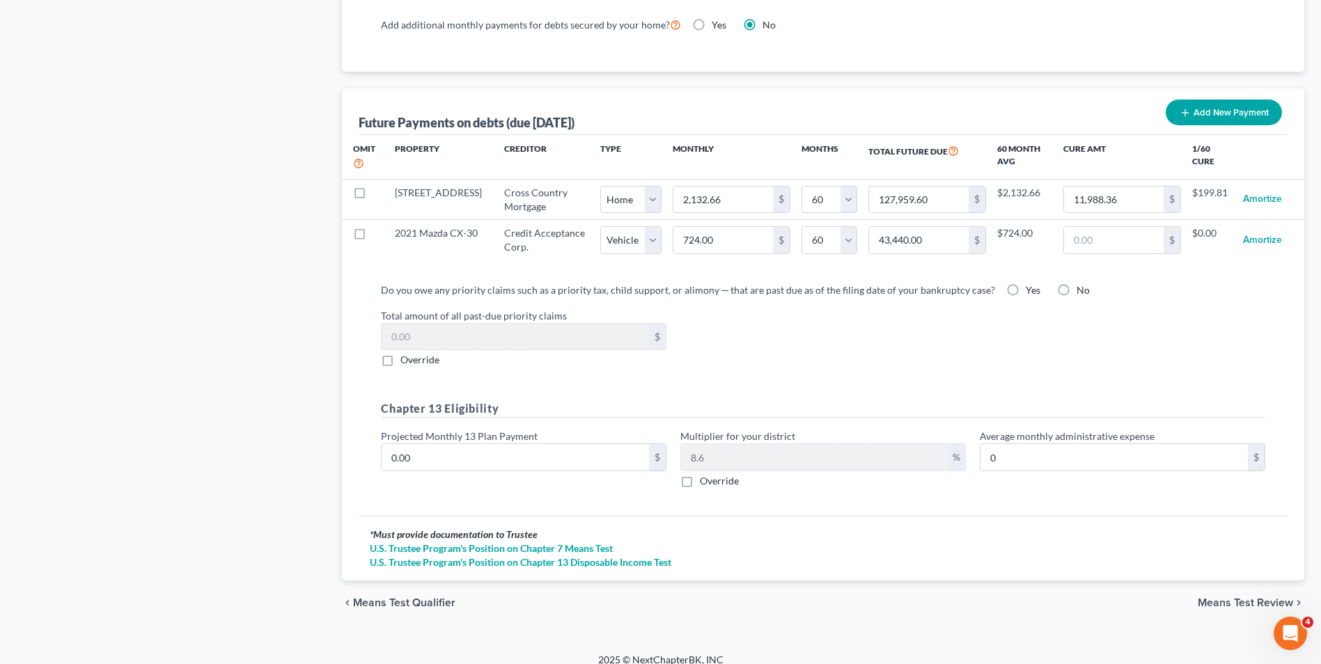
drag, startPoint x: 1048, startPoint y: 276, endPoint x: 1075, endPoint y: 277, distance: 27.2
click at [1077, 283] on label "No" at bounding box center [1083, 290] width 13 height 14
click at [1082, 283] on input "No" at bounding box center [1086, 287] width 9 height 9
radio input "true"
drag, startPoint x: 1247, startPoint y: 586, endPoint x: 1071, endPoint y: 525, distance: 186.6
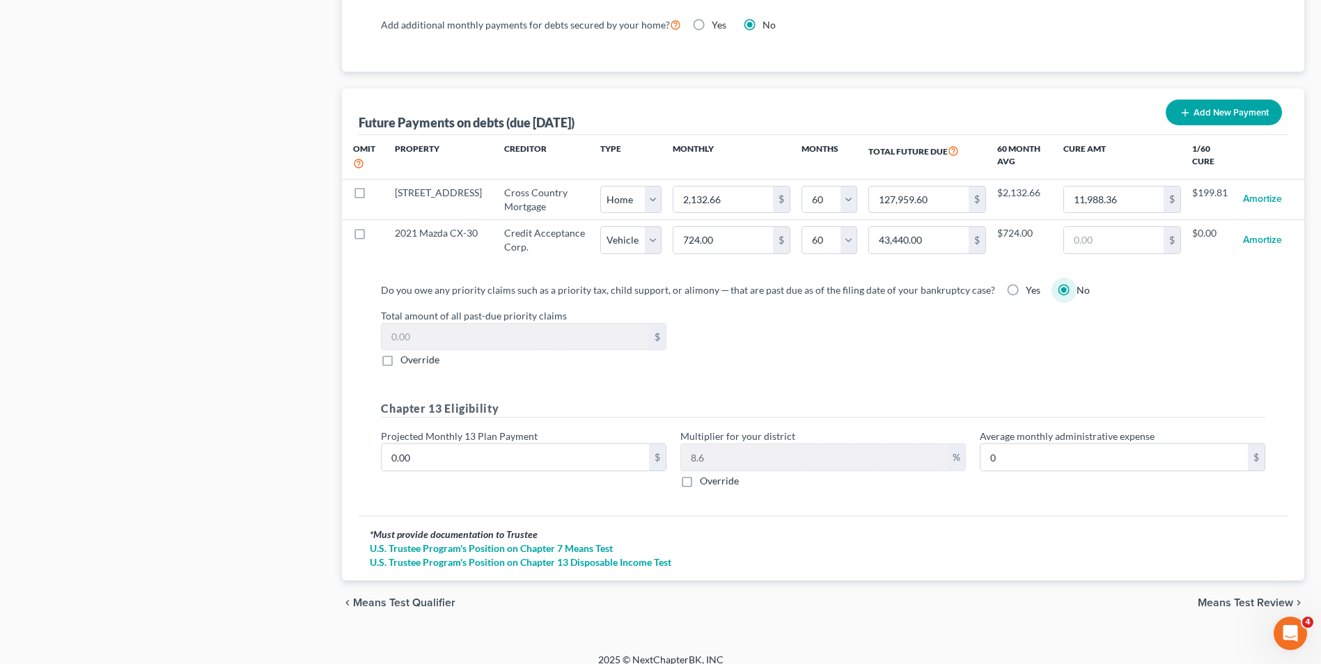
click at [1239, 598] on span "Means Test Review" at bounding box center [1245, 603] width 95 height 11
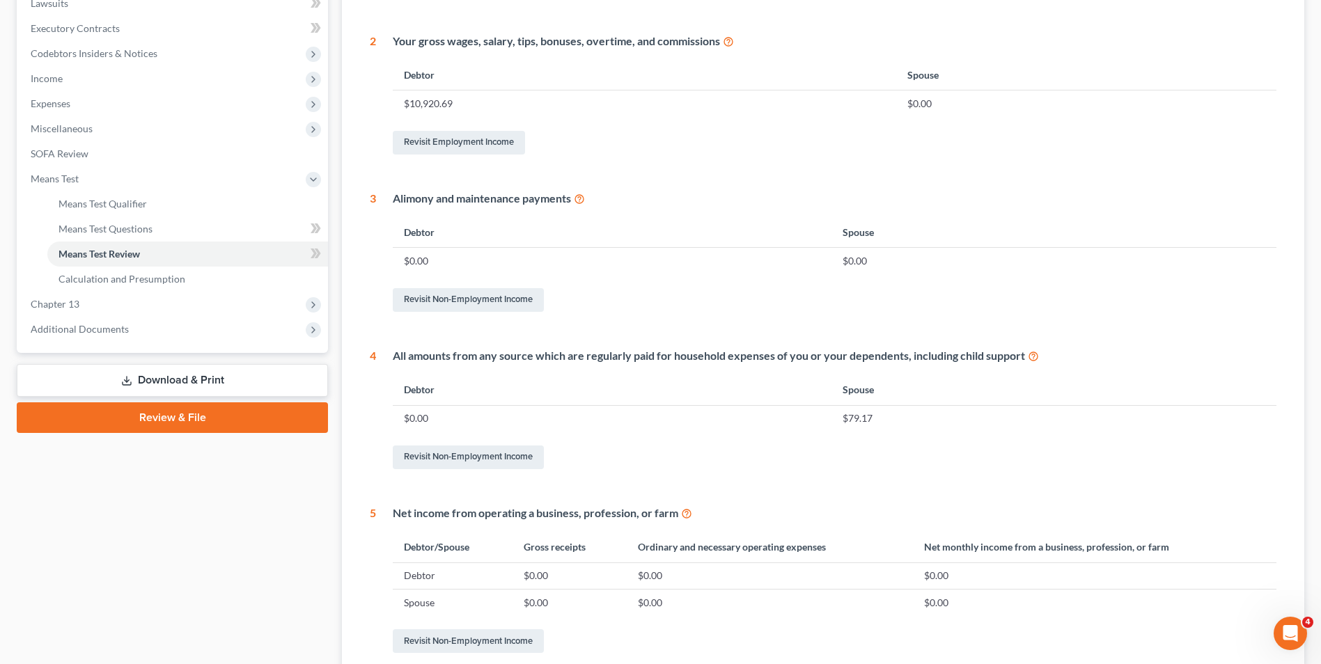
scroll to position [101, 0]
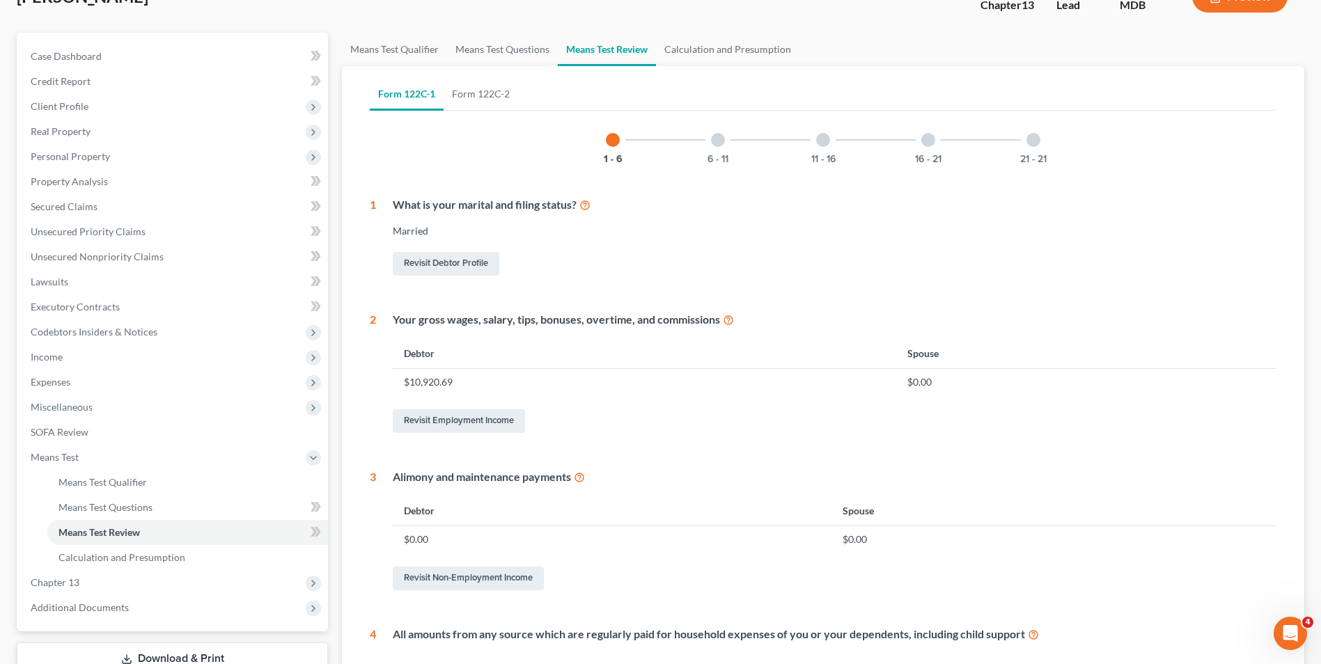
click at [722, 148] on div "6 - 11" at bounding box center [717, 139] width 47 height 47
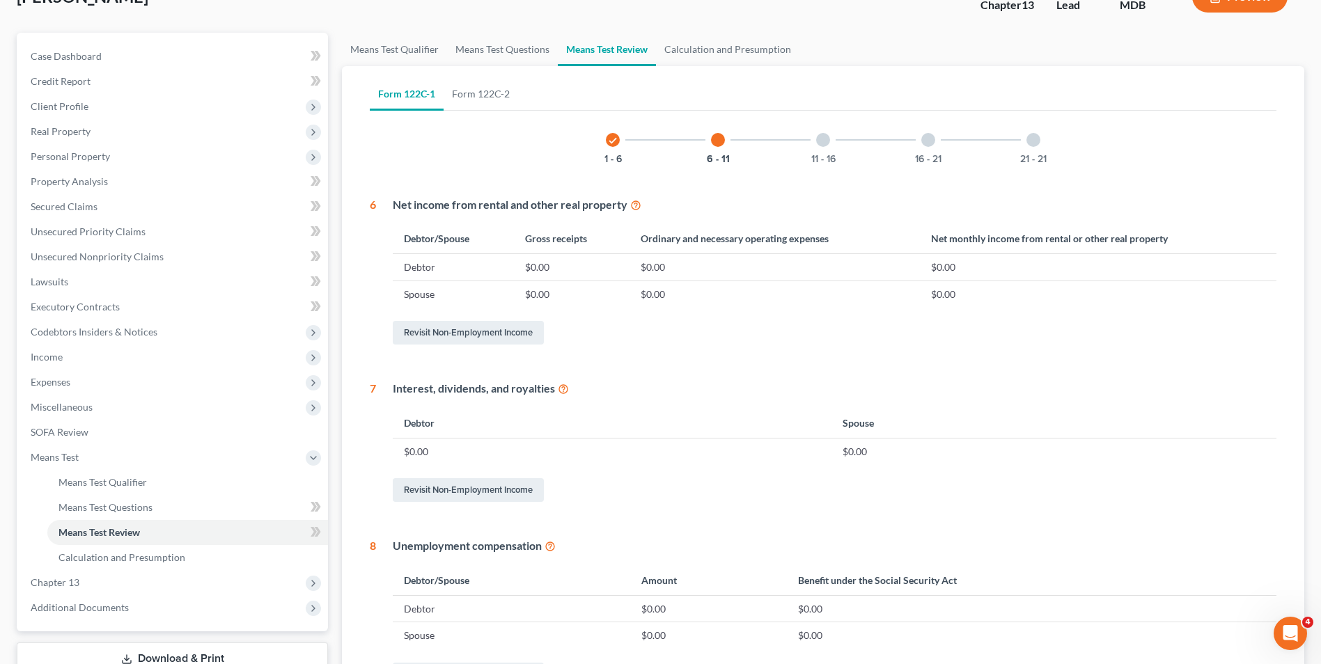
click at [823, 140] on div at bounding box center [823, 140] width 14 height 14
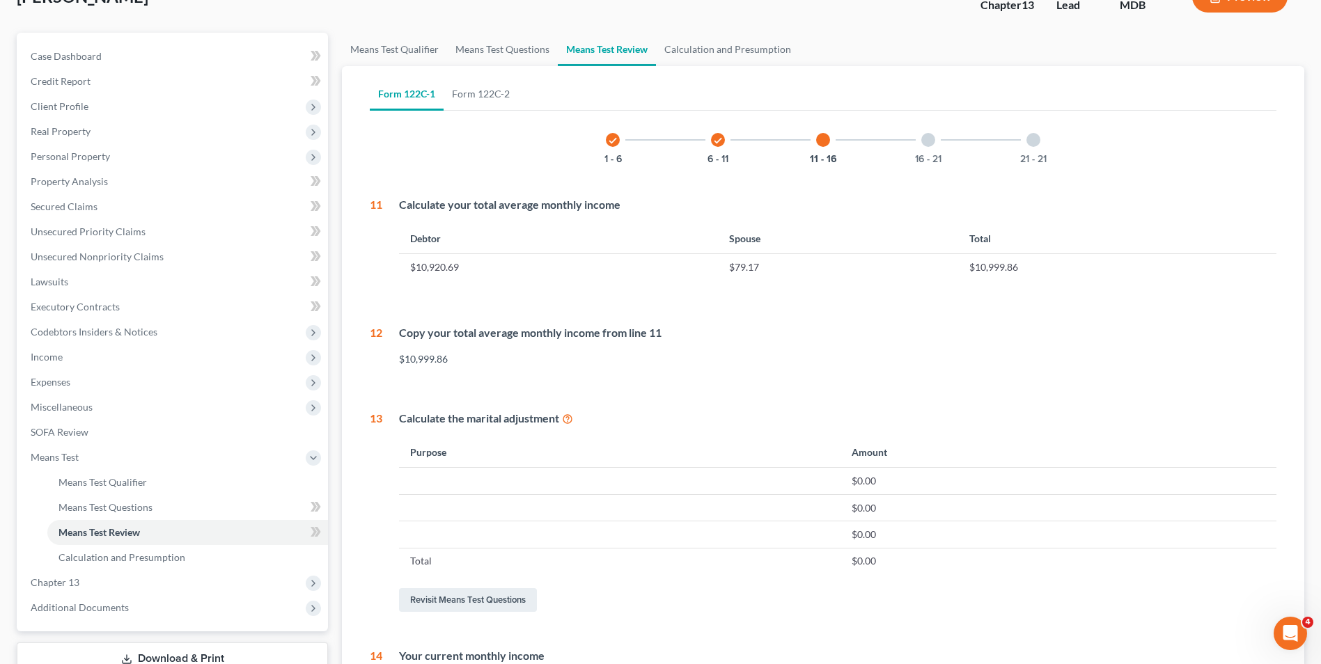
click at [931, 140] on div at bounding box center [928, 140] width 14 height 14
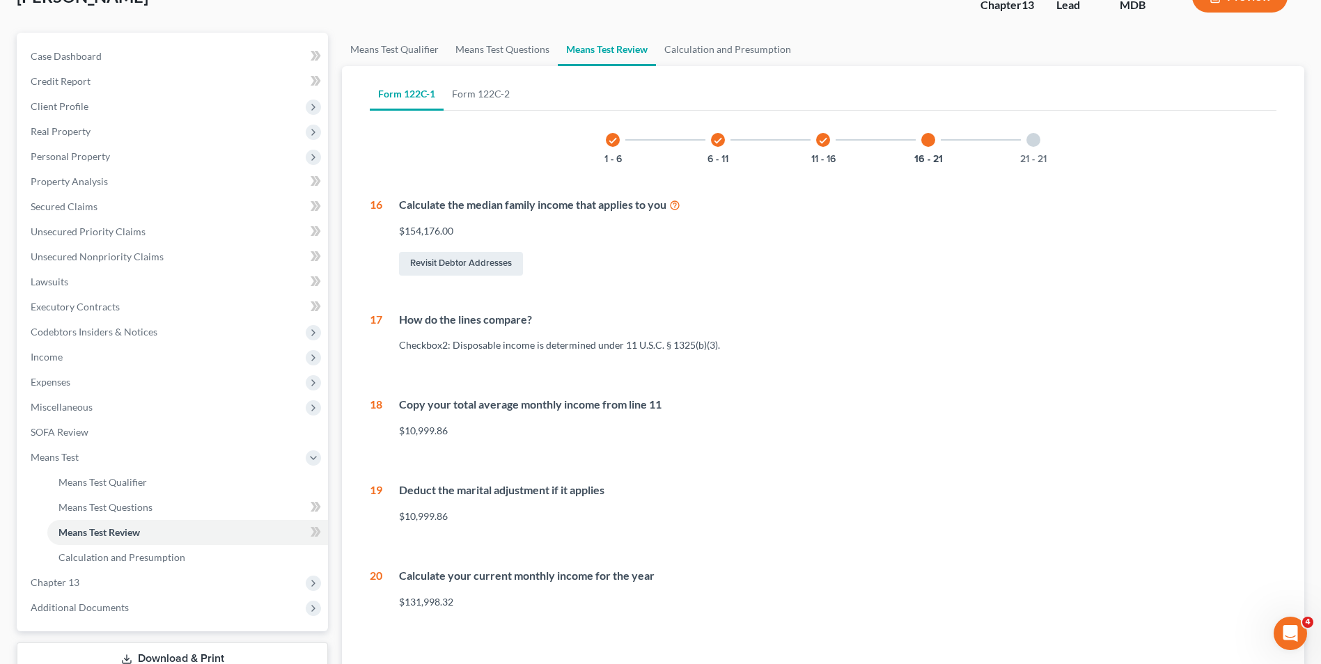
click at [1032, 139] on div at bounding box center [1034, 140] width 14 height 14
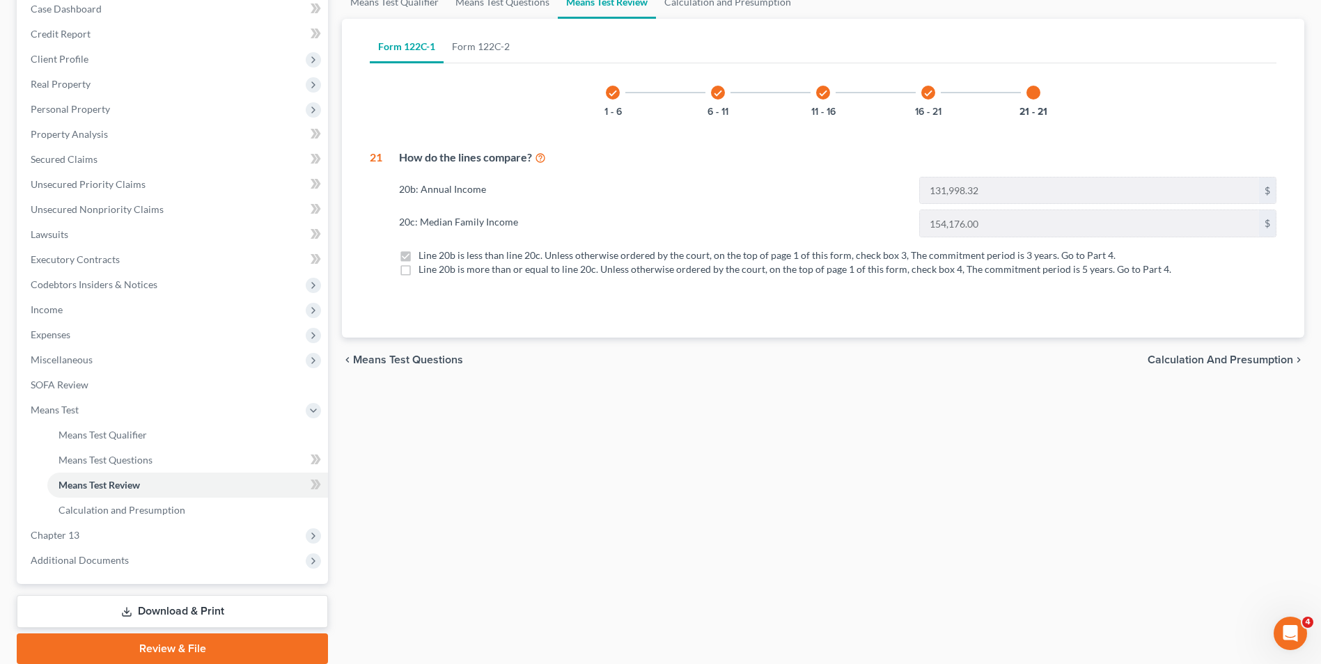
scroll to position [201, 0]
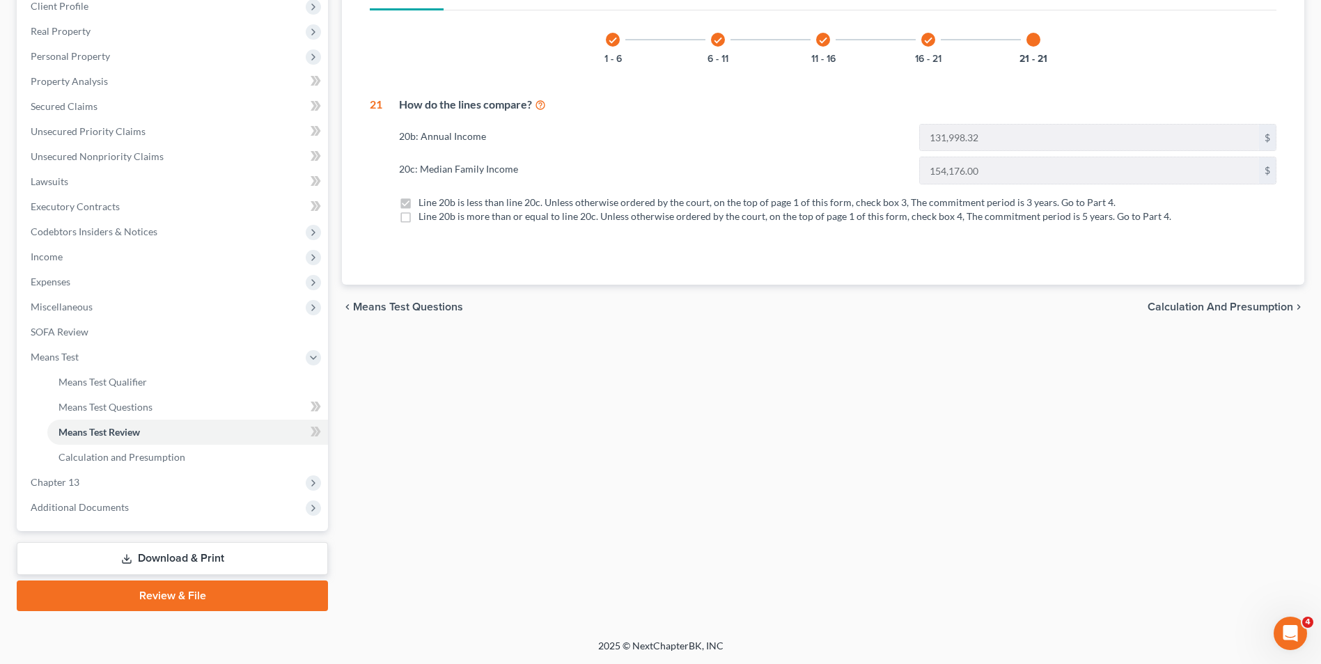
click at [1159, 304] on span "Calculation and Presumption" at bounding box center [1221, 307] width 146 height 11
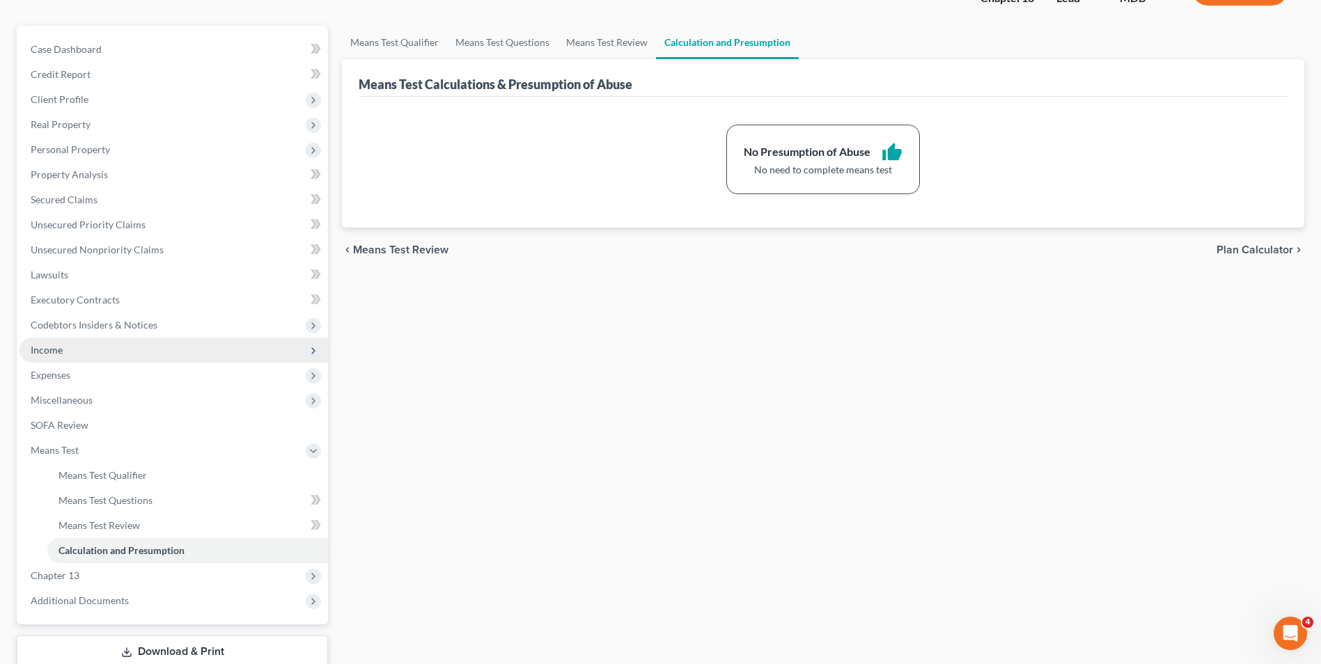
scroll to position [201, 0]
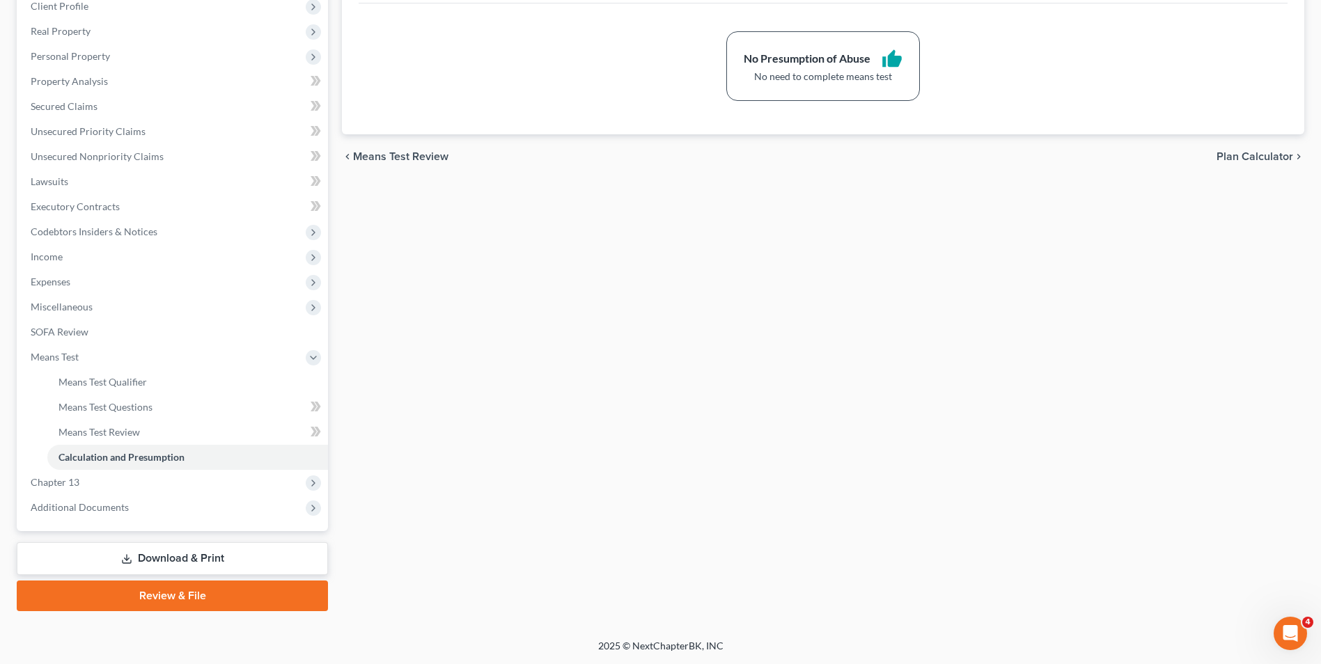
click at [135, 561] on link "Download & Print" at bounding box center [172, 559] width 311 height 33
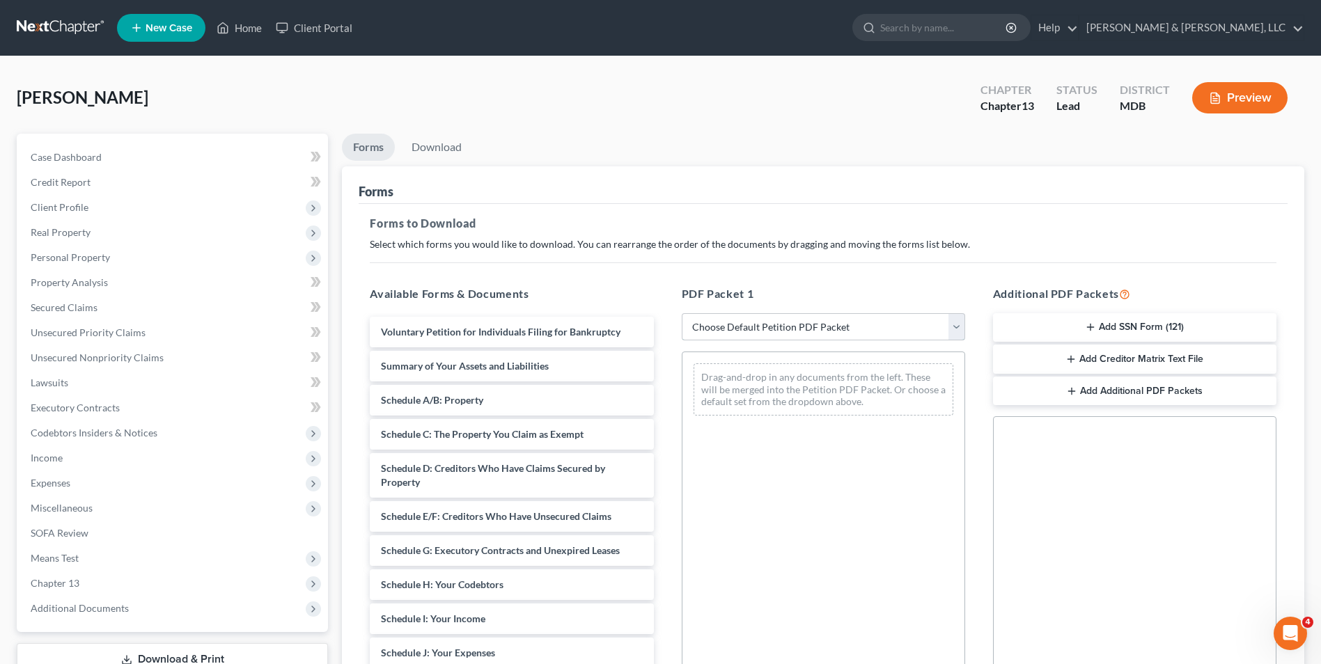
click at [944, 320] on select "Choose Default Petition PDF Packet Complete Bankruptcy Petition (all forms and …" at bounding box center [823, 327] width 283 height 28
select select "0"
click at [682, 313] on select "Choose Default Petition PDF Packet Complete Bankruptcy Petition (all forms and …" at bounding box center [823, 327] width 283 height 28
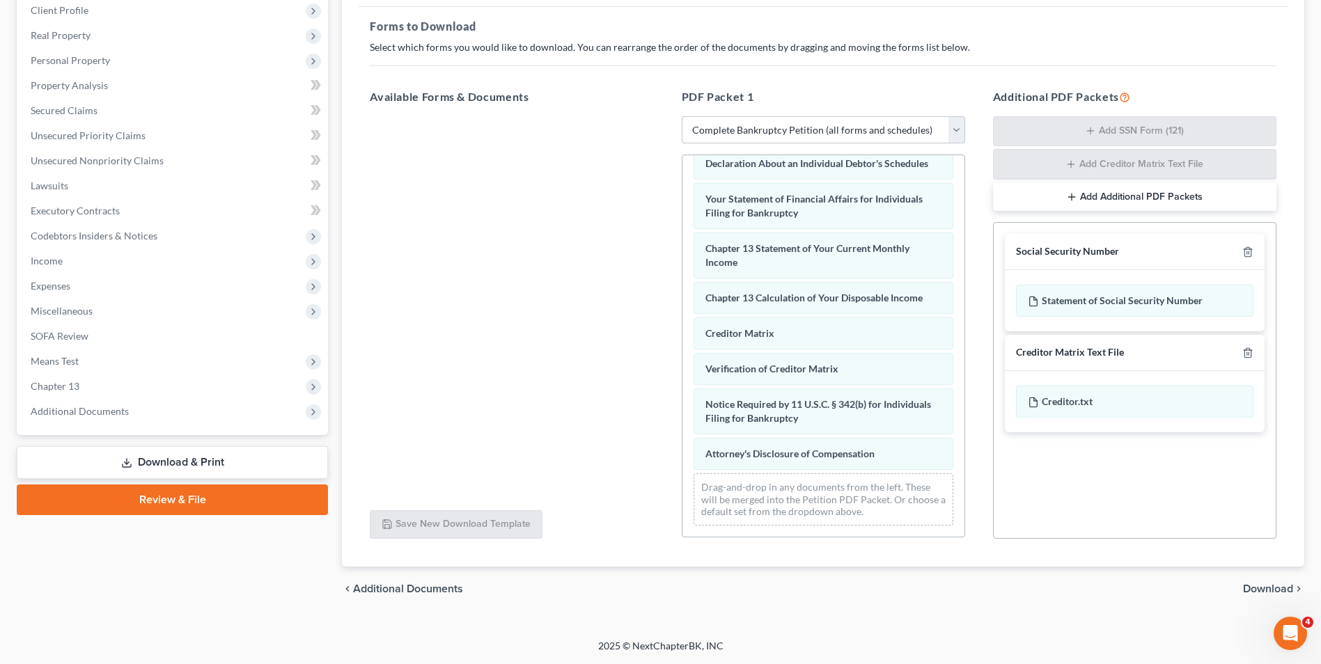
scroll to position [430, 0]
click at [1252, 586] on span "Download" at bounding box center [1268, 589] width 50 height 11
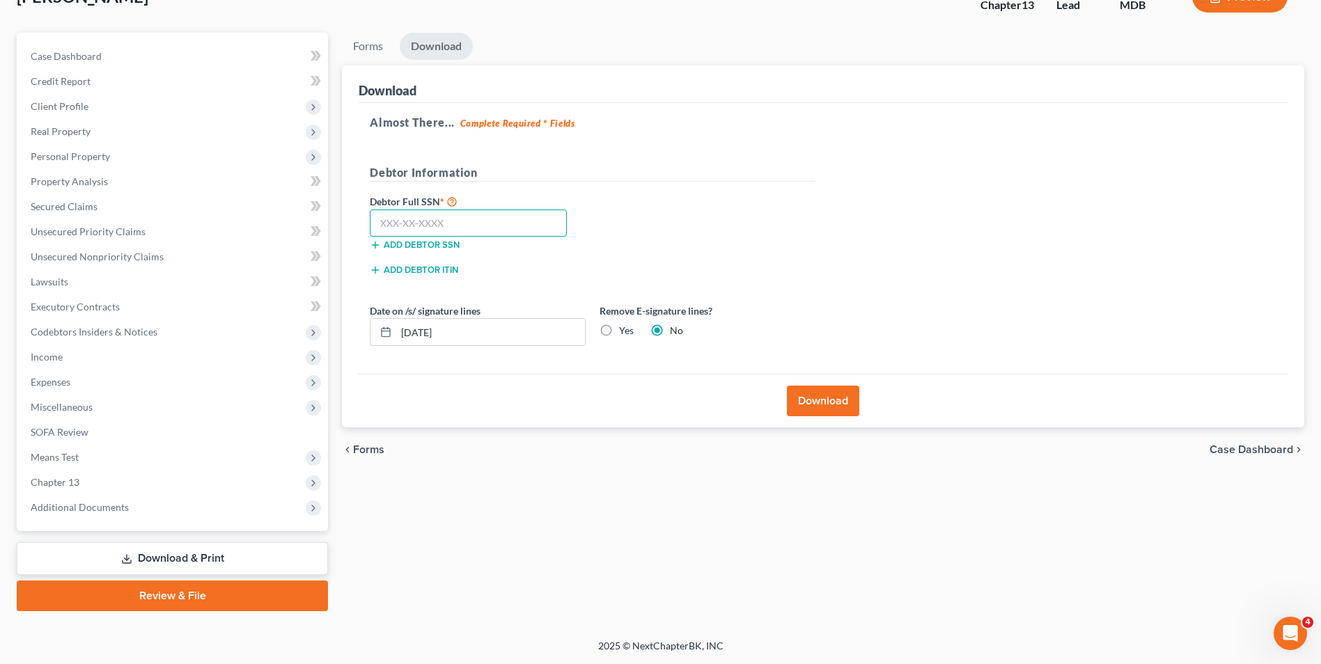
click at [531, 217] on input "text" at bounding box center [468, 224] width 197 height 28
type input "214-25-9915"
drag, startPoint x: 807, startPoint y: 403, endPoint x: 920, endPoint y: 352, distance: 124.4
click at [807, 403] on button "Download" at bounding box center [823, 401] width 72 height 31
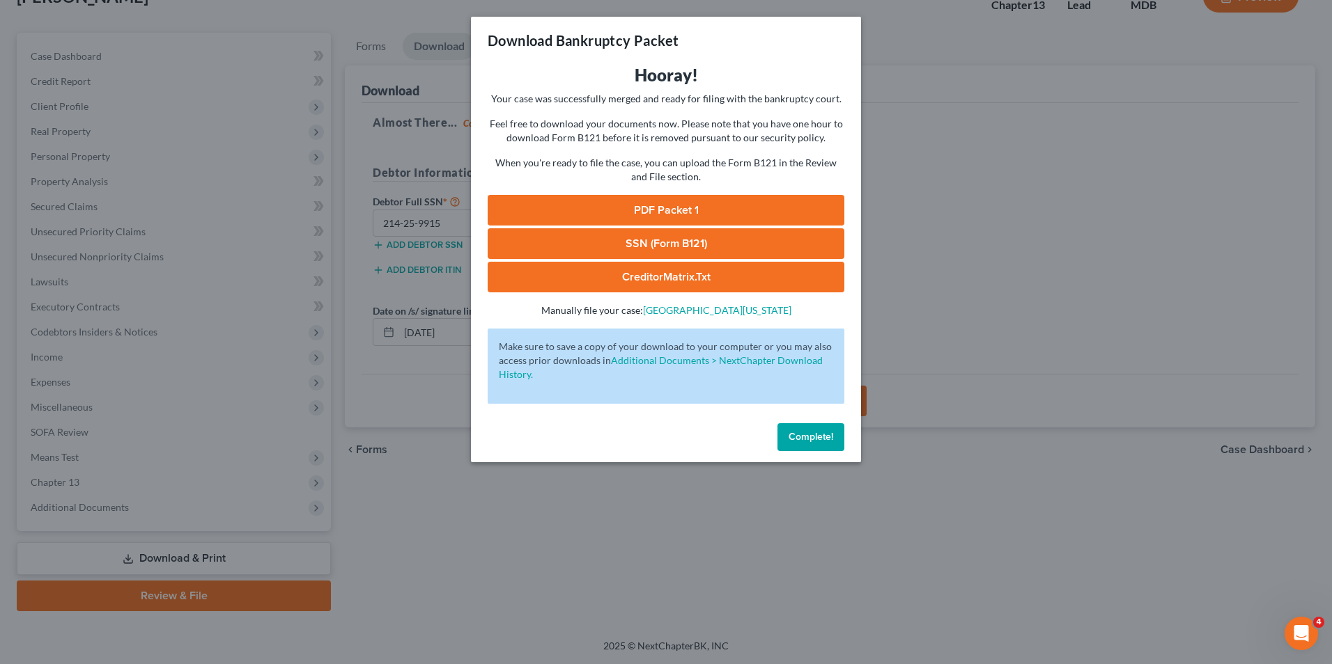
click at [674, 204] on link "PDF Packet 1" at bounding box center [666, 210] width 357 height 31
click at [665, 241] on link "SSN (Form B121)" at bounding box center [666, 243] width 357 height 31
click at [656, 277] on link "CreditorMatrix.txt" at bounding box center [666, 277] width 357 height 31
drag, startPoint x: 816, startPoint y: 436, endPoint x: 786, endPoint y: 432, distance: 30.2
click at [816, 436] on span "Complete!" at bounding box center [810, 437] width 45 height 12
